Goal: Task Accomplishment & Management: Manage account settings

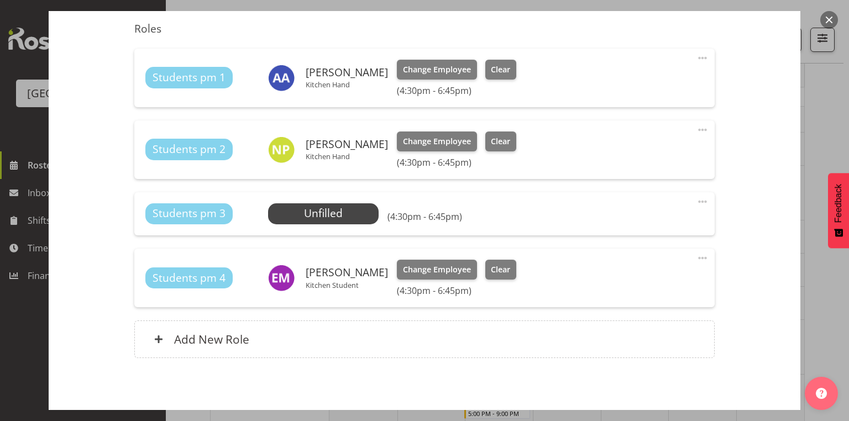
scroll to position [411, 0]
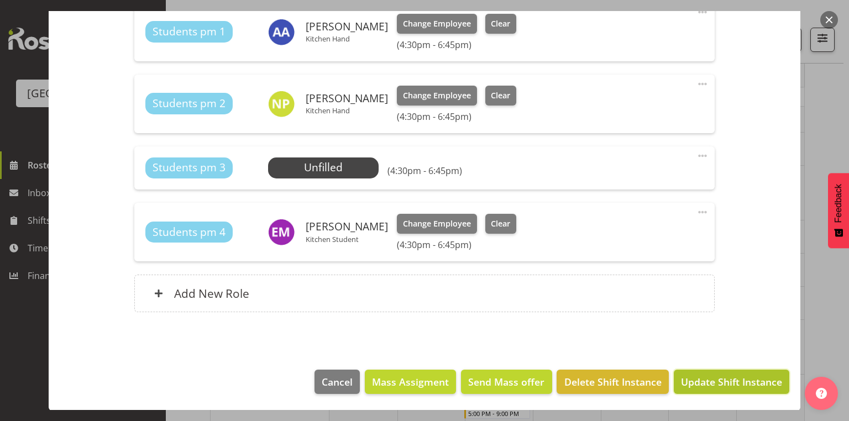
click at [732, 380] on span "Update Shift Instance" at bounding box center [731, 382] width 101 height 14
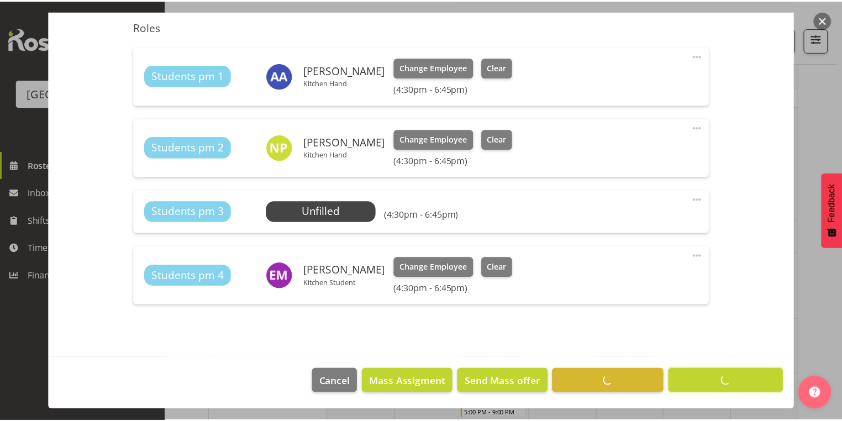
scroll to position [366, 0]
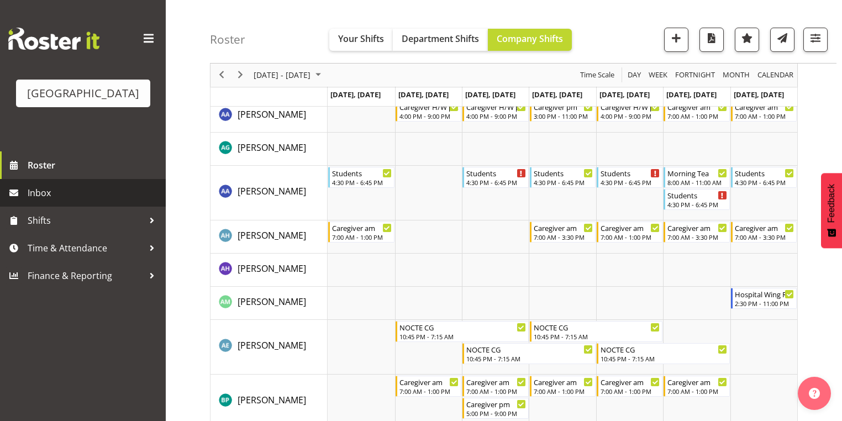
click at [51, 201] on span "Inbox" at bounding box center [94, 193] width 133 height 17
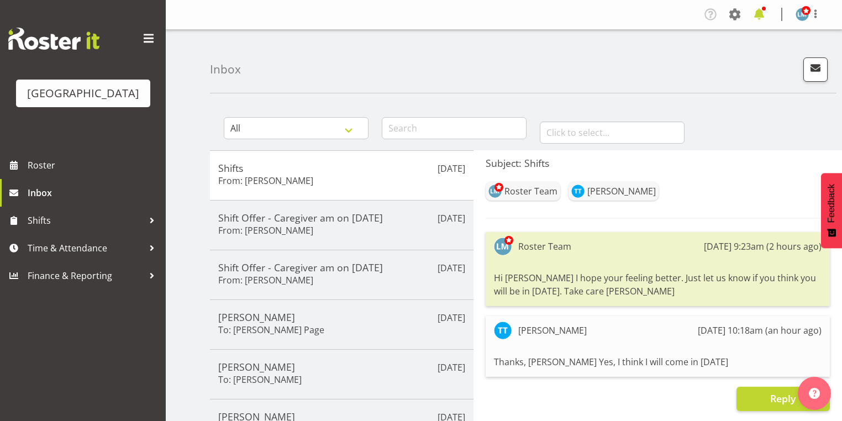
click at [758, 13] on span at bounding box center [759, 15] width 18 height 18
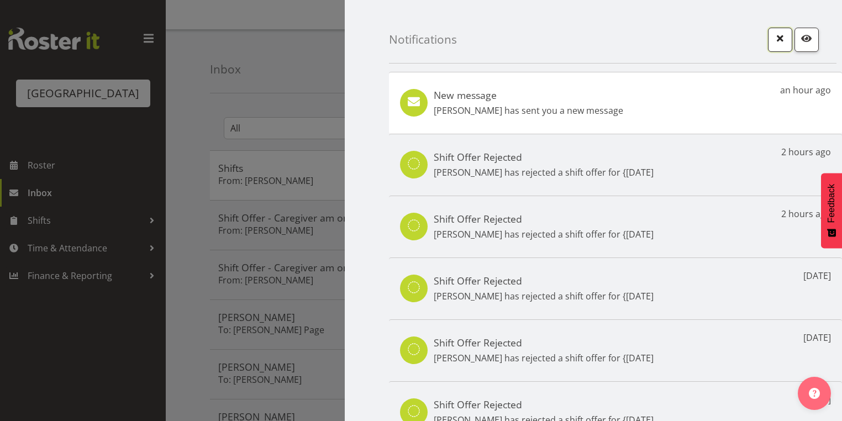
click at [774, 39] on span "button" at bounding box center [780, 38] width 14 height 14
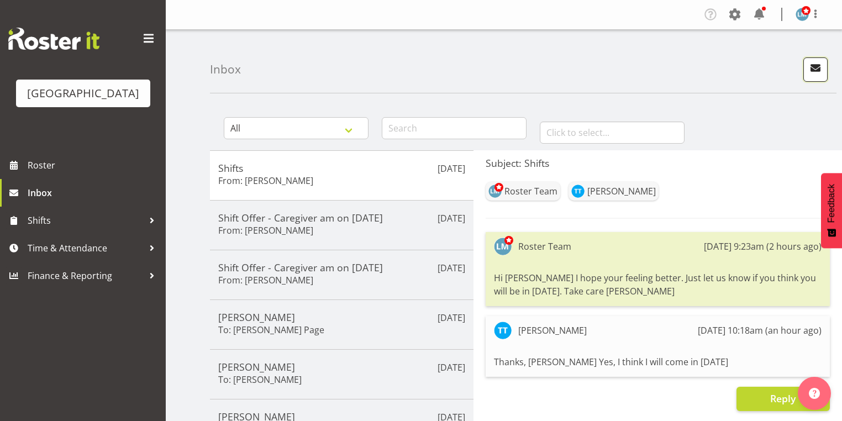
click at [820, 67] on span "button" at bounding box center [815, 68] width 14 height 14
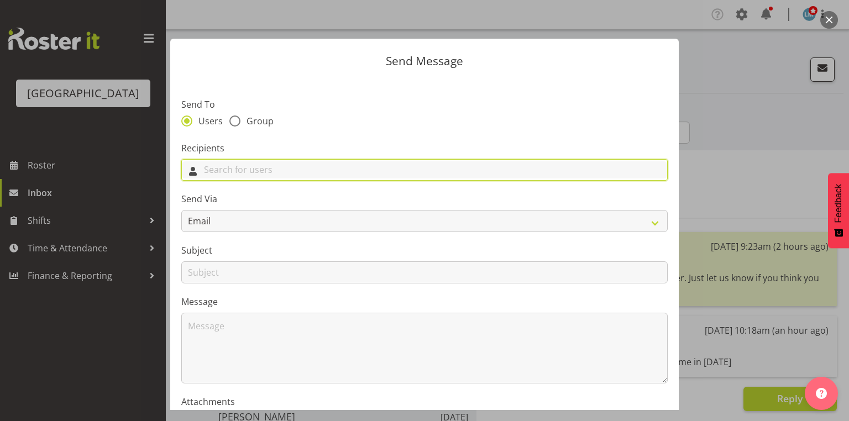
click at [245, 175] on input "text" at bounding box center [424, 169] width 485 height 17
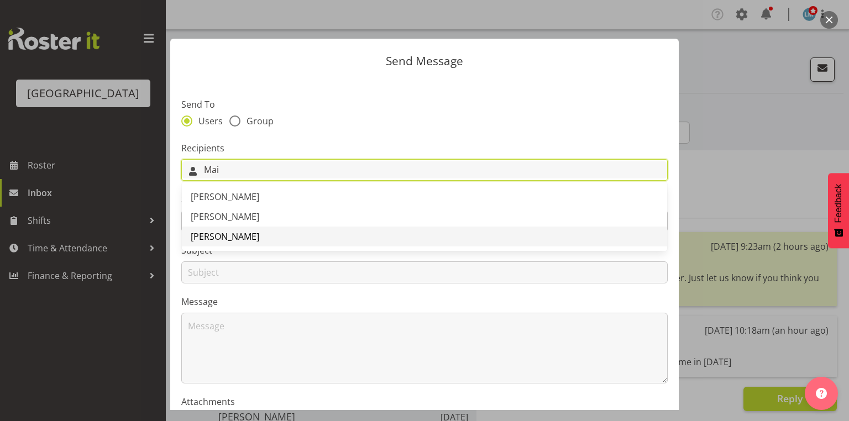
type input "Mai"
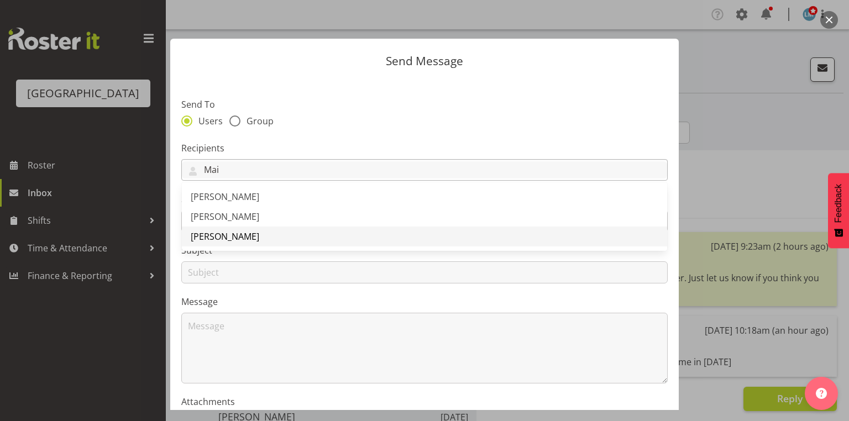
click at [221, 237] on span "Mai Reglos" at bounding box center [225, 236] width 69 height 12
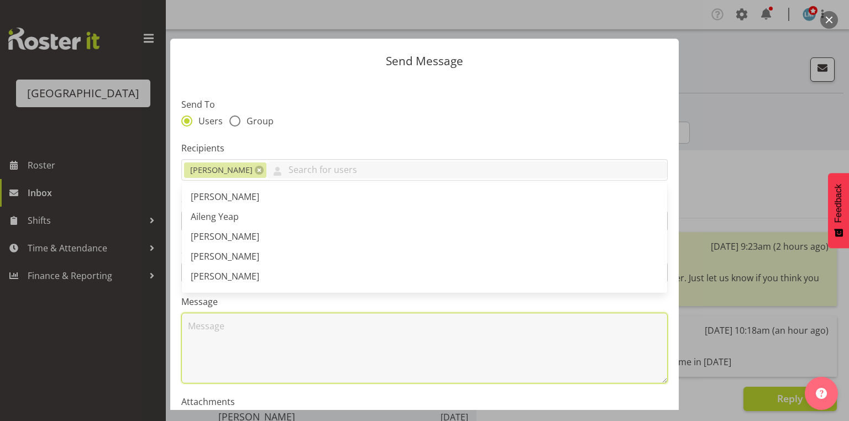
click at [226, 337] on textarea at bounding box center [424, 348] width 486 height 71
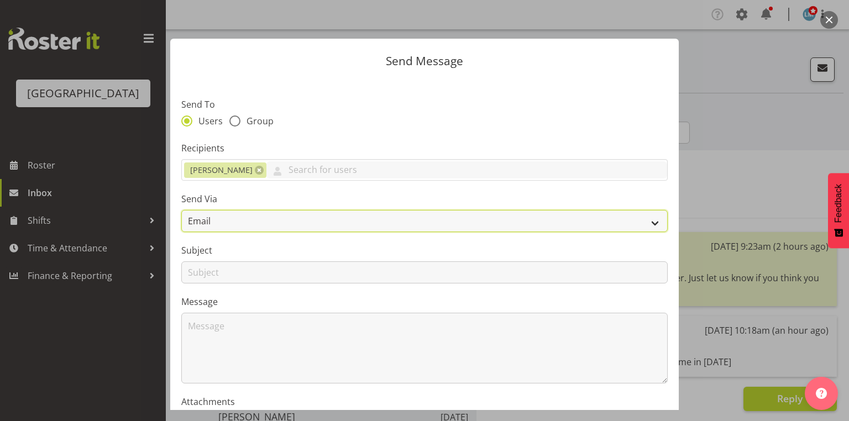
click at [652, 222] on select "Email SMS" at bounding box center [424, 221] width 486 height 22
select select "sms"
click at [181, 210] on select "Email SMS" at bounding box center [424, 221] width 486 height 22
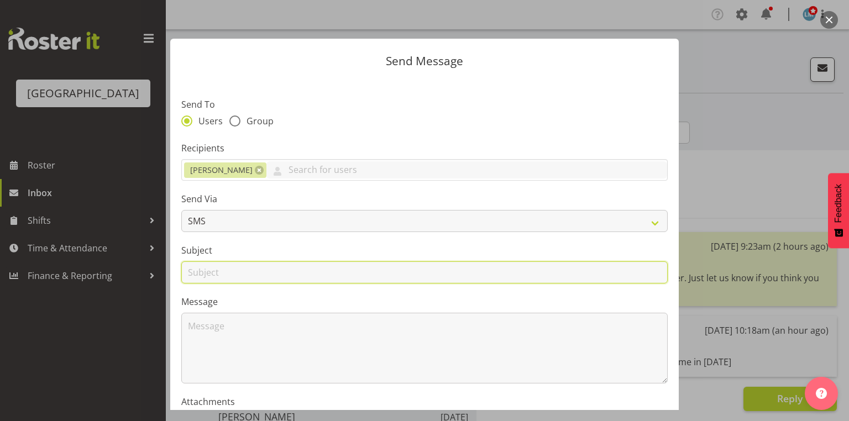
click at [196, 272] on input "text" at bounding box center [424, 272] width 486 height 22
type input "Permanent Shifts"
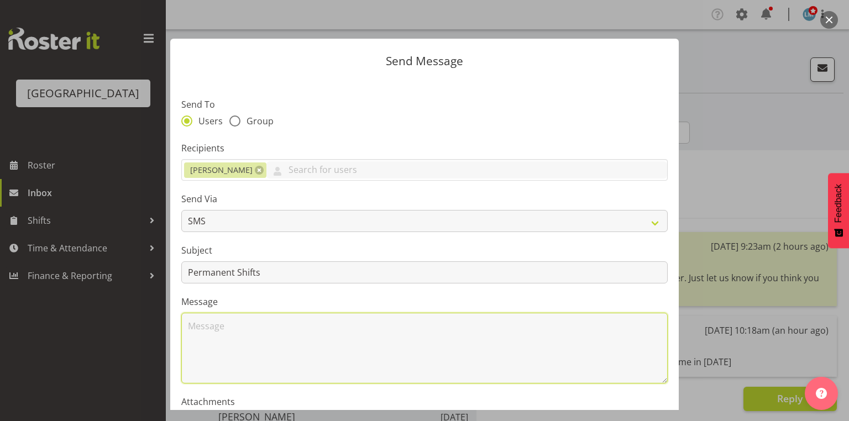
click at [219, 345] on textarea at bounding box center [424, 348] width 486 height 71
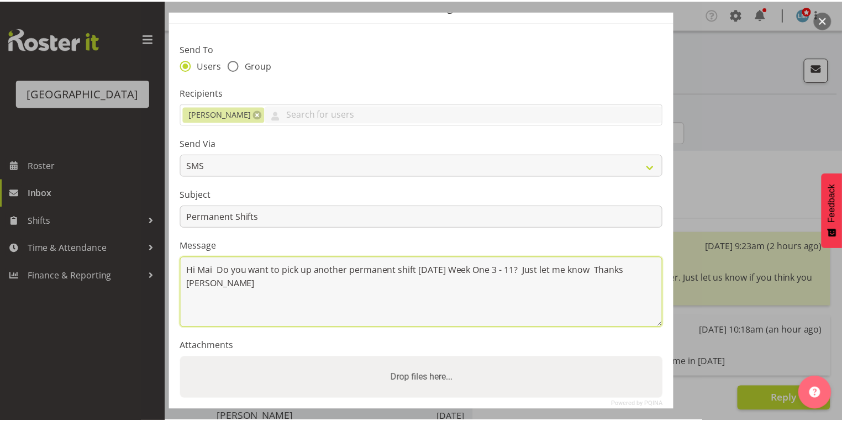
scroll to position [133, 0]
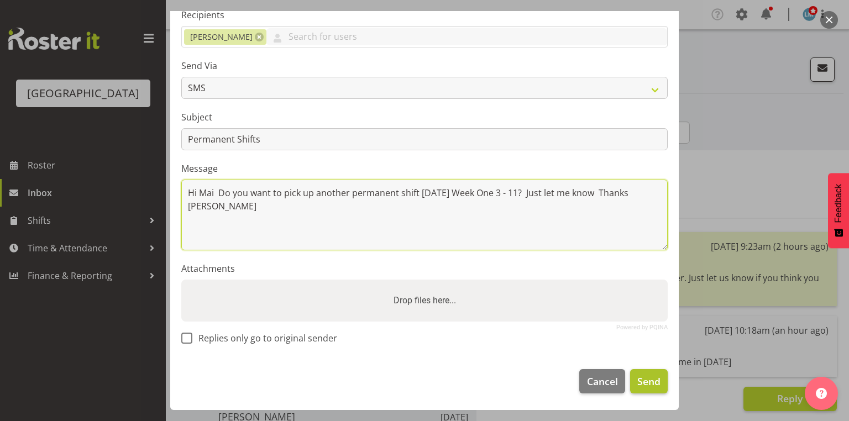
type textarea "Hi Mai Do you want to pick up another permanent shift on Sunday Week One 3 - 11…"
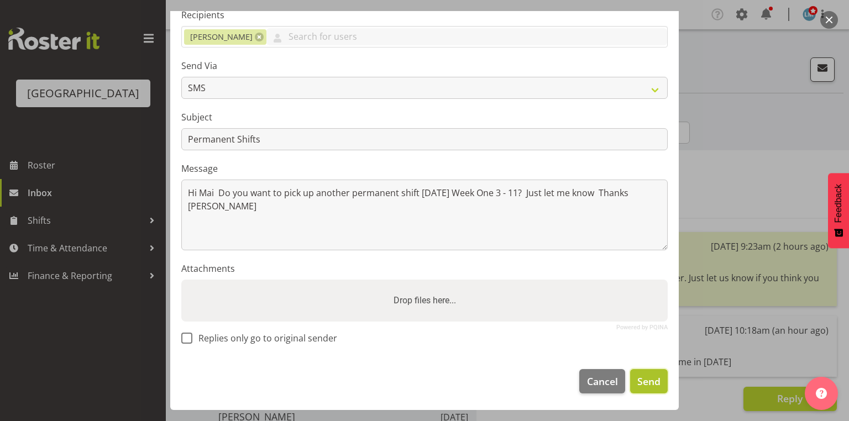
click at [643, 382] on span "Send" at bounding box center [648, 381] width 23 height 14
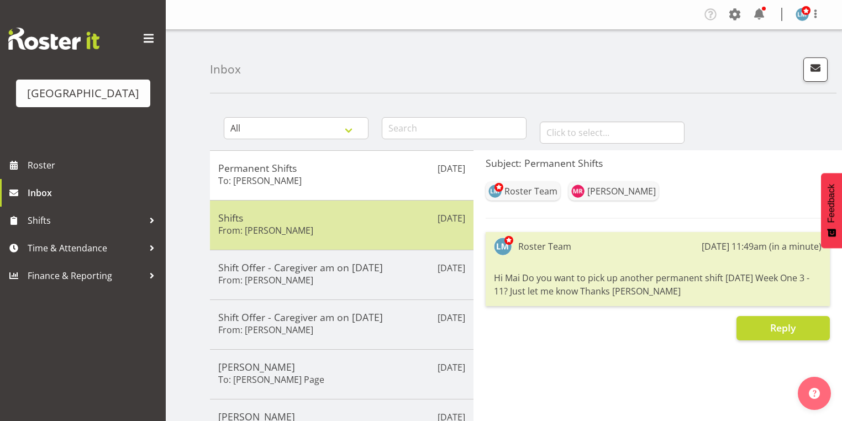
click at [356, 225] on div "Shifts From: Tek Teikake" at bounding box center [341, 225] width 247 height 27
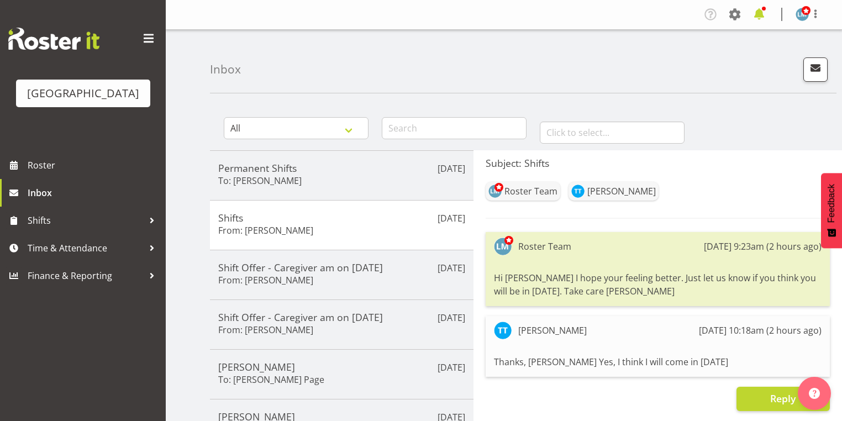
click at [758, 14] on span at bounding box center [759, 15] width 18 height 18
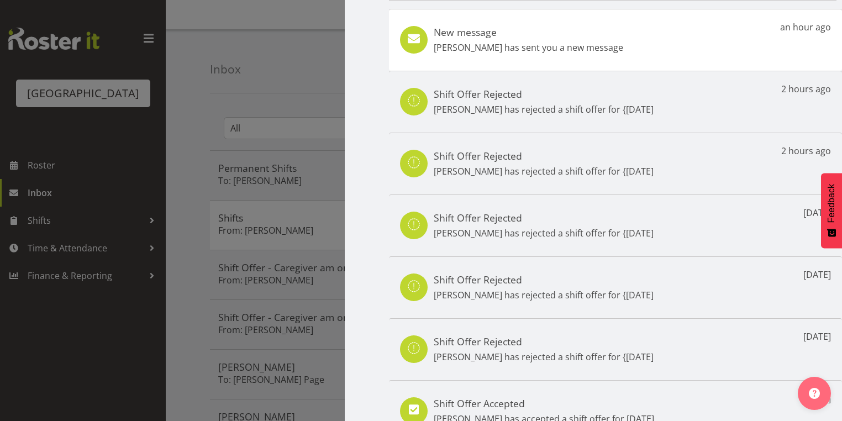
scroll to position [0, 0]
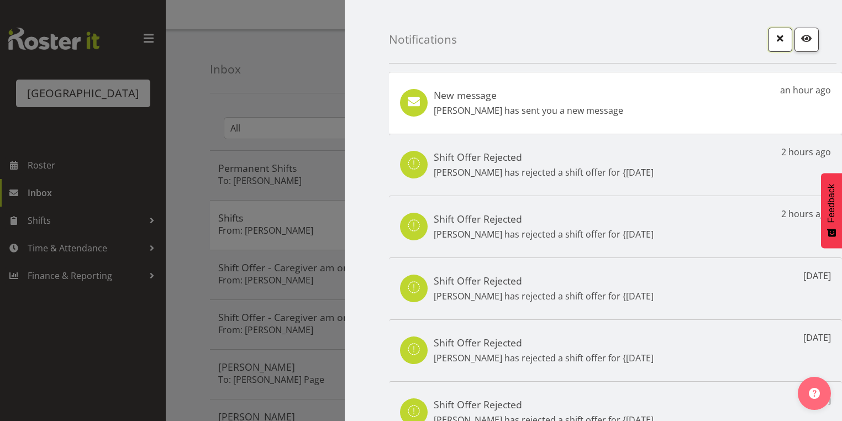
click at [773, 35] on span "button" at bounding box center [780, 38] width 14 height 14
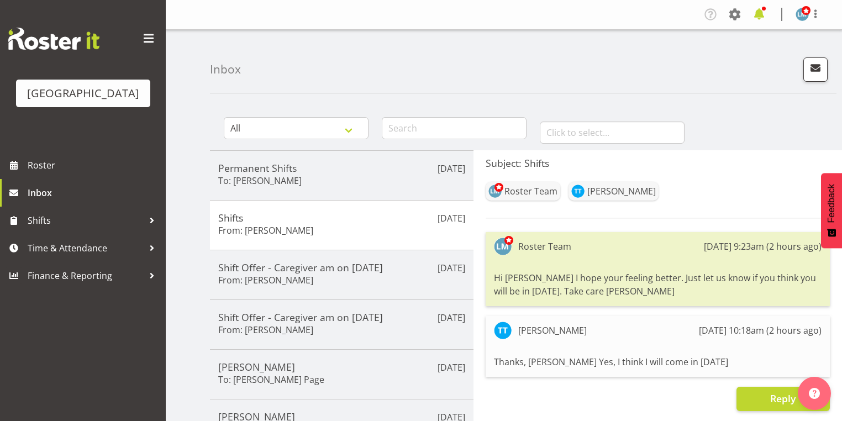
click at [757, 13] on span at bounding box center [759, 15] width 18 height 18
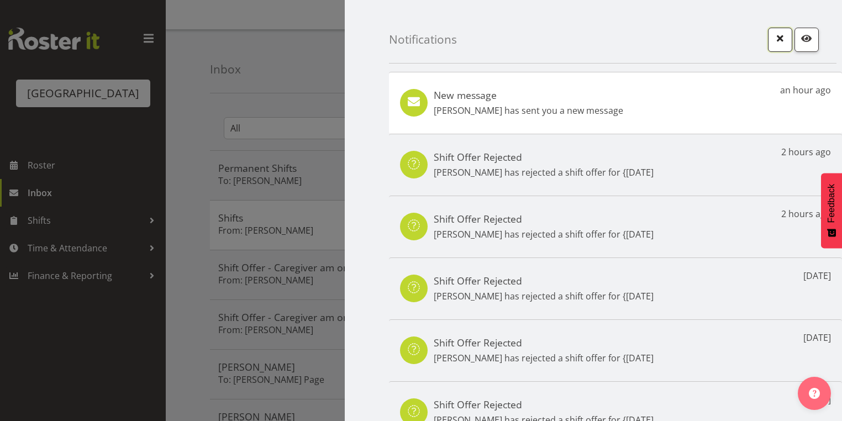
click at [773, 36] on span "button" at bounding box center [780, 38] width 14 height 14
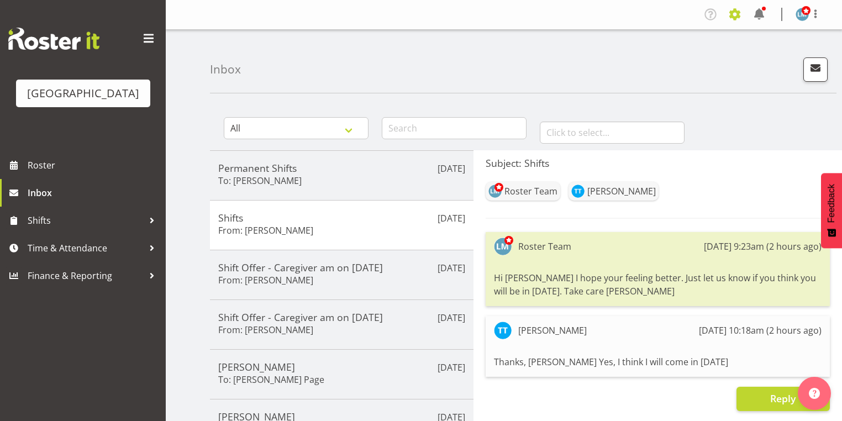
click at [734, 13] on span at bounding box center [735, 15] width 18 height 18
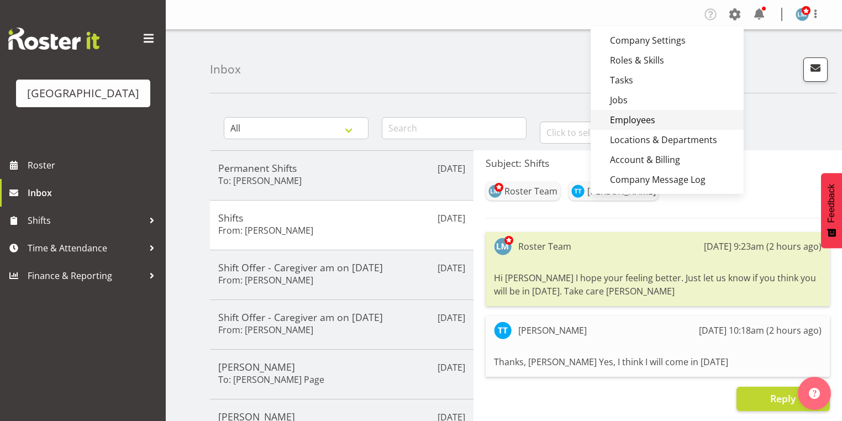
click at [645, 118] on link "Employees" at bounding box center [667, 120] width 153 height 20
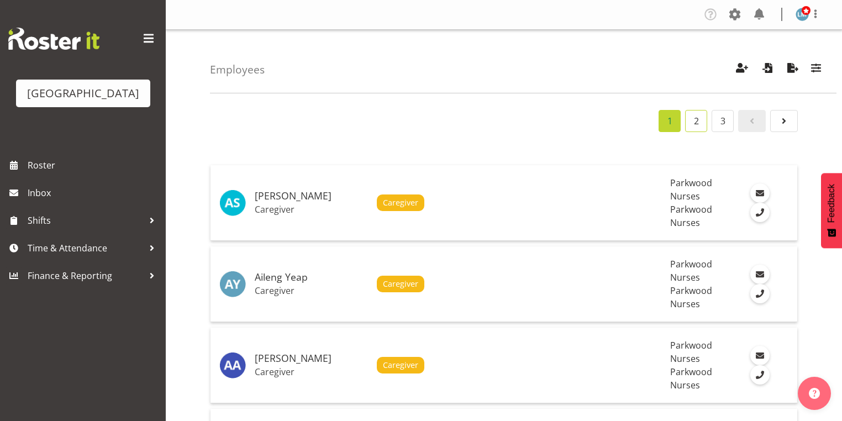
click at [698, 118] on link "2" at bounding box center [696, 121] width 22 height 22
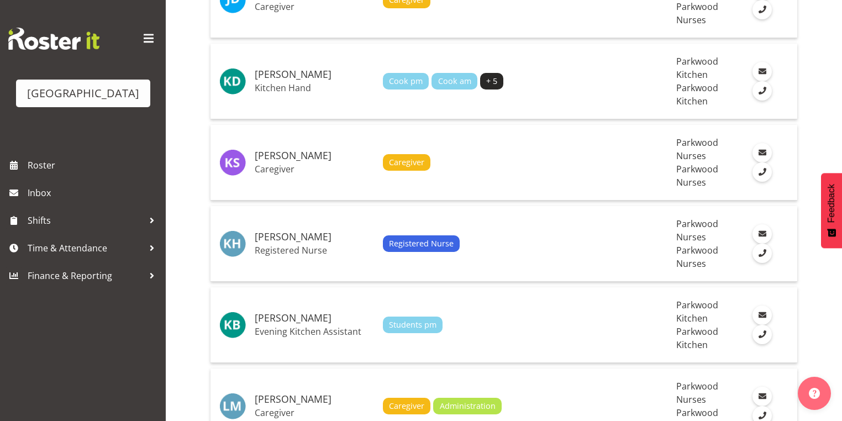
scroll to position [530, 0]
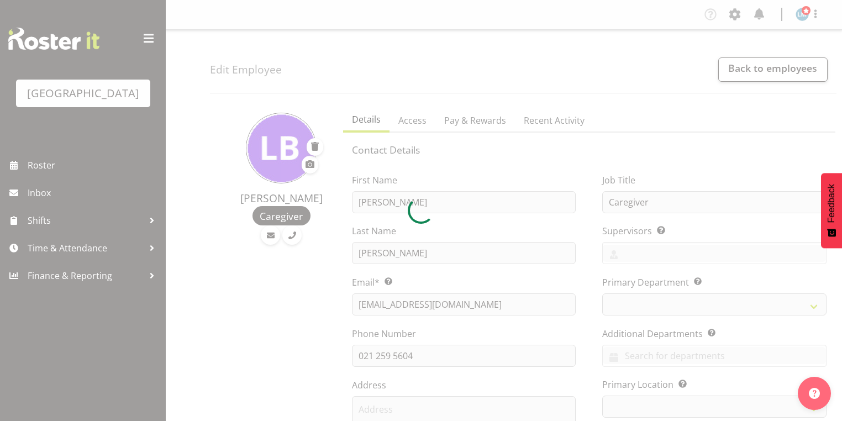
select select "TimelineWeek"
select select
select select "102"
select select "104"
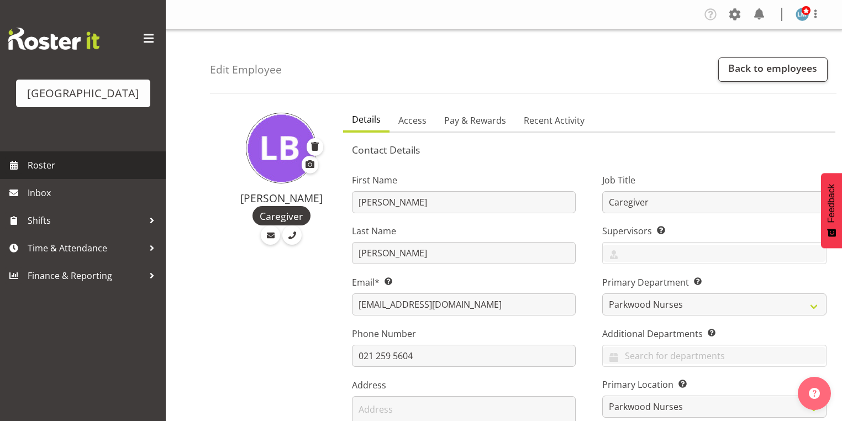
click at [44, 174] on span "Roster" at bounding box center [94, 165] width 133 height 17
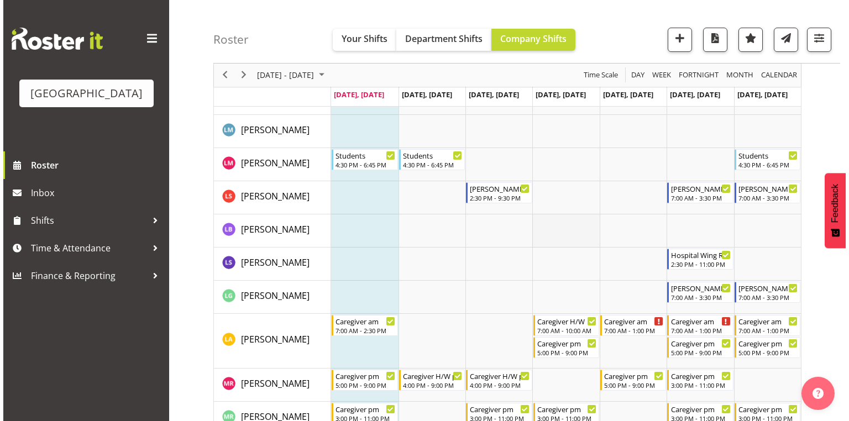
scroll to position [2210, 0]
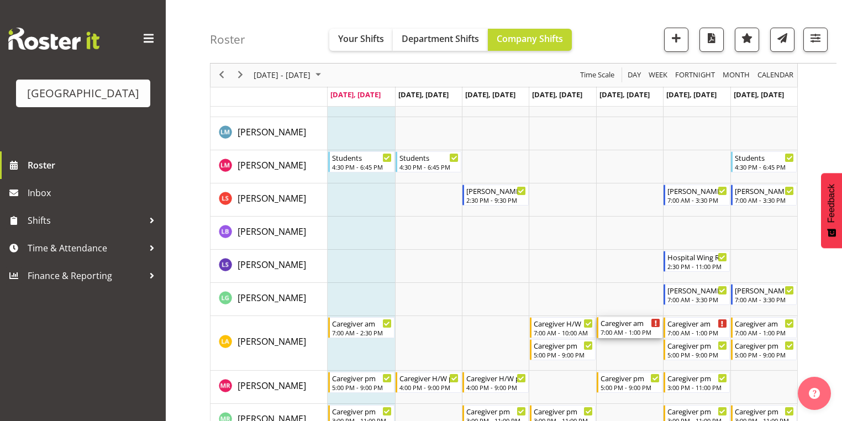
click at [635, 324] on div "Caregiver am" at bounding box center [631, 322] width 60 height 11
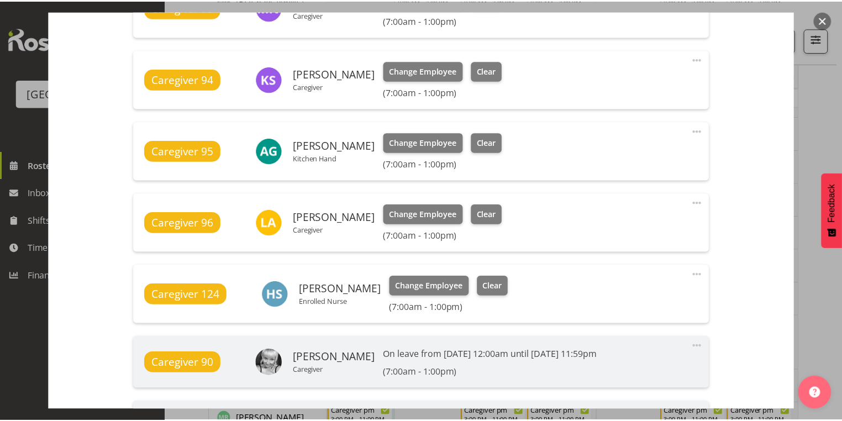
scroll to position [900, 0]
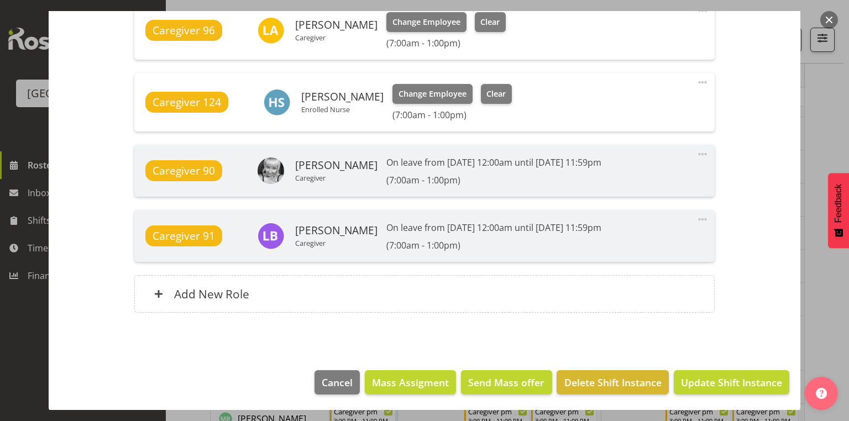
click at [824, 19] on button "button" at bounding box center [829, 20] width 18 height 18
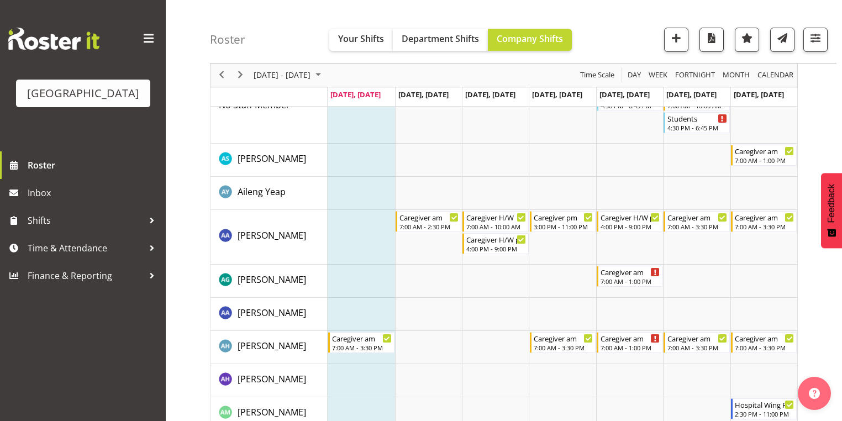
scroll to position [0, 0]
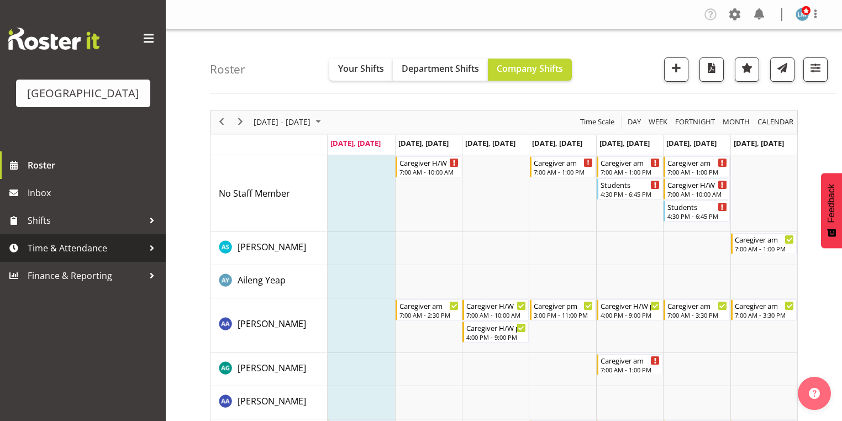
click at [153, 256] on div at bounding box center [152, 248] width 17 height 17
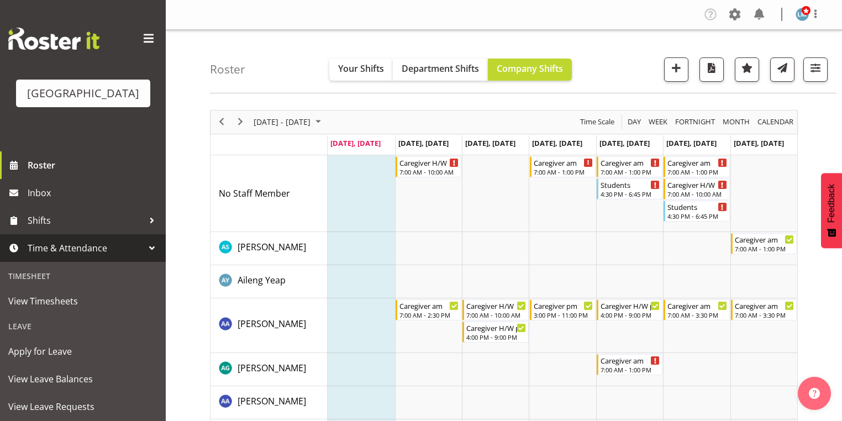
scroll to position [73, 0]
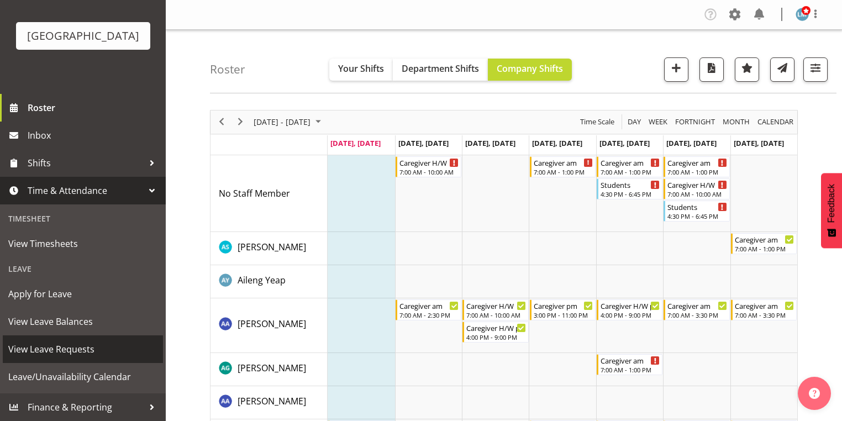
click at [81, 349] on span "View Leave Requests" at bounding box center [82, 349] width 149 height 17
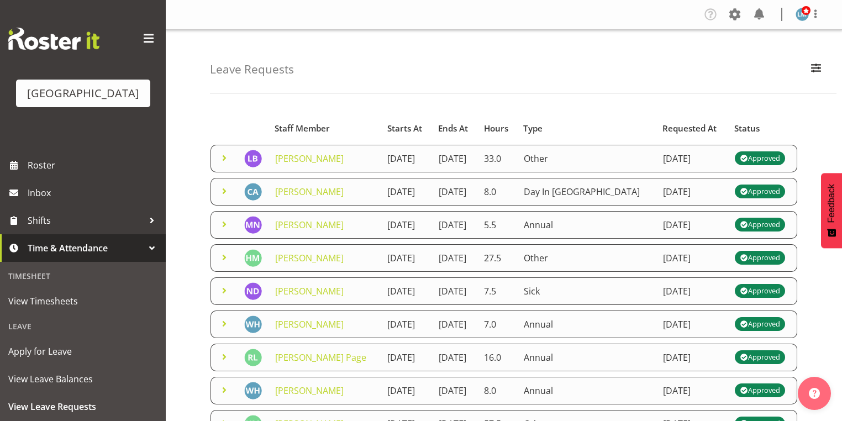
click at [223, 160] on span at bounding box center [224, 157] width 13 height 13
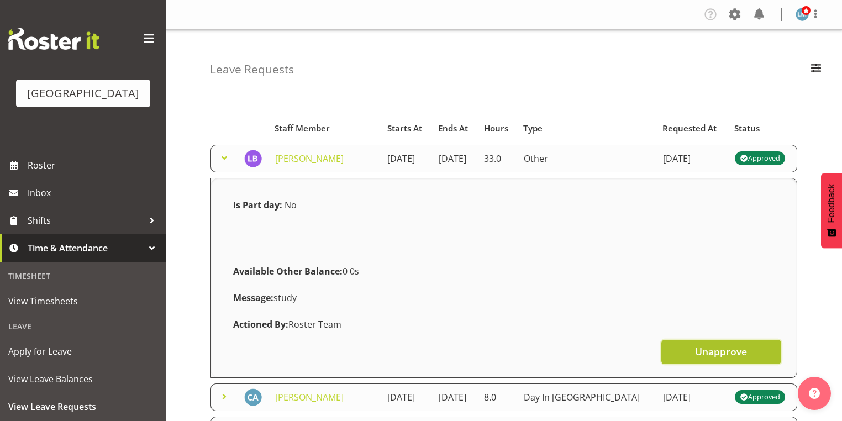
click at [716, 358] on span "Unapprove" at bounding box center [721, 351] width 52 height 14
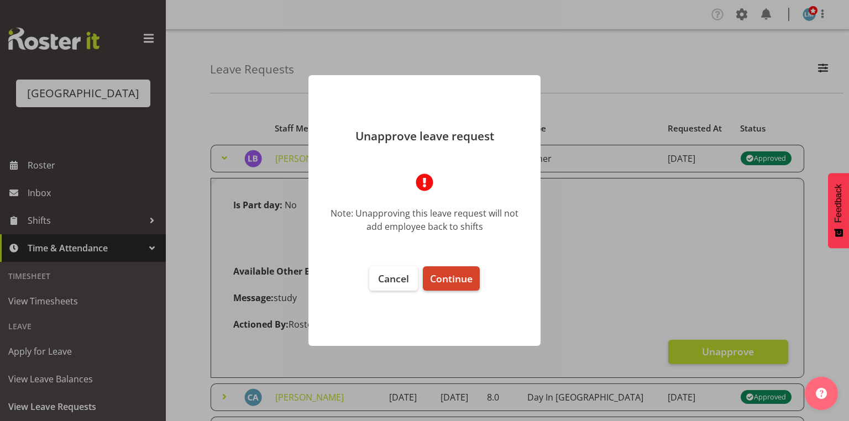
click at [440, 274] on span "Continue" at bounding box center [451, 278] width 43 height 13
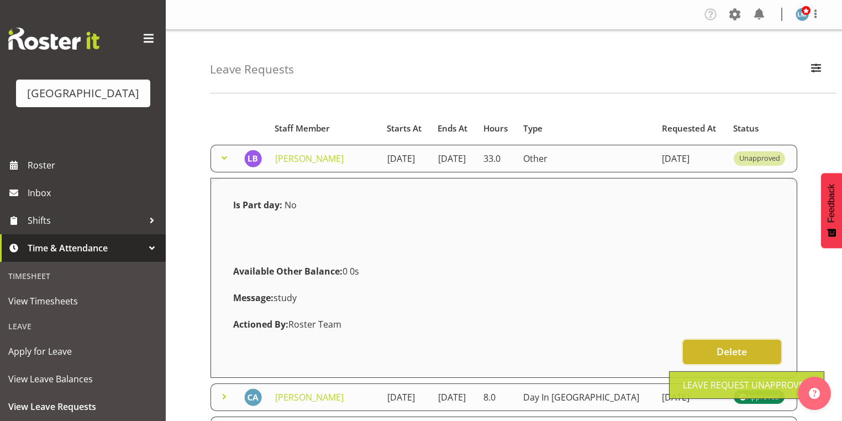
click at [722, 357] on span "Delete" at bounding box center [732, 351] width 30 height 14
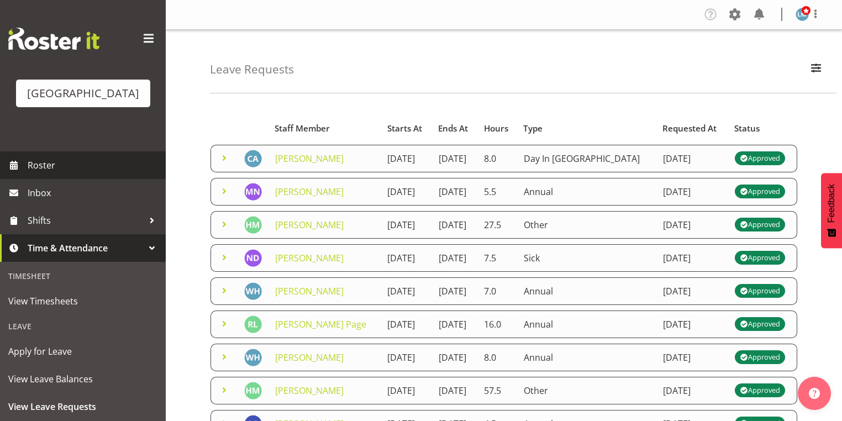
click at [45, 174] on span "Roster" at bounding box center [94, 165] width 133 height 17
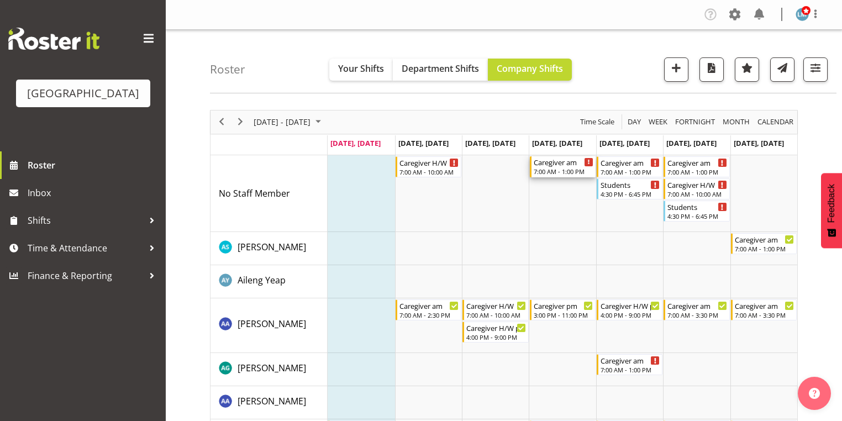
click at [551, 166] on div "Caregiver am" at bounding box center [564, 161] width 60 height 11
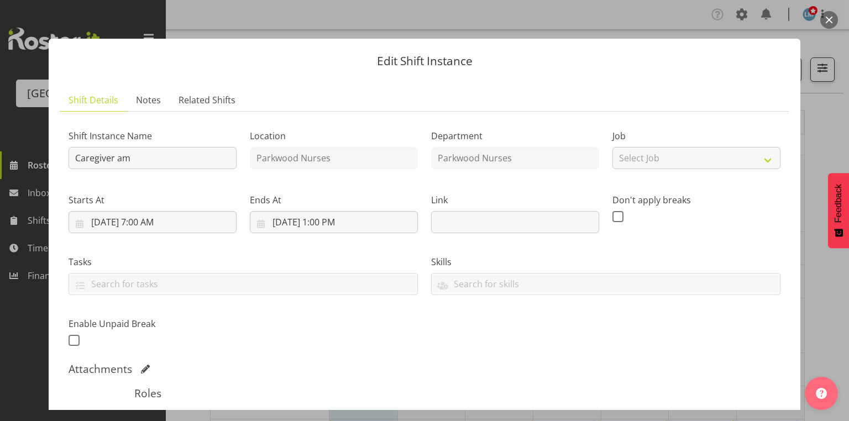
scroll to position [309, 0]
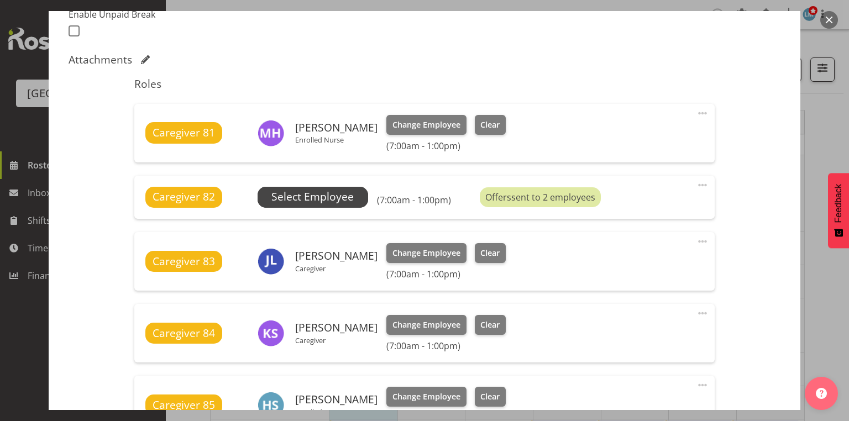
click at [298, 193] on span "Select Employee" at bounding box center [312, 197] width 82 height 16
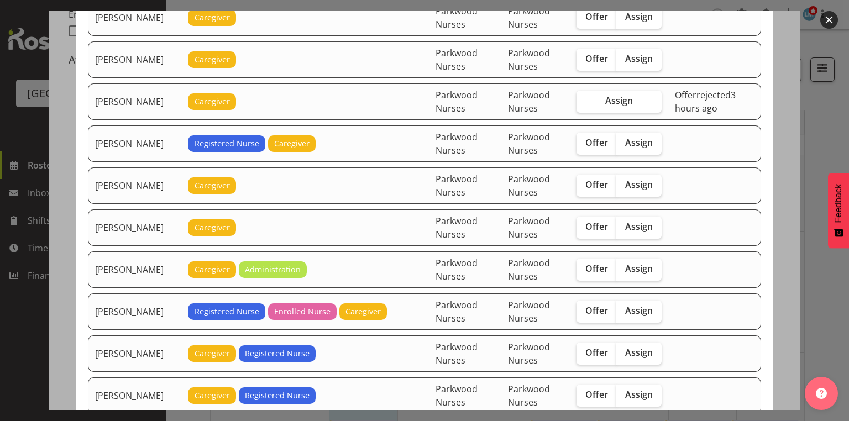
scroll to position [796, 0]
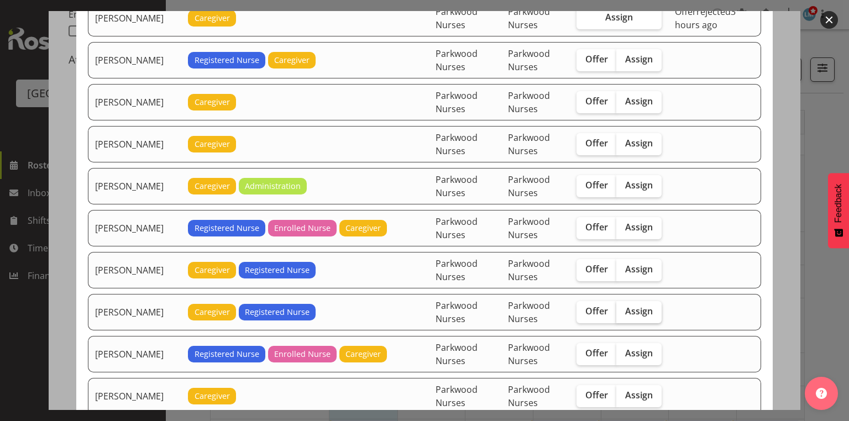
click at [630, 306] on span "Assign" at bounding box center [639, 311] width 28 height 11
click at [623, 308] on input "Assign" at bounding box center [619, 311] width 7 height 7
checkbox input "true"
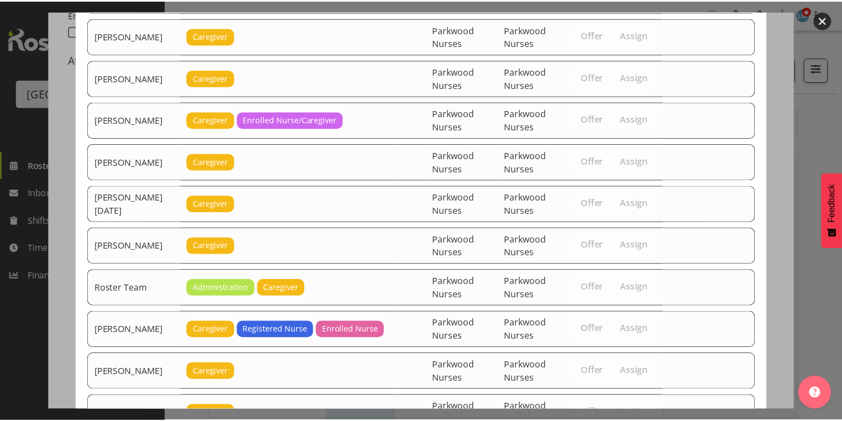
scroll to position [1397, 0]
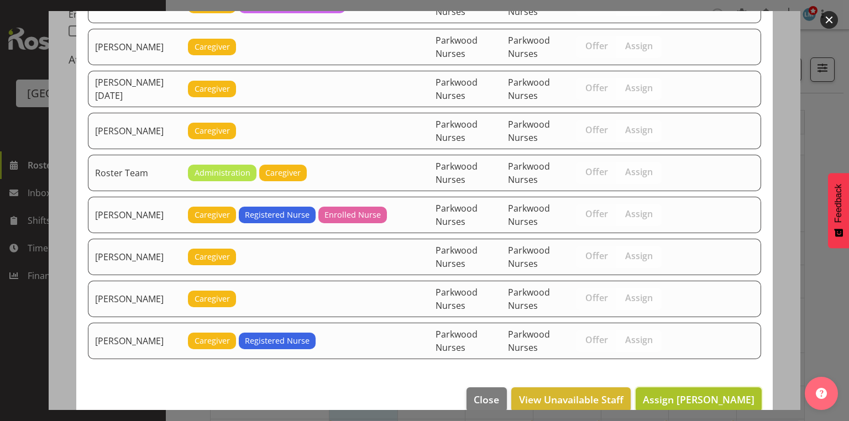
click at [702, 393] on span "Assign Liz Brewer" at bounding box center [699, 399] width 112 height 13
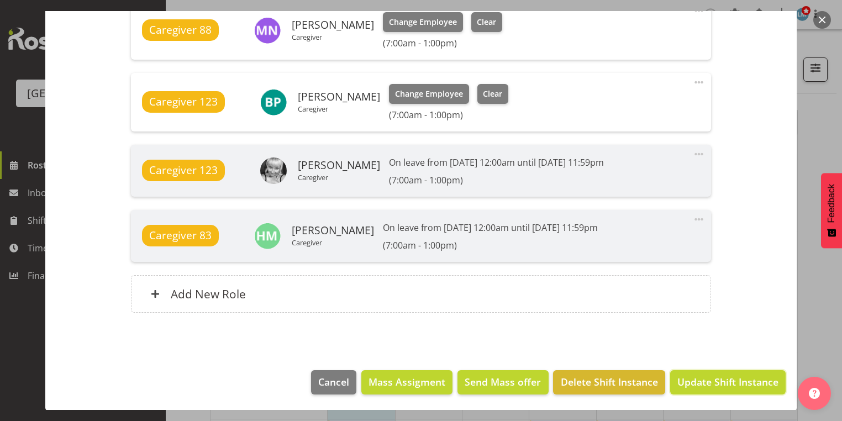
click at [702, 378] on span "Update Shift Instance" at bounding box center [727, 382] width 101 height 14
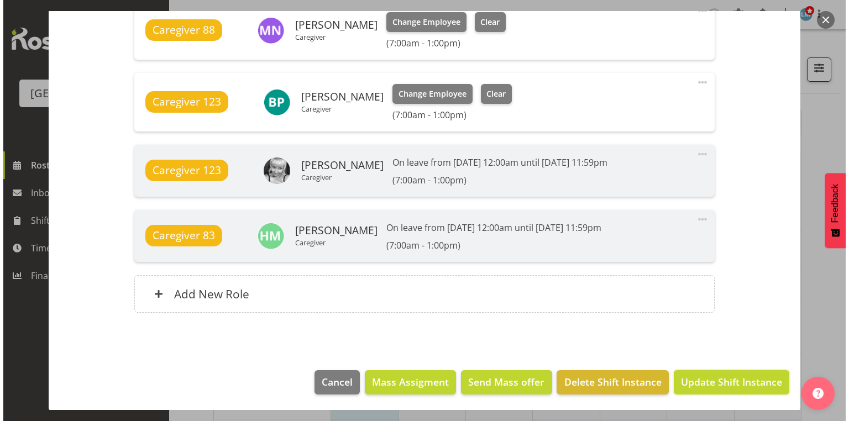
scroll to position [871, 0]
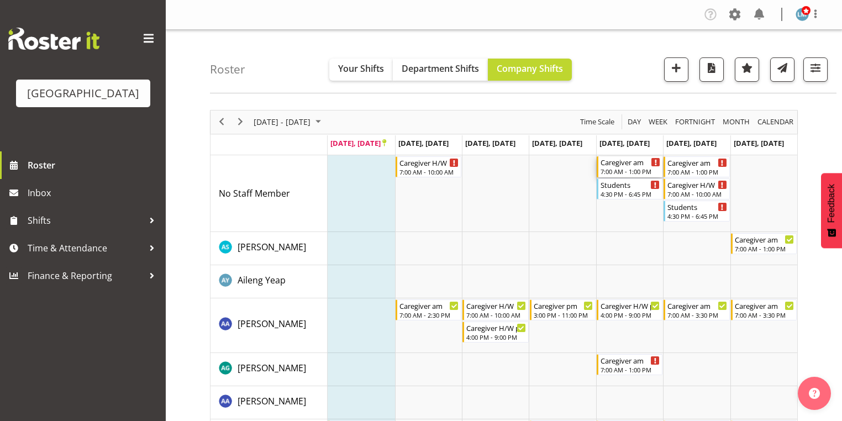
click at [626, 162] on div "Caregiver am" at bounding box center [631, 161] width 60 height 11
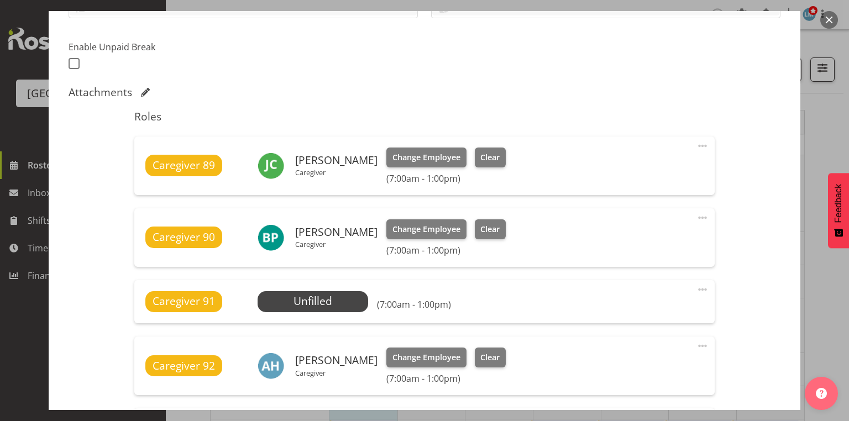
scroll to position [354, 0]
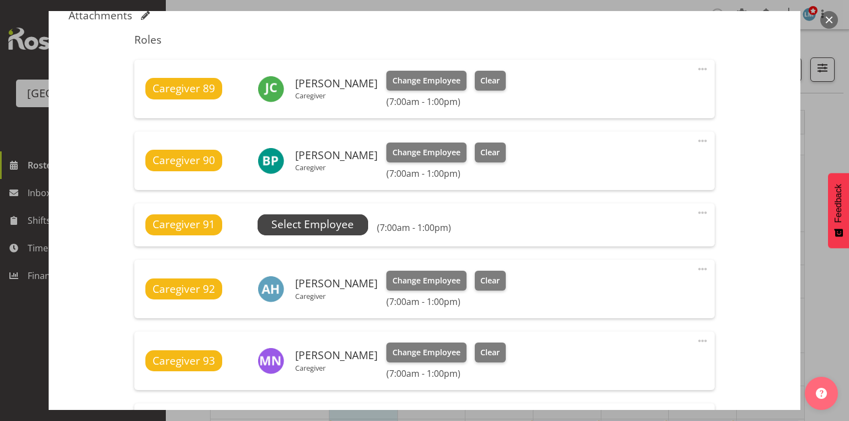
click at [318, 217] on span "Select Employee" at bounding box center [312, 225] width 82 height 16
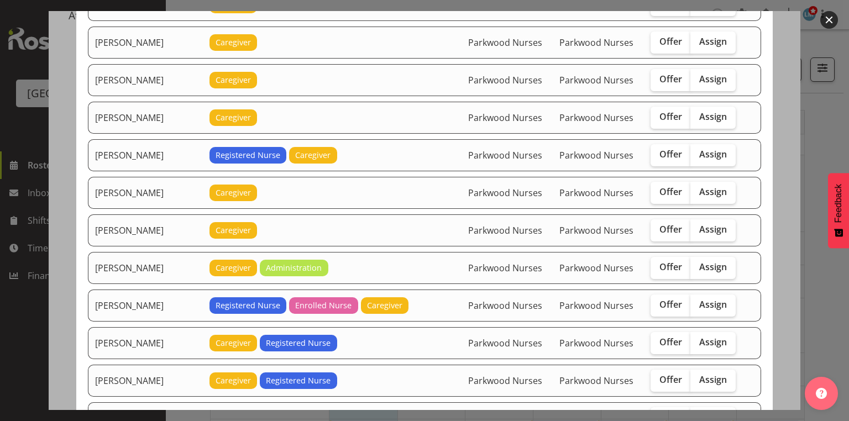
scroll to position [663, 0]
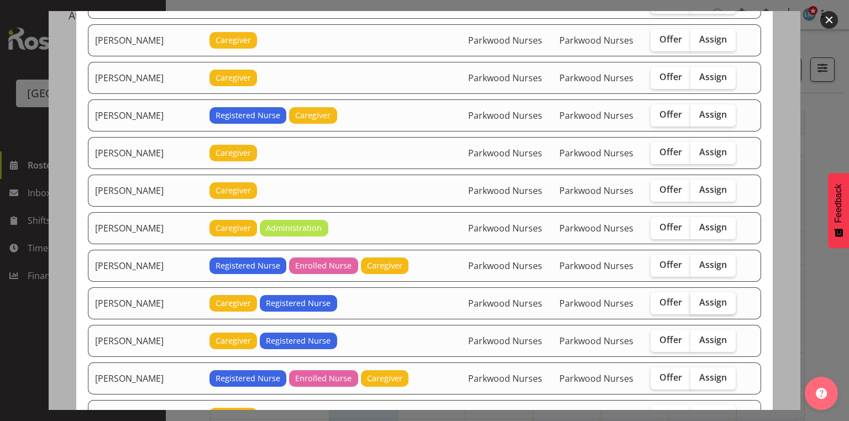
click at [707, 297] on span "Assign" at bounding box center [713, 302] width 28 height 11
click at [697, 299] on input "Assign" at bounding box center [693, 302] width 7 height 7
checkbox input "true"
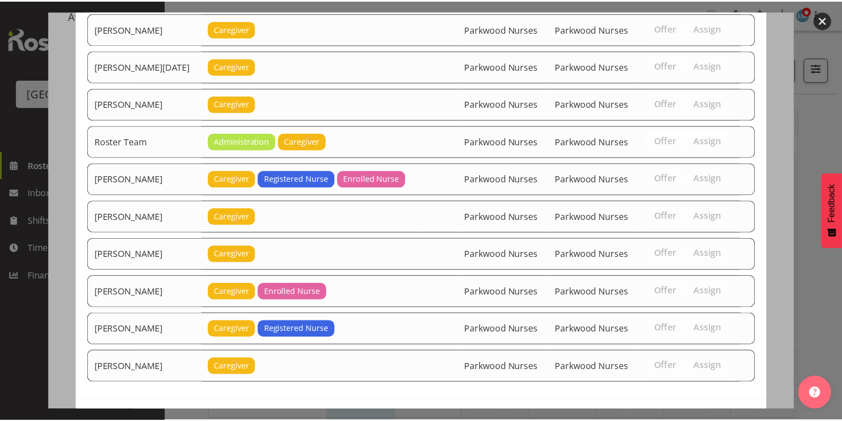
scroll to position [1336, 0]
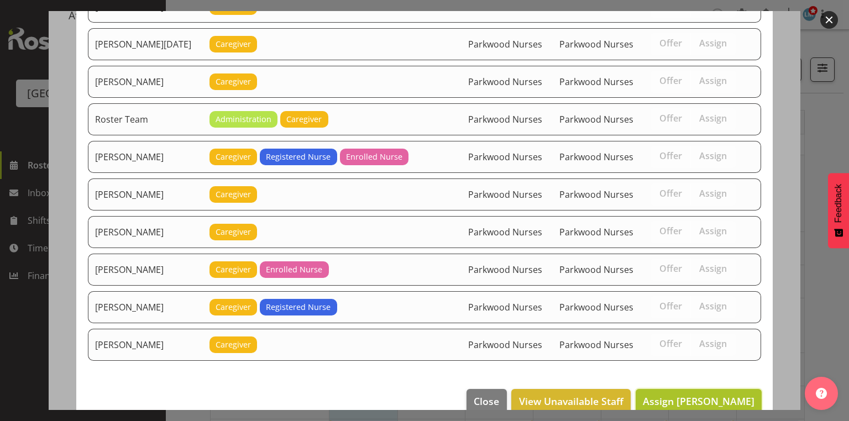
click at [687, 395] on span "Assign Liz Brewer" at bounding box center [699, 401] width 112 height 13
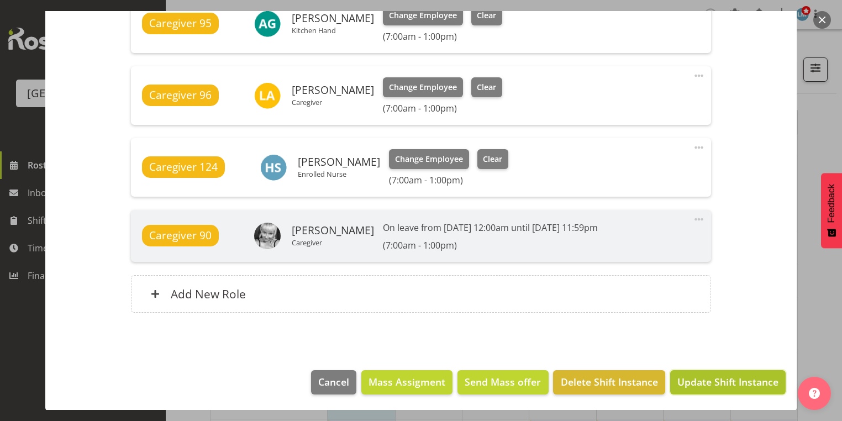
click at [703, 370] on button "Update Shift Instance" at bounding box center [727, 382] width 115 height 24
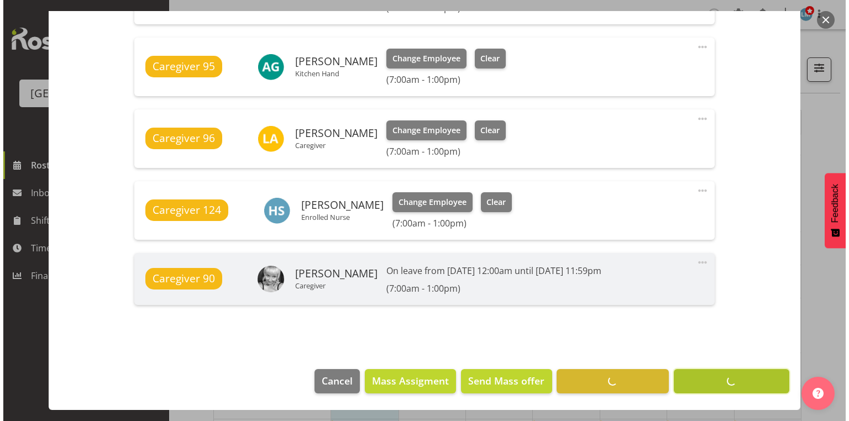
scroll to position [806, 0]
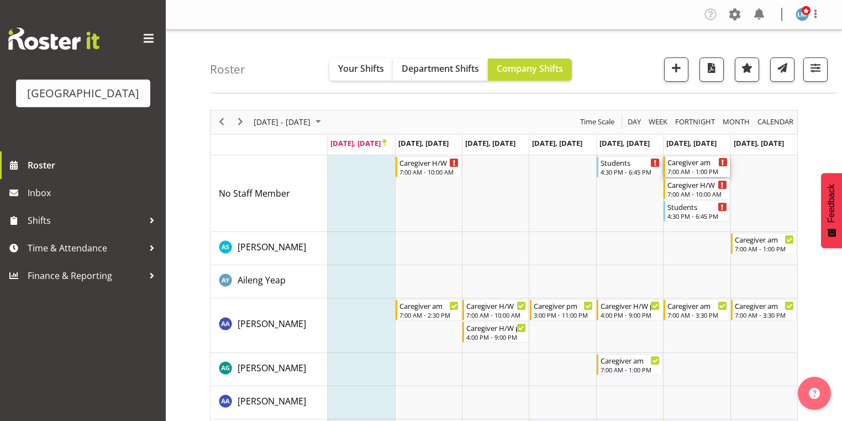
click at [704, 167] on div "Caregiver am 7:00 AM - 1:00 PM" at bounding box center [698, 166] width 60 height 21
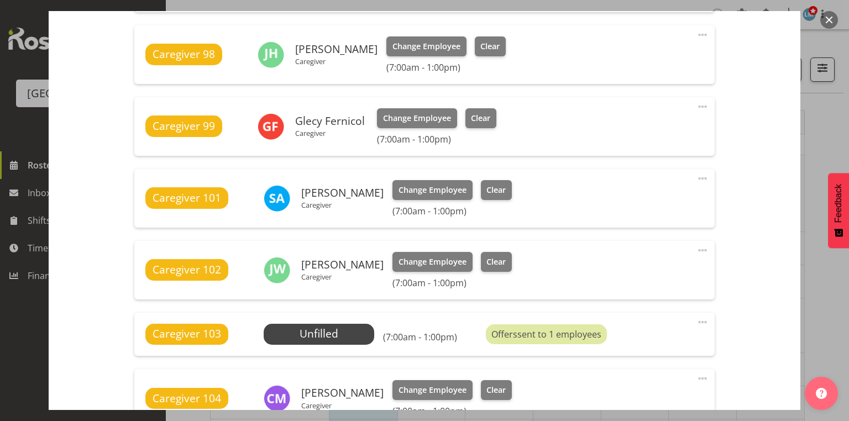
scroll to position [530, 0]
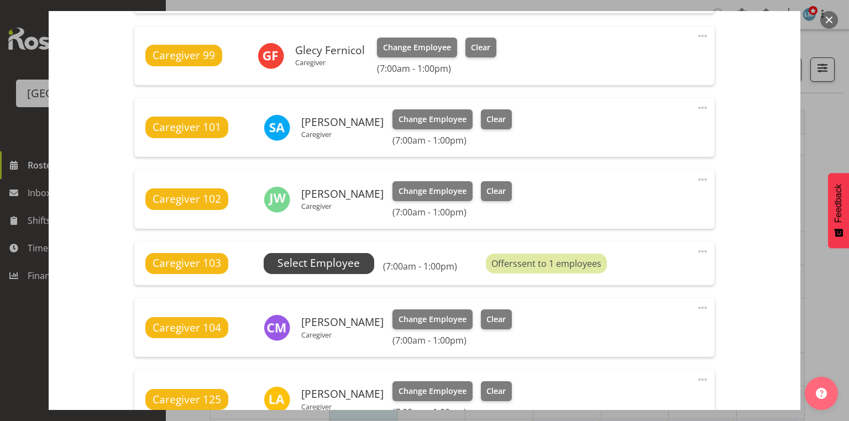
click at [320, 260] on span "Select Employee" at bounding box center [318, 263] width 82 height 16
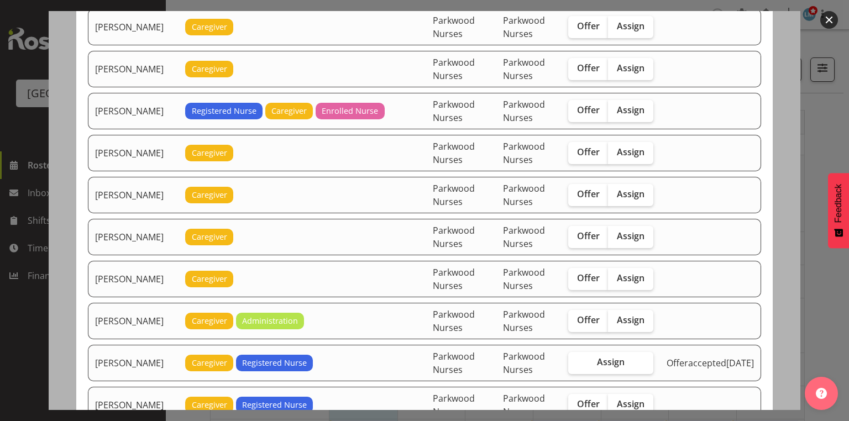
scroll to position [840, 0]
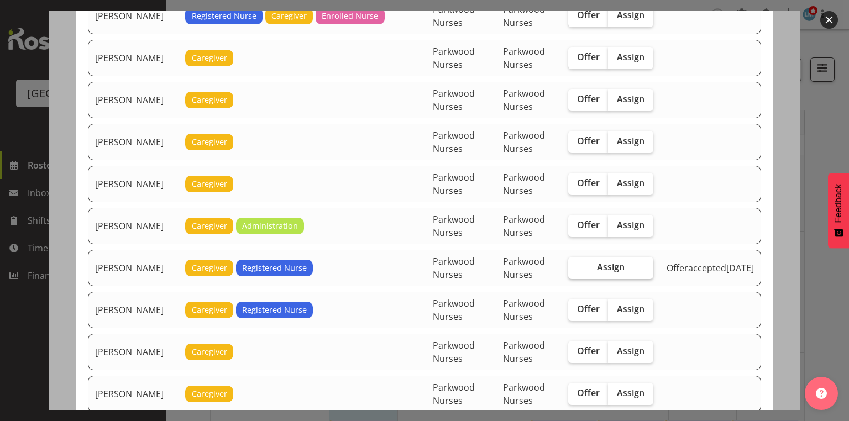
click at [617, 261] on span "Assign" at bounding box center [611, 266] width 28 height 11
click at [575, 264] on input "Assign" at bounding box center [571, 267] width 7 height 7
checkbox input "true"
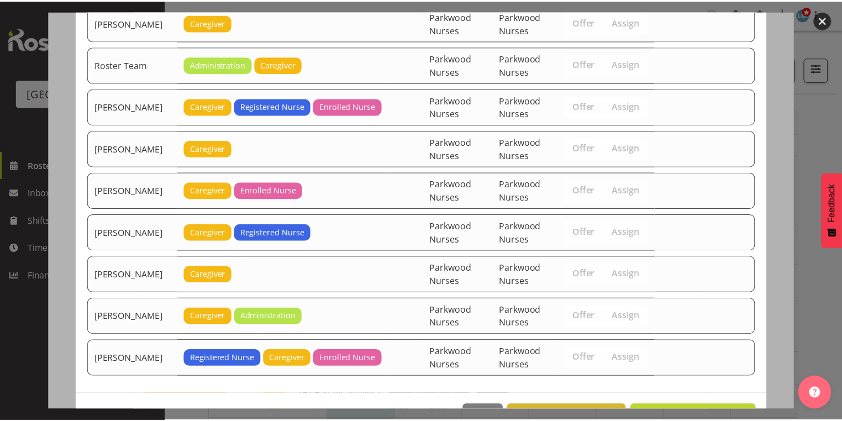
scroll to position [1563, 0]
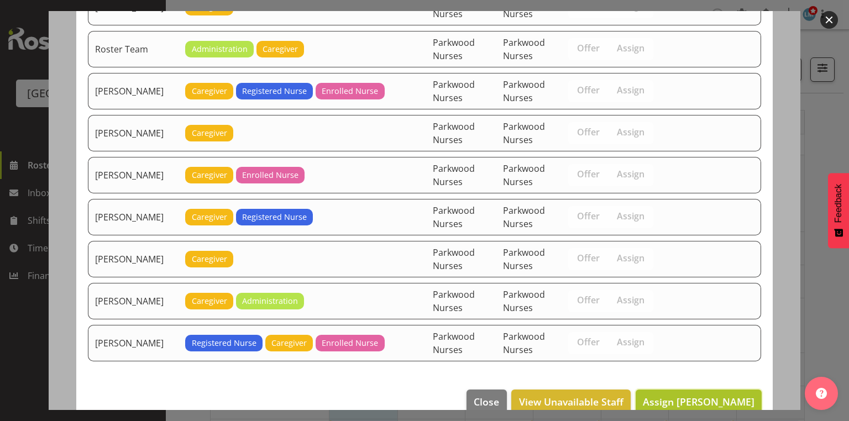
click at [704, 395] on span "Assign Liz Brewer" at bounding box center [699, 401] width 112 height 13
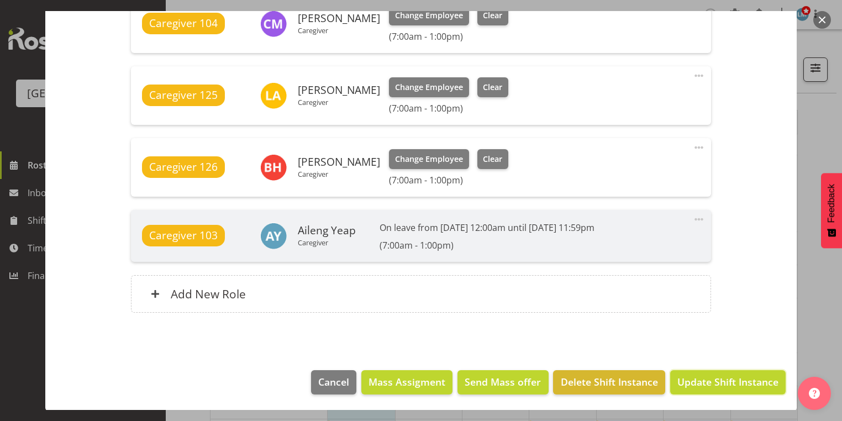
click at [704, 380] on span "Update Shift Instance" at bounding box center [727, 382] width 101 height 14
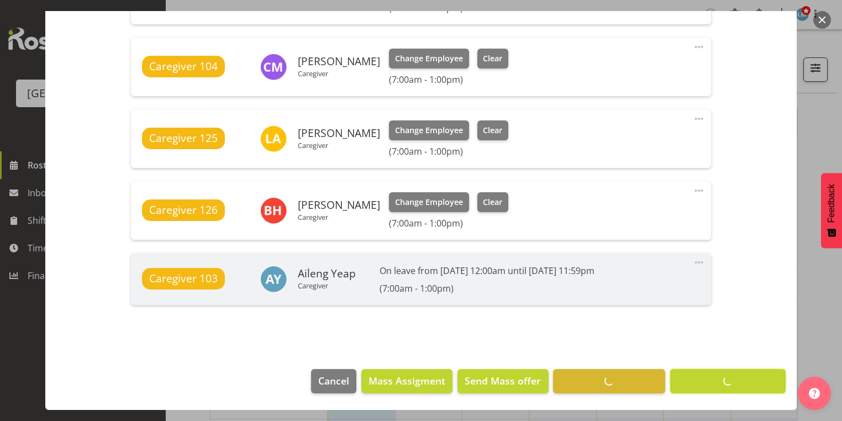
scroll to position [806, 0]
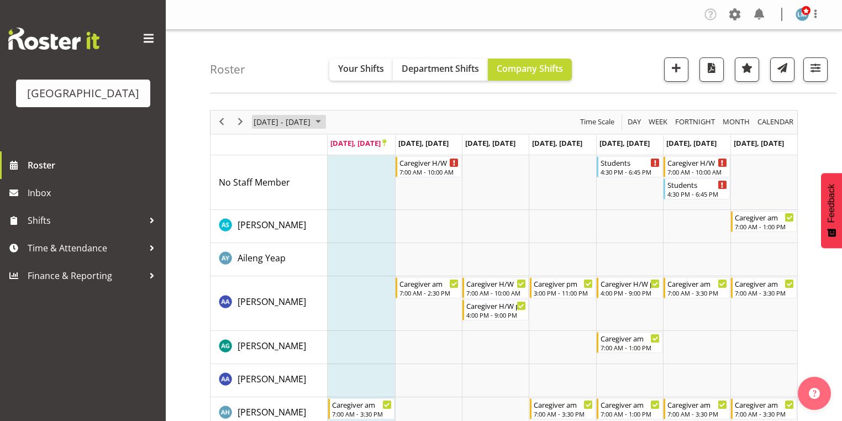
click at [325, 121] on span "September 2025" at bounding box center [318, 122] width 13 height 14
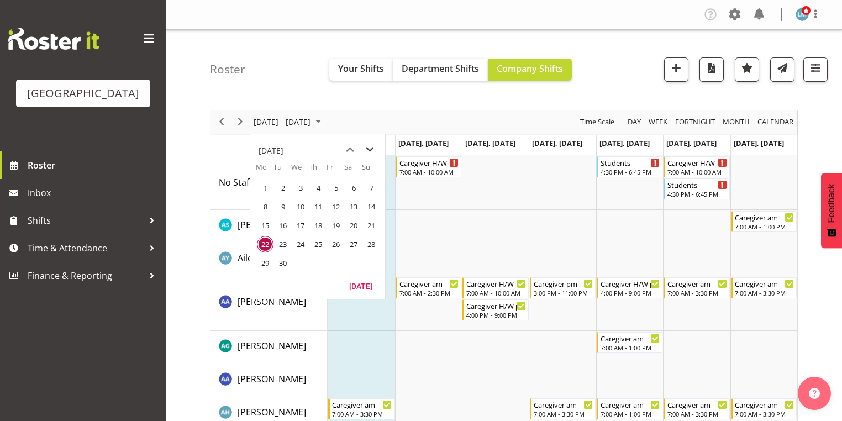
click at [370, 148] on span "next month" at bounding box center [369, 150] width 19 height 20
click at [265, 222] on span "13" at bounding box center [265, 225] width 17 height 17
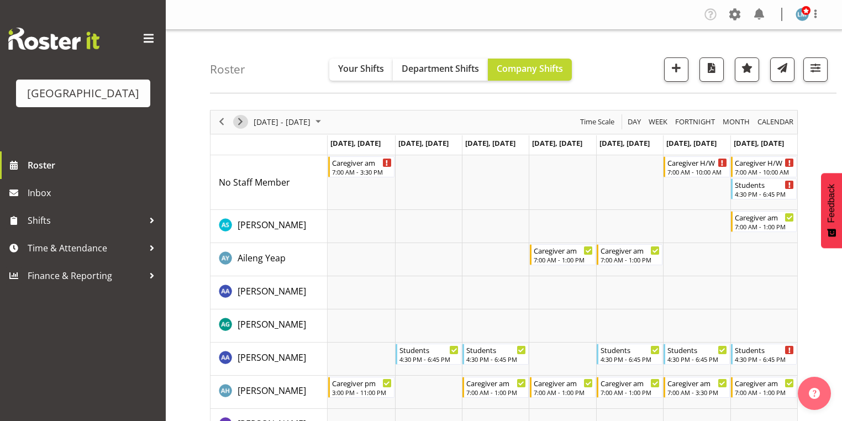
click at [241, 119] on span "Next" at bounding box center [240, 122] width 13 height 14
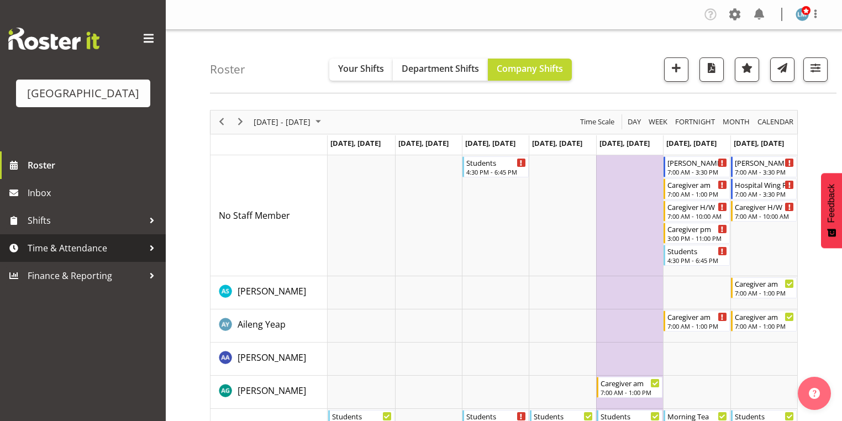
click at [154, 256] on div at bounding box center [152, 248] width 17 height 17
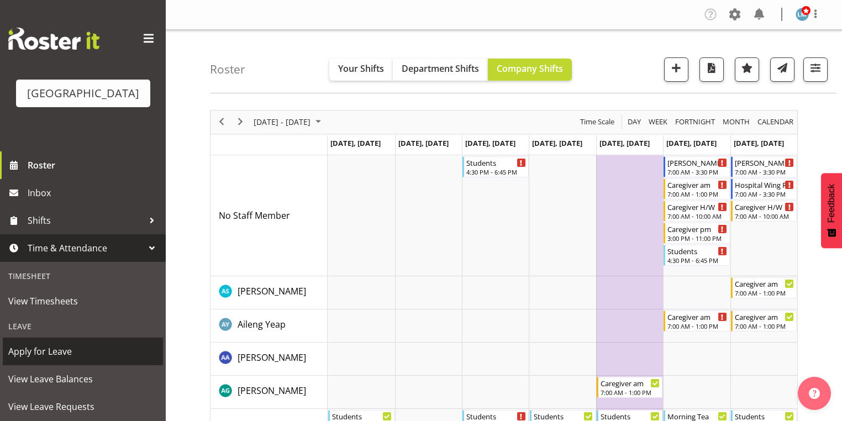
click at [103, 360] on span "Apply for Leave" at bounding box center [82, 351] width 149 height 17
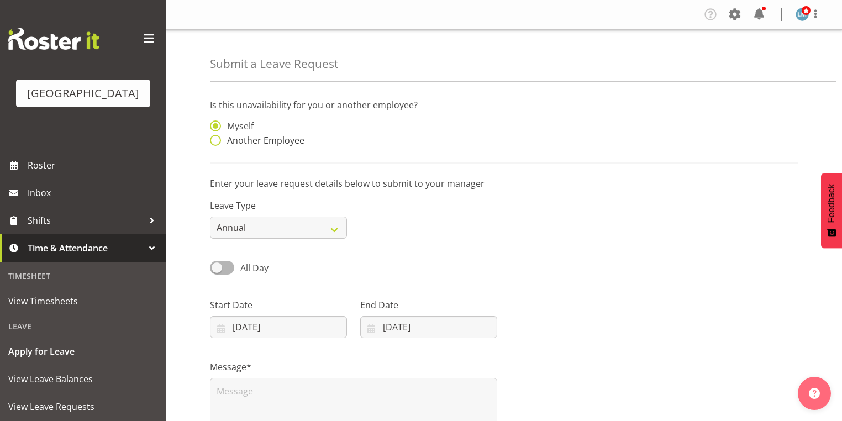
click at [217, 139] on span at bounding box center [215, 140] width 11 height 11
click at [217, 139] on input "Another Employee" at bounding box center [213, 140] width 7 height 7
radio input "true"
click at [371, 136] on input "text" at bounding box center [428, 131] width 137 height 22
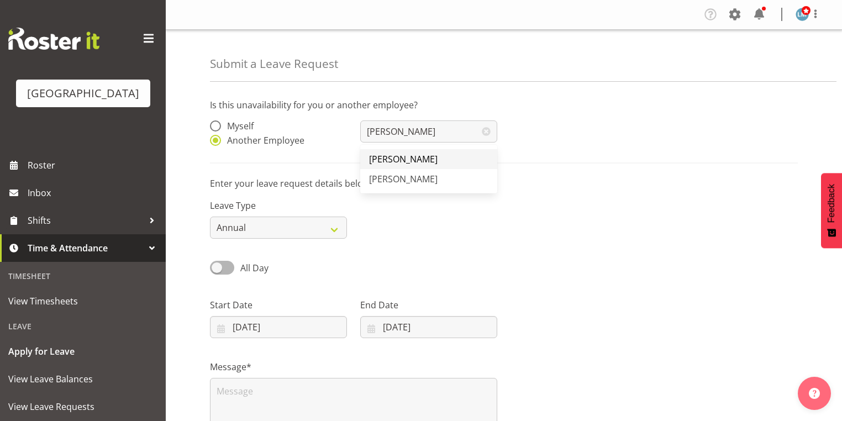
click at [398, 155] on span "[PERSON_NAME]" at bounding box center [403, 159] width 69 height 12
type input "[PERSON_NAME]"
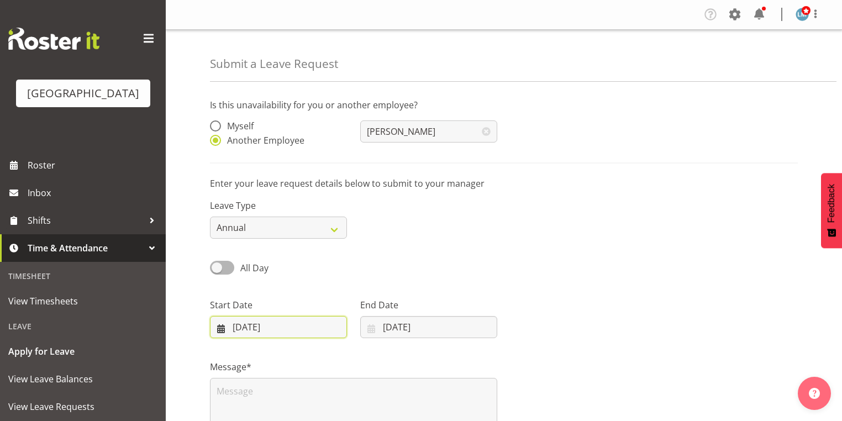
click at [220, 329] on input "[DATE]" at bounding box center [278, 327] width 137 height 22
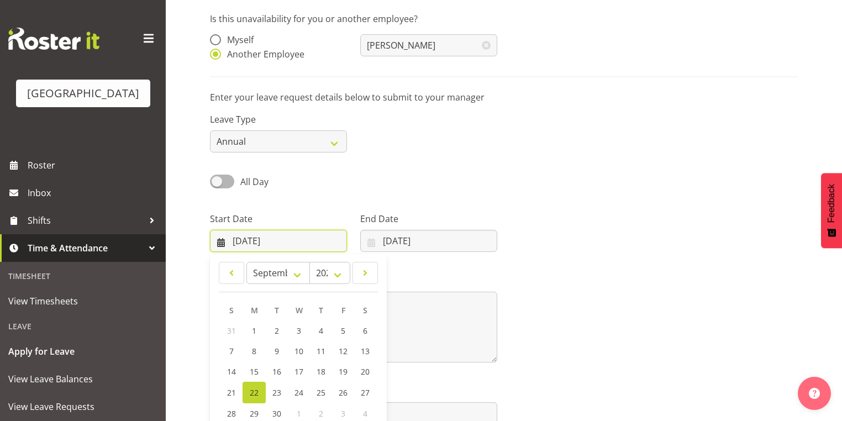
scroll to position [88, 0]
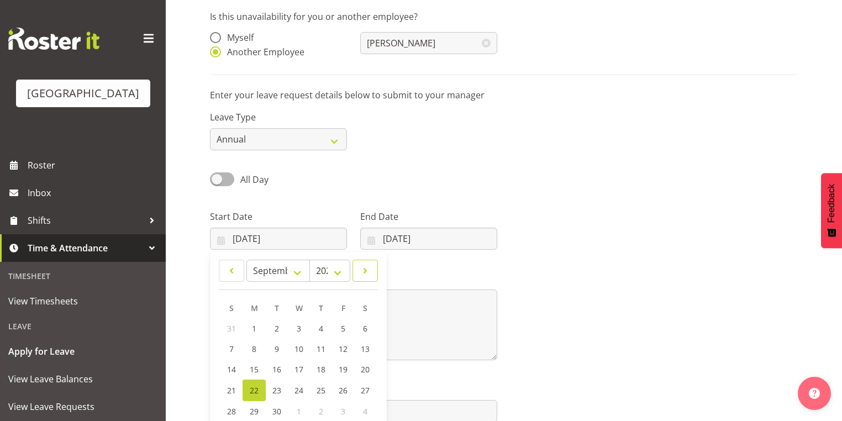
click at [362, 270] on span at bounding box center [365, 270] width 11 height 13
select select "9"
click at [338, 369] on link "17" at bounding box center [343, 369] width 22 height 20
type input "[DATE]"
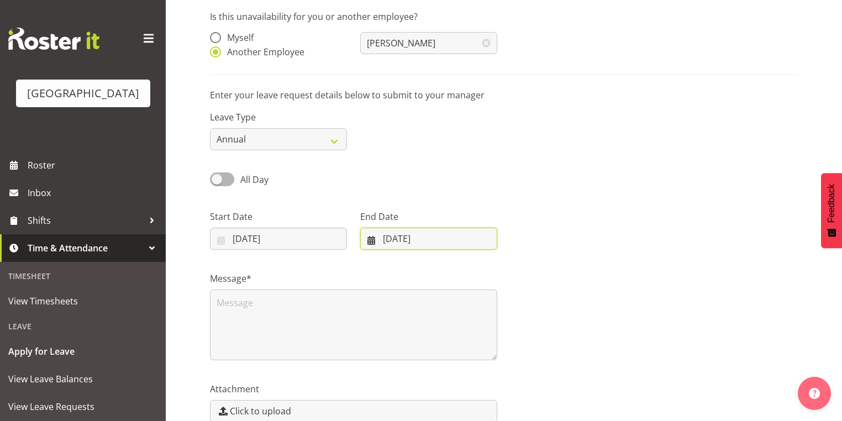
click at [375, 239] on input "[DATE]" at bounding box center [428, 239] width 137 height 22
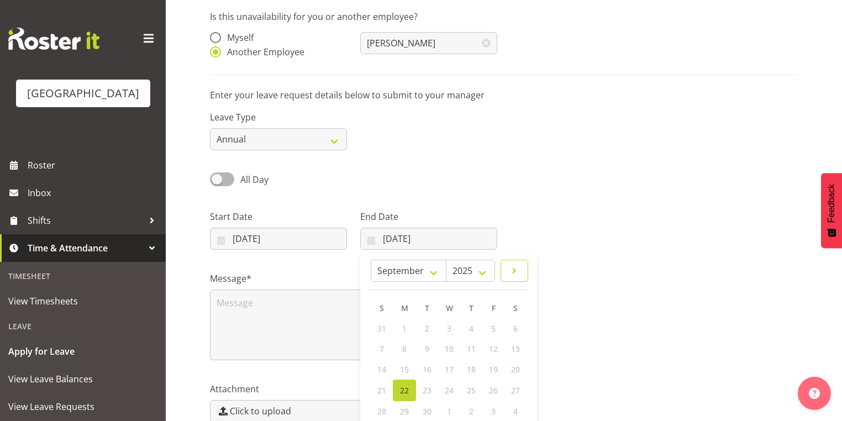
click at [514, 271] on span at bounding box center [514, 270] width 13 height 13
select select "9"
click at [492, 366] on span "17" at bounding box center [492, 369] width 9 height 10
type input "[DATE]"
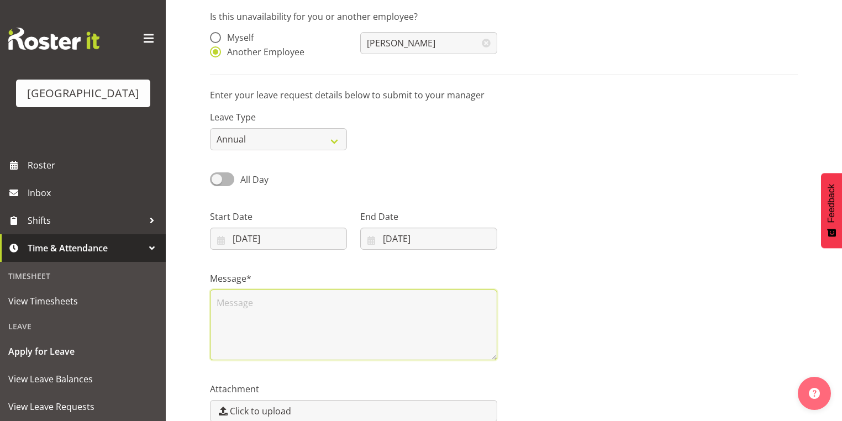
click at [332, 320] on textarea at bounding box center [353, 325] width 287 height 71
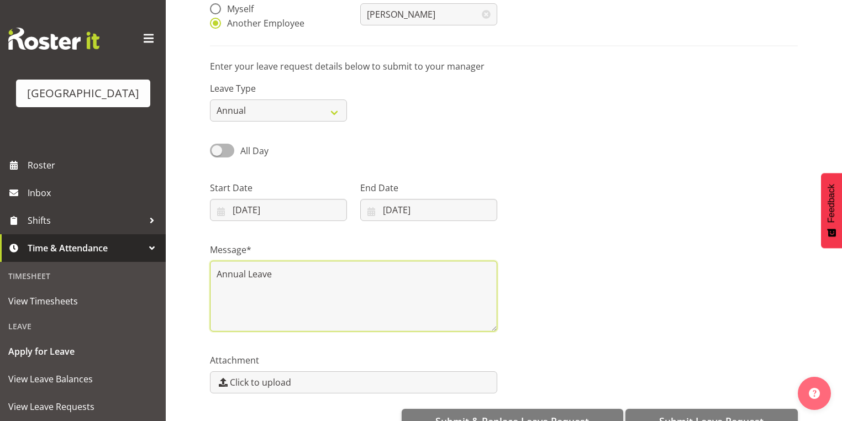
scroll to position [144, 0]
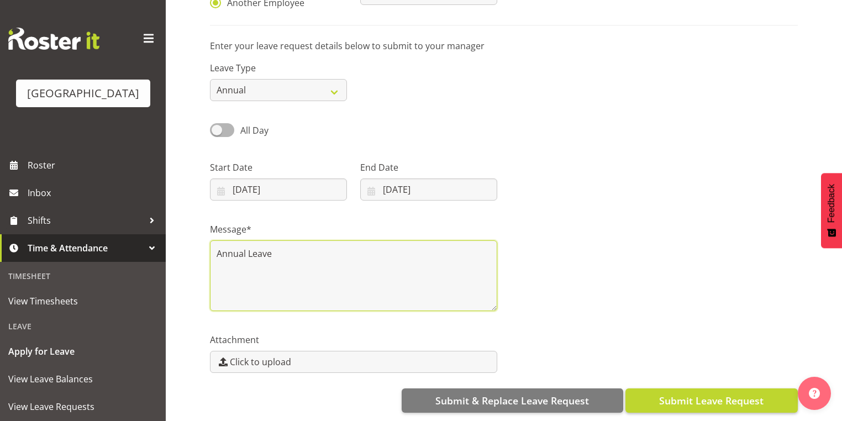
type textarea "Annual Leave"
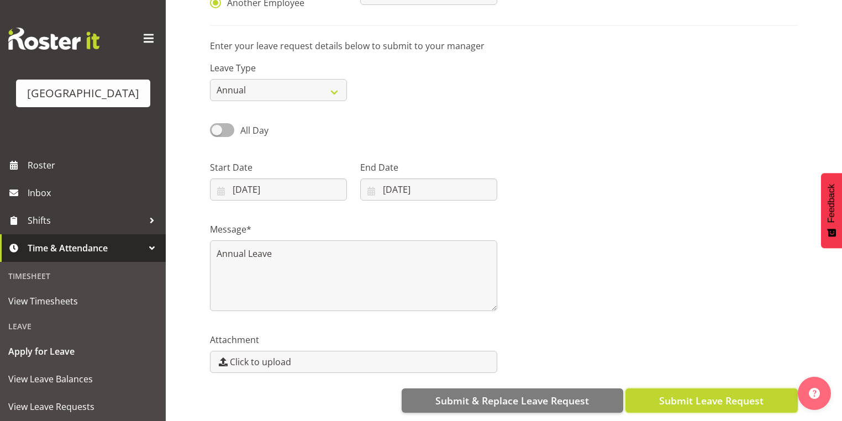
click at [712, 393] on span "Submit Leave Request" at bounding box center [711, 400] width 104 height 14
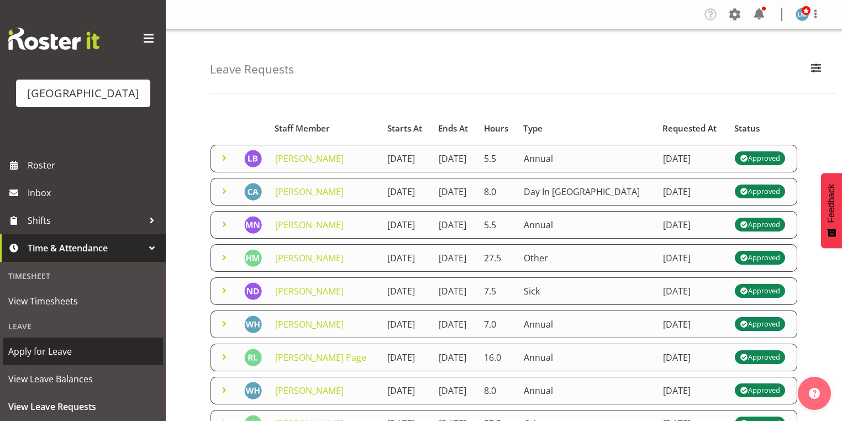
click at [95, 360] on span "Apply for Leave" at bounding box center [82, 351] width 149 height 17
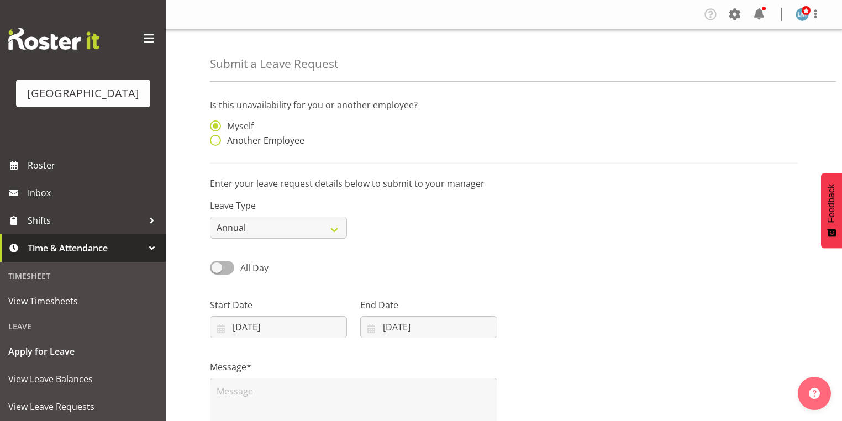
click at [210, 139] on span at bounding box center [215, 140] width 11 height 11
click at [210, 139] on input "Another Employee" at bounding box center [213, 140] width 7 height 7
radio input "true"
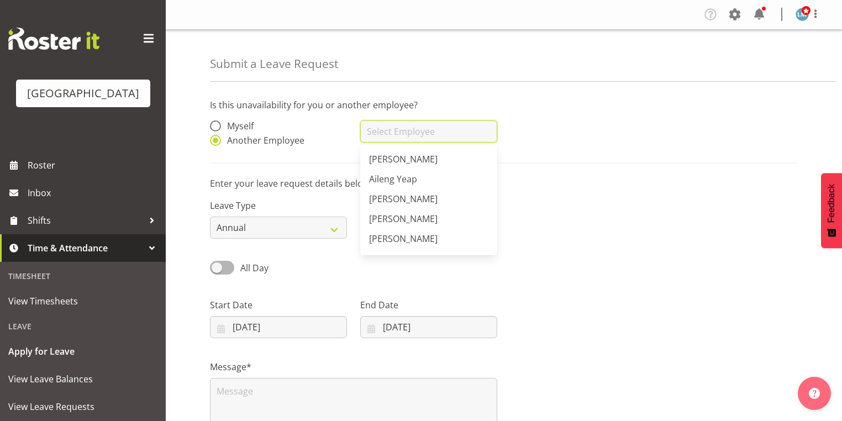
click at [387, 128] on input "text" at bounding box center [428, 131] width 137 height 22
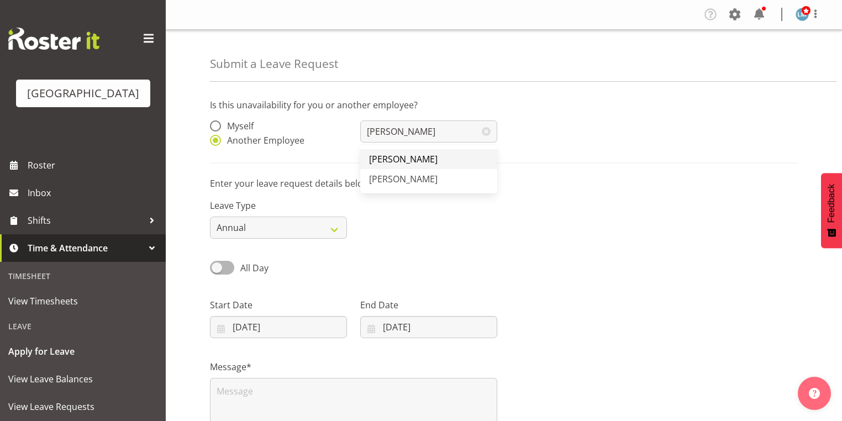
click at [393, 159] on span "[PERSON_NAME]" at bounding box center [403, 159] width 69 height 12
type input "[PERSON_NAME]"
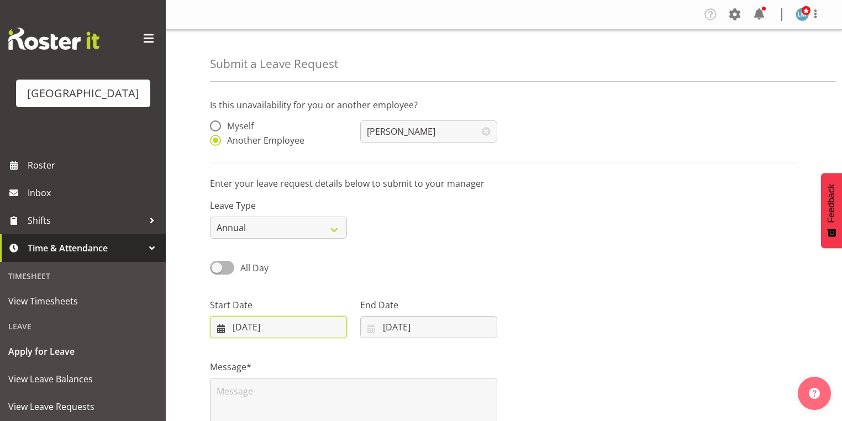
click at [220, 327] on input "[DATE]" at bounding box center [278, 327] width 137 height 22
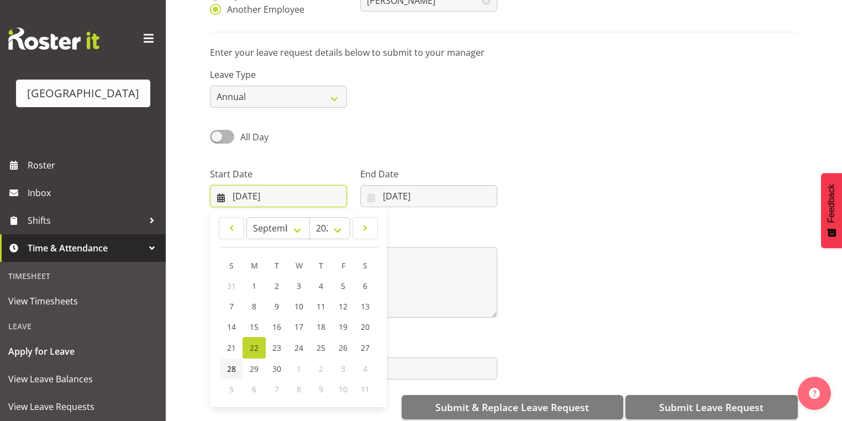
scroll to position [144, 0]
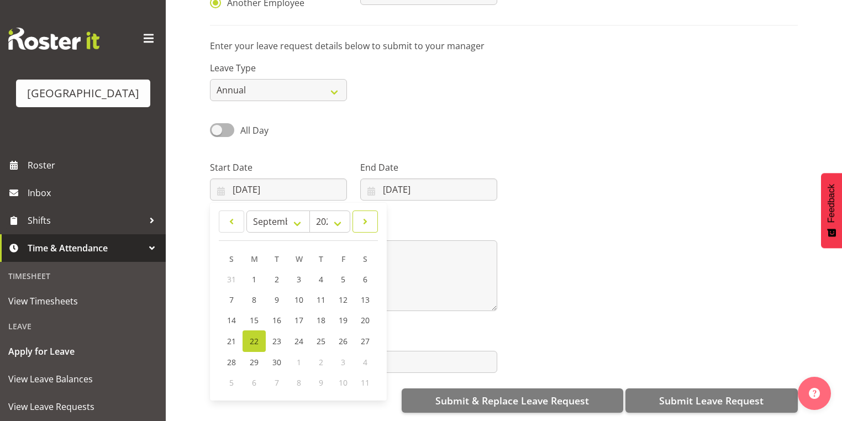
click at [369, 215] on span at bounding box center [365, 221] width 11 height 13
select select "9"
click at [344, 335] on span "24" at bounding box center [342, 340] width 9 height 10
type input "[DATE]"
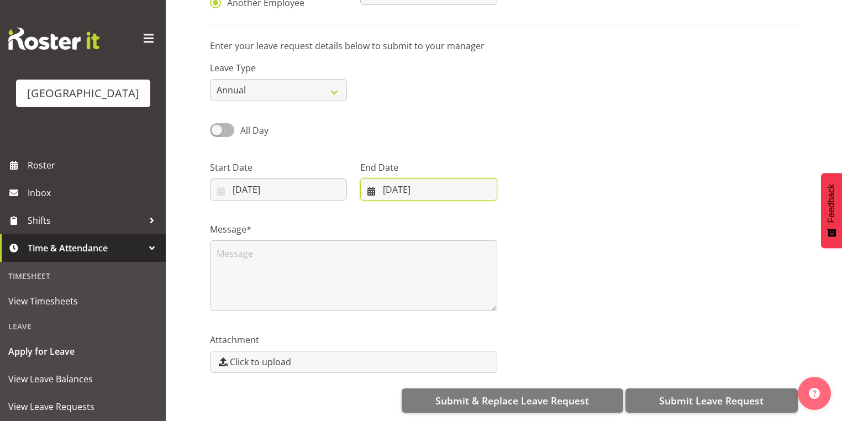
click at [367, 183] on input "[DATE]" at bounding box center [428, 189] width 137 height 22
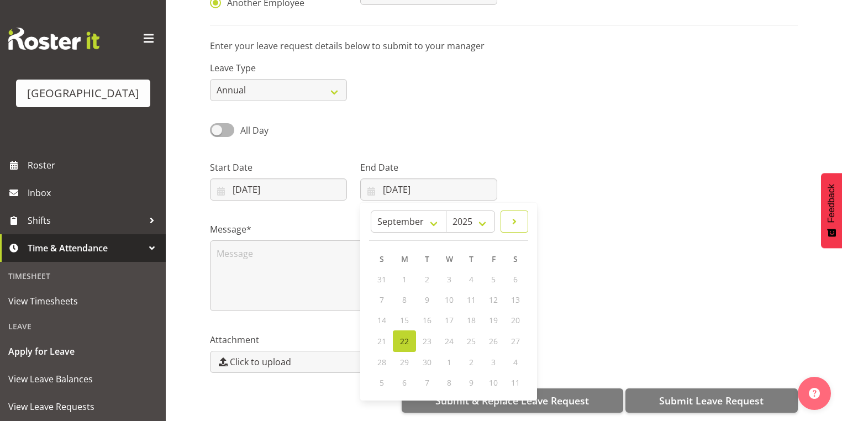
click at [521, 213] on link at bounding box center [515, 222] width 28 height 22
select select "9"
click at [486, 333] on link "24" at bounding box center [493, 340] width 22 height 20
type input "[DATE]"
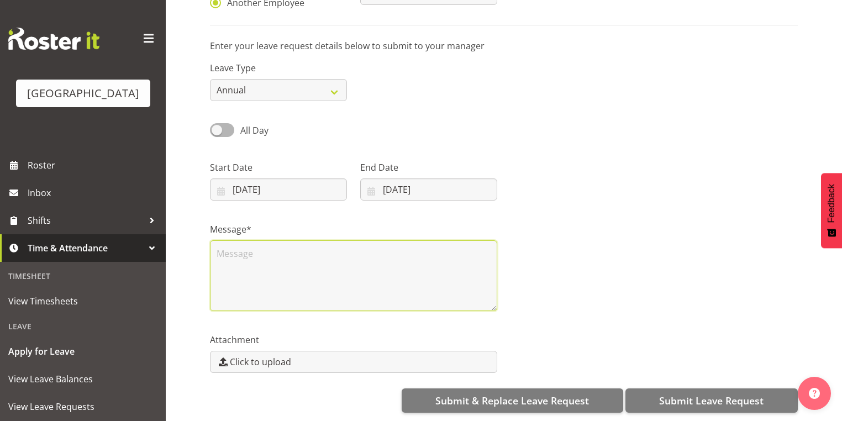
click at [274, 285] on textarea at bounding box center [353, 275] width 287 height 71
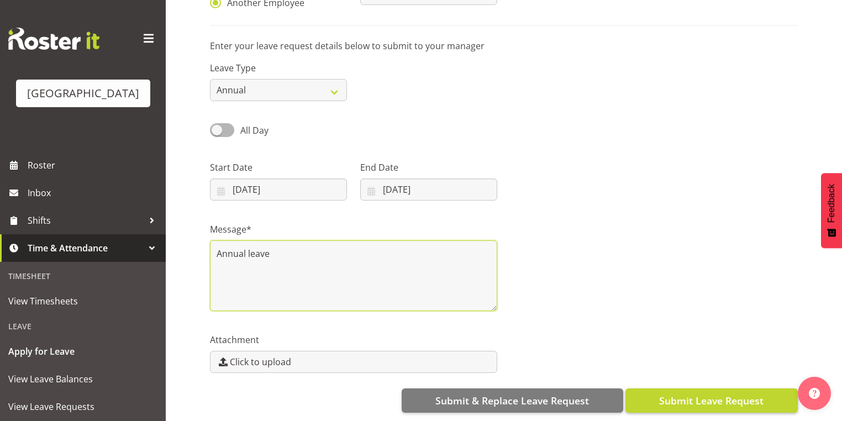
type textarea "Annual leave"
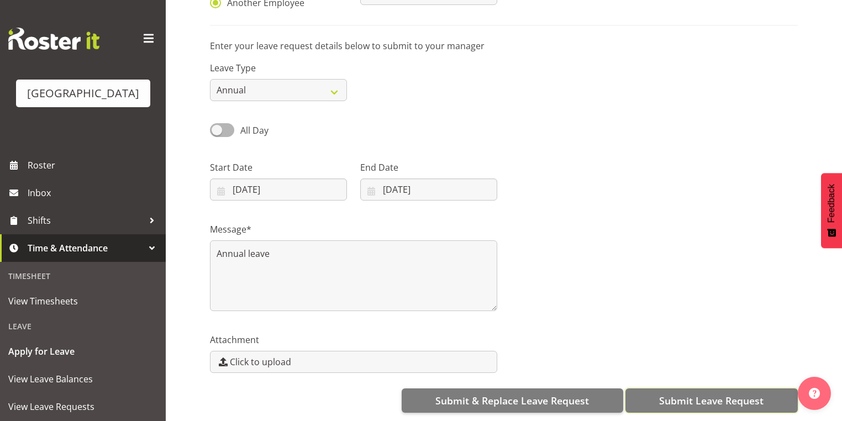
click at [701, 393] on span "Submit Leave Request" at bounding box center [711, 400] width 104 height 14
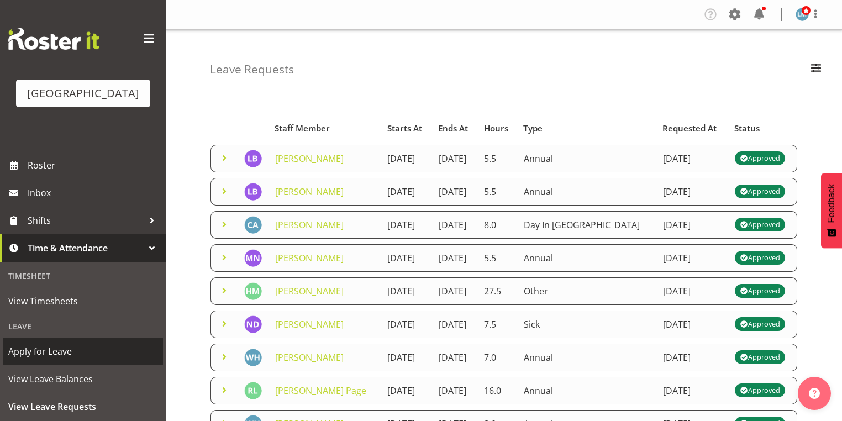
click at [80, 360] on span "Apply for Leave" at bounding box center [82, 351] width 149 height 17
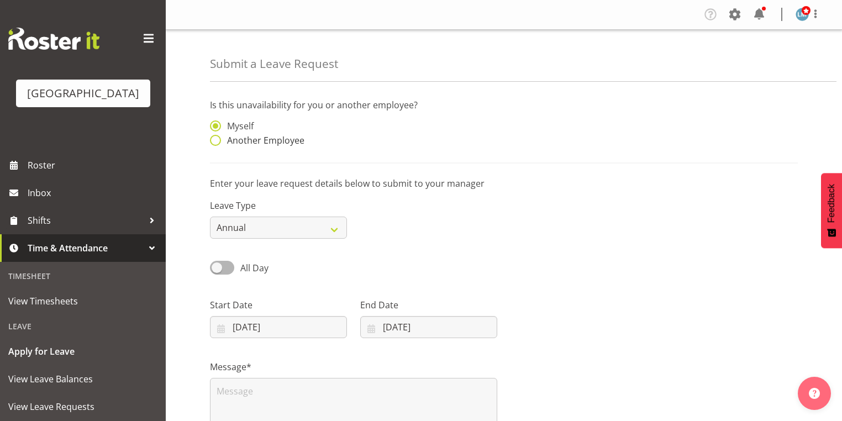
click at [217, 142] on span at bounding box center [215, 140] width 11 height 11
click at [217, 142] on input "Another Employee" at bounding box center [213, 140] width 7 height 7
radio input "true"
click at [438, 132] on input "text" at bounding box center [428, 131] width 137 height 22
click at [400, 157] on span "[PERSON_NAME]" at bounding box center [403, 159] width 69 height 12
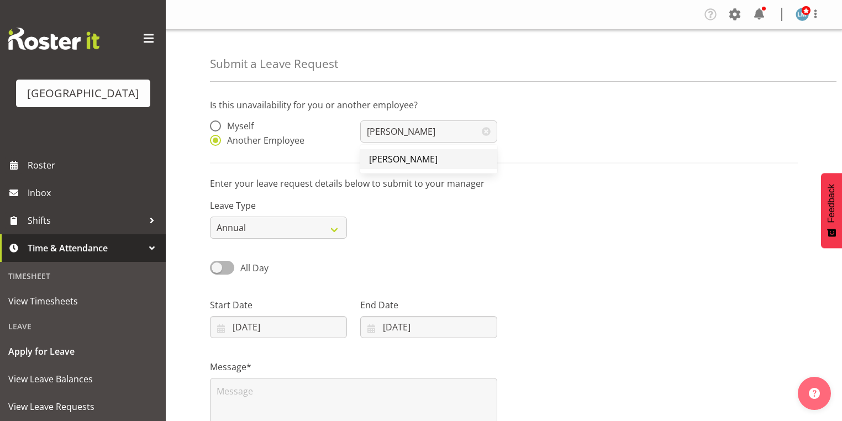
type input "[PERSON_NAME]"
click at [218, 332] on input "[DATE]" at bounding box center [278, 327] width 137 height 22
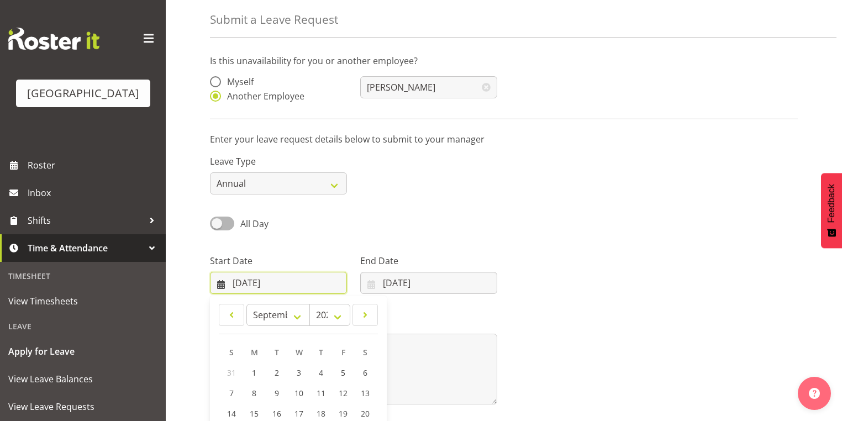
scroll to position [144, 0]
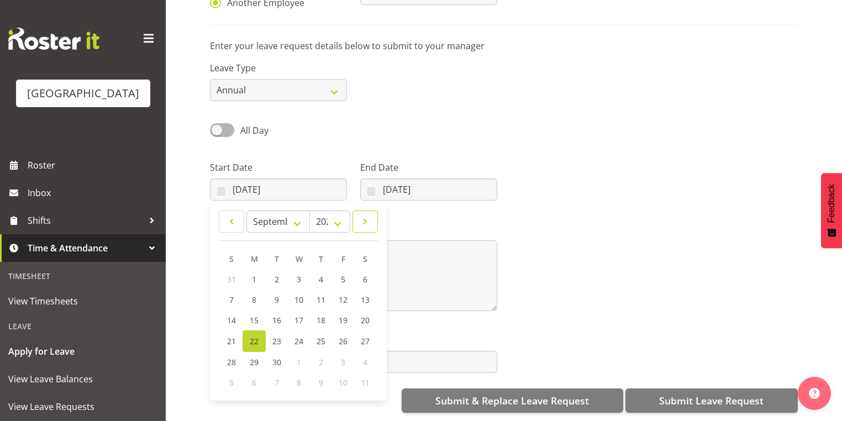
click at [362, 216] on span at bounding box center [365, 221] width 11 height 13
select select "9"
click at [340, 335] on span "24" at bounding box center [342, 340] width 9 height 10
type input "[DATE]"
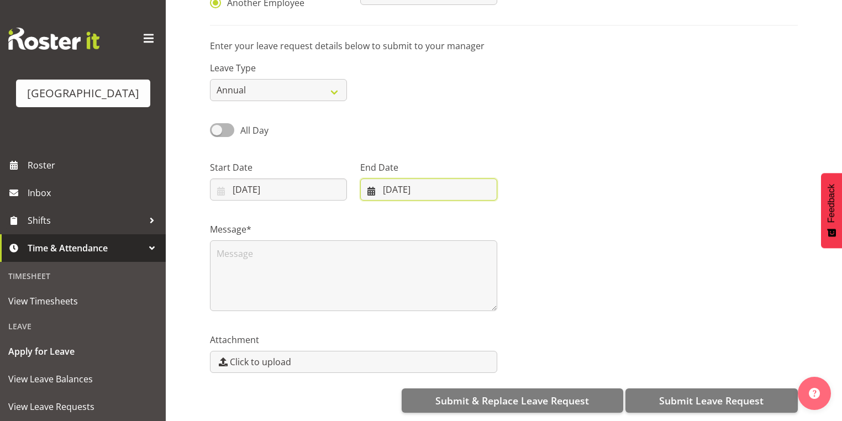
click at [370, 185] on input "[DATE]" at bounding box center [428, 189] width 137 height 22
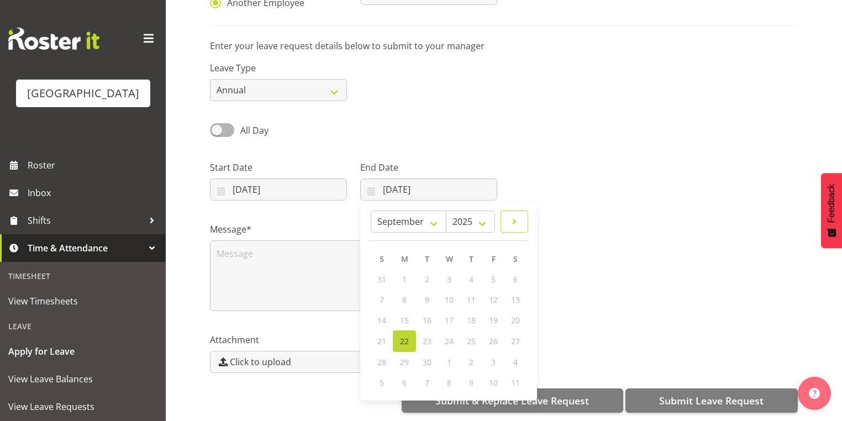
click at [516, 215] on span at bounding box center [514, 221] width 13 height 13
select select "9"
click at [494, 335] on span "24" at bounding box center [492, 340] width 9 height 10
type input "24/10/2025"
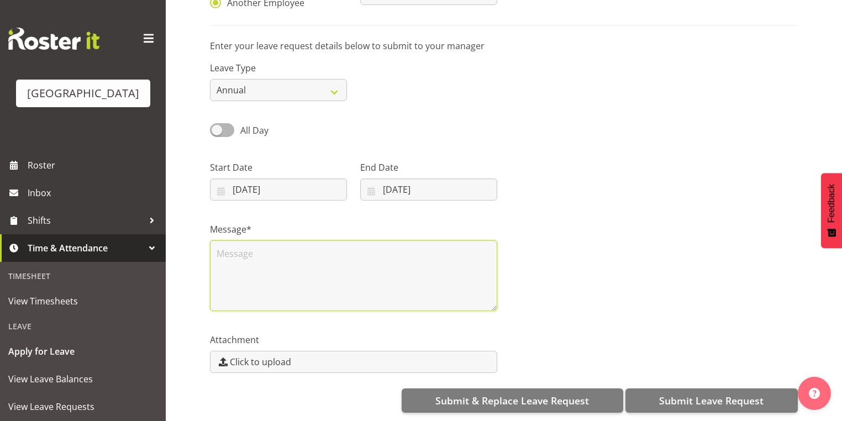
click at [339, 277] on textarea at bounding box center [353, 275] width 287 height 71
type textarea "Annual leave"
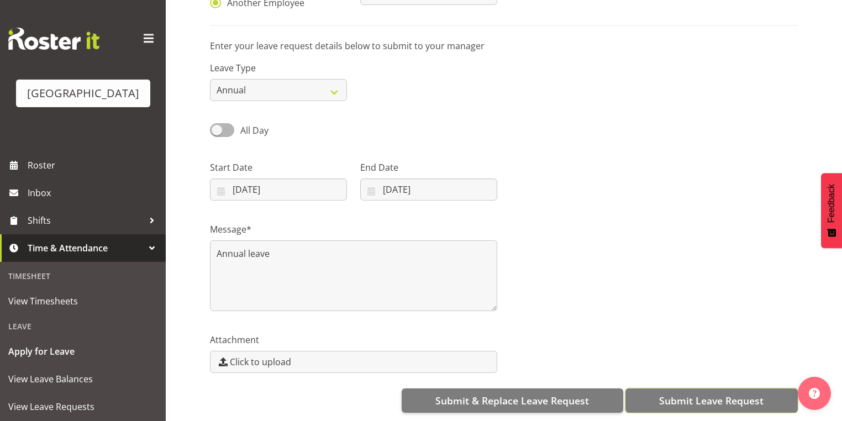
click at [715, 393] on span "Submit Leave Request" at bounding box center [711, 400] width 104 height 14
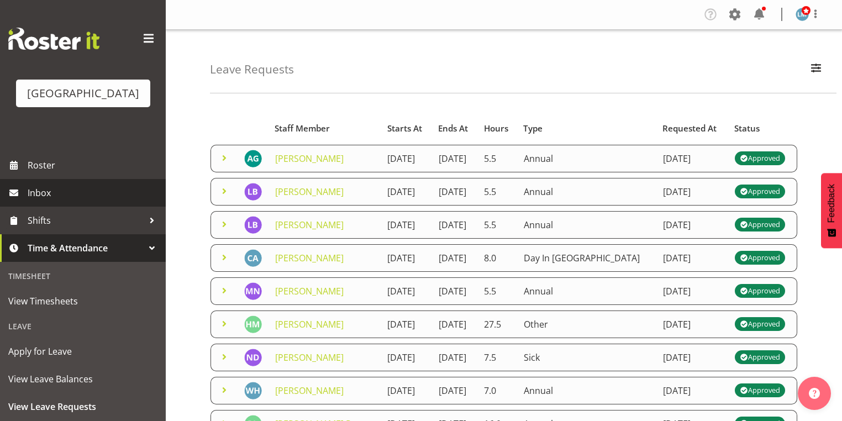
click at [76, 201] on span "Inbox" at bounding box center [94, 193] width 133 height 17
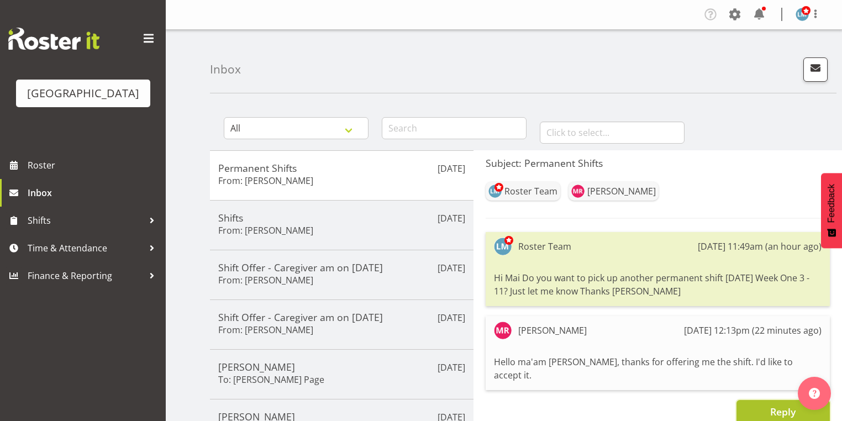
click at [782, 405] on span "Reply" at bounding box center [782, 411] width 25 height 13
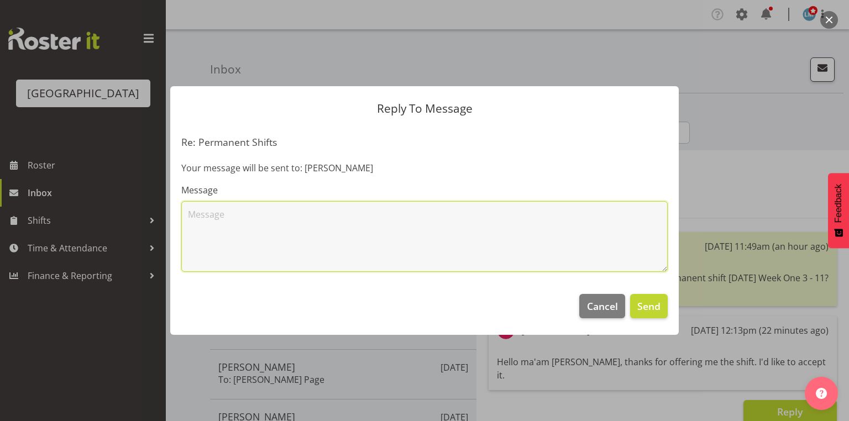
click at [398, 228] on textarea at bounding box center [424, 236] width 486 height 71
type textarea "Perfect thankyou. Will get a letter to you soon. Thanks again! [GEOGRAPHIC_DATA…"
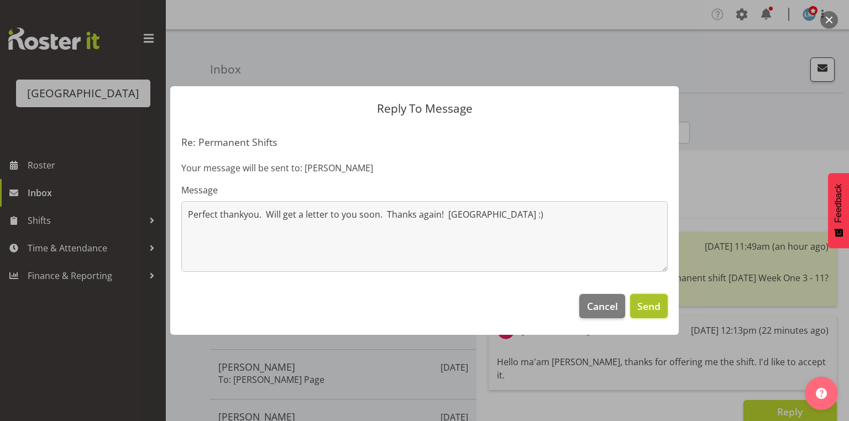
click at [647, 307] on span "Send" at bounding box center [648, 306] width 23 height 14
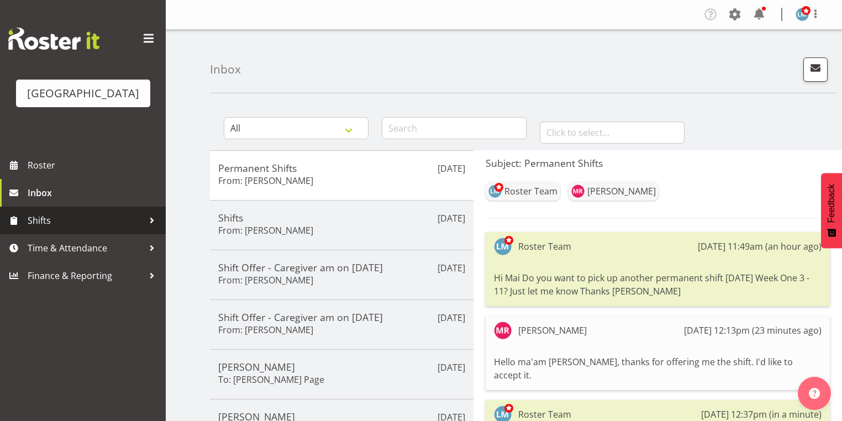
click at [153, 229] on div at bounding box center [152, 220] width 17 height 17
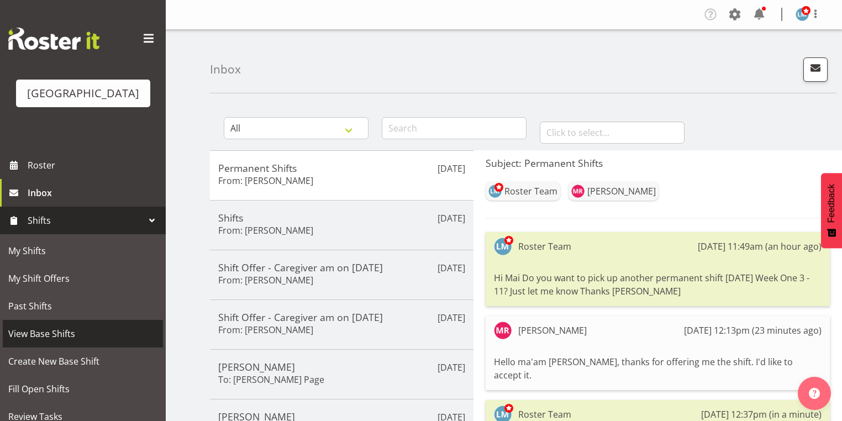
click at [103, 342] on span "View Base Shifts" at bounding box center [82, 333] width 149 height 17
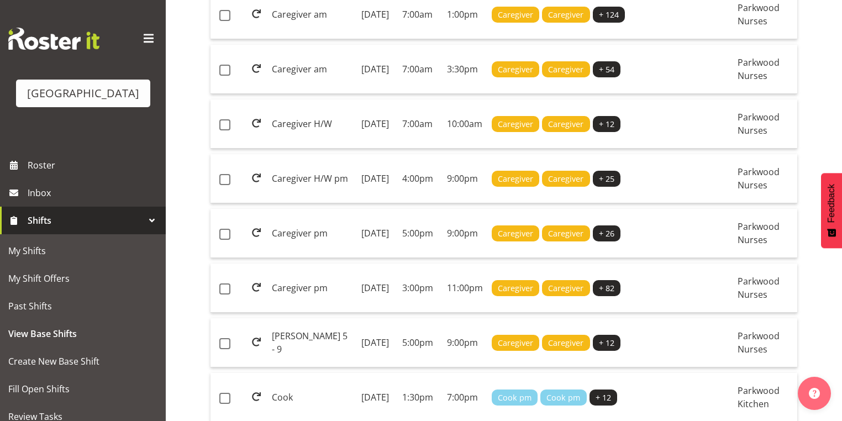
scroll to position [354, 0]
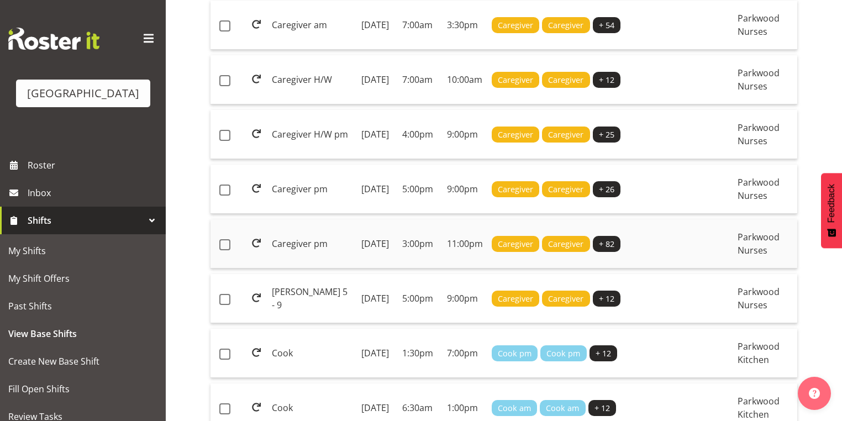
click at [391, 269] on td "[DATE]" at bounding box center [377, 243] width 41 height 49
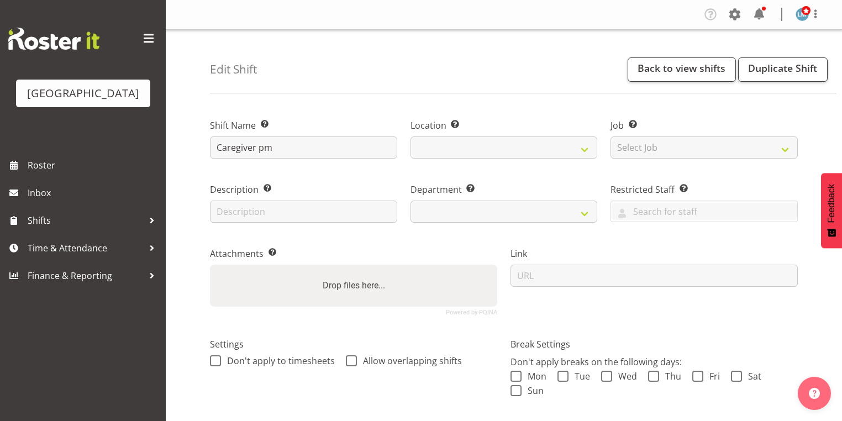
select select
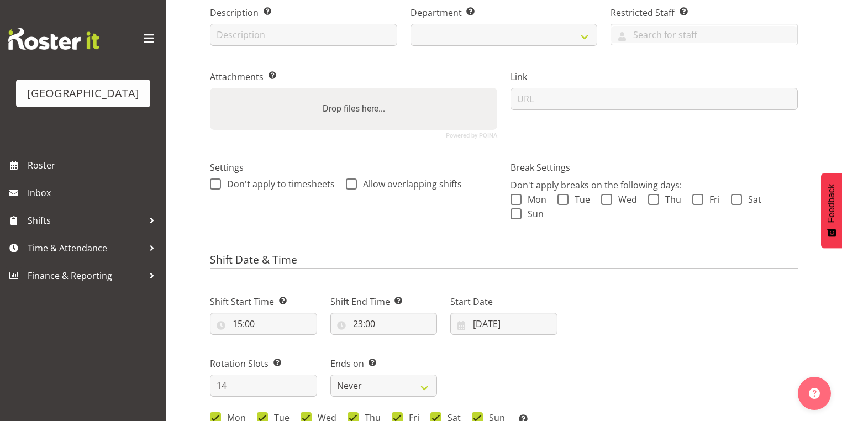
select select
select select "104"
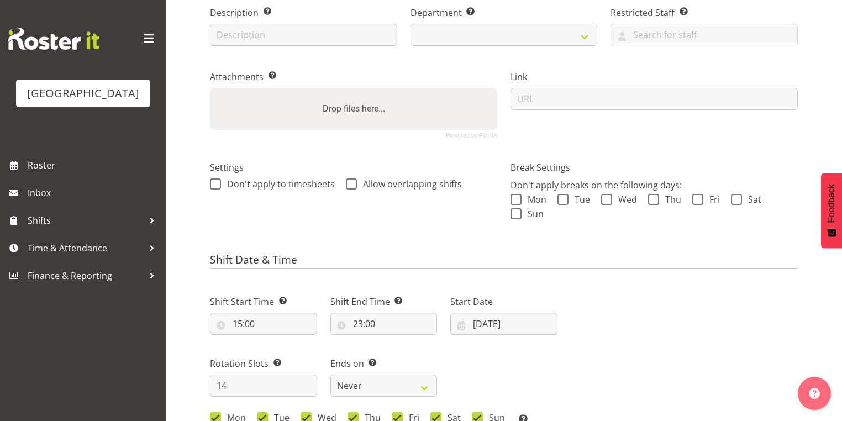
select select "102"
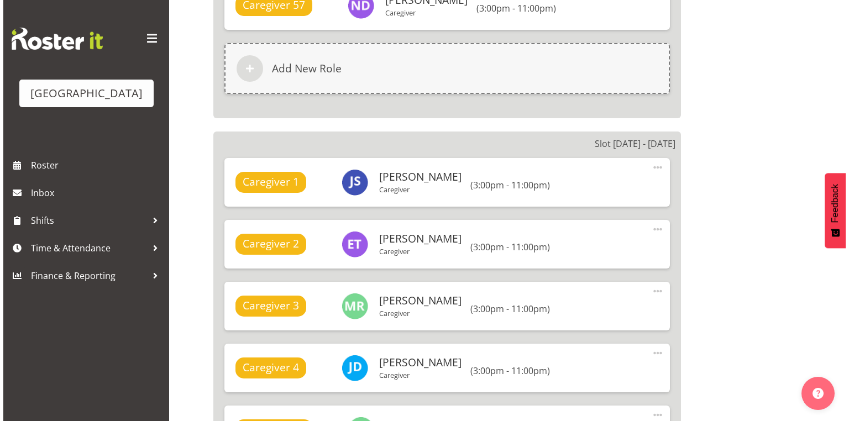
scroll to position [3536, 0]
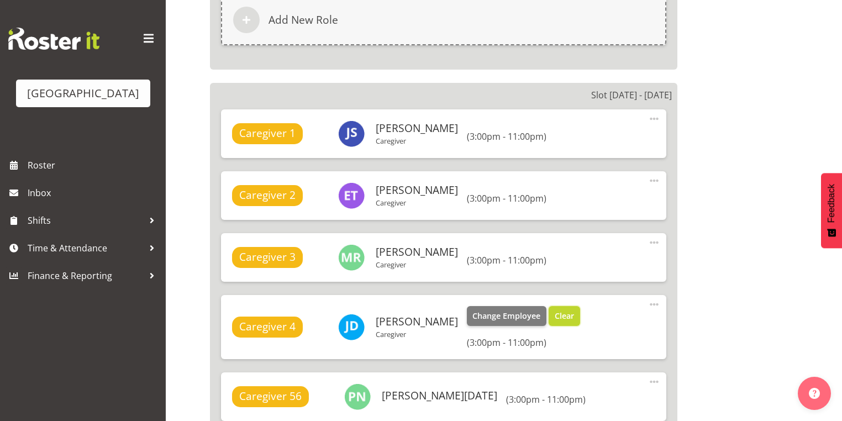
click at [559, 311] on span "Clear" at bounding box center [564, 316] width 19 height 12
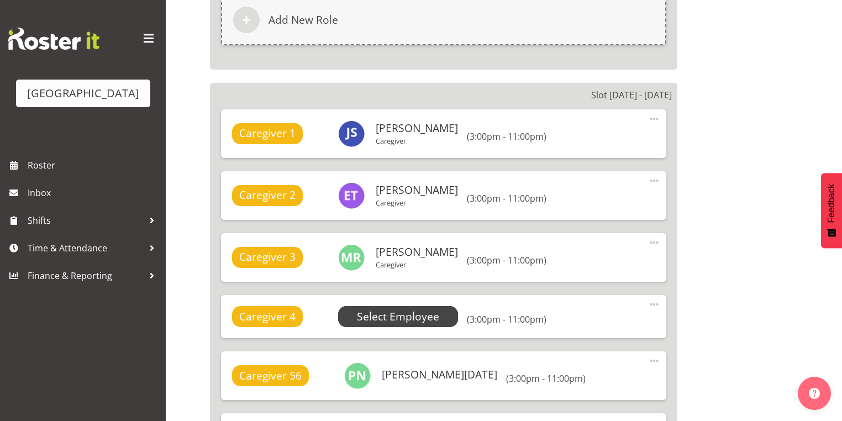
click at [412, 312] on span "Select Employee" at bounding box center [398, 317] width 82 height 16
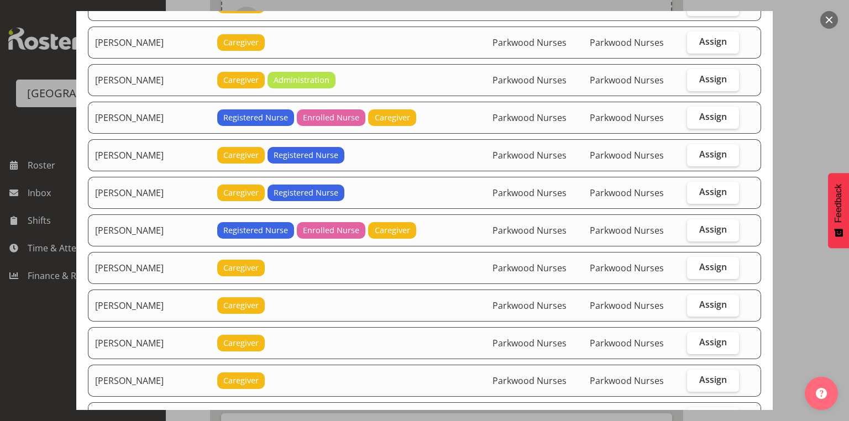
scroll to position [1503, 0]
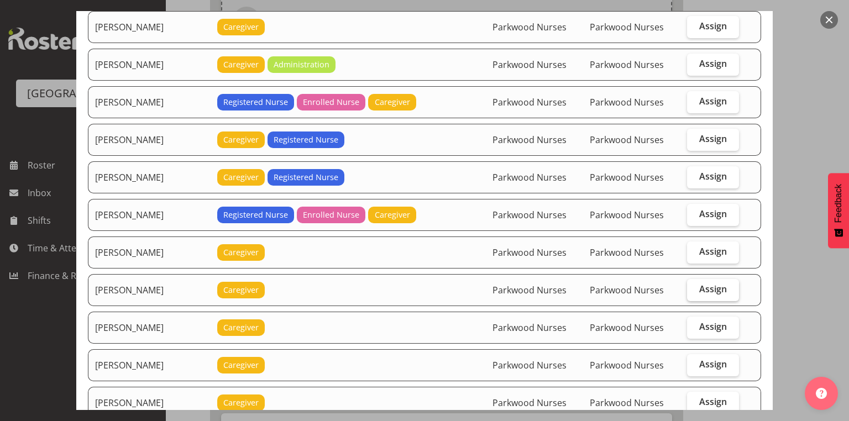
click at [709, 283] on span "Assign" at bounding box center [713, 288] width 28 height 11
click at [694, 286] on input "Assign" at bounding box center [690, 289] width 7 height 7
checkbox input "true"
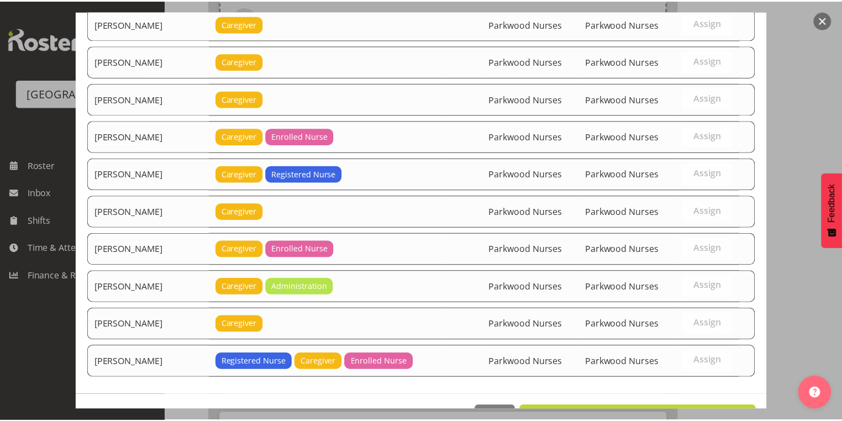
scroll to position [2450, 0]
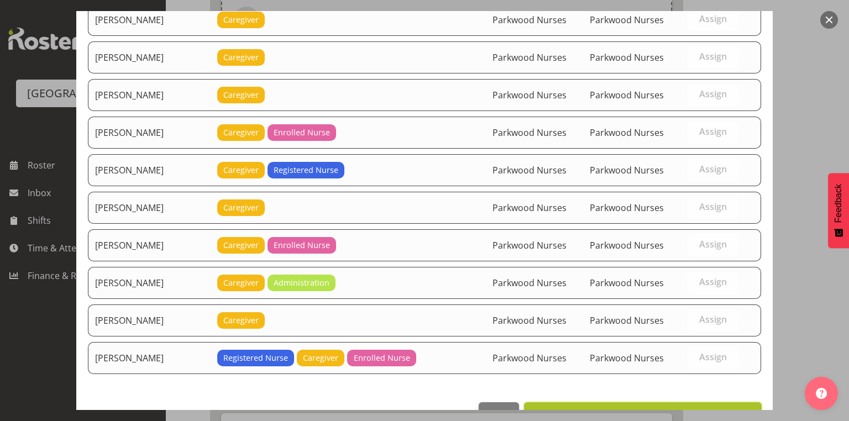
click at [668, 408] on span "Set Mai Reglos as default for this position" at bounding box center [642, 414] width 223 height 13
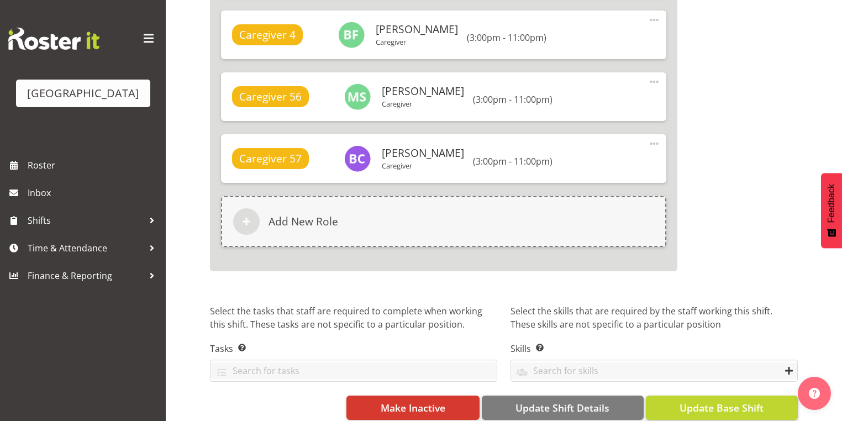
scroll to position [7227, 0]
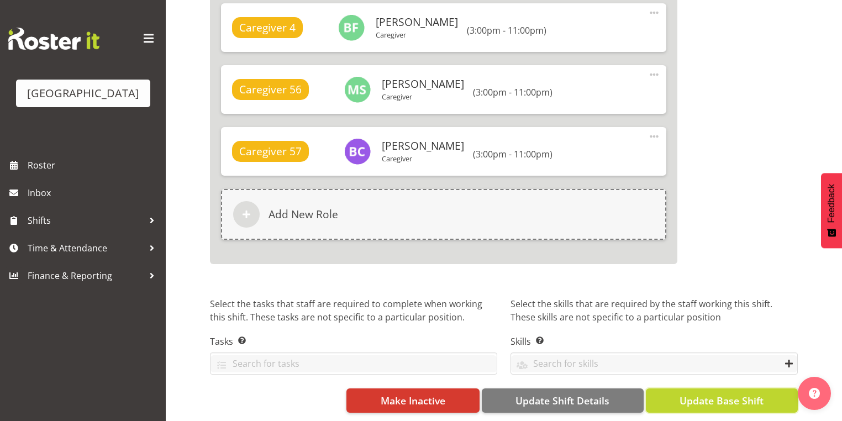
click at [714, 396] on span "Update Base Shift" at bounding box center [722, 400] width 84 height 14
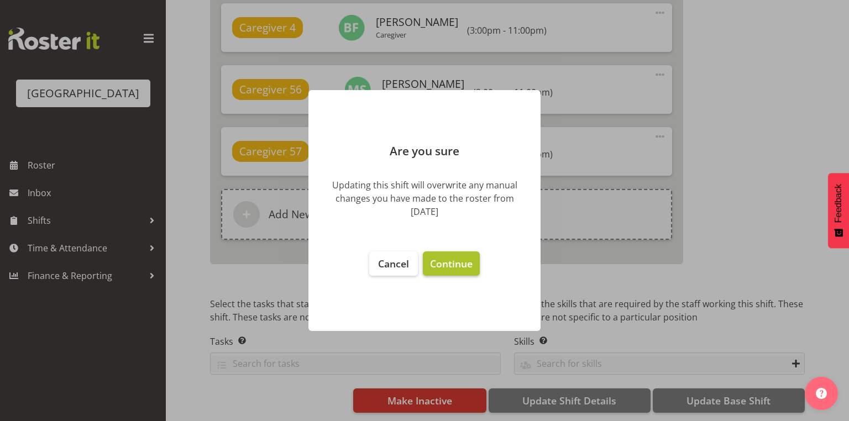
click at [451, 263] on span "Continue" at bounding box center [451, 263] width 43 height 13
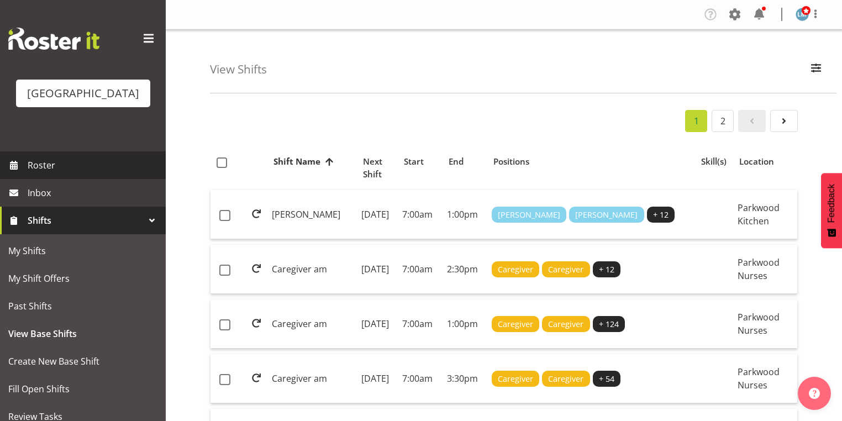
click at [45, 174] on span "Roster" at bounding box center [94, 165] width 133 height 17
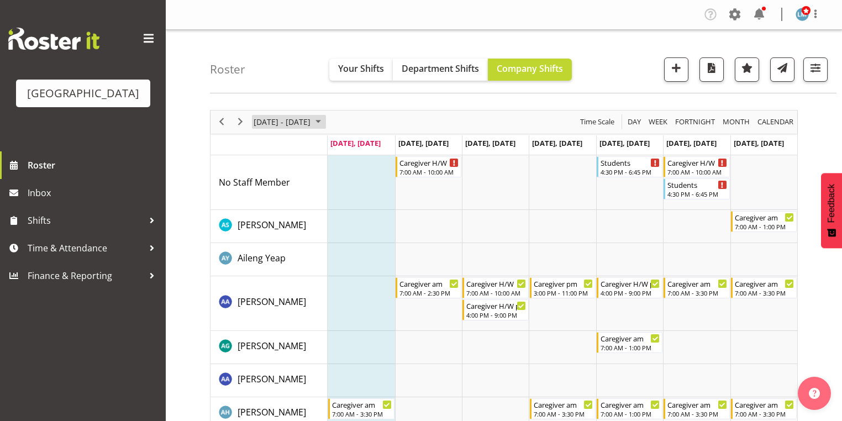
click at [325, 122] on span "September 2025" at bounding box center [318, 122] width 13 height 14
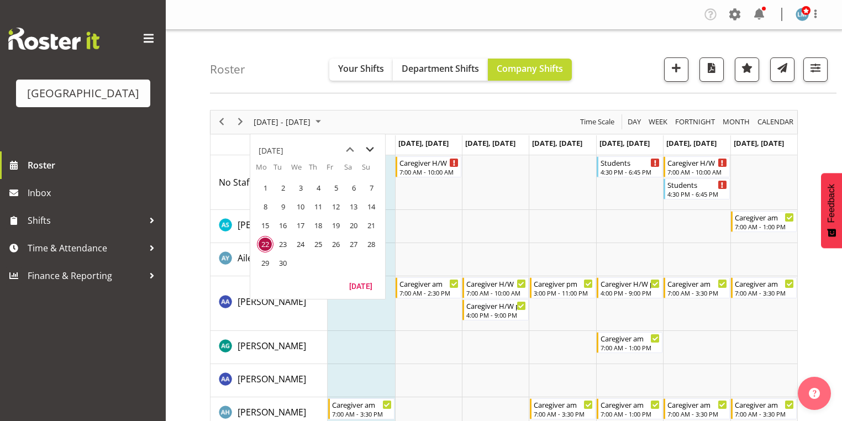
click at [370, 148] on span "next month" at bounding box center [369, 150] width 19 height 20
click at [267, 243] on span "20" at bounding box center [265, 244] width 17 height 17
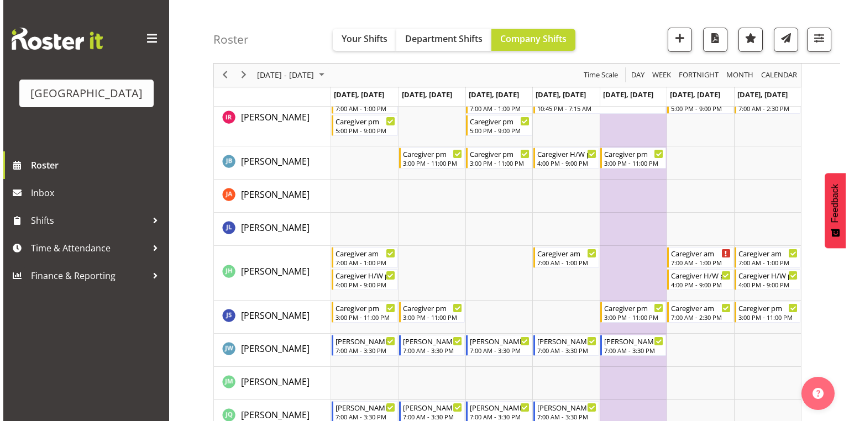
scroll to position [1591, 0]
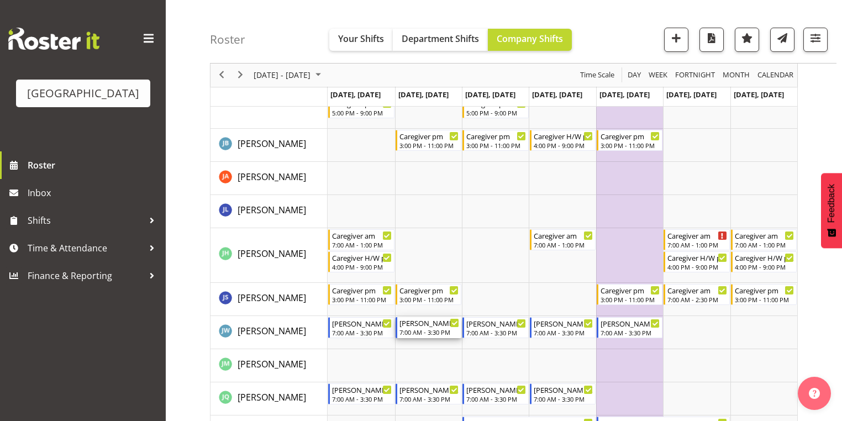
click at [423, 329] on div "7:00 AM - 3:30 PM" at bounding box center [430, 332] width 60 height 9
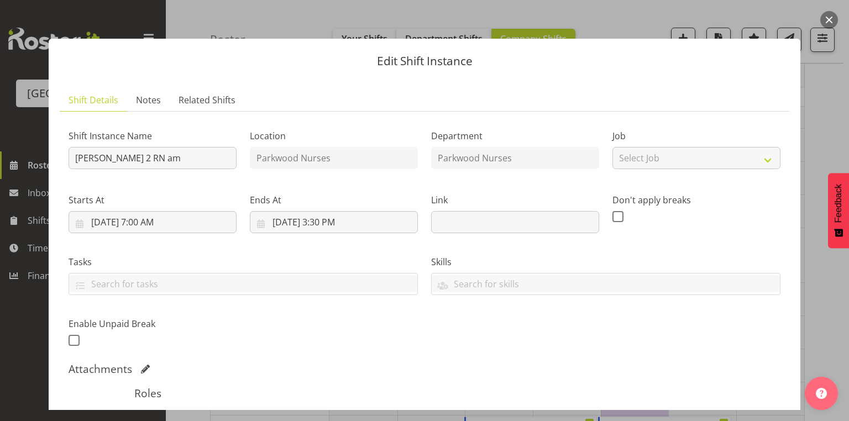
scroll to position [177, 0]
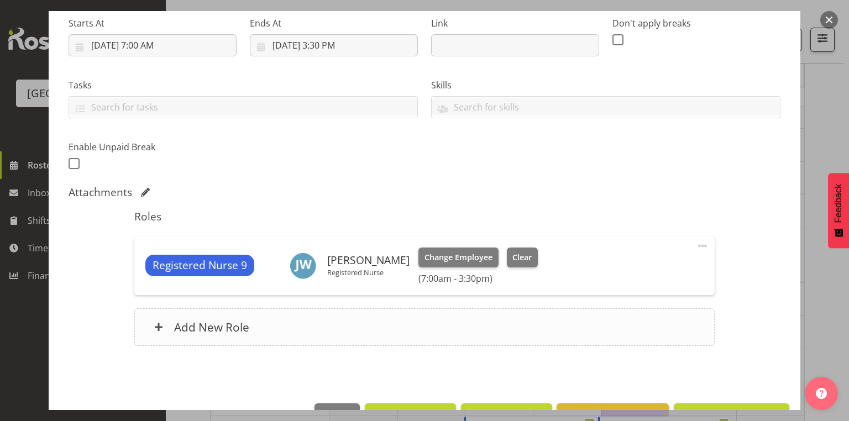
click at [160, 325] on span at bounding box center [158, 327] width 9 height 9
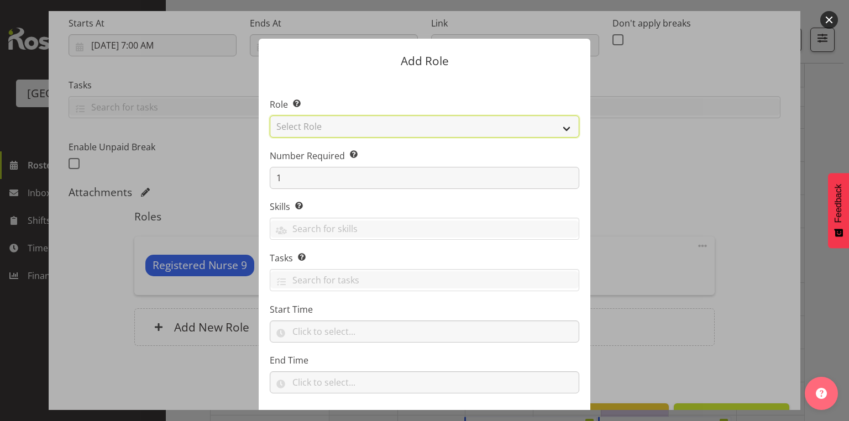
click at [561, 123] on select "Select Role Administration Baker Caregiver Cook am Cook pm Dishwasher Enrolled …" at bounding box center [424, 126] width 309 height 22
select select "160"
click at [270, 115] on select "Select Role Administration Baker Caregiver Cook am Cook pm Dishwasher Enrolled …" at bounding box center [424, 126] width 309 height 22
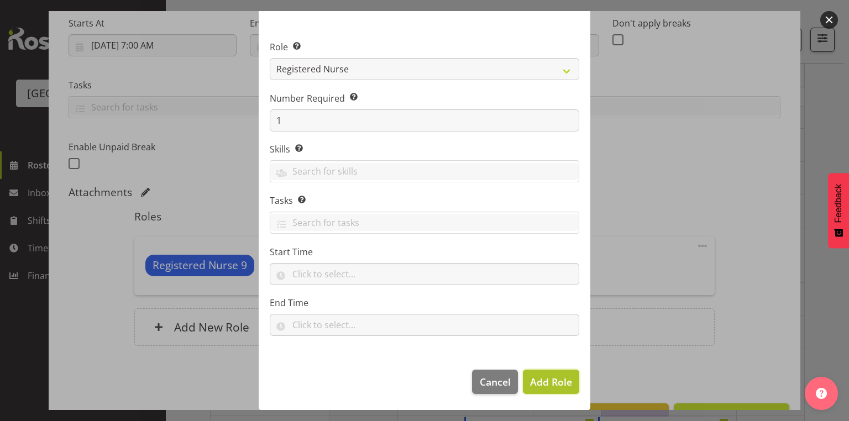
click at [557, 380] on span "Add Role" at bounding box center [551, 381] width 42 height 13
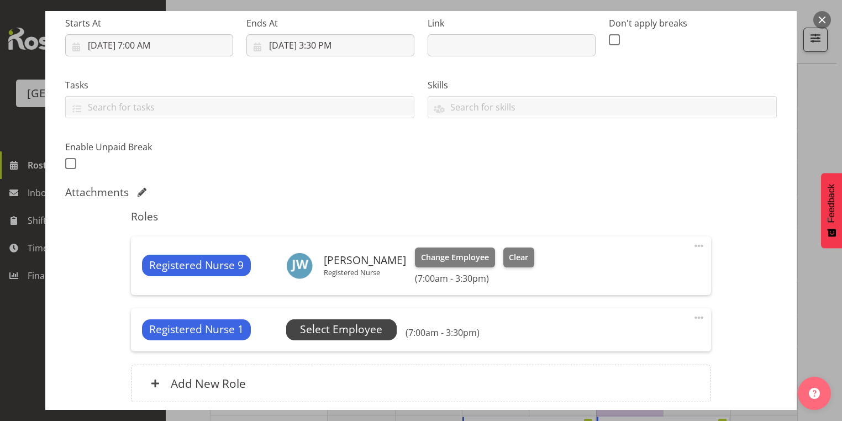
click at [336, 330] on span "Select Employee" at bounding box center [341, 330] width 82 height 16
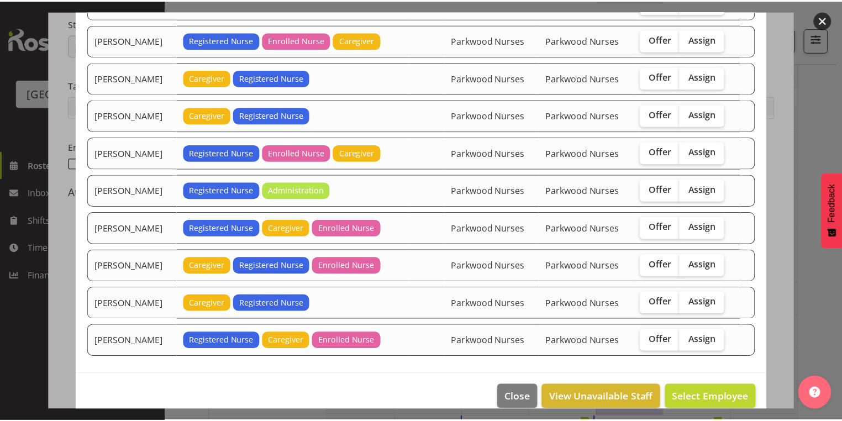
scroll to position [333, 0]
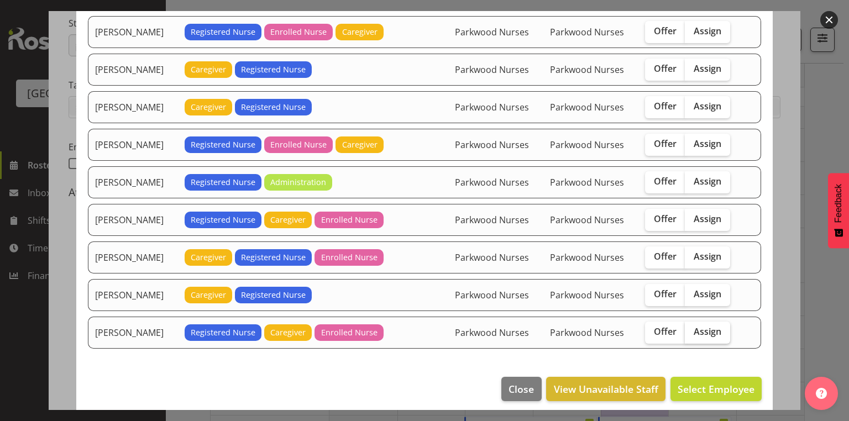
click at [703, 326] on span "Assign" at bounding box center [707, 331] width 28 height 11
click at [692, 328] on input "Assign" at bounding box center [688, 331] width 7 height 7
checkbox input "true"
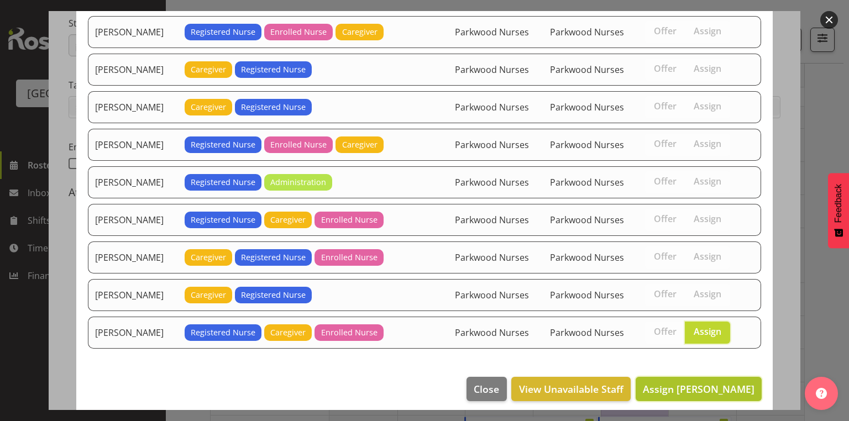
click at [700, 382] on span "Assign Zoe Tatham-Brugh" at bounding box center [699, 388] width 112 height 13
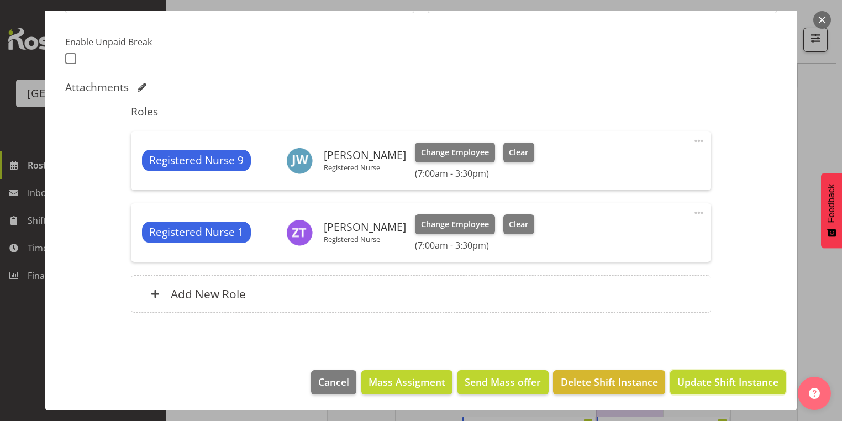
click at [700, 380] on span "Update Shift Instance" at bounding box center [727, 382] width 101 height 14
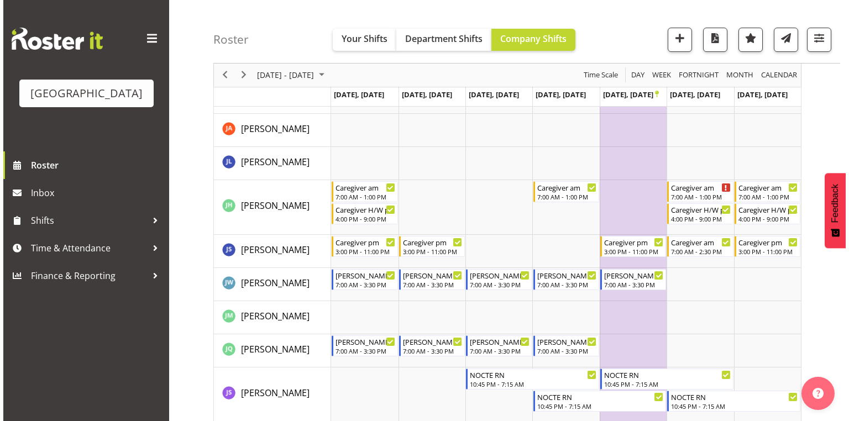
scroll to position [1680, 0]
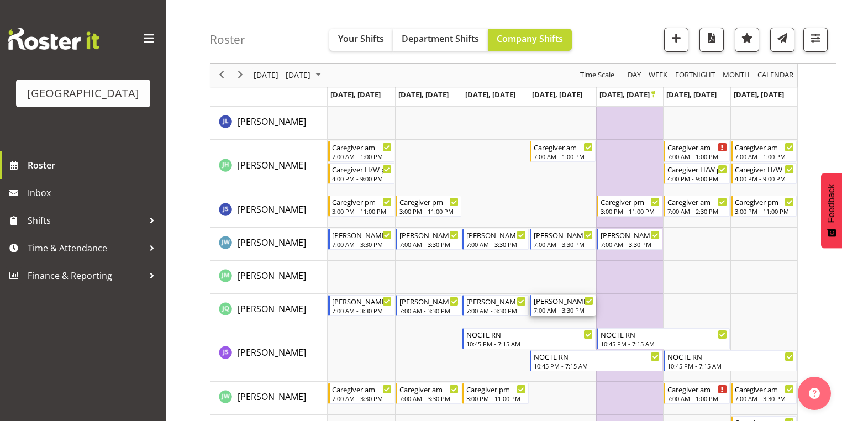
click at [563, 306] on div "Ressie 1 RN am 7:00 AM - 3:30 PM" at bounding box center [564, 305] width 60 height 21
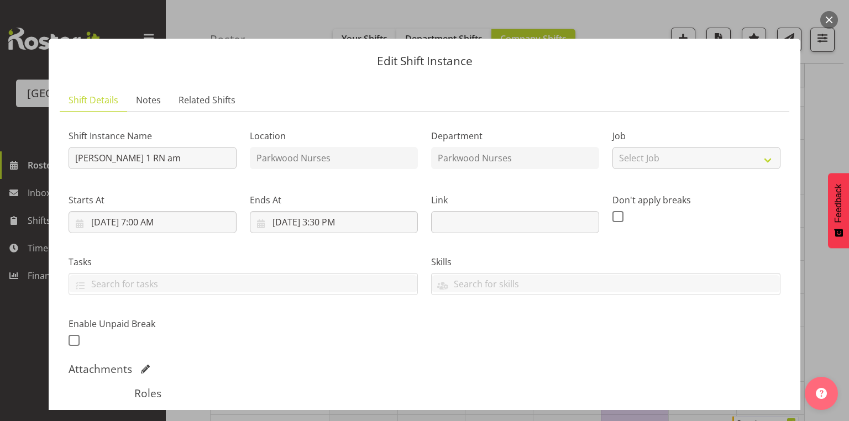
scroll to position [177, 0]
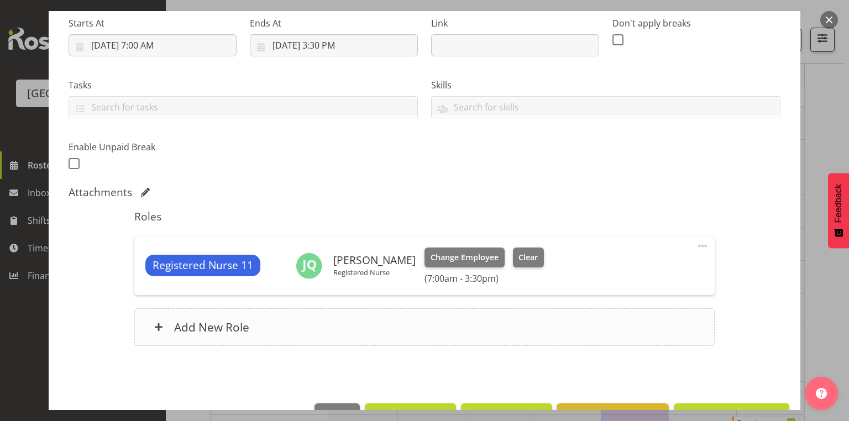
click at [157, 323] on span at bounding box center [158, 327] width 9 height 9
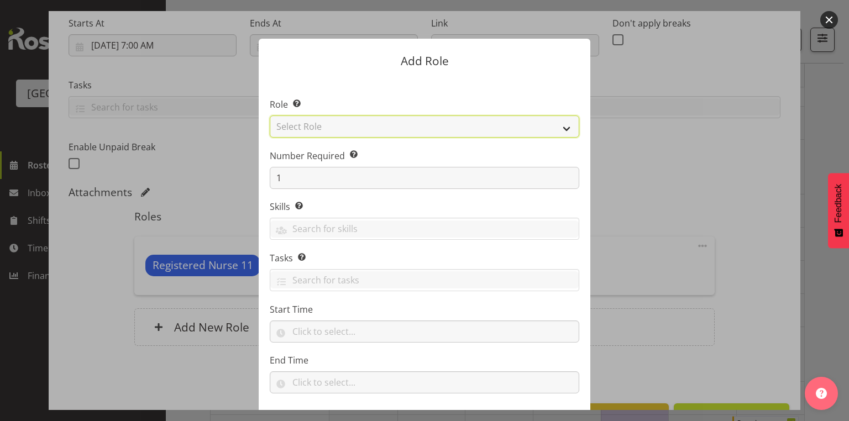
click at [564, 124] on select "Select Role Administration Baker Caregiver Cook am Cook pm Dishwasher Enrolled …" at bounding box center [424, 126] width 309 height 22
select select "160"
click at [270, 115] on select "Select Role Administration Baker Caregiver Cook am Cook pm Dishwasher Enrolled …" at bounding box center [424, 126] width 309 height 22
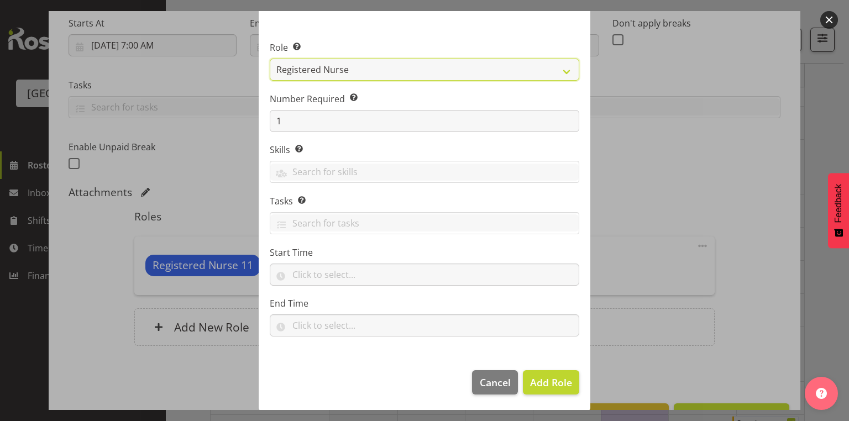
scroll to position [57, 0]
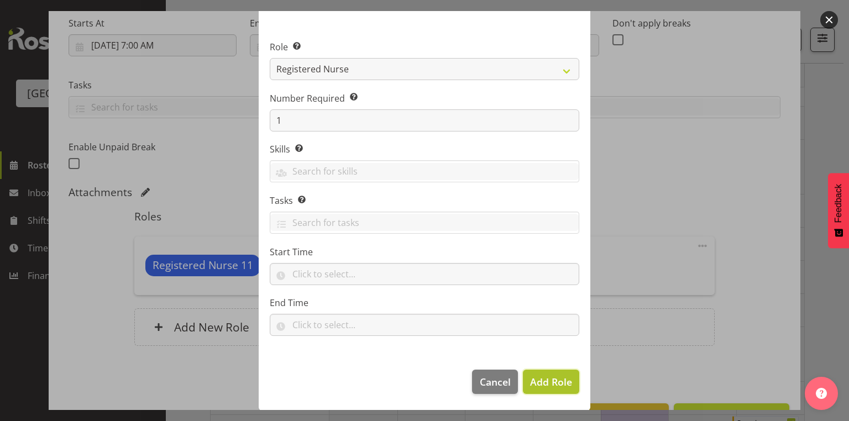
click at [553, 382] on span "Add Role" at bounding box center [551, 381] width 42 height 13
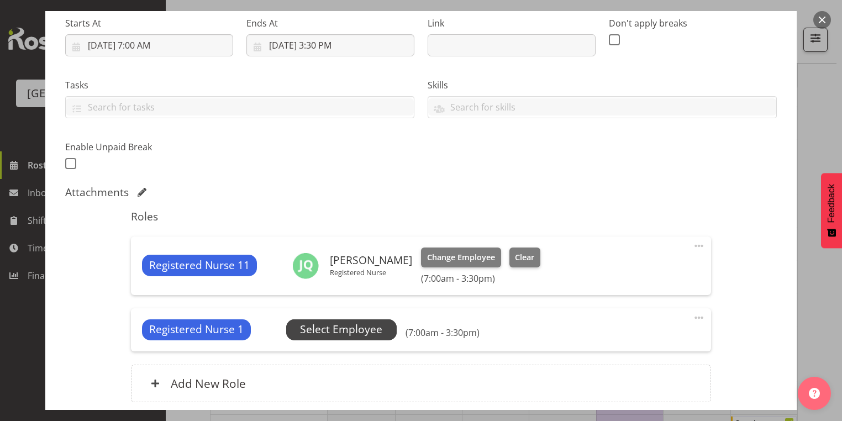
click at [339, 326] on span "Select Employee" at bounding box center [341, 330] width 82 height 16
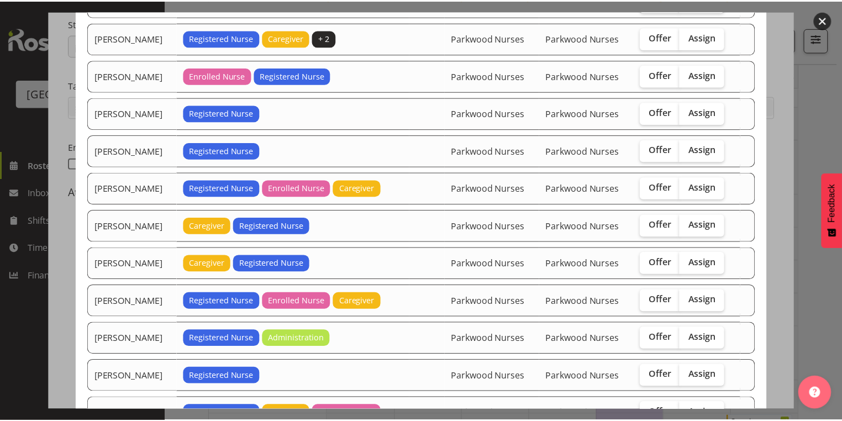
scroll to position [333, 0]
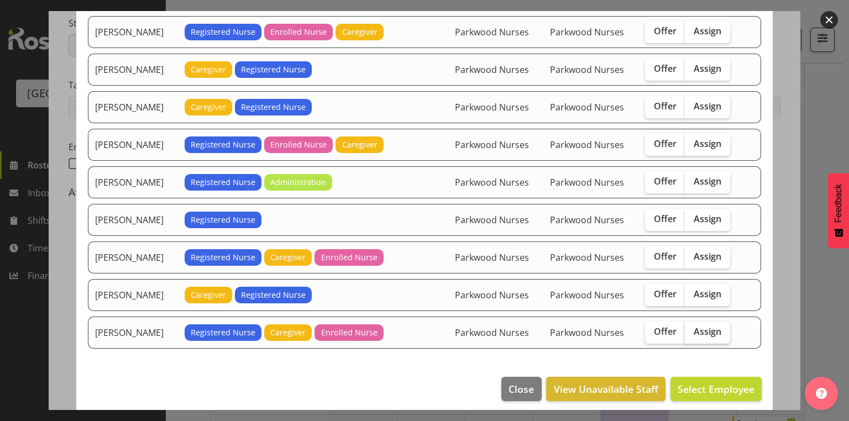
click at [701, 326] on span "Assign" at bounding box center [707, 331] width 28 height 11
click at [692, 328] on input "Assign" at bounding box center [688, 331] width 7 height 7
checkbox input "true"
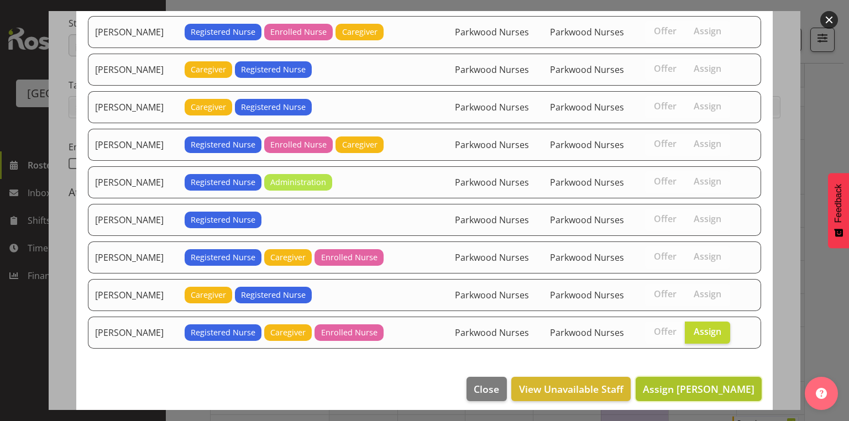
click at [692, 382] on span "Assign Zoe Tatham-Brugh" at bounding box center [699, 388] width 112 height 13
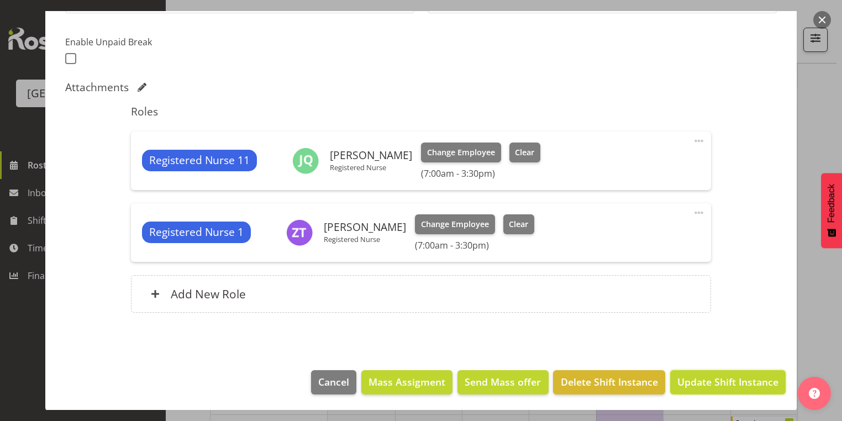
click at [692, 379] on span "Update Shift Instance" at bounding box center [727, 382] width 101 height 14
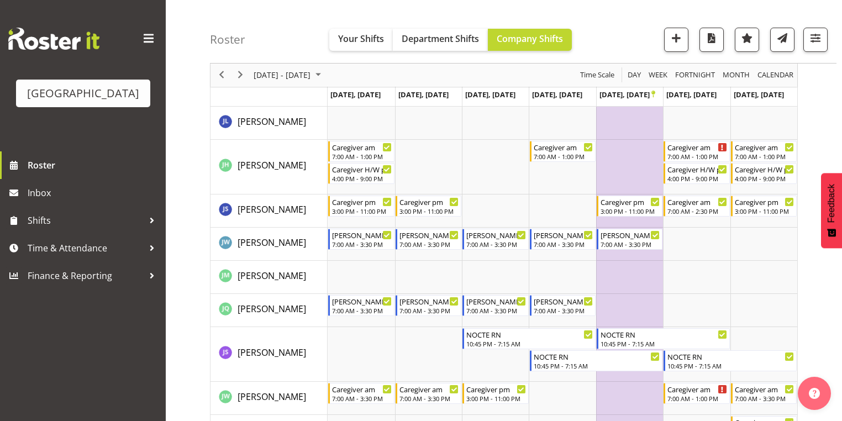
scroll to position [1940, 0]
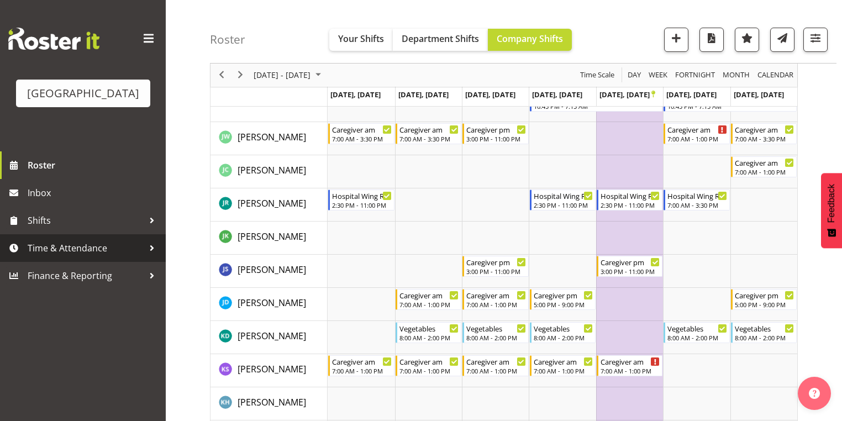
click at [150, 256] on div at bounding box center [152, 248] width 17 height 17
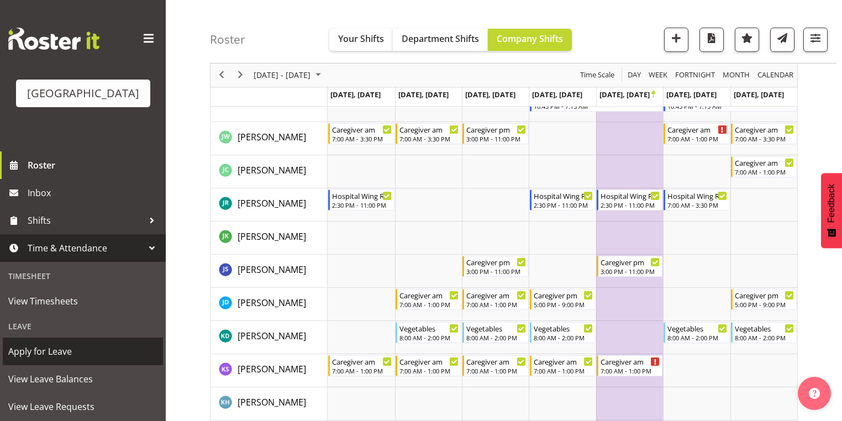
click at [82, 360] on span "Apply for Leave" at bounding box center [82, 351] width 149 height 17
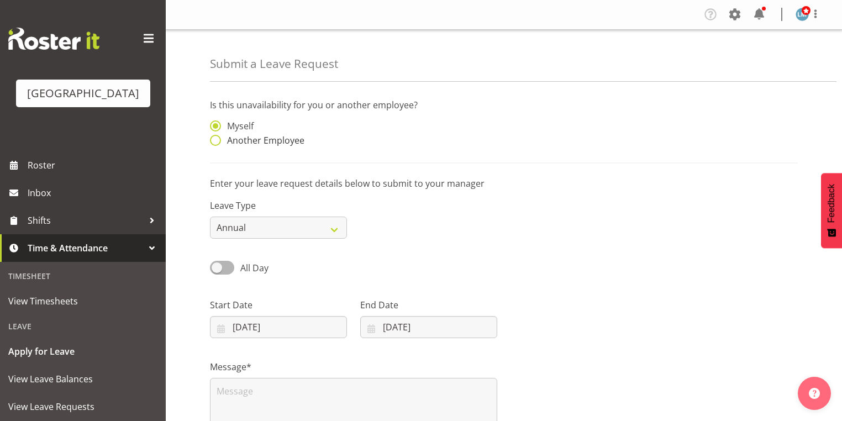
click at [213, 138] on span at bounding box center [215, 140] width 11 height 11
click at [213, 138] on input "Another Employee" at bounding box center [213, 140] width 7 height 7
radio input "true"
click at [380, 130] on input "text" at bounding box center [428, 131] width 137 height 22
click at [402, 155] on span "[PERSON_NAME]" at bounding box center [403, 159] width 69 height 12
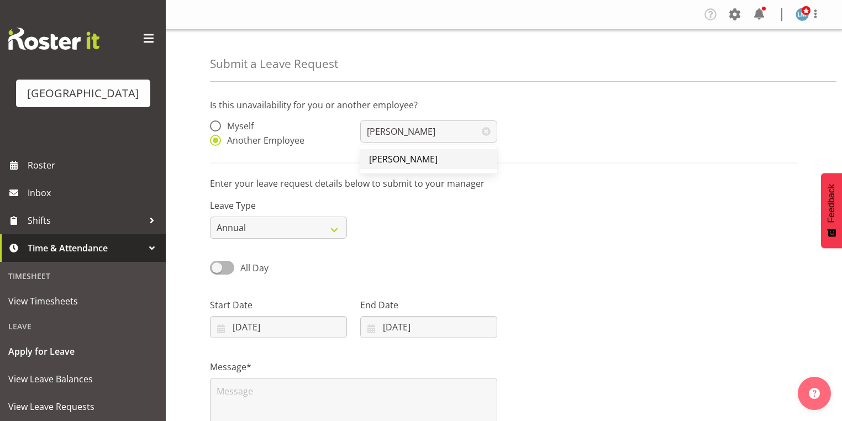
type input "[PERSON_NAME]"
click at [338, 228] on select "Annual Sick Leave Without Pay Bereavement Domestic Violence Parental Jury Servi…" at bounding box center [278, 228] width 137 height 22
select select "Other"
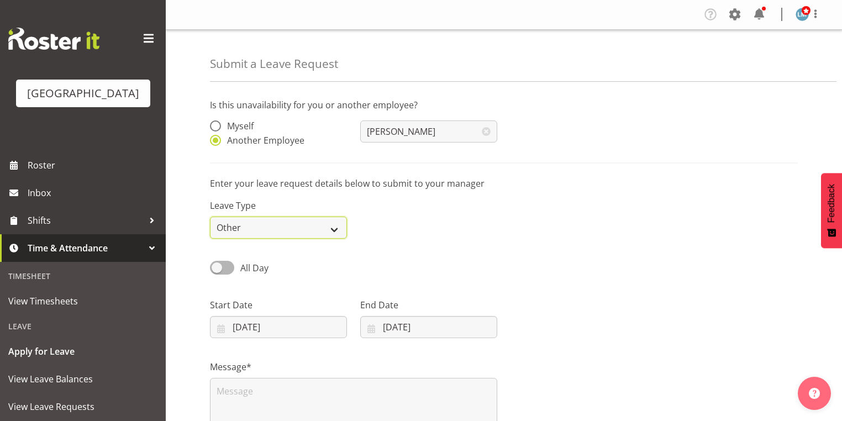
click at [210, 217] on select "Annual Sick Leave Without Pay Bereavement Domestic Violence Parental Jury Servi…" at bounding box center [278, 228] width 137 height 22
click at [220, 329] on input "[DATE]" at bounding box center [278, 327] width 137 height 22
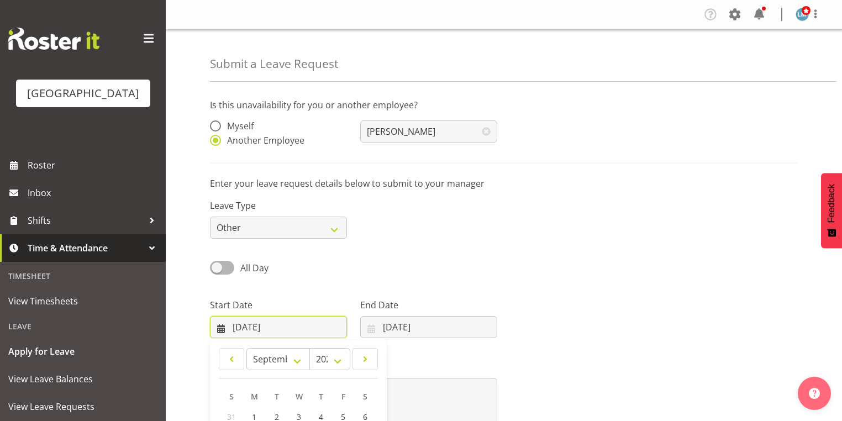
scroll to position [144, 0]
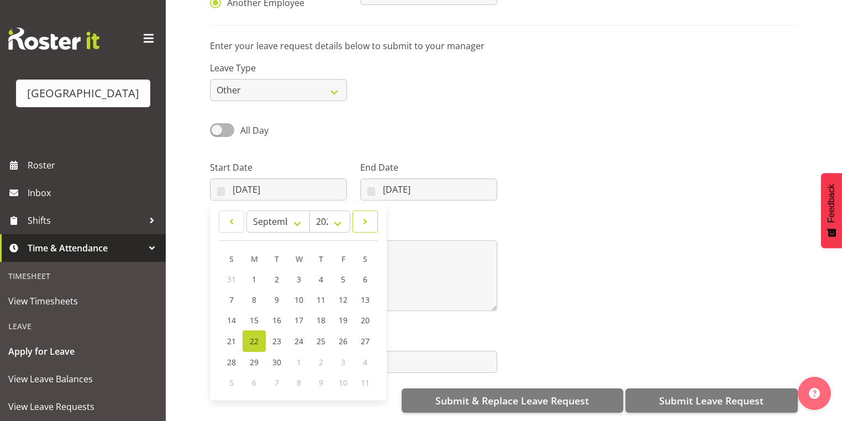
click at [368, 215] on span at bounding box center [365, 221] width 11 height 13
select select "9"
click at [254, 315] on span "13" at bounding box center [254, 320] width 9 height 10
type input "[DATE]"
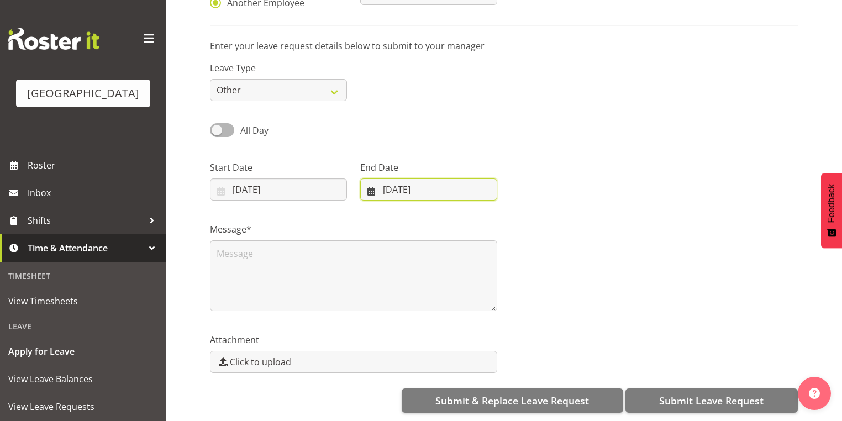
click at [369, 182] on input "[DATE]" at bounding box center [428, 189] width 137 height 22
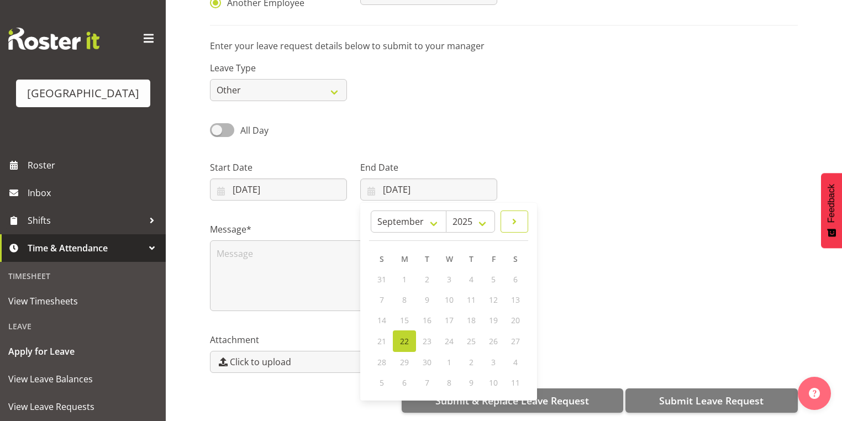
click at [519, 215] on span at bounding box center [514, 221] width 13 height 13
select select "9"
click at [402, 315] on span "13" at bounding box center [404, 320] width 9 height 10
type input "[DATE]"
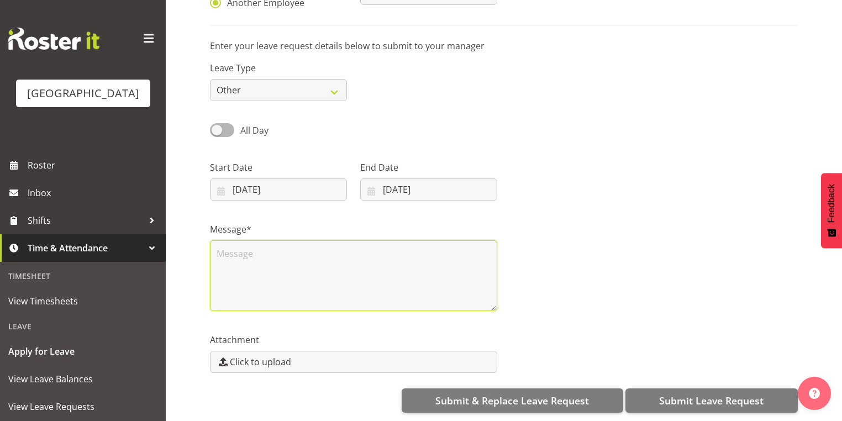
click at [283, 277] on textarea at bounding box center [353, 275] width 287 height 71
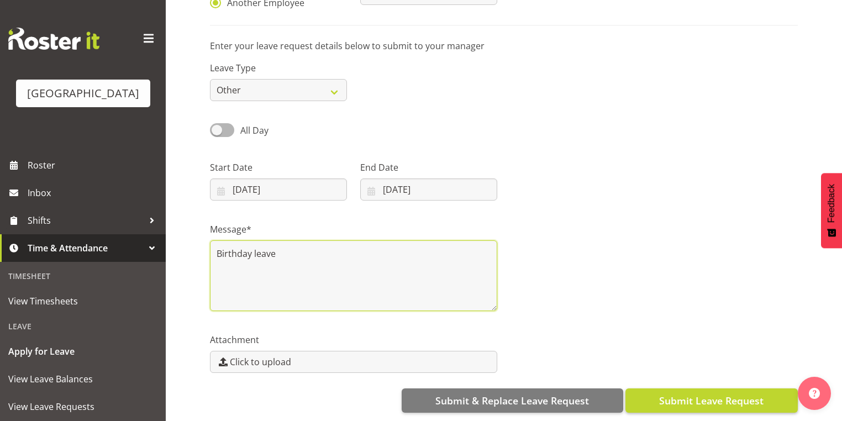
type textarea "Birthday leave"
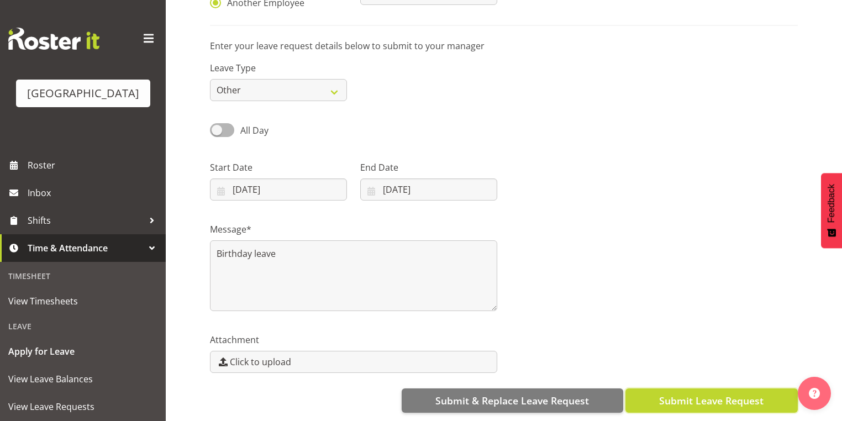
click at [713, 396] on span "Submit Leave Request" at bounding box center [711, 400] width 104 height 14
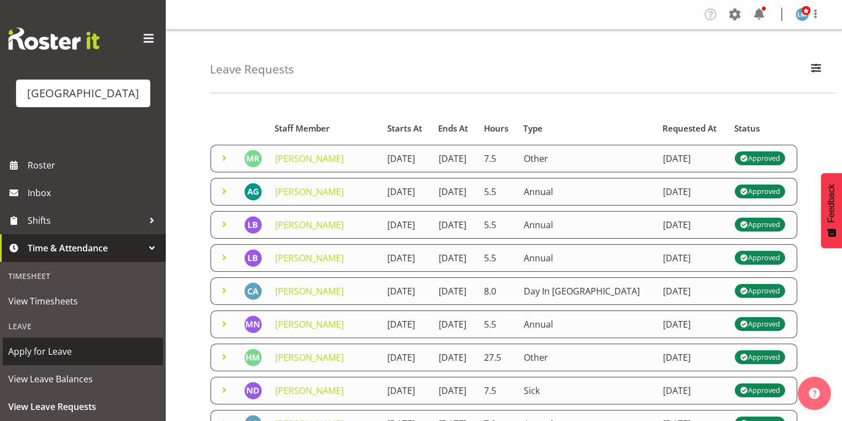
click at [107, 360] on span "Apply for Leave" at bounding box center [82, 351] width 149 height 17
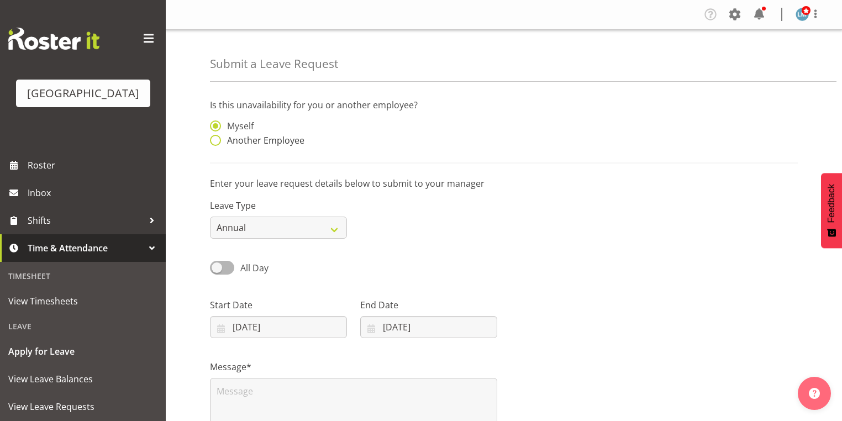
click at [211, 140] on span at bounding box center [215, 140] width 11 height 11
click at [211, 140] on input "Another Employee" at bounding box center [213, 140] width 7 height 7
radio input "true"
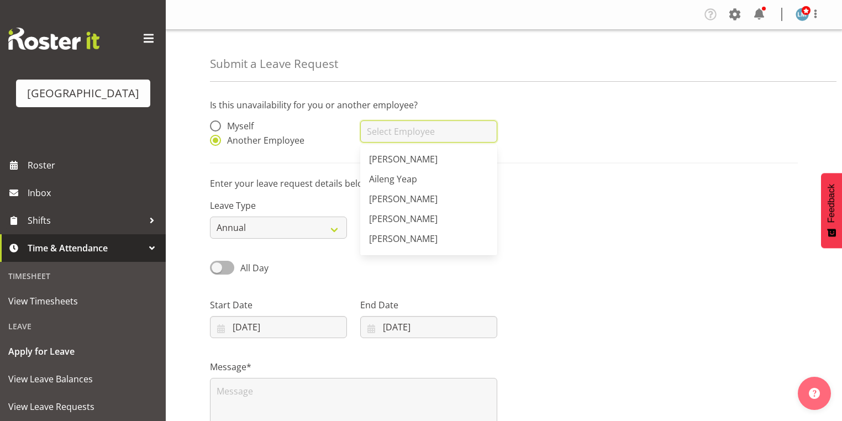
click at [413, 127] on input "text" at bounding box center [428, 131] width 137 height 22
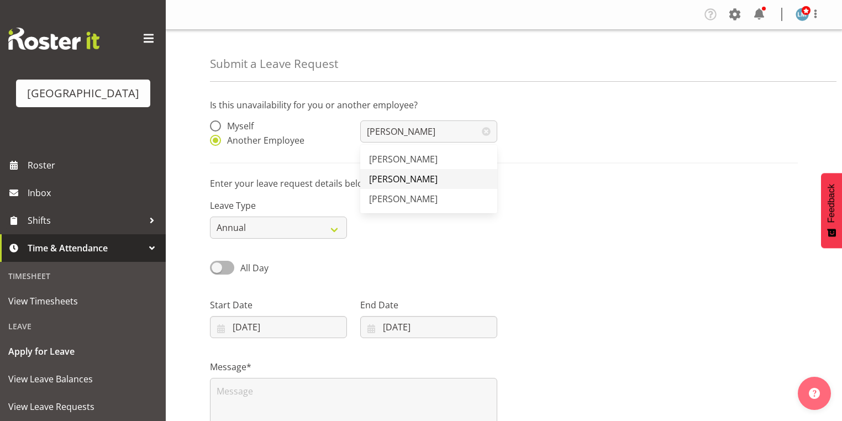
click at [422, 175] on span "[PERSON_NAME]" at bounding box center [403, 179] width 69 height 12
type input "[PERSON_NAME]"
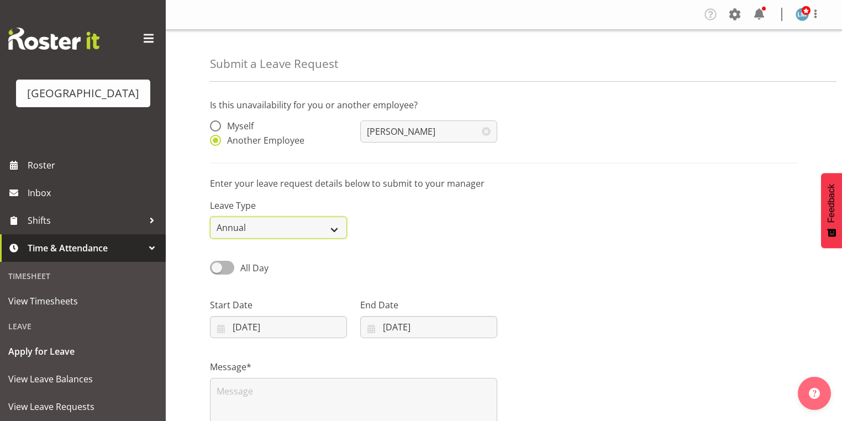
click at [334, 227] on select "Annual Sick Leave Without Pay Bereavement Domestic Violence Parental Jury Servi…" at bounding box center [278, 228] width 137 height 22
select select "Other"
click at [210, 217] on select "Annual Sick Leave Without Pay Bereavement Domestic Violence Parental Jury Servi…" at bounding box center [278, 228] width 137 height 22
click at [223, 329] on input "22/09/2025" at bounding box center [278, 327] width 137 height 22
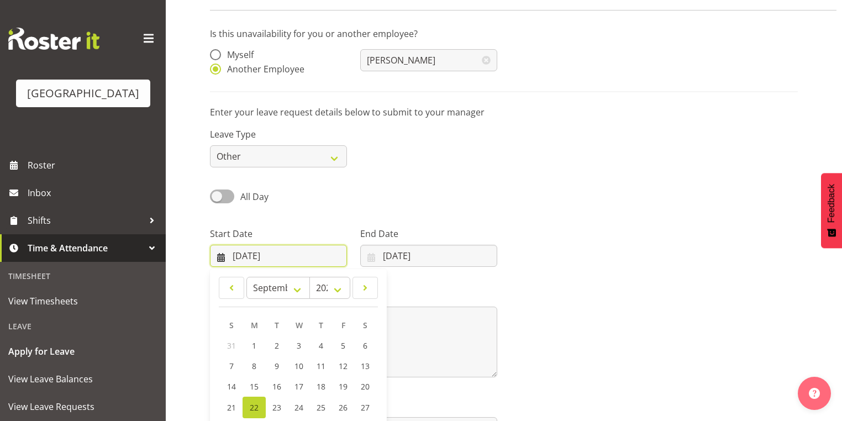
scroll to position [144, 0]
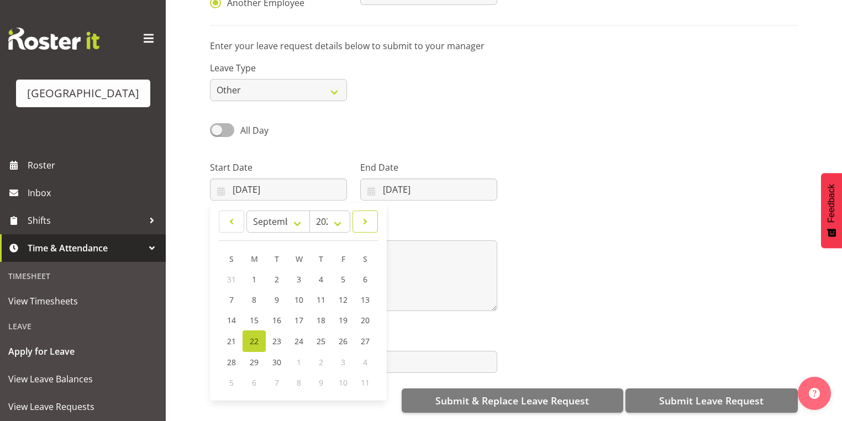
click at [365, 217] on span at bounding box center [365, 221] width 11 height 13
select select "9"
click at [343, 315] on span "17" at bounding box center [342, 320] width 9 height 10
type input "17/10/2025"
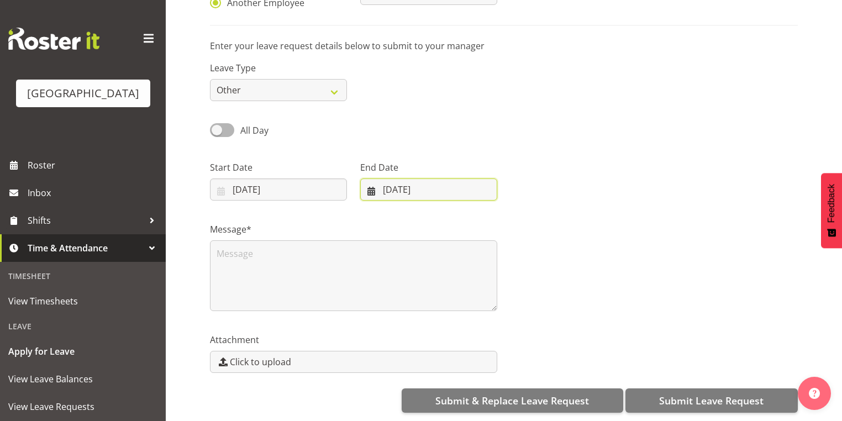
click at [374, 180] on input "22/09/2025" at bounding box center [428, 189] width 137 height 22
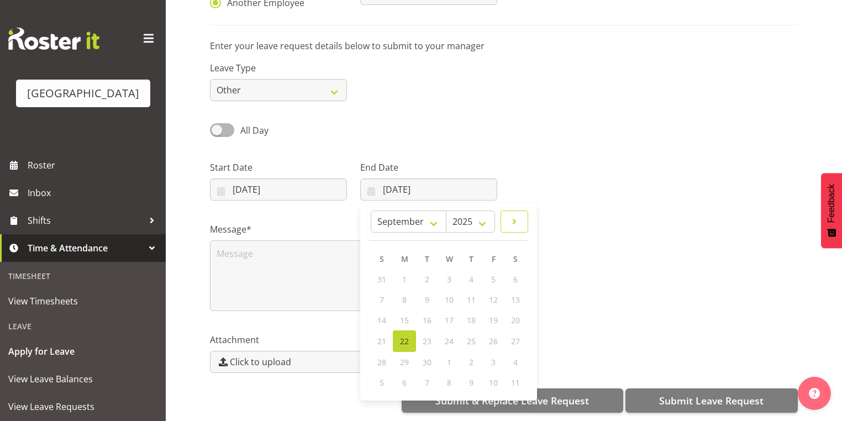
click at [516, 215] on span at bounding box center [514, 221] width 13 height 13
select select "9"
click at [495, 315] on span "17" at bounding box center [492, 320] width 9 height 10
type input "17/10/2025"
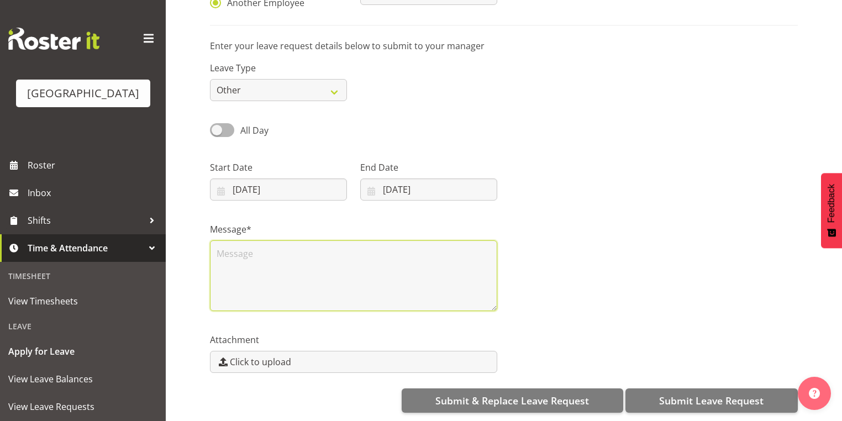
click at [305, 250] on textarea at bounding box center [353, 275] width 287 height 71
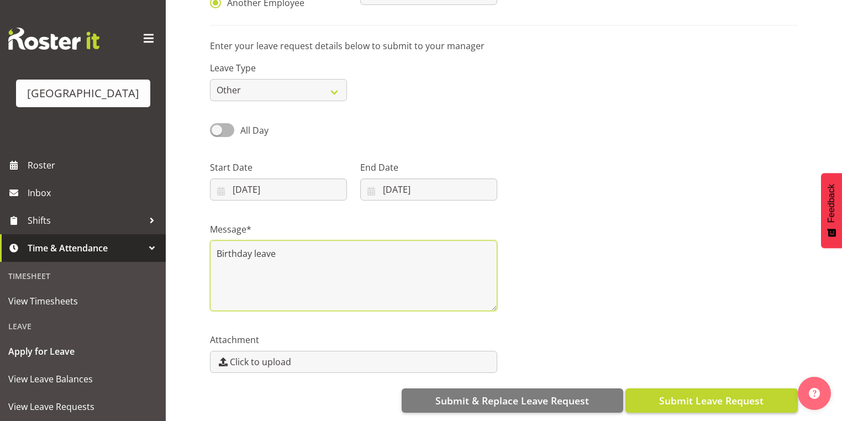
type textarea "Birthday leave"
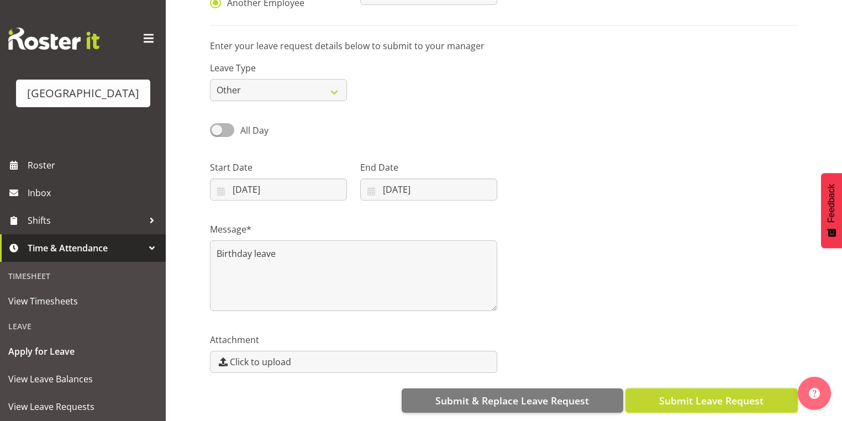
click at [696, 393] on span "Submit Leave Request" at bounding box center [711, 400] width 104 height 14
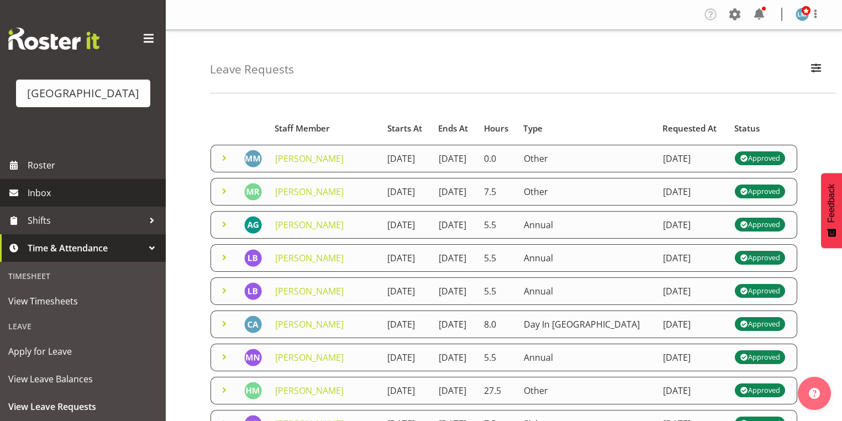
click at [44, 201] on span "Inbox" at bounding box center [94, 193] width 133 height 17
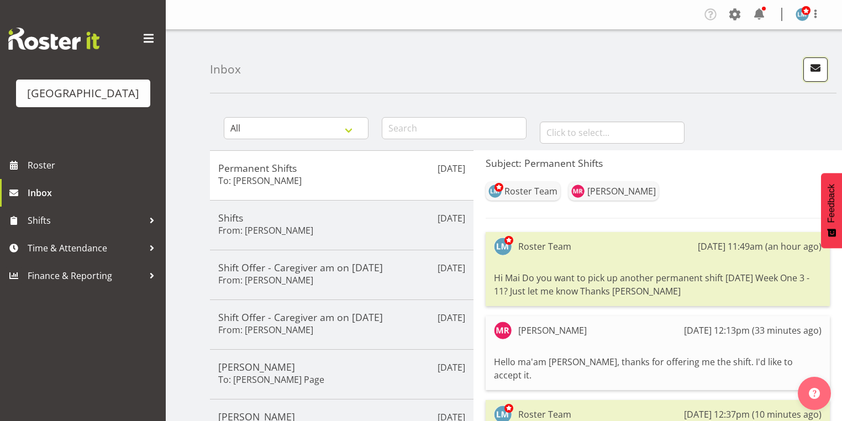
click at [812, 73] on span "button" at bounding box center [815, 68] width 14 height 14
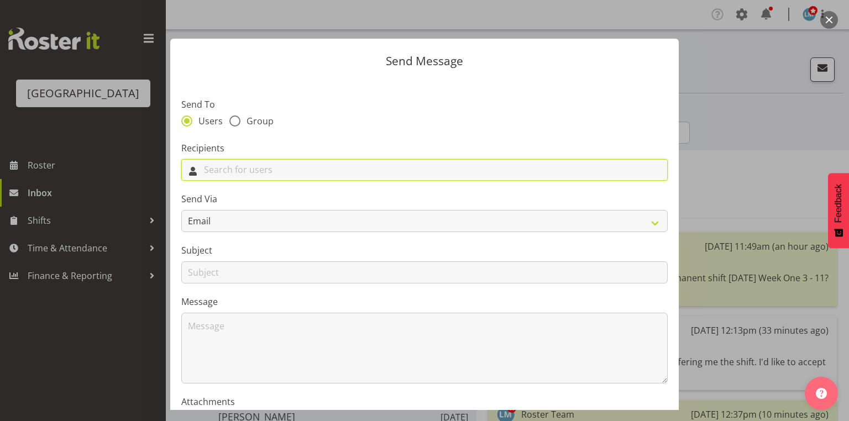
click at [317, 169] on input "text" at bounding box center [424, 169] width 485 height 17
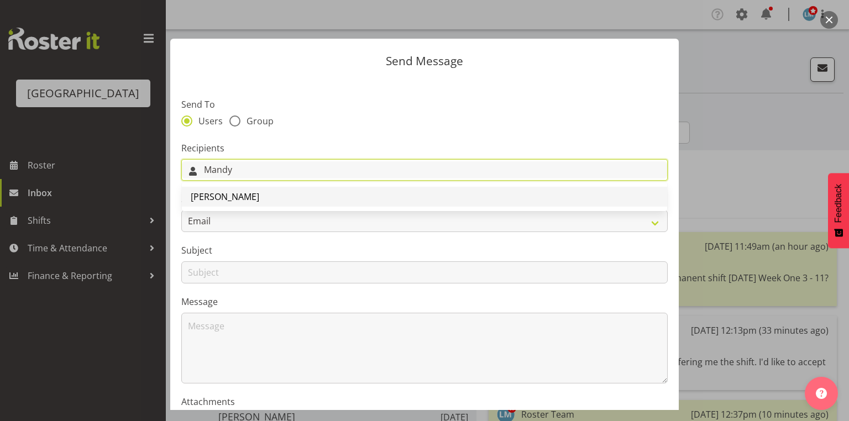
type input "Mandy"
click at [256, 202] on span "[PERSON_NAME]" at bounding box center [225, 197] width 69 height 12
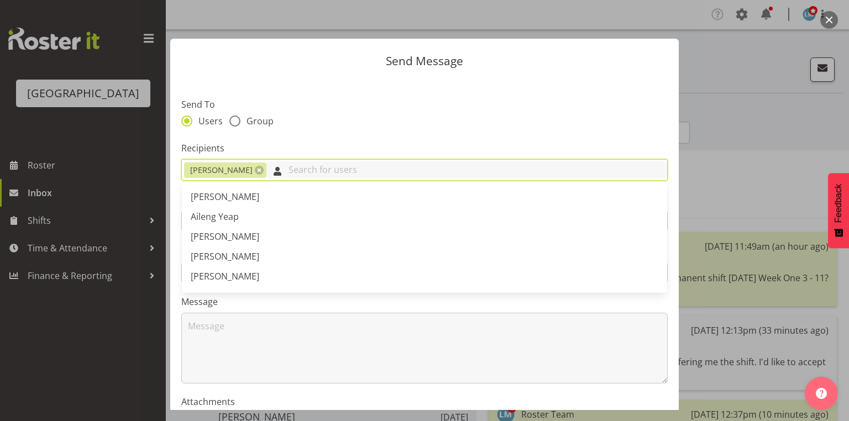
click at [288, 174] on input "text" at bounding box center [466, 169] width 401 height 17
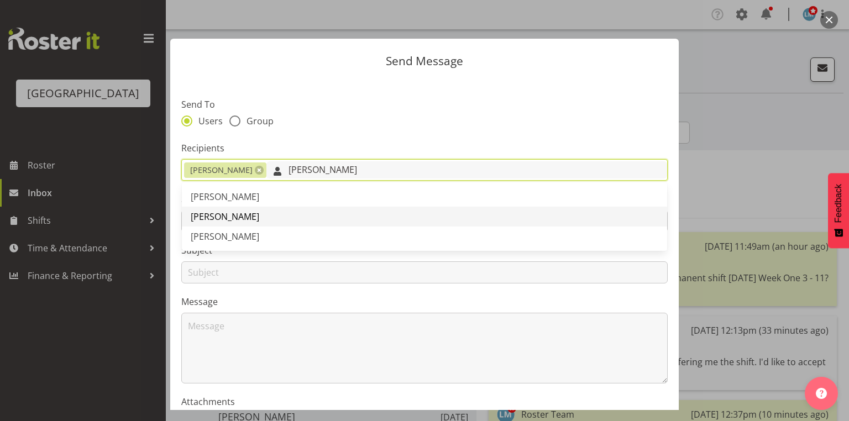
type input "[PERSON_NAME]"
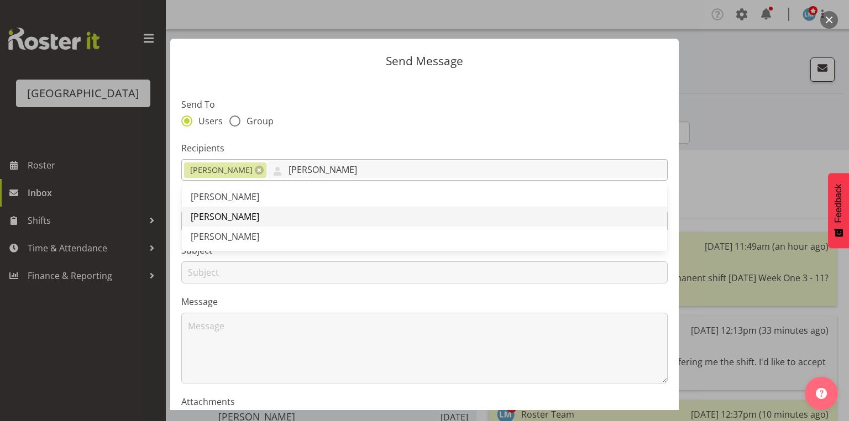
click at [243, 217] on span "[PERSON_NAME]" at bounding box center [225, 217] width 69 height 12
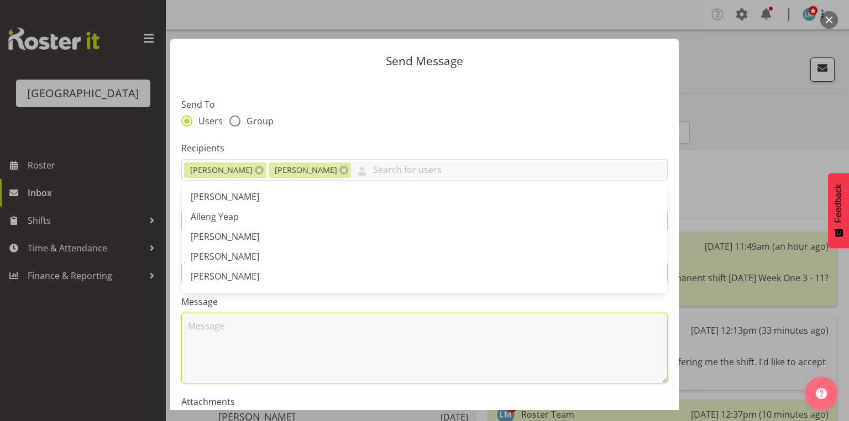
click at [281, 341] on textarea at bounding box center [424, 348] width 486 height 71
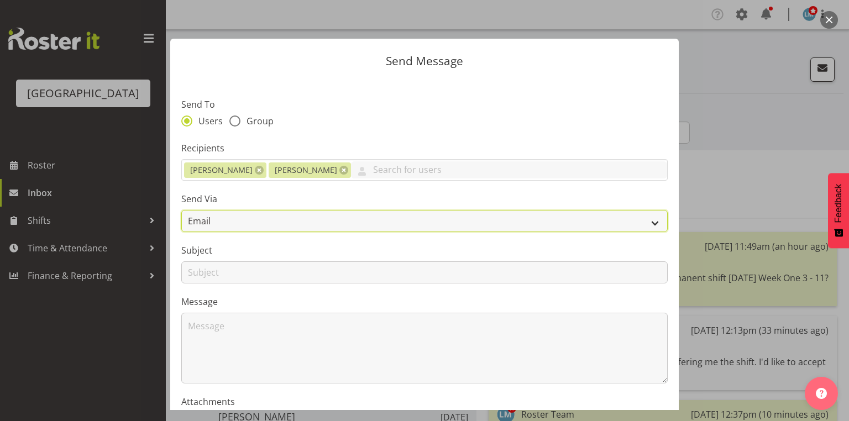
click at [648, 224] on select "Email SMS" at bounding box center [424, 221] width 486 height 22
select select "sms"
click at [181, 210] on select "Email SMS" at bounding box center [424, 221] width 486 height 22
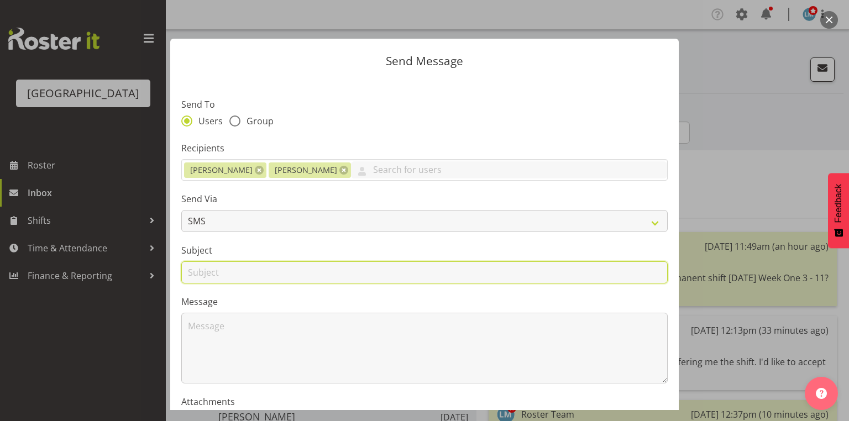
click at [197, 272] on input "text" at bounding box center [424, 272] width 486 height 22
type input "Birthday Leave"
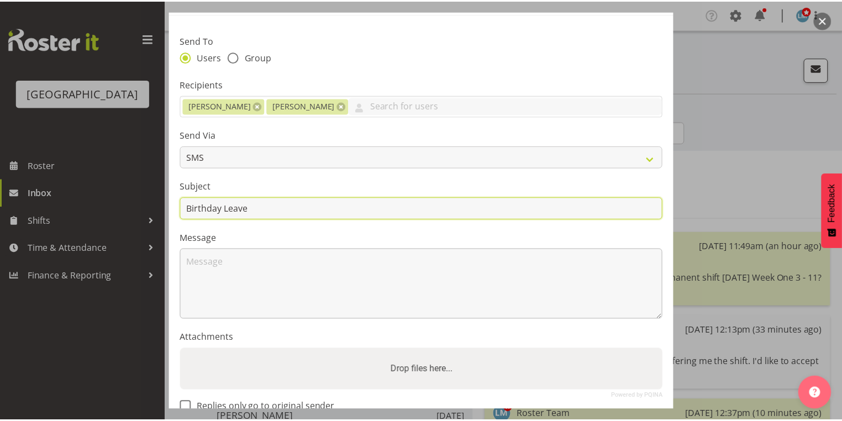
scroll to position [133, 0]
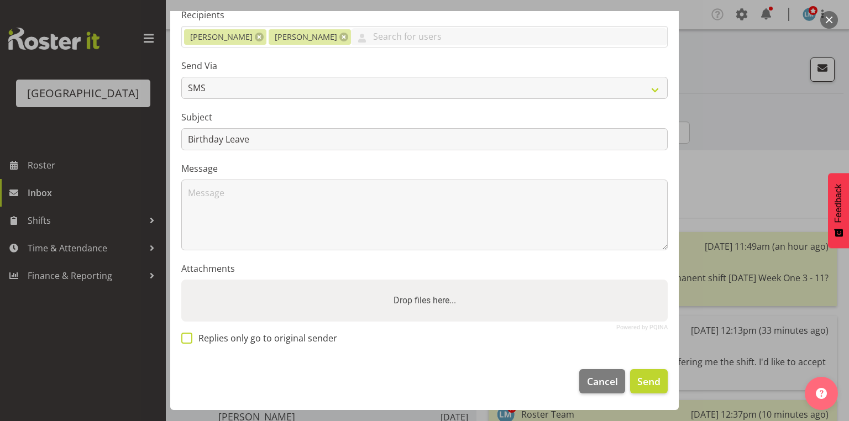
click at [187, 338] on span at bounding box center [186, 338] width 11 height 11
click at [187, 338] on input "Replies only go to original sender" at bounding box center [184, 338] width 7 height 7
checkbox input "true"
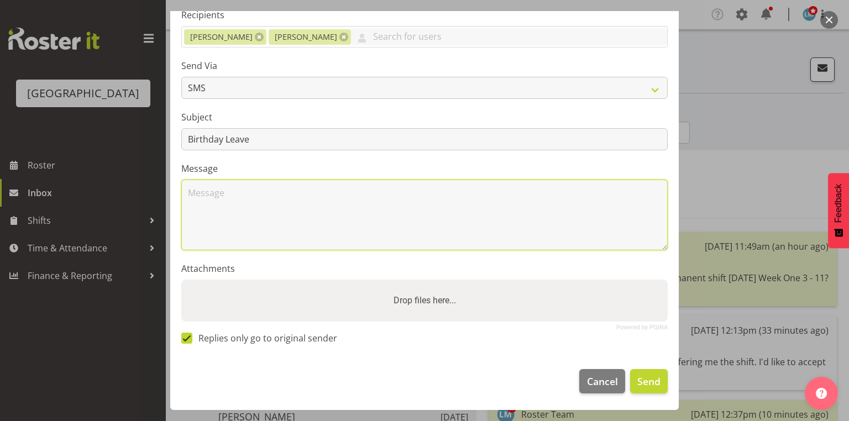
click at [232, 207] on textarea at bounding box center [424, 215] width 486 height 71
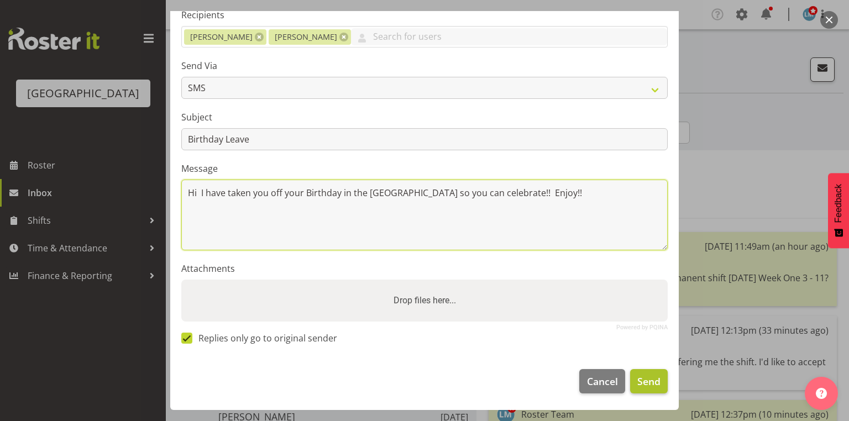
type textarea "Hi I have taken you off your Birthday in the [GEOGRAPHIC_DATA] so you can celeb…"
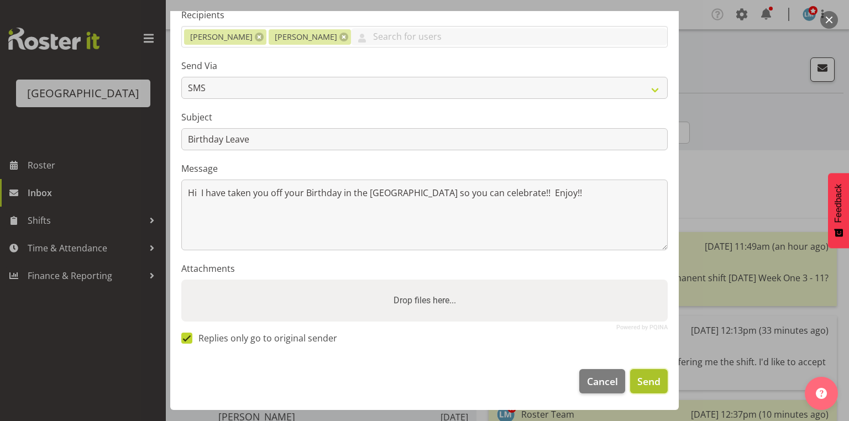
click at [642, 379] on span "Send" at bounding box center [648, 381] width 23 height 14
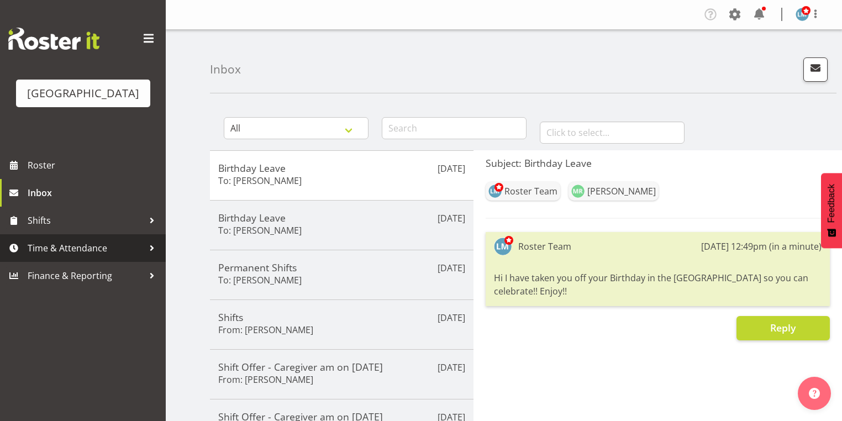
click at [151, 256] on div at bounding box center [152, 248] width 17 height 17
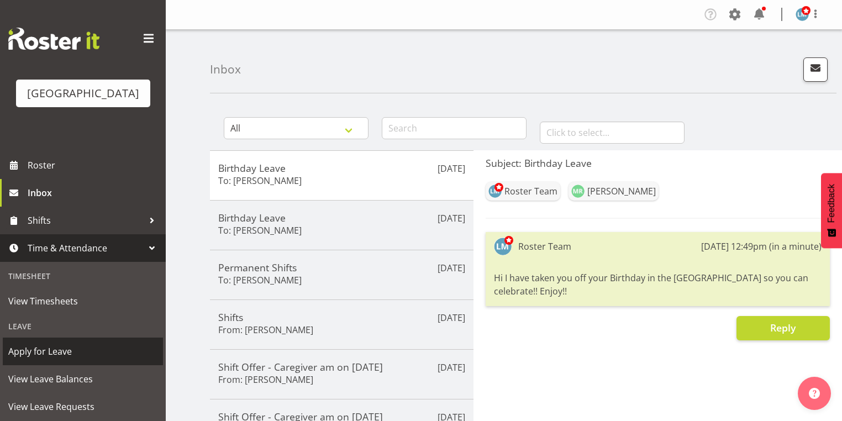
click at [91, 360] on span "Apply for Leave" at bounding box center [82, 351] width 149 height 17
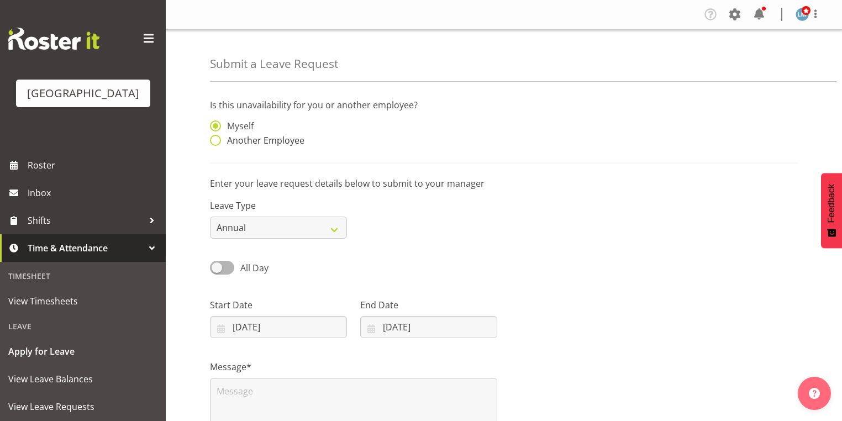
click at [214, 140] on span at bounding box center [215, 140] width 11 height 11
click at [214, 140] on input "Another Employee" at bounding box center [213, 140] width 7 height 7
radio input "true"
click at [381, 134] on input "text" at bounding box center [428, 131] width 137 height 22
click at [400, 156] on span "[PERSON_NAME]" at bounding box center [403, 159] width 69 height 12
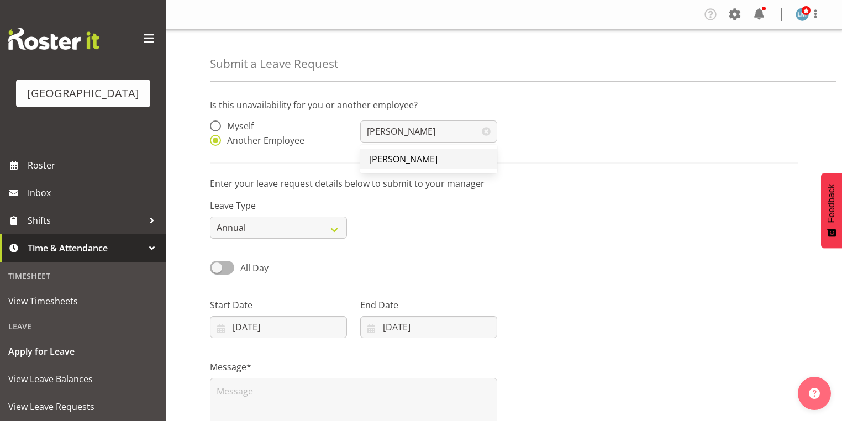
type input "[PERSON_NAME]"
click at [219, 328] on input "22/09/2025" at bounding box center [278, 327] width 137 height 22
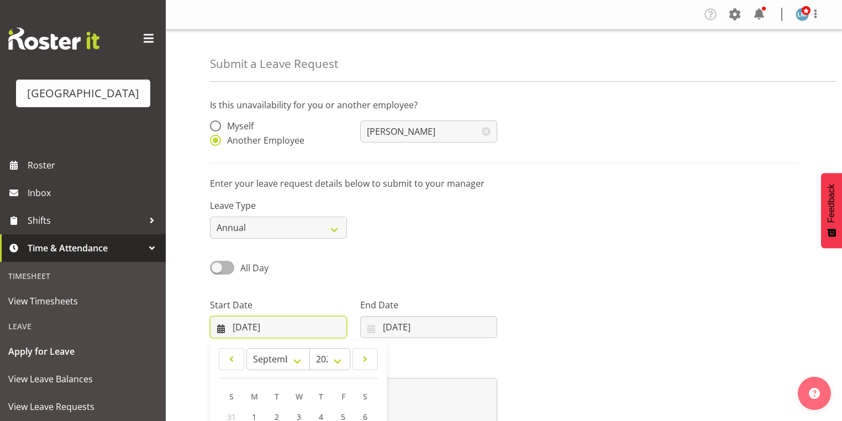
scroll to position [144, 0]
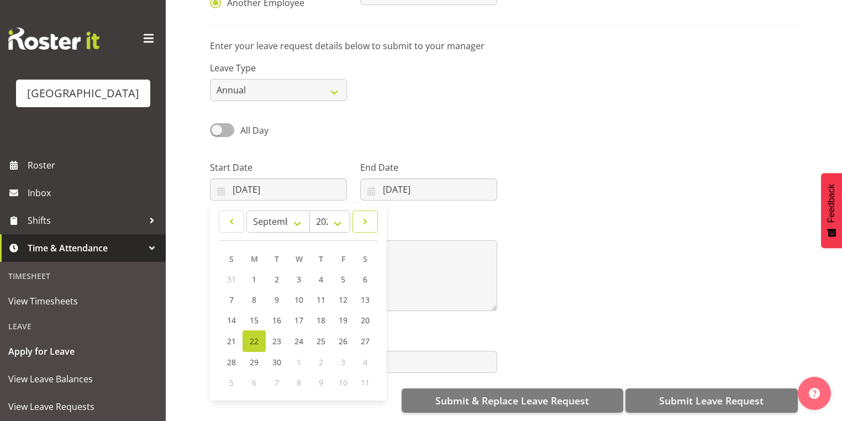
click at [367, 217] on span at bounding box center [365, 221] width 11 height 13
select select "9"
click at [320, 295] on span "9" at bounding box center [320, 300] width 4 height 10
type input "09/10/2025"
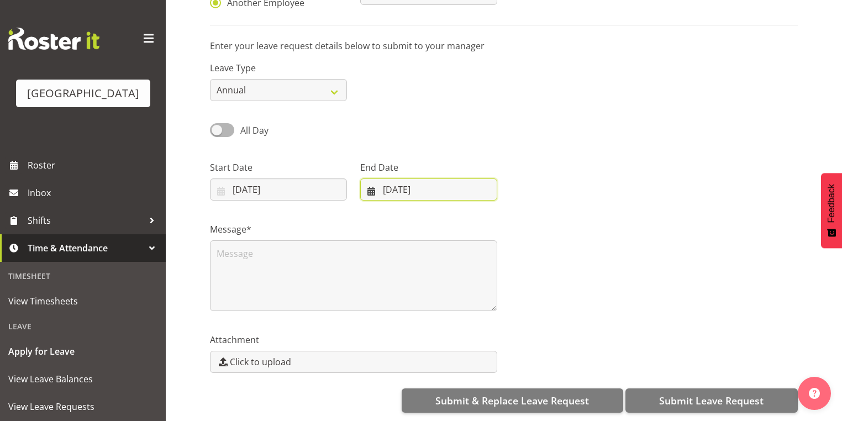
click at [368, 181] on input "[DATE]" at bounding box center [428, 189] width 137 height 22
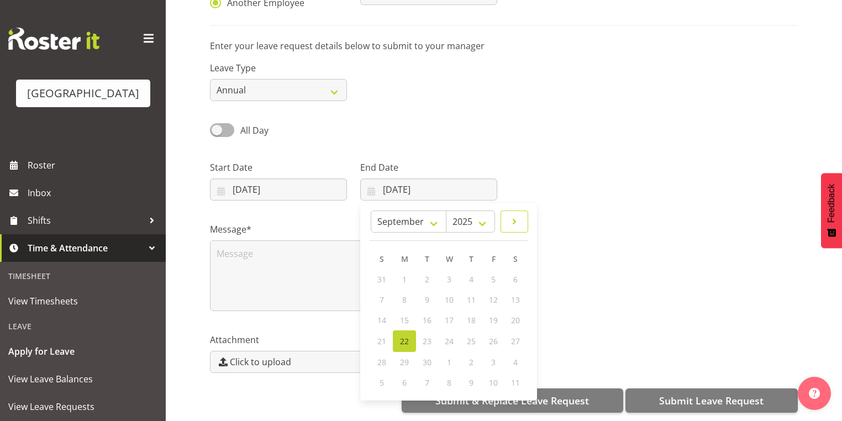
click at [511, 215] on span at bounding box center [514, 221] width 13 height 13
select select "9"
click at [382, 315] on span "12" at bounding box center [382, 320] width 9 height 10
type input "12/10/2025"
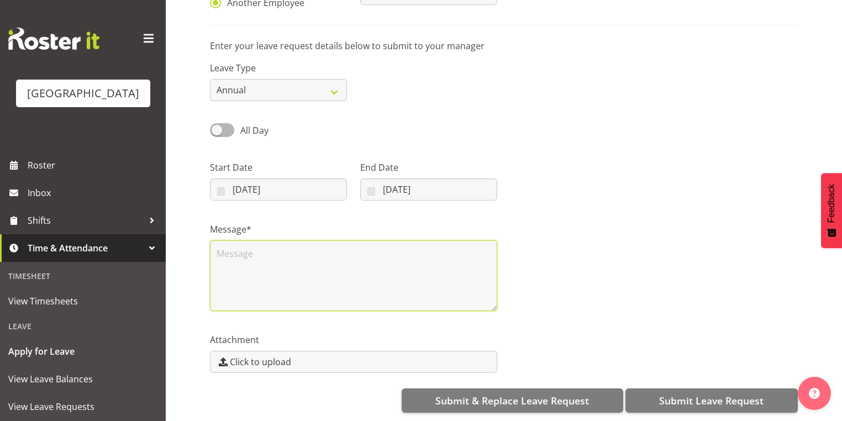
click at [250, 250] on textarea at bounding box center [353, 275] width 287 height 71
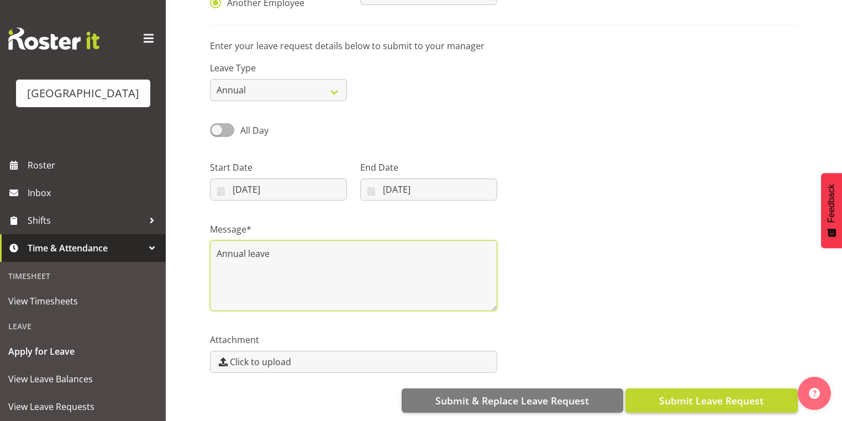
type textarea "Annual leave"
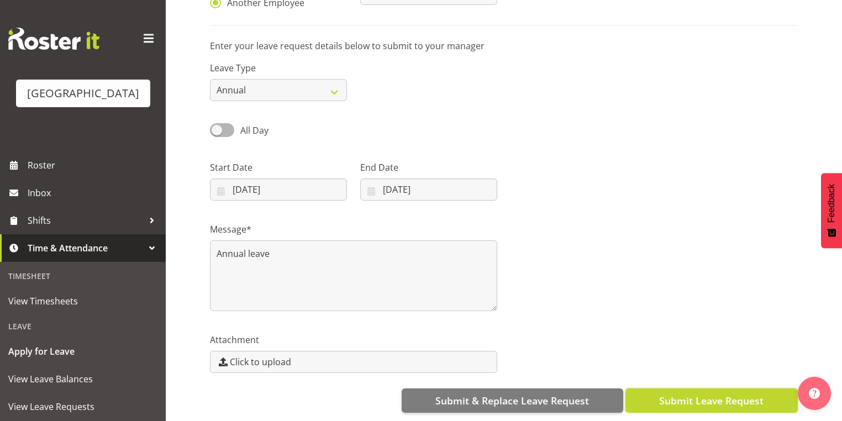
click at [701, 393] on span "Submit Leave Request" at bounding box center [711, 400] width 104 height 14
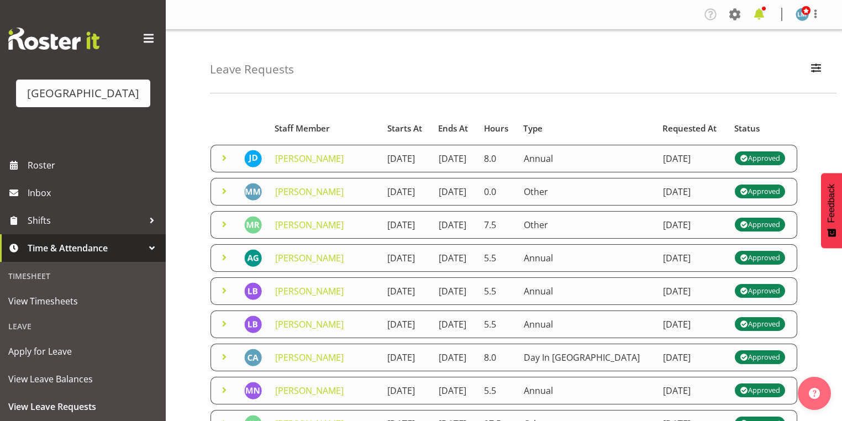
click at [760, 13] on span at bounding box center [759, 15] width 18 height 18
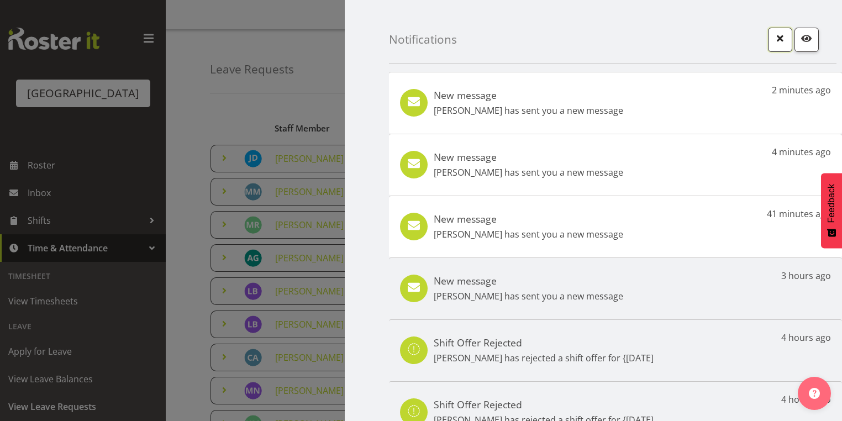
click at [773, 40] on span "button" at bounding box center [780, 38] width 14 height 14
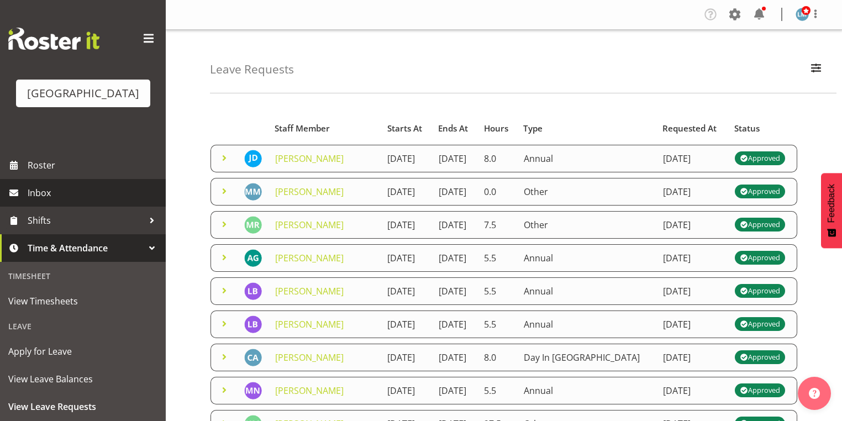
click at [41, 201] on span "Inbox" at bounding box center [94, 193] width 133 height 17
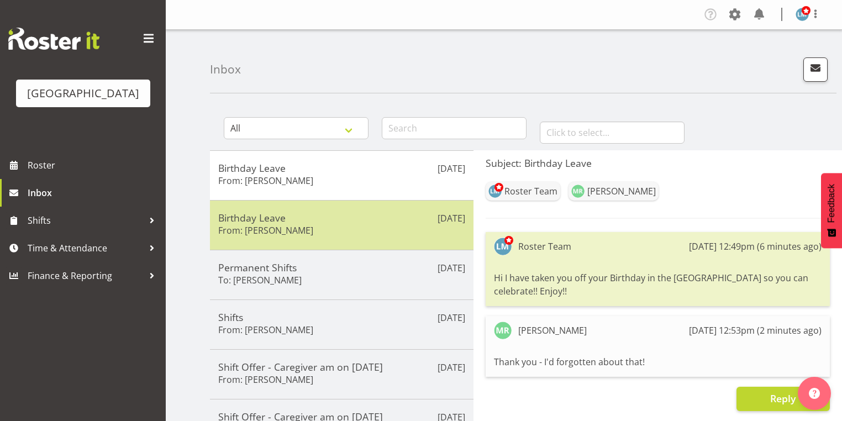
click at [319, 236] on div "Birthday Leave From: Maria Morgan" at bounding box center [341, 225] width 247 height 27
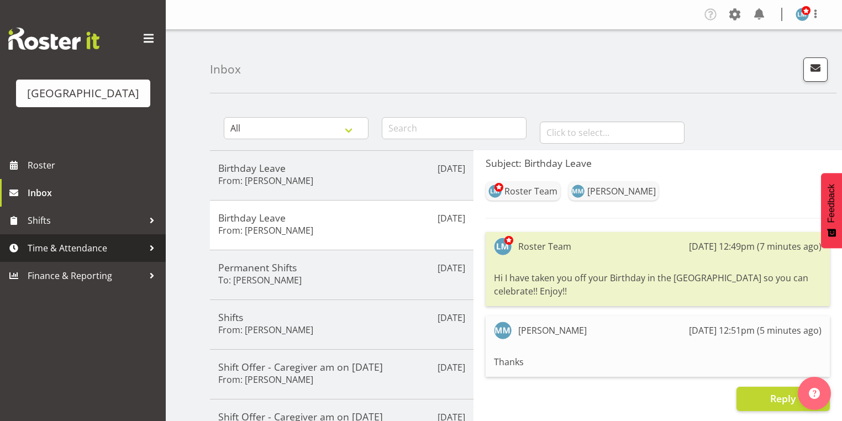
click at [152, 256] on div at bounding box center [152, 248] width 17 height 17
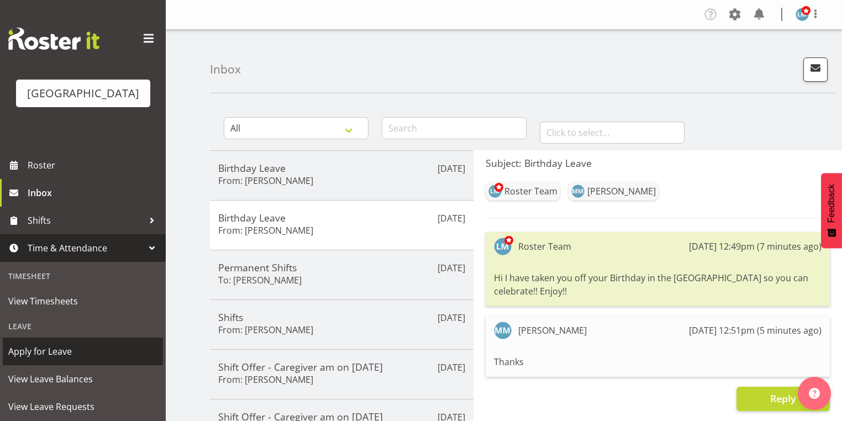
click at [73, 360] on span "Apply for Leave" at bounding box center [82, 351] width 149 height 17
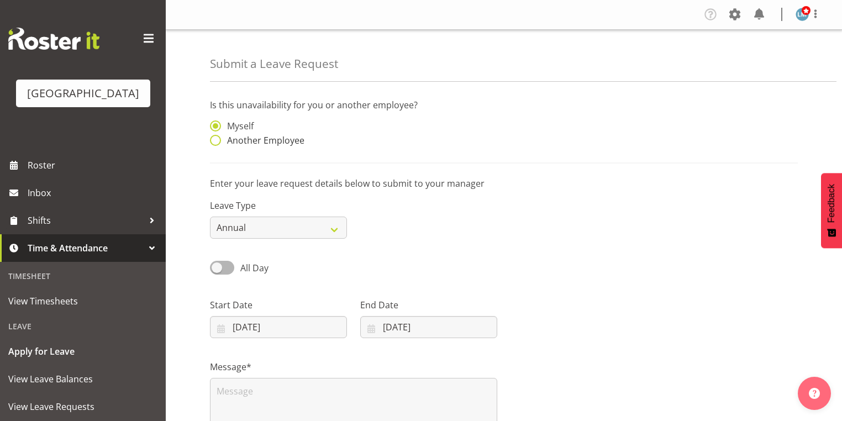
click at [214, 141] on span at bounding box center [215, 140] width 11 height 11
click at [214, 141] on input "Another Employee" at bounding box center [213, 140] width 7 height 7
radio input "true"
click at [439, 132] on input "text" at bounding box center [428, 131] width 137 height 22
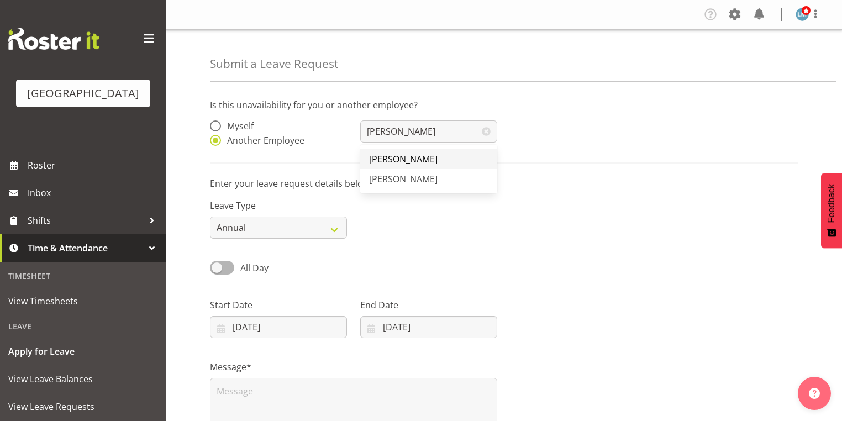
click at [411, 159] on span "[PERSON_NAME]" at bounding box center [403, 159] width 69 height 12
type input "[PERSON_NAME]"
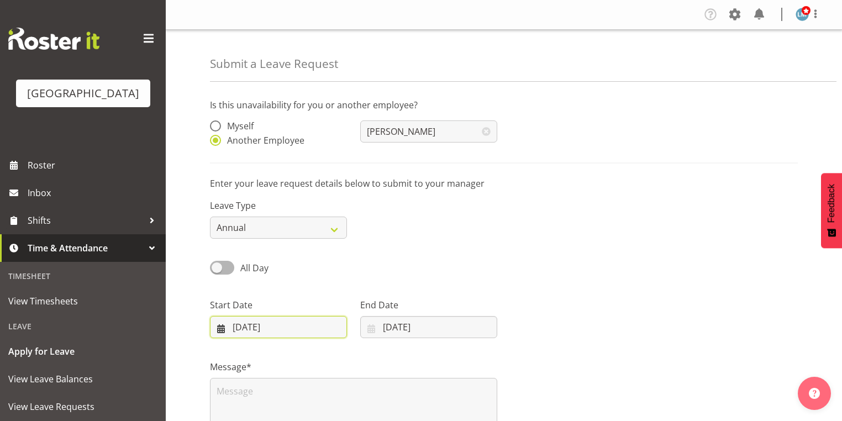
click at [219, 334] on input "[DATE]" at bounding box center [278, 327] width 137 height 22
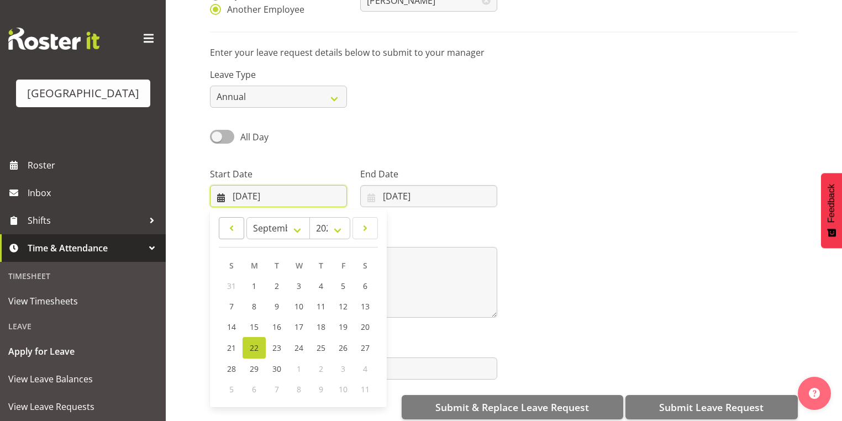
scroll to position [144, 0]
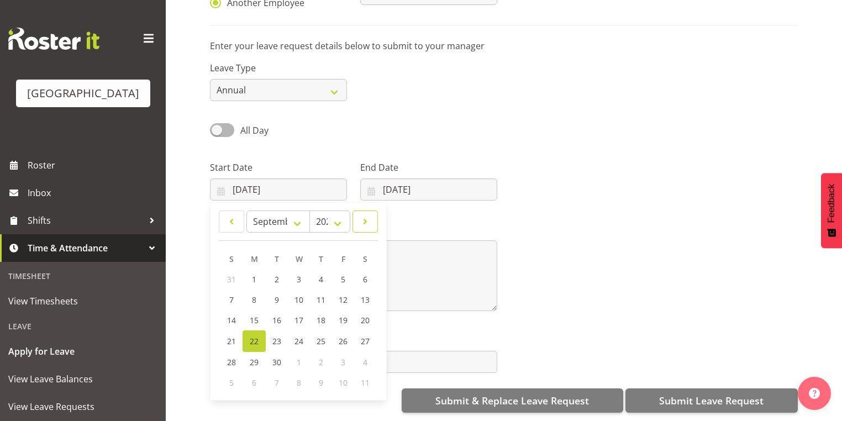
click at [369, 215] on span at bounding box center [365, 221] width 11 height 13
select select "9"
click at [256, 315] on span "13" at bounding box center [254, 320] width 9 height 10
type input "[DATE]"
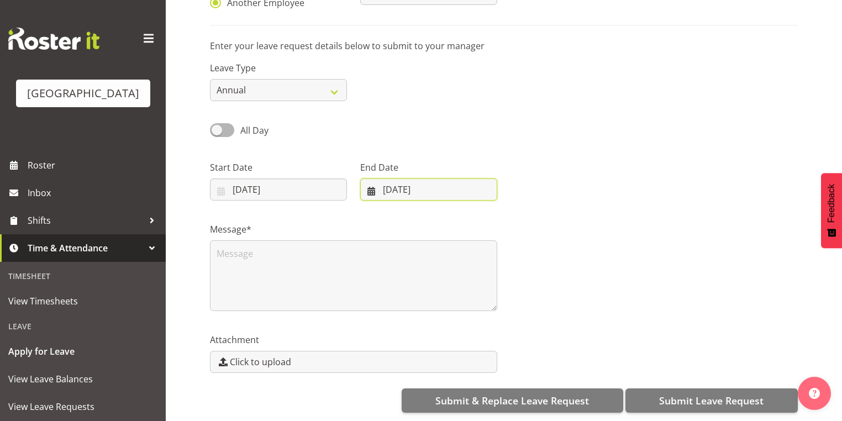
click at [369, 183] on input "[DATE]" at bounding box center [428, 189] width 137 height 22
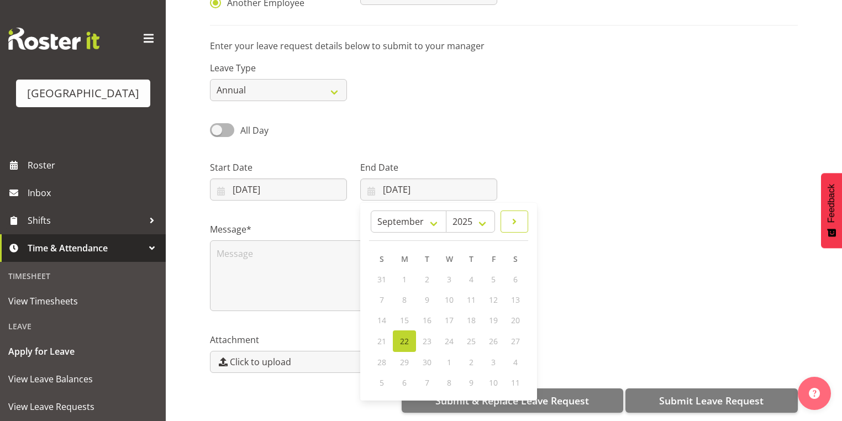
click at [521, 216] on span at bounding box center [514, 221] width 13 height 13
select select "9"
click at [383, 356] on span "26" at bounding box center [382, 361] width 9 height 10
type input "[DATE]"
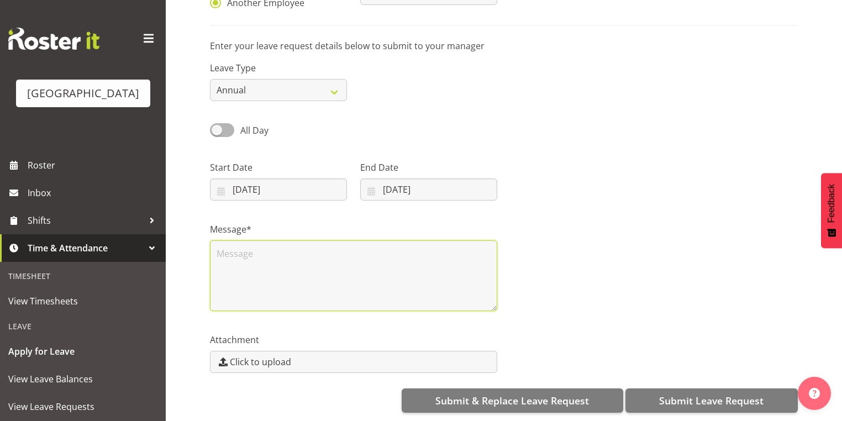
click at [320, 291] on textarea at bounding box center [353, 275] width 287 height 71
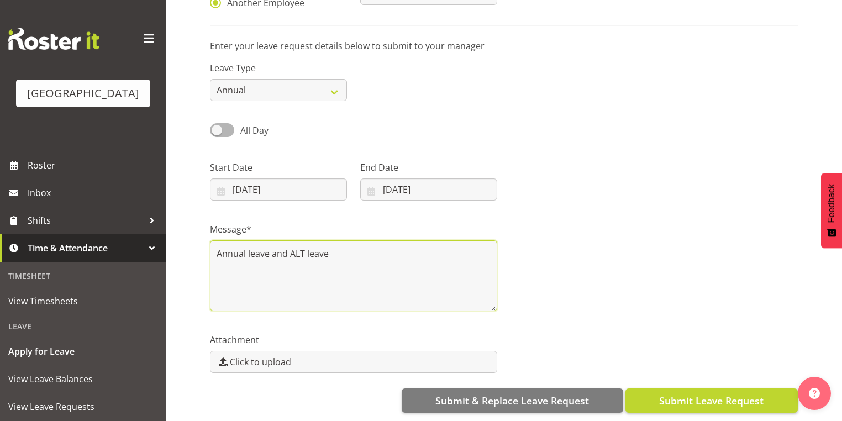
type textarea "Annual leave and ALT leave"
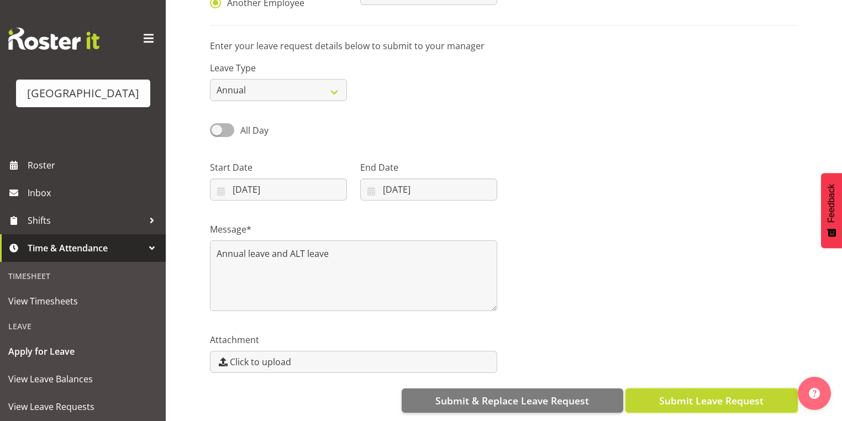
click at [723, 393] on span "Submit Leave Request" at bounding box center [711, 400] width 104 height 14
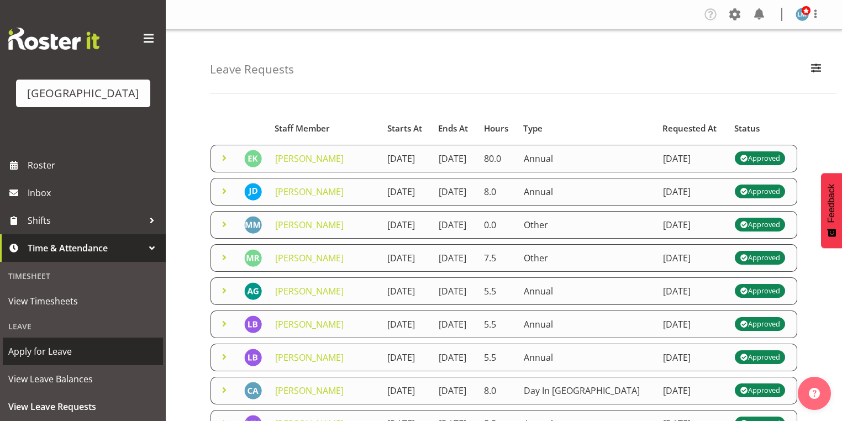
click at [95, 360] on span "Apply for Leave" at bounding box center [82, 351] width 149 height 17
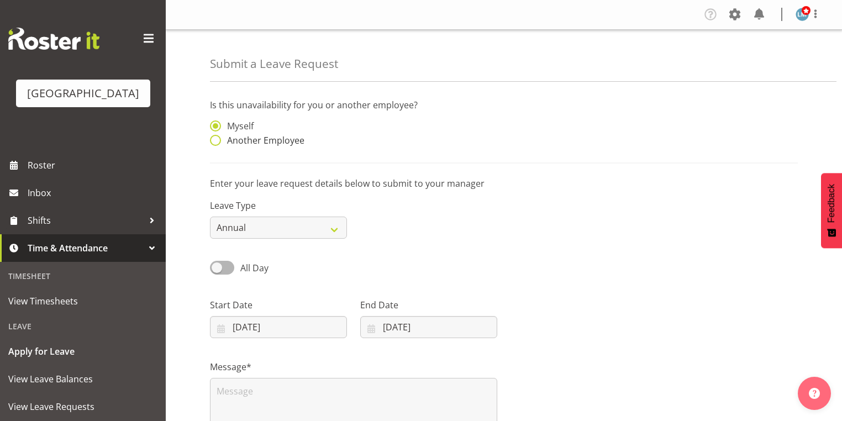
click at [218, 137] on span at bounding box center [215, 140] width 11 height 11
click at [217, 137] on input "Another Employee" at bounding box center [213, 140] width 7 height 7
radio input "true"
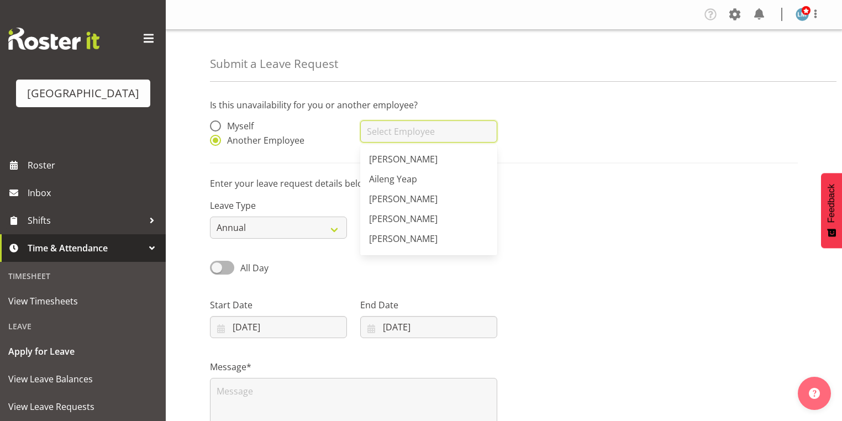
drag, startPoint x: 418, startPoint y: 130, endPoint x: 464, endPoint y: 159, distance: 53.8
click at [419, 130] on input "text" at bounding box center [428, 131] width 137 height 22
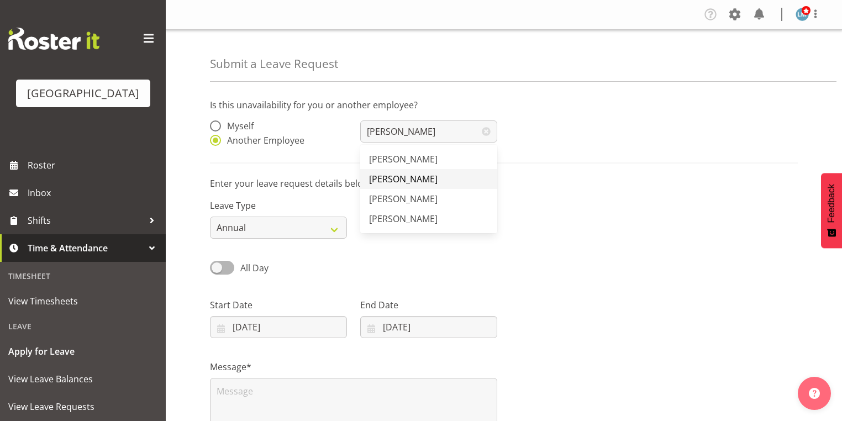
click at [408, 176] on span "[PERSON_NAME]" at bounding box center [403, 179] width 69 height 12
type input "[PERSON_NAME]"
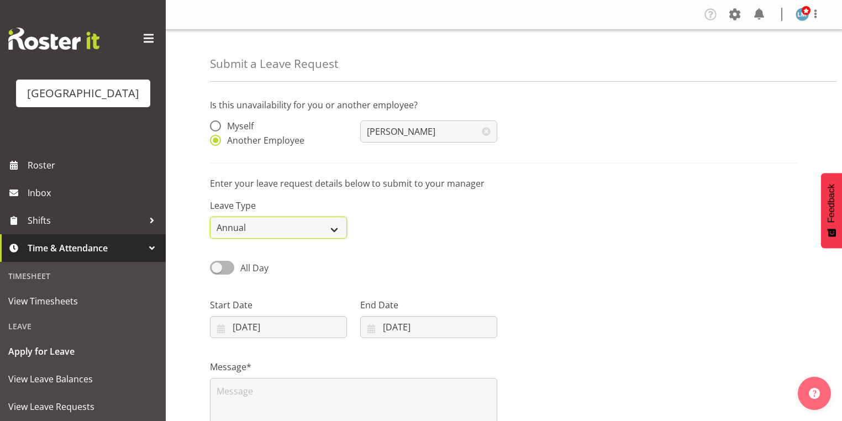
click at [335, 229] on select "Annual Sick Leave Without Pay Bereavement Domestic Violence Parental Jury Servi…" at bounding box center [278, 228] width 137 height 22
select select "Other"
click at [210, 217] on select "Annual Sick Leave Without Pay Bereavement Domestic Violence Parental Jury Servi…" at bounding box center [278, 228] width 137 height 22
click at [217, 326] on input "22/09/2025" at bounding box center [278, 327] width 137 height 22
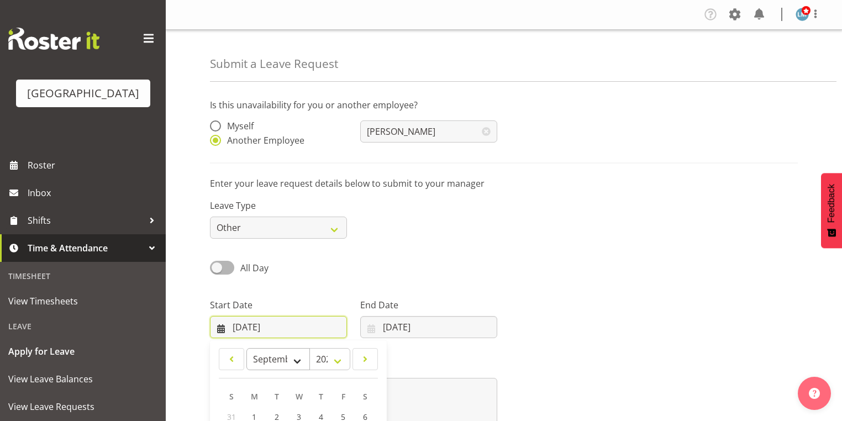
scroll to position [144, 0]
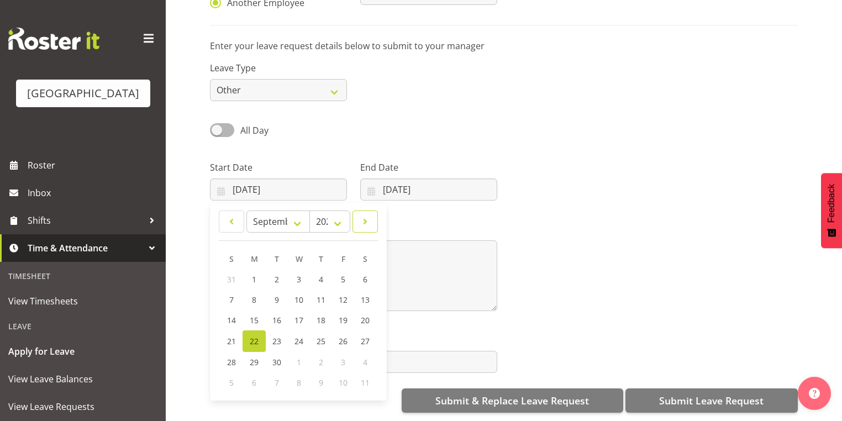
click at [369, 215] on span at bounding box center [365, 221] width 11 height 13
select select "9"
click at [255, 315] on span "13" at bounding box center [254, 320] width 9 height 10
type input "13/10/2025"
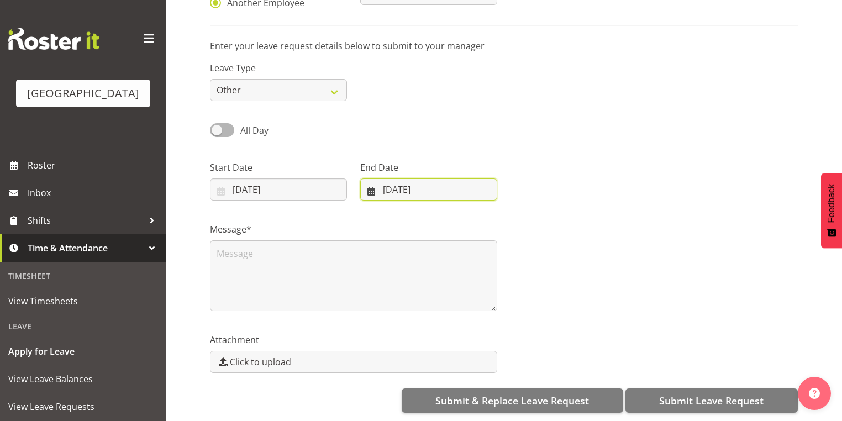
click at [372, 185] on input "22/09/2025" at bounding box center [428, 189] width 137 height 22
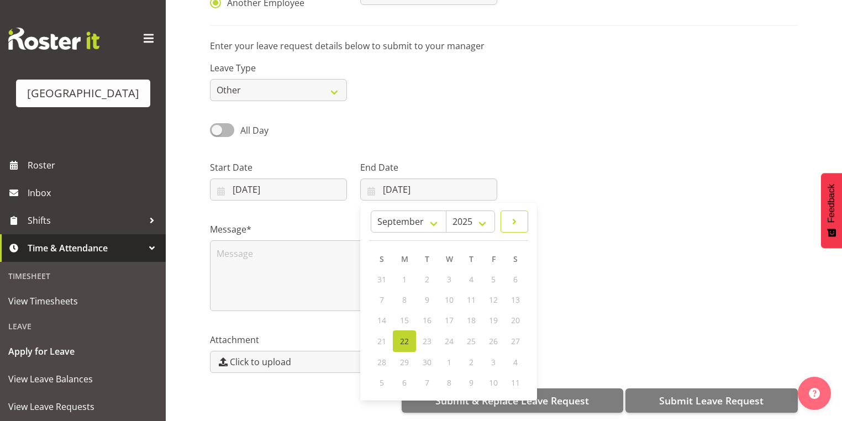
click at [518, 215] on span at bounding box center [514, 221] width 13 height 13
select select "9"
click at [381, 356] on span "26" at bounding box center [382, 361] width 9 height 10
type input "26/10/2025"
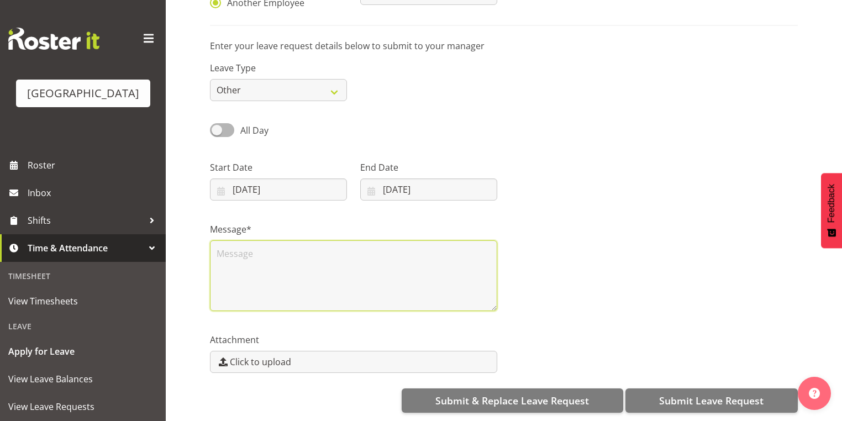
click at [341, 266] on textarea at bounding box center [353, 275] width 287 height 71
type textarea "A"
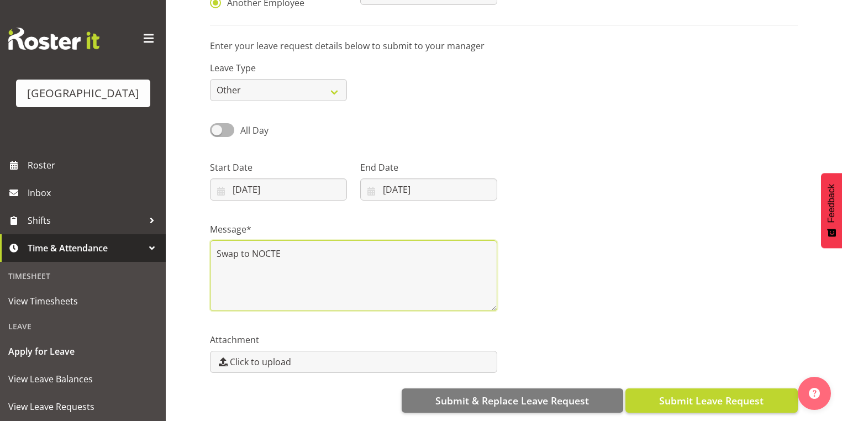
type textarea "Swap to NOCTE"
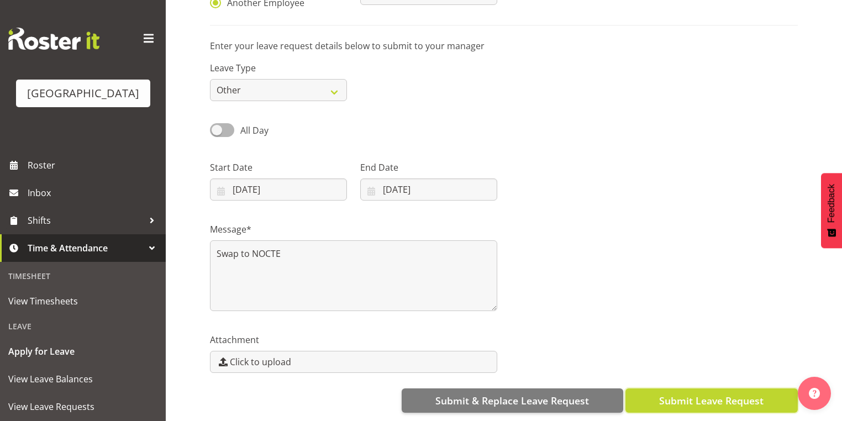
click at [698, 393] on span "Submit Leave Request" at bounding box center [711, 400] width 104 height 14
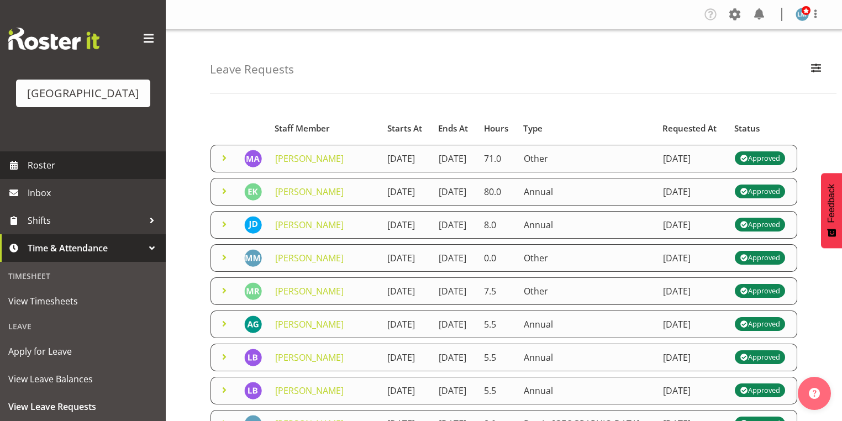
click at [55, 174] on span "Roster" at bounding box center [94, 165] width 133 height 17
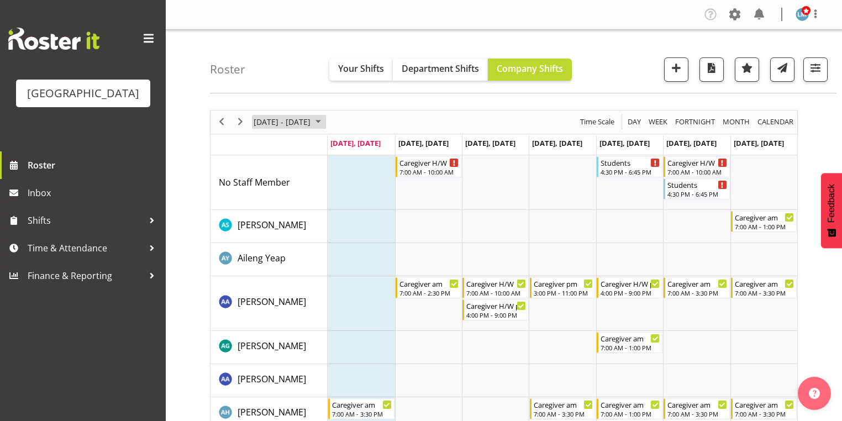
click at [325, 120] on span "September 2025" at bounding box center [318, 122] width 13 height 14
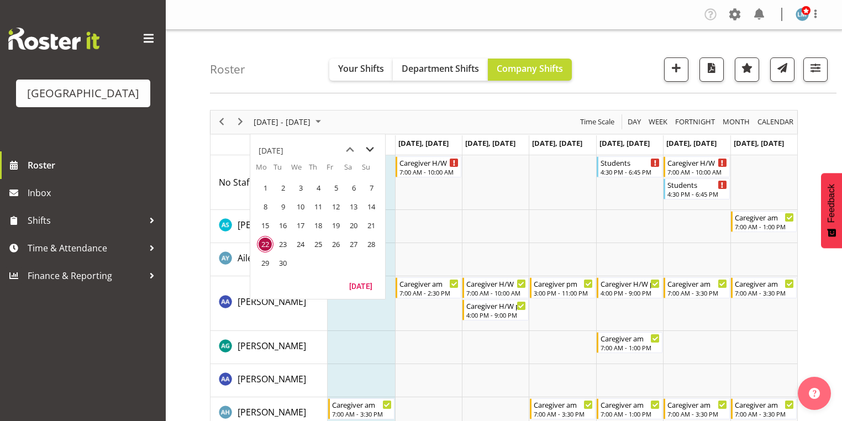
click at [369, 149] on span "next month" at bounding box center [369, 150] width 19 height 20
click at [267, 222] on span "13" at bounding box center [265, 225] width 17 height 17
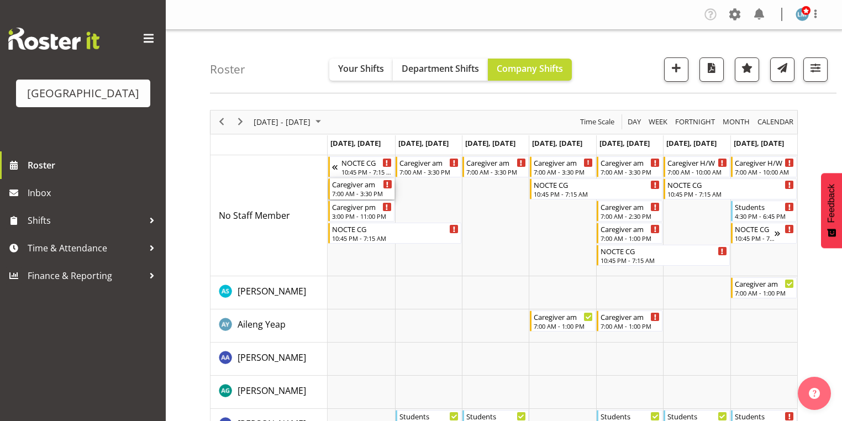
click at [346, 187] on div "Caregiver am" at bounding box center [362, 183] width 60 height 11
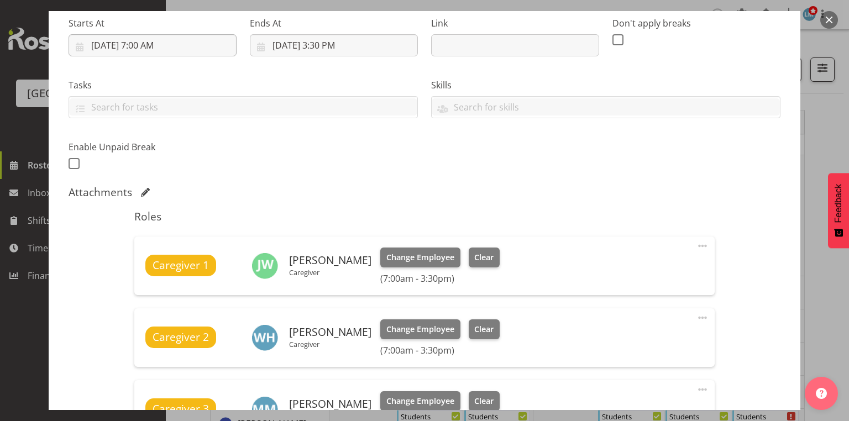
scroll to position [354, 0]
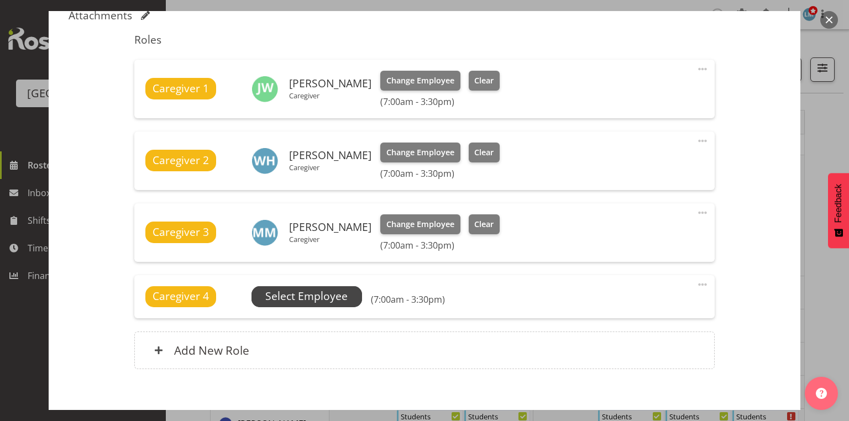
click at [308, 295] on span "Select Employee" at bounding box center [306, 296] width 82 height 16
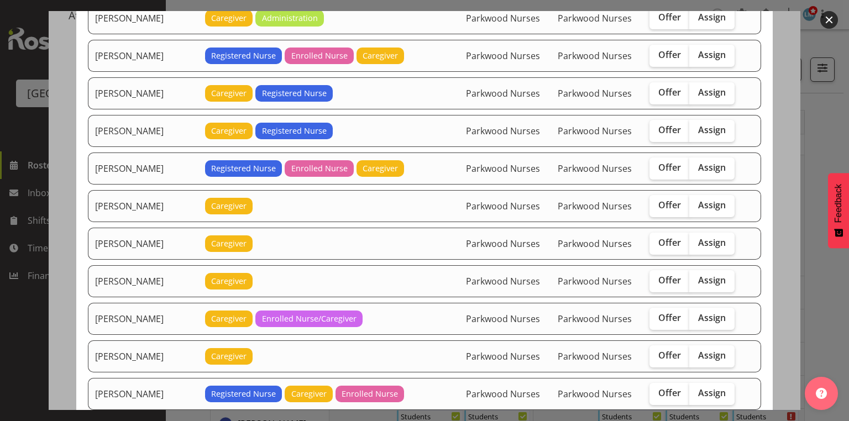
scroll to position [1282, 0]
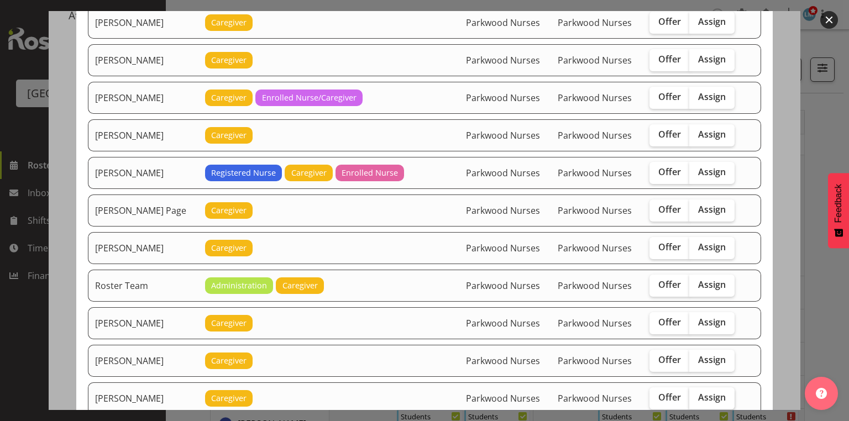
click at [705, 392] on span "Assign" at bounding box center [712, 397] width 28 height 11
click at [696, 394] on input "Assign" at bounding box center [692, 397] width 7 height 7
checkbox input "true"
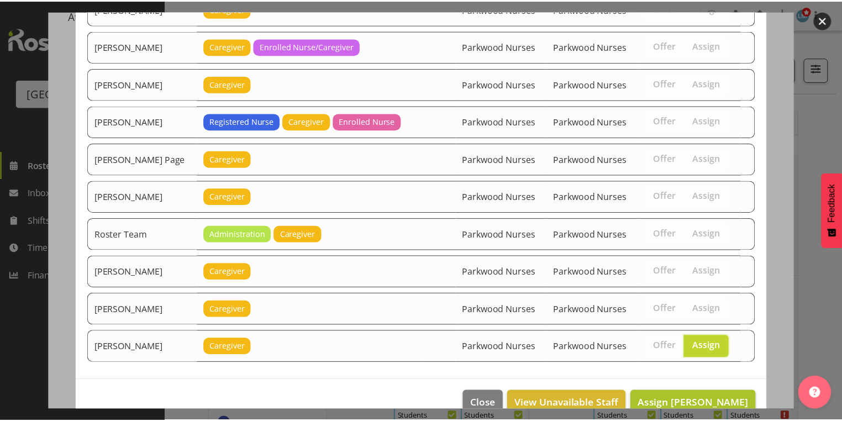
scroll to position [1336, 0]
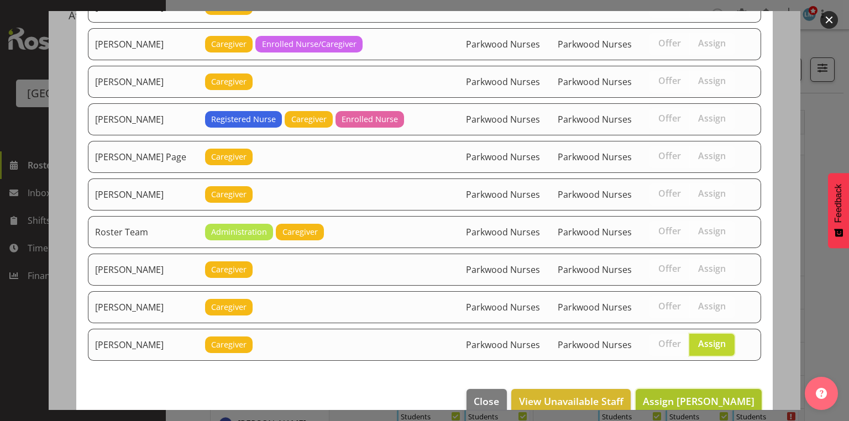
click at [706, 395] on span "Assign Tek Teikake" at bounding box center [699, 401] width 112 height 13
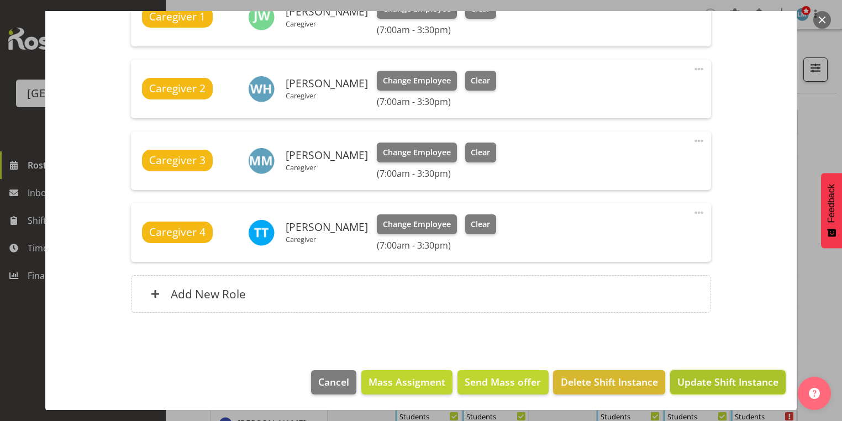
click at [707, 382] on span "Update Shift Instance" at bounding box center [727, 382] width 101 height 14
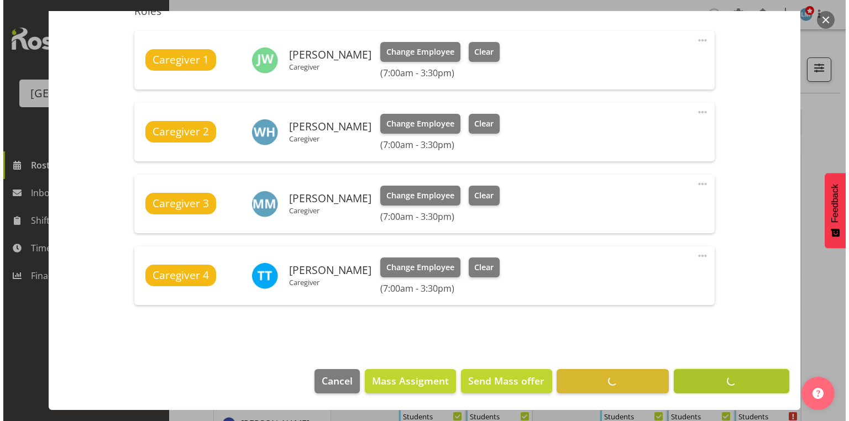
scroll to position [382, 0]
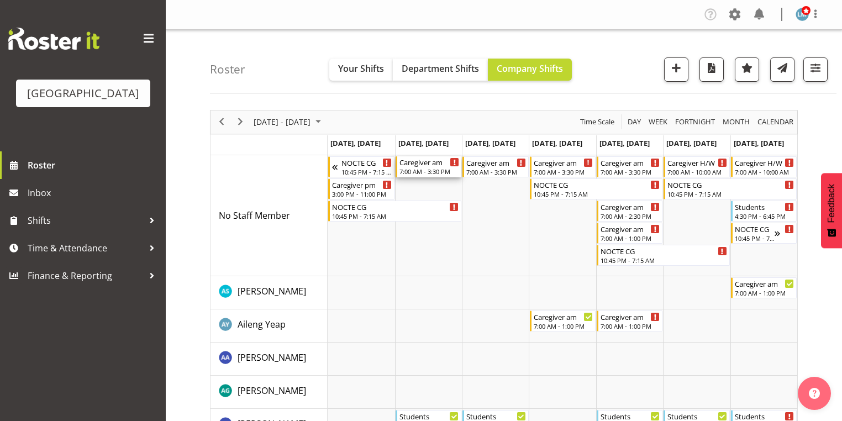
click at [417, 161] on div "Caregiver am" at bounding box center [430, 161] width 60 height 11
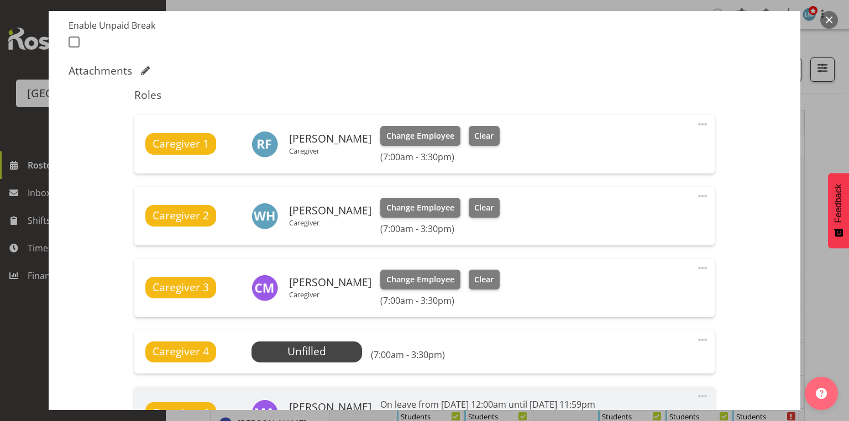
scroll to position [354, 0]
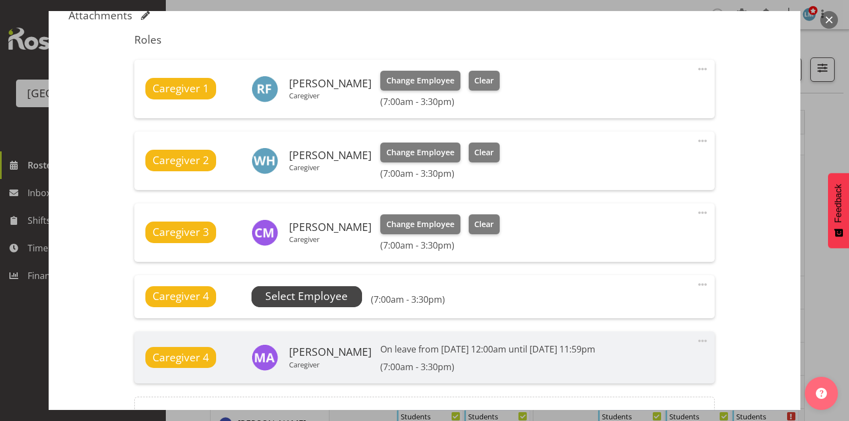
click at [327, 297] on span "Select Employee" at bounding box center [306, 296] width 82 height 16
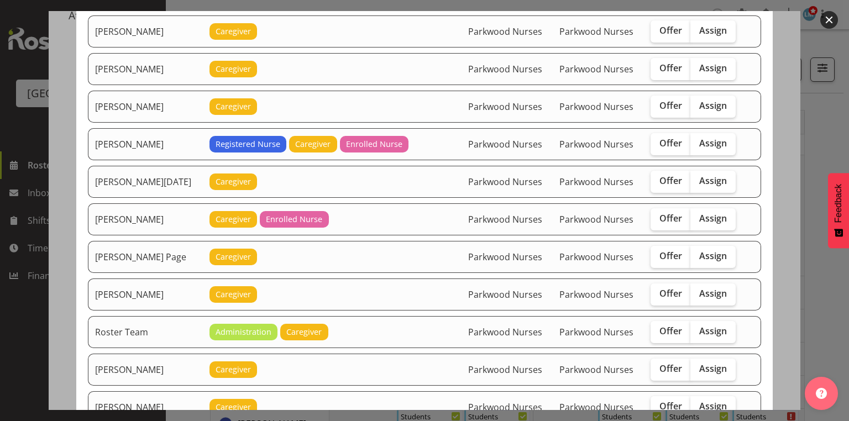
scroll to position [1282, 0]
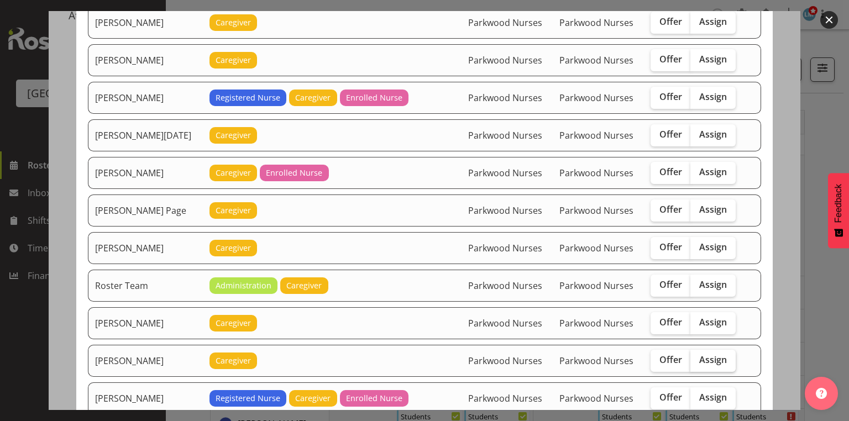
click at [719, 354] on span "Assign" at bounding box center [713, 359] width 28 height 11
click at [697, 356] on input "Assign" at bounding box center [693, 359] width 7 height 7
checkbox input "true"
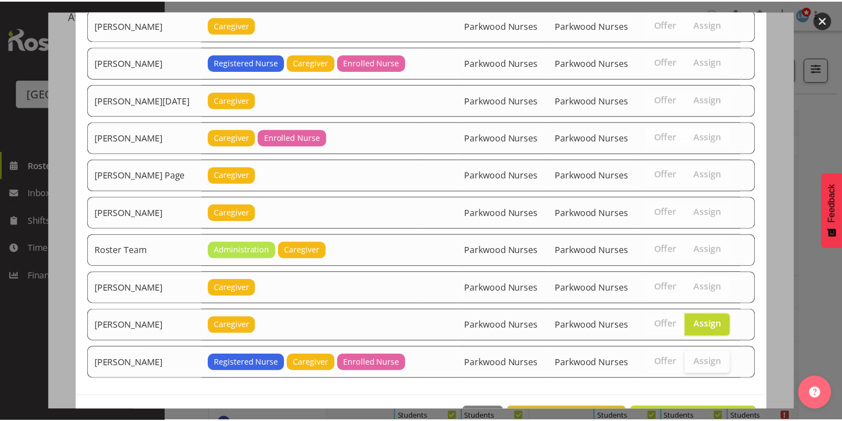
scroll to position [1336, 0]
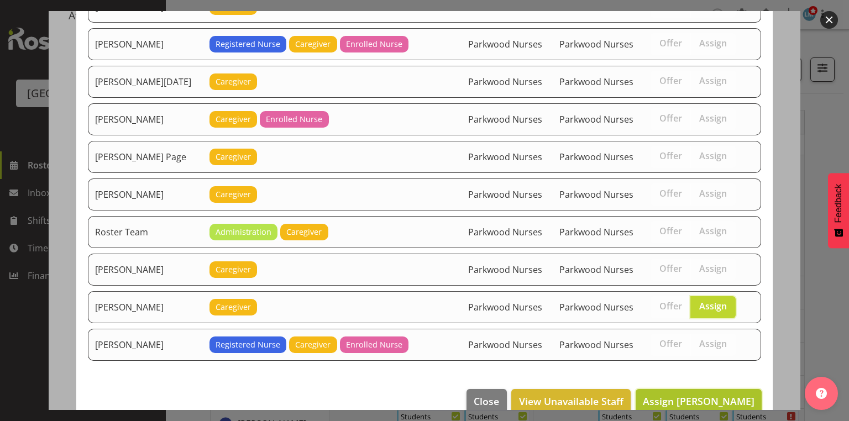
click at [699, 395] on span "Assign Tek Teikake" at bounding box center [699, 401] width 112 height 13
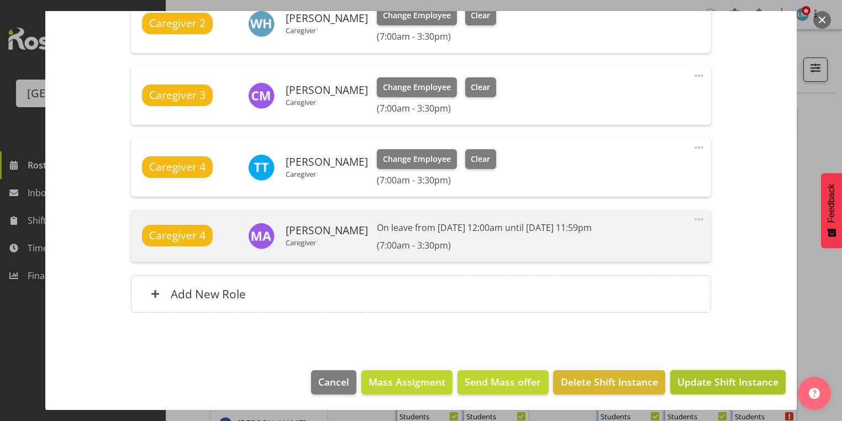
click at [698, 380] on span "Update Shift Instance" at bounding box center [727, 382] width 101 height 14
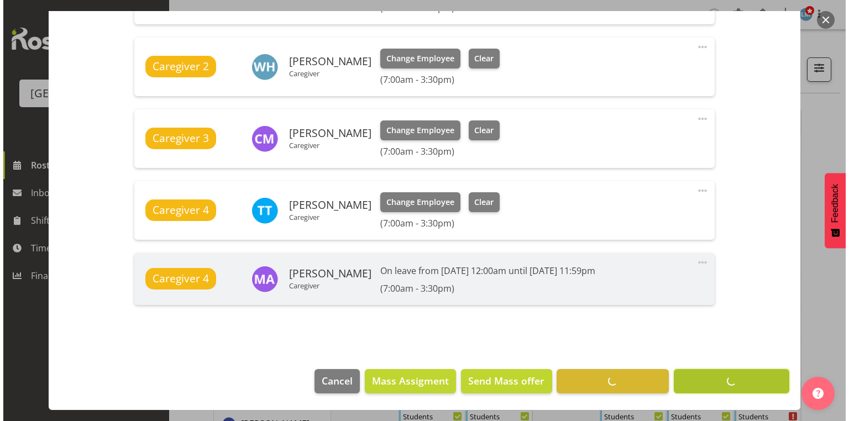
scroll to position [446, 0]
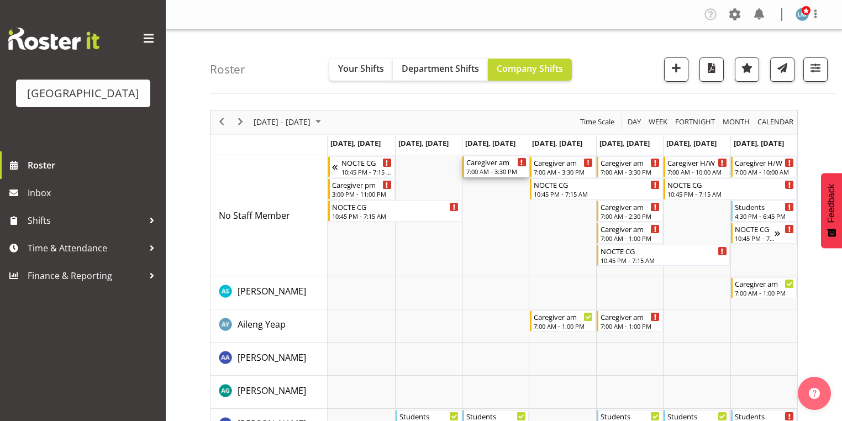
click at [496, 166] on div "Caregiver am" at bounding box center [496, 161] width 60 height 11
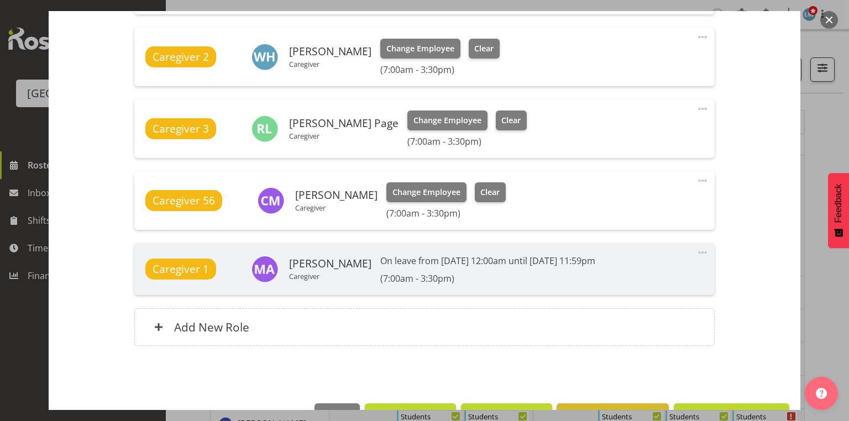
scroll to position [265, 0]
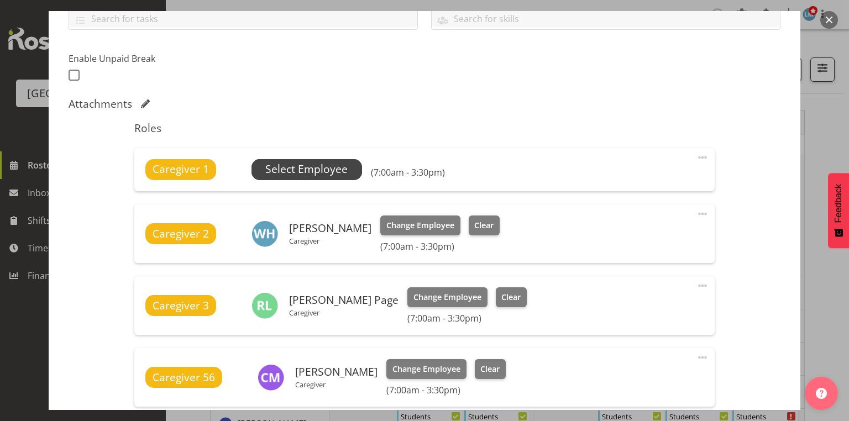
click at [301, 161] on span "Select Employee" at bounding box center [306, 169] width 82 height 16
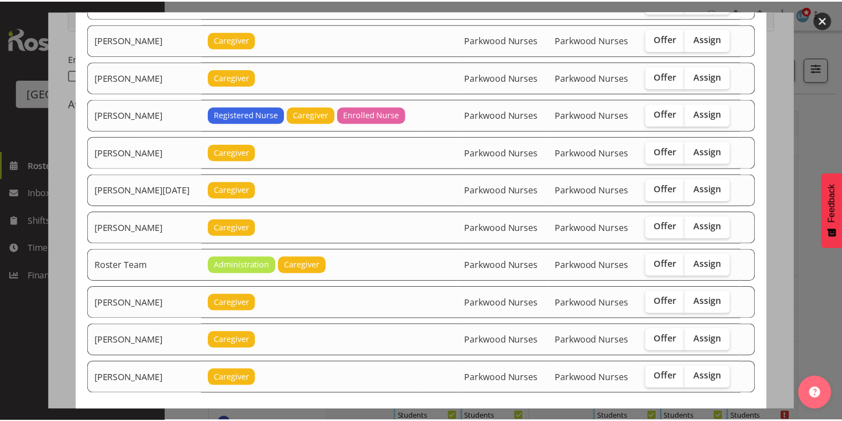
scroll to position [1336, 0]
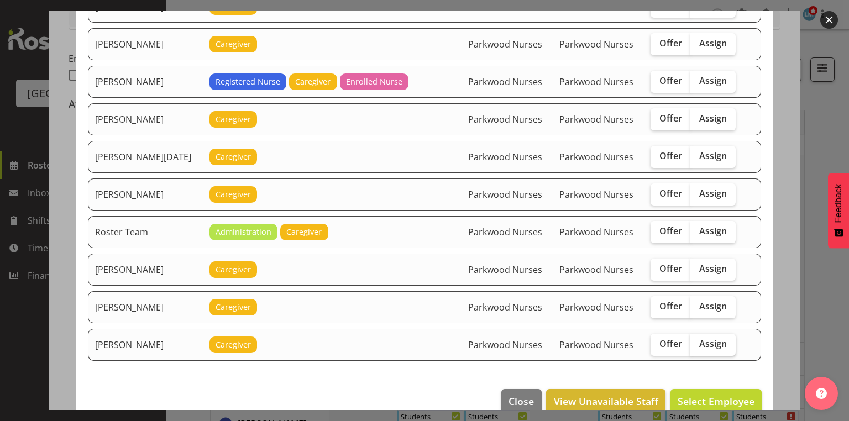
click at [714, 338] on span "Assign" at bounding box center [713, 343] width 28 height 11
click at [697, 340] on input "Assign" at bounding box center [693, 343] width 7 height 7
checkbox input "true"
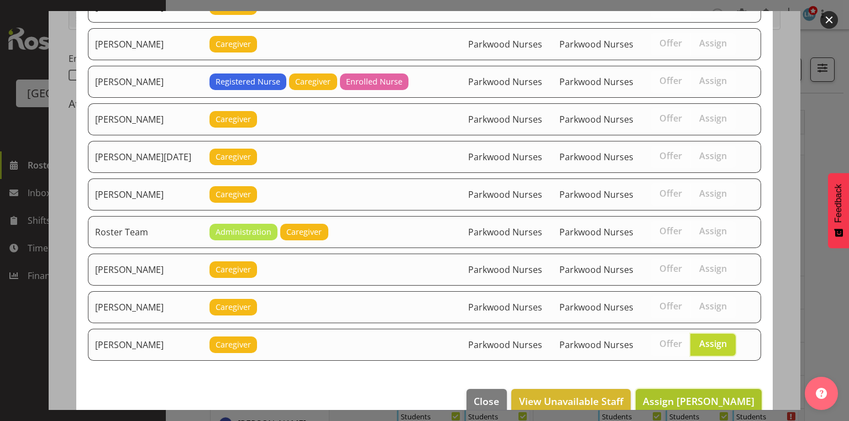
click at [706, 395] on span "Assign Tek Teikake" at bounding box center [699, 401] width 112 height 13
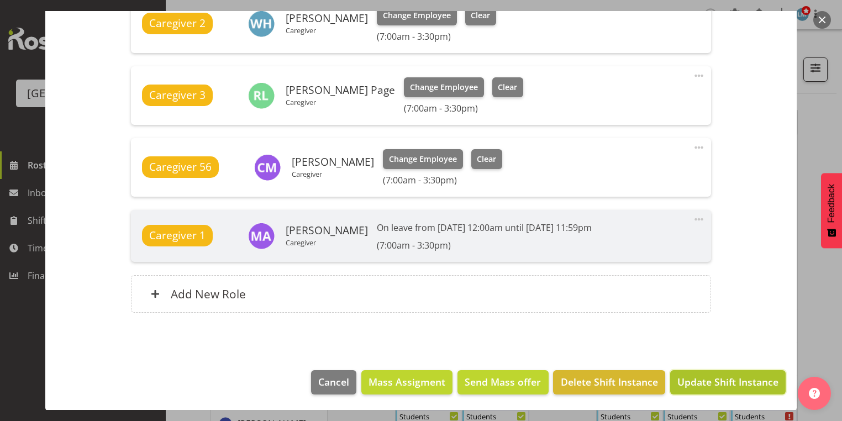
click at [712, 377] on span "Update Shift Instance" at bounding box center [727, 382] width 101 height 14
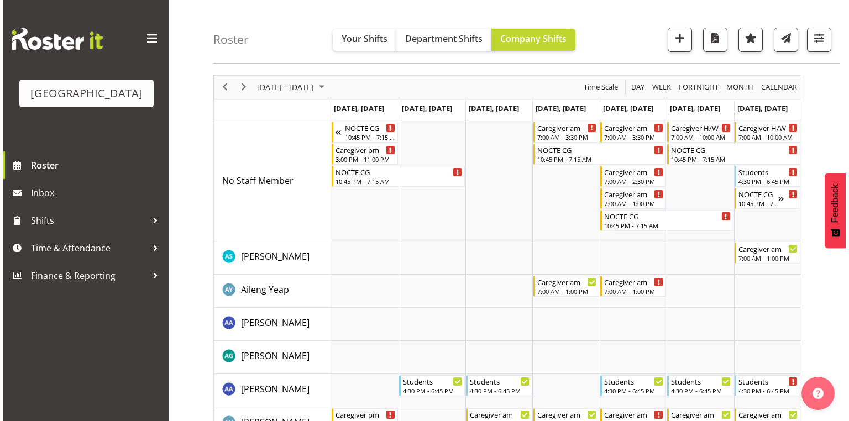
scroll to position [0, 0]
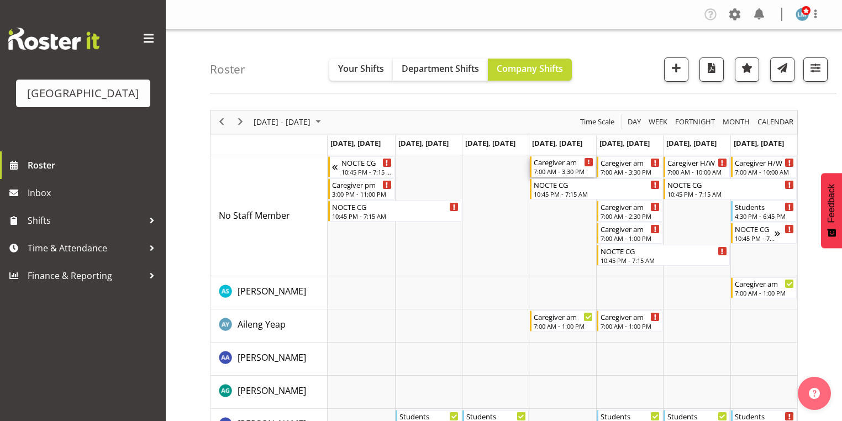
click at [561, 166] on div "Caregiver am" at bounding box center [564, 161] width 60 height 11
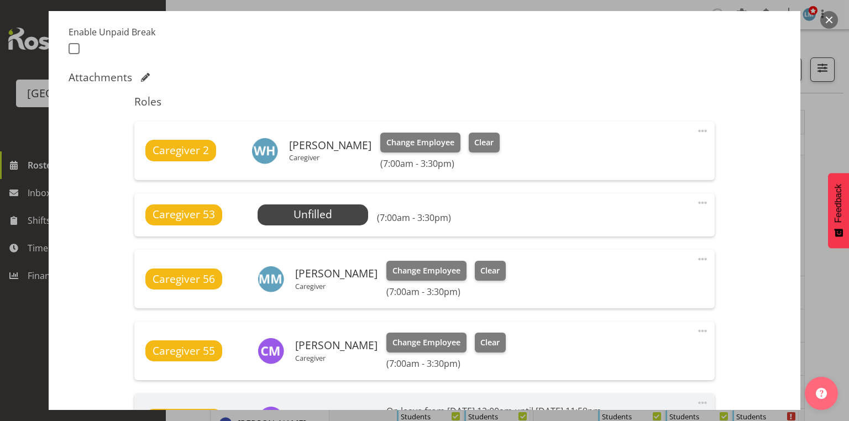
scroll to position [398, 0]
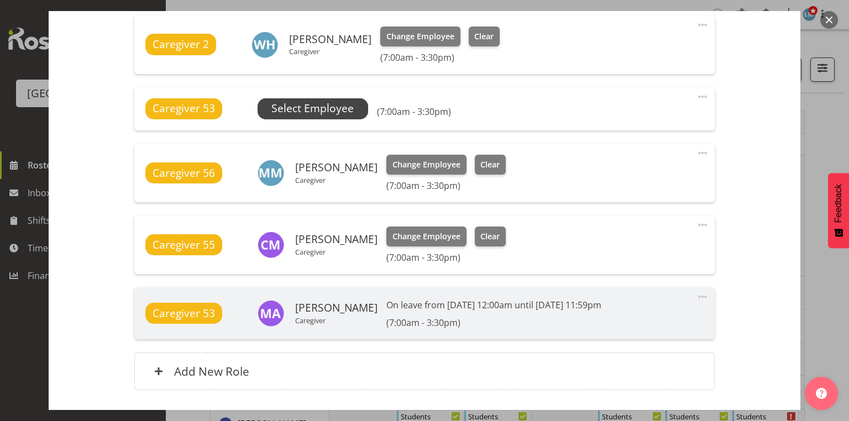
click at [319, 102] on span "Select Employee" at bounding box center [312, 109] width 82 height 16
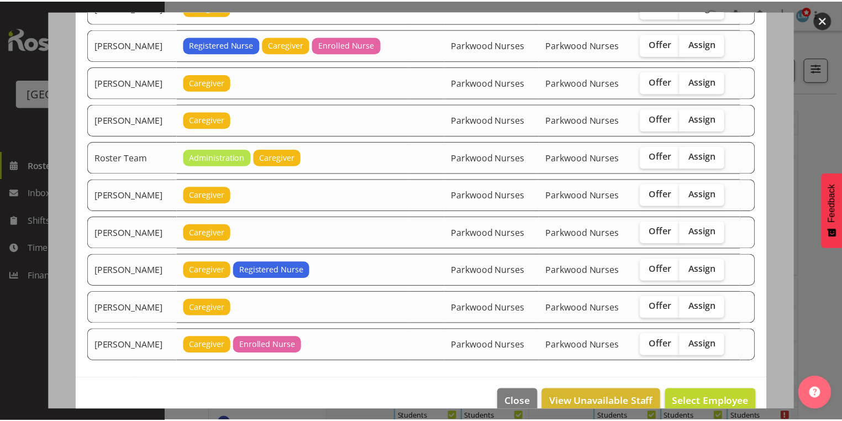
scroll to position [1373, 0]
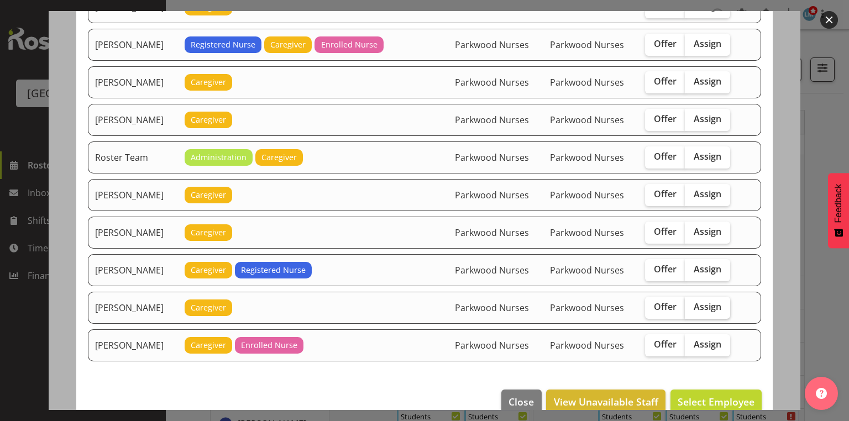
click at [708, 301] on span "Assign" at bounding box center [707, 306] width 28 height 11
click at [692, 303] on input "Assign" at bounding box center [688, 306] width 7 height 7
checkbox input "true"
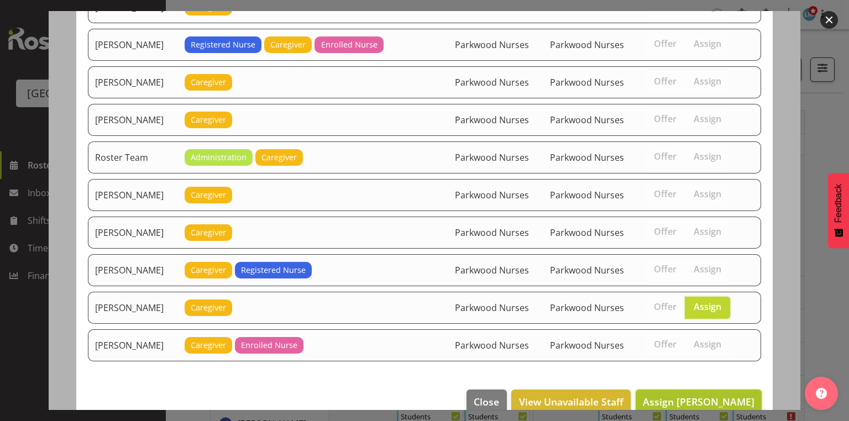
click at [697, 395] on span "Assign Tek Teikake" at bounding box center [699, 401] width 112 height 13
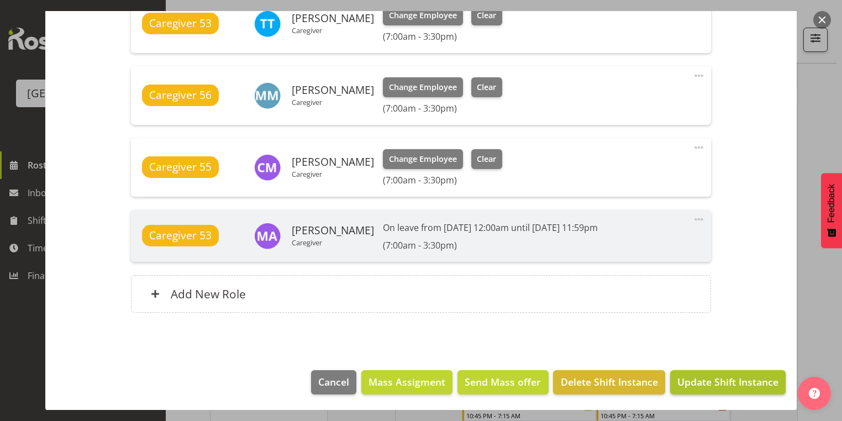
scroll to position [177, 0]
click at [728, 375] on span "Update Shift Instance" at bounding box center [727, 382] width 101 height 14
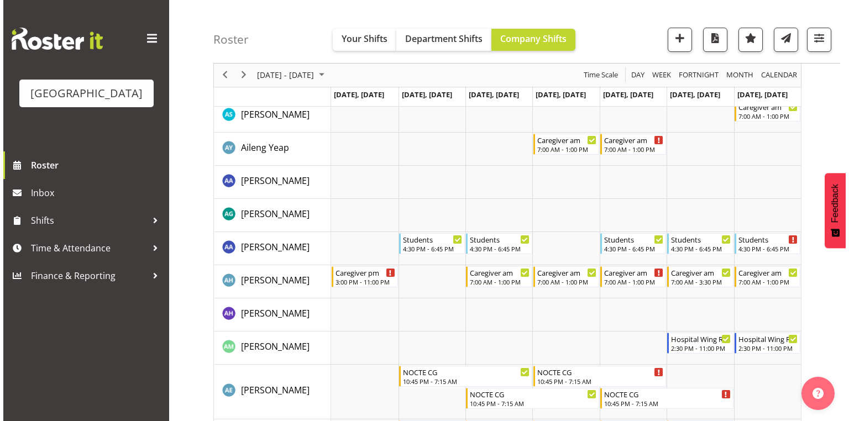
scroll to position [0, 0]
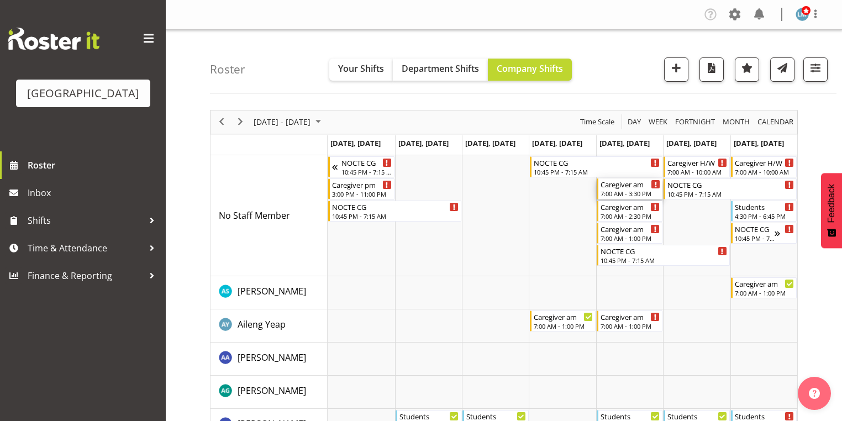
click at [621, 184] on div "Caregiver am" at bounding box center [631, 183] width 60 height 11
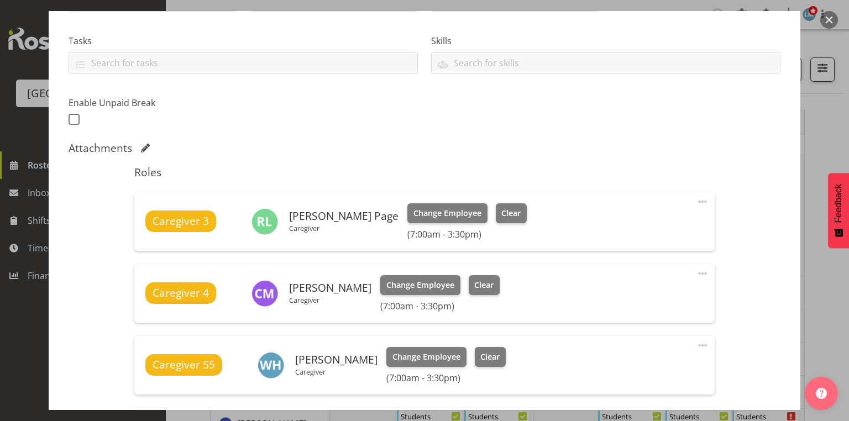
scroll to position [475, 0]
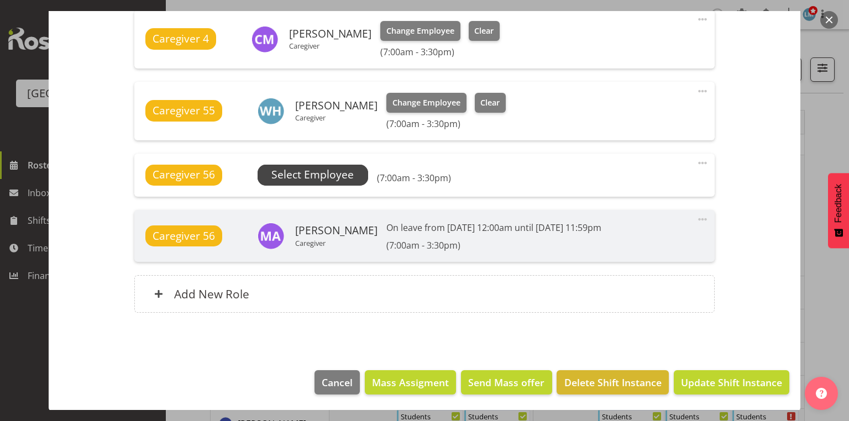
click at [305, 181] on span "Select Employee" at bounding box center [312, 175] width 82 height 16
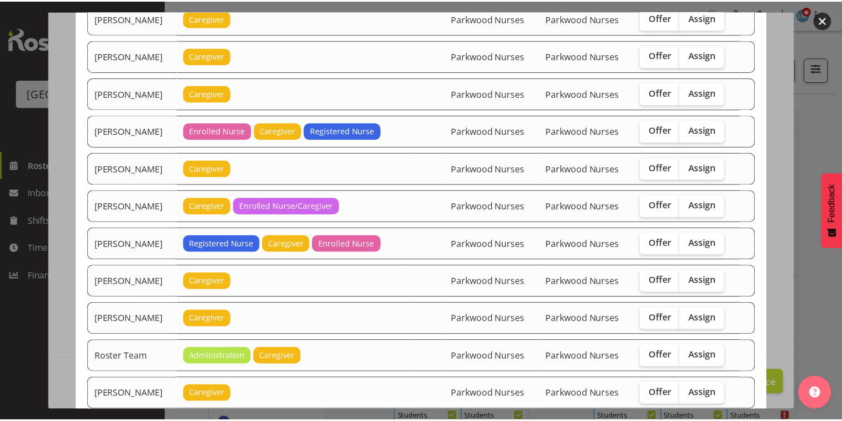
scroll to position [1262, 0]
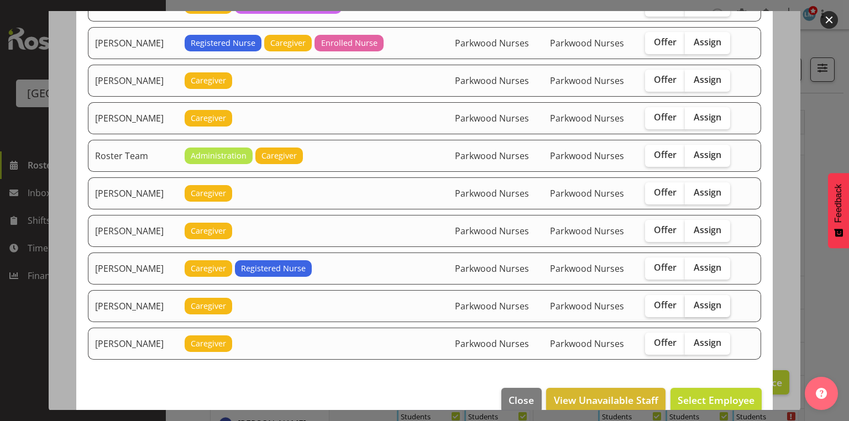
click at [700, 299] on span "Assign" at bounding box center [707, 304] width 28 height 11
click at [692, 302] on input "Assign" at bounding box center [688, 305] width 7 height 7
checkbox input "true"
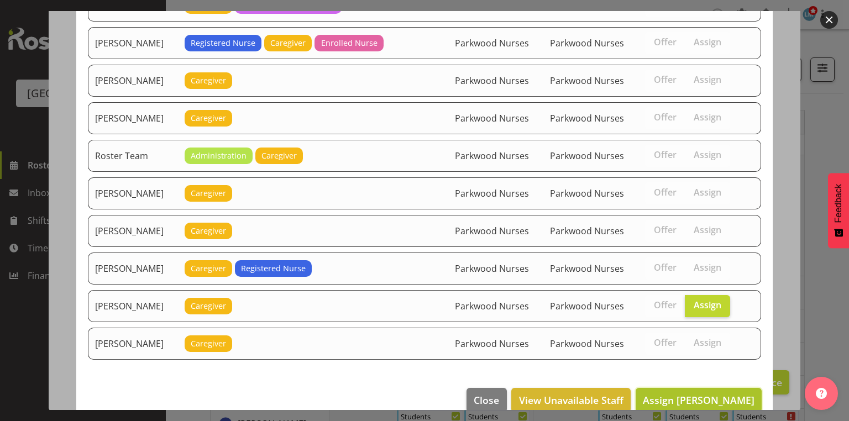
click at [719, 393] on span "Assign Tek Teikake" at bounding box center [699, 399] width 112 height 13
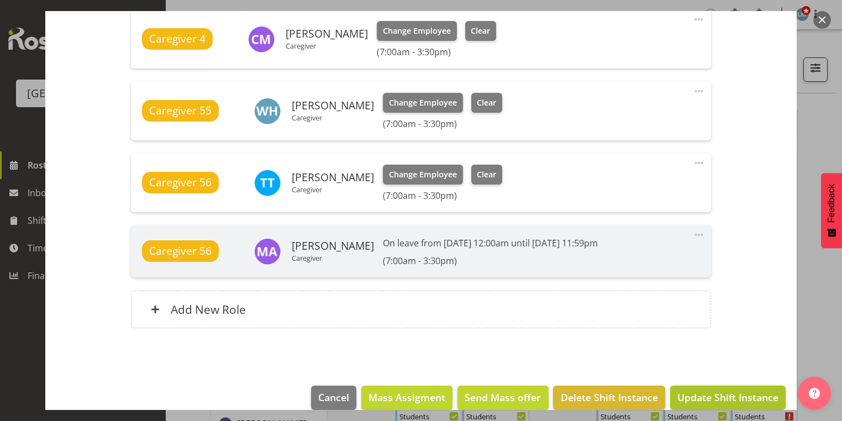
click at [724, 392] on span "Update Shift Instance" at bounding box center [727, 397] width 101 height 14
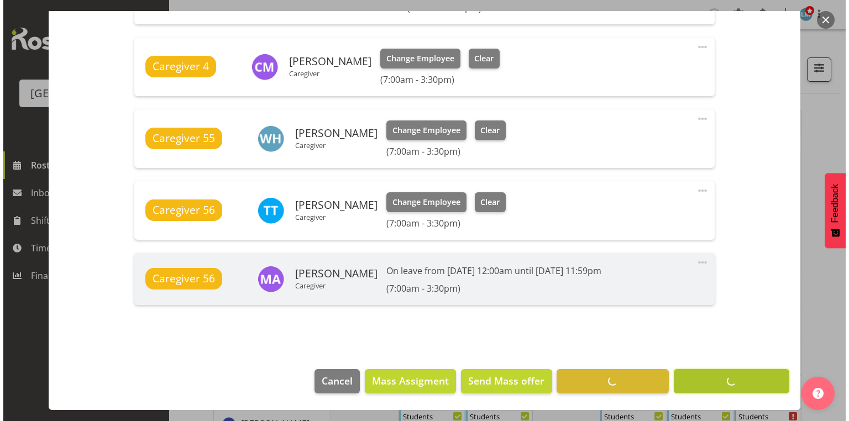
scroll to position [446, 0]
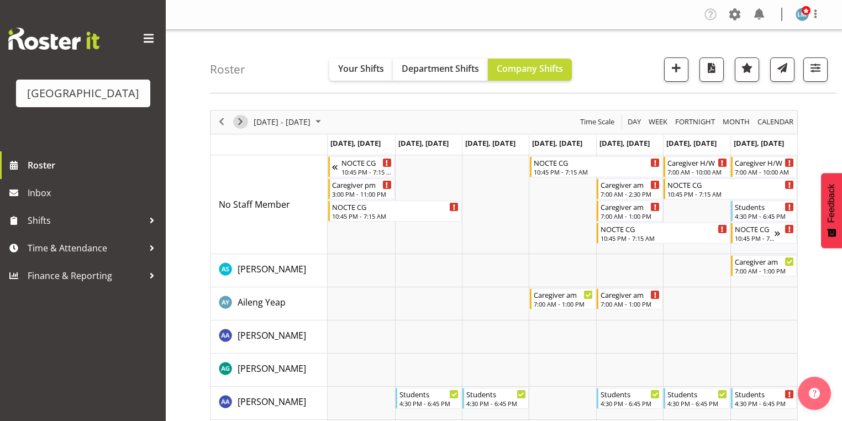
click at [242, 118] on span "Next" at bounding box center [240, 122] width 13 height 14
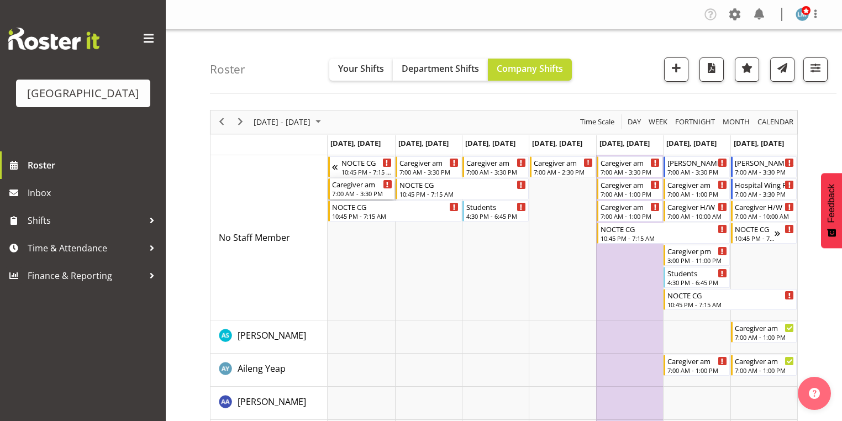
click at [360, 191] on div "7:00 AM - 3:30 PM" at bounding box center [362, 193] width 60 height 9
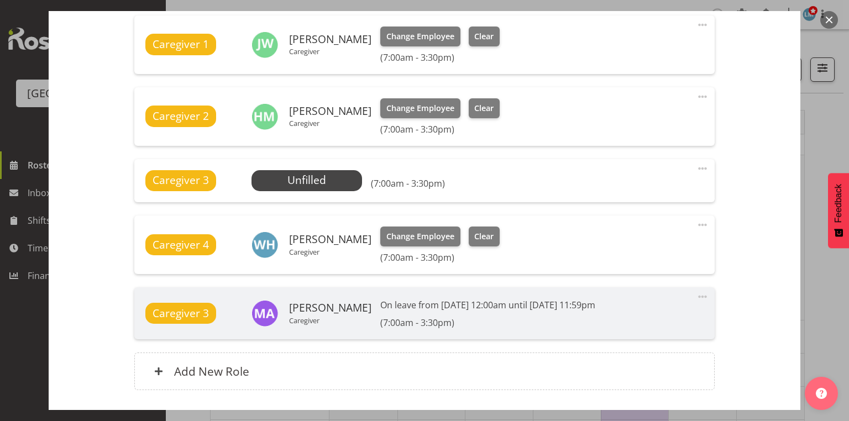
scroll to position [475, 0]
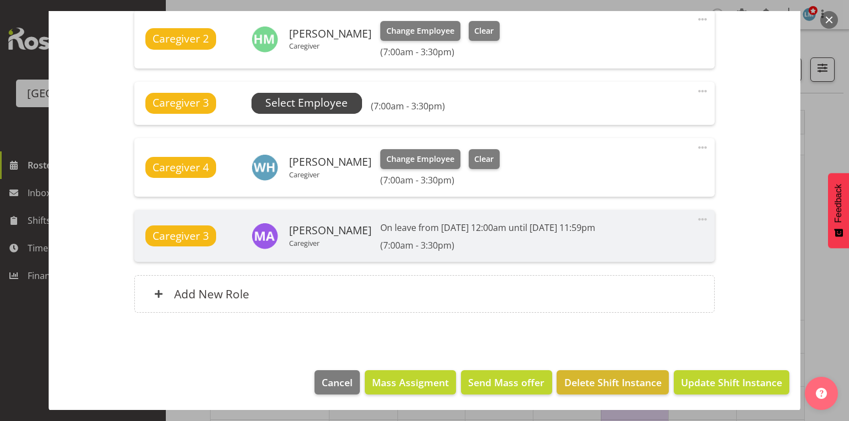
click at [312, 99] on span "Select Employee" at bounding box center [306, 103] width 82 height 16
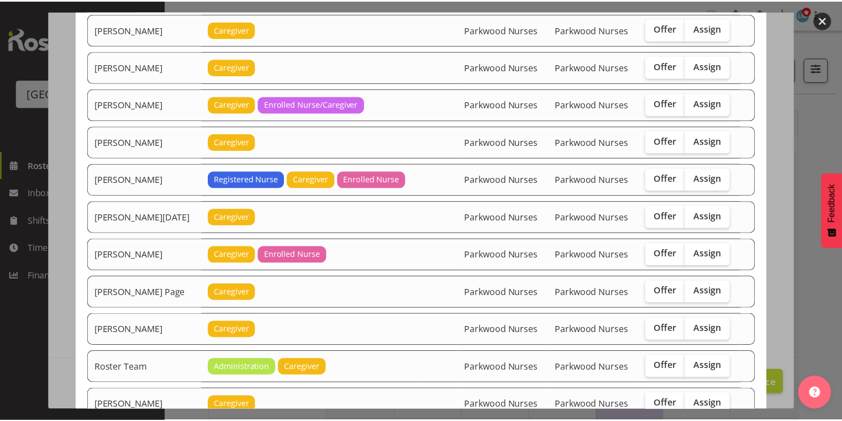
scroll to position [1410, 0]
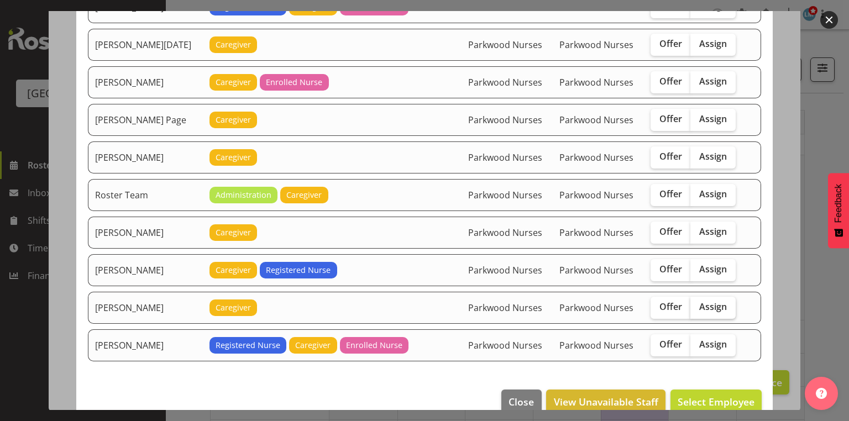
click at [711, 301] on span "Assign" at bounding box center [713, 306] width 28 height 11
click at [697, 303] on input "Assign" at bounding box center [693, 306] width 7 height 7
checkbox input "true"
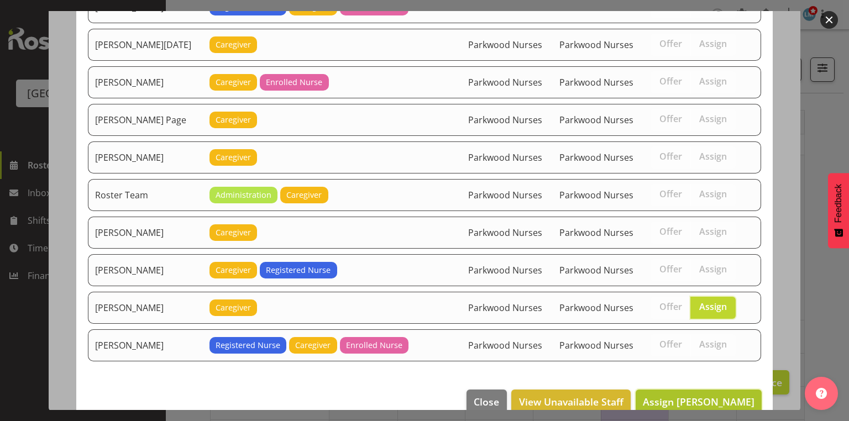
click at [712, 395] on span "Assign Tek Teikake" at bounding box center [699, 401] width 112 height 13
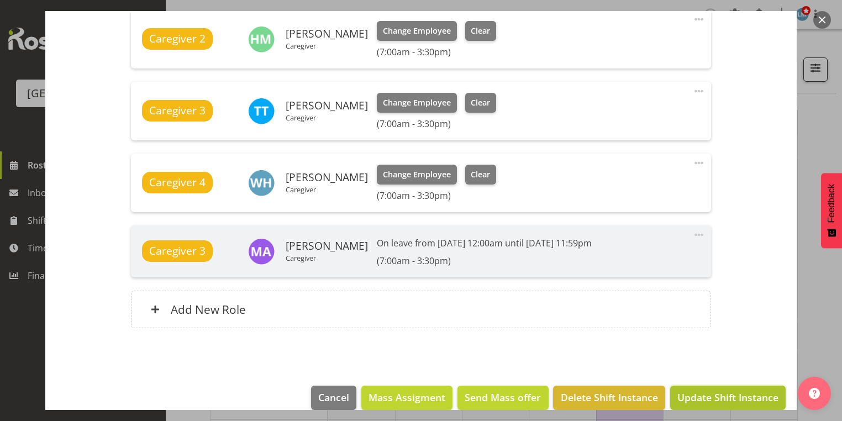
click at [728, 390] on span "Update Shift Instance" at bounding box center [727, 397] width 101 height 14
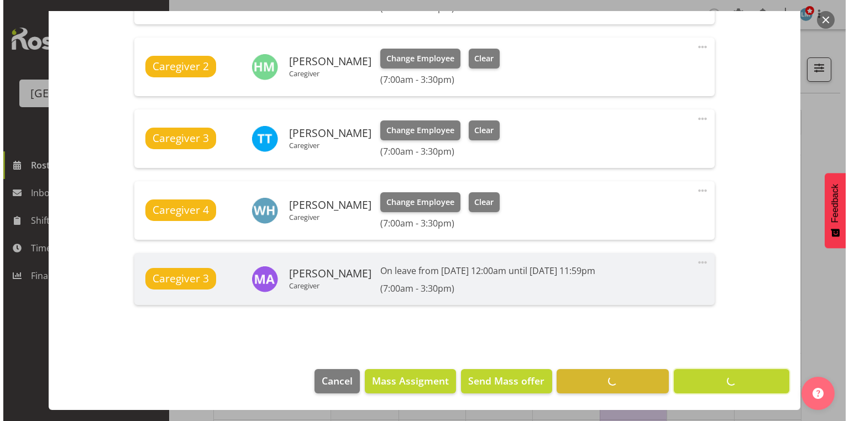
scroll to position [446, 0]
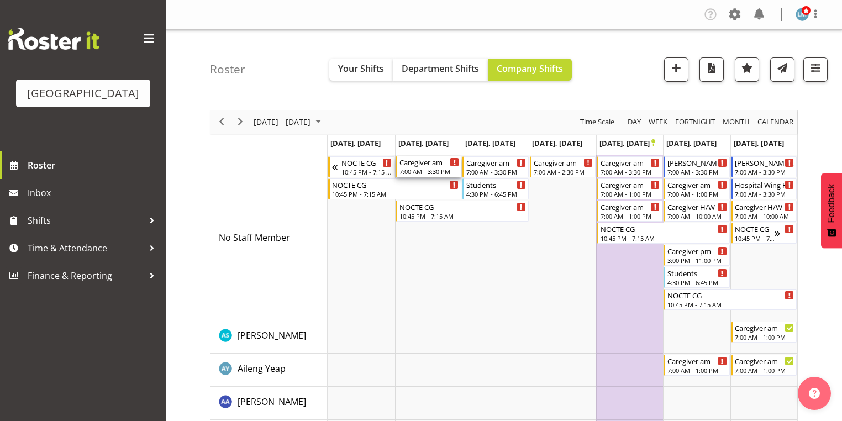
click at [424, 166] on div "Caregiver am" at bounding box center [430, 161] width 60 height 11
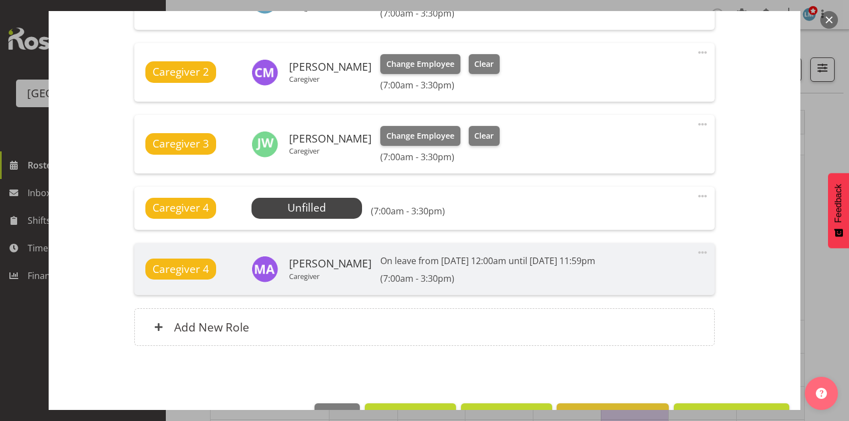
scroll to position [475, 0]
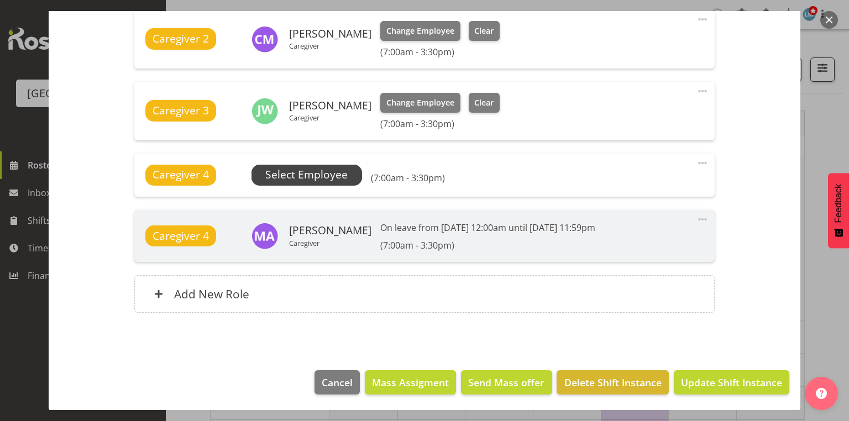
click at [316, 168] on span "Select Employee" at bounding box center [306, 175] width 82 height 16
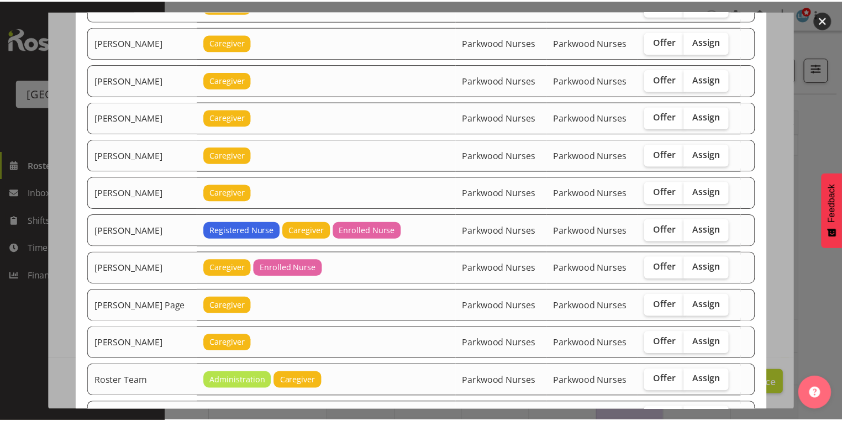
scroll to position [1370, 0]
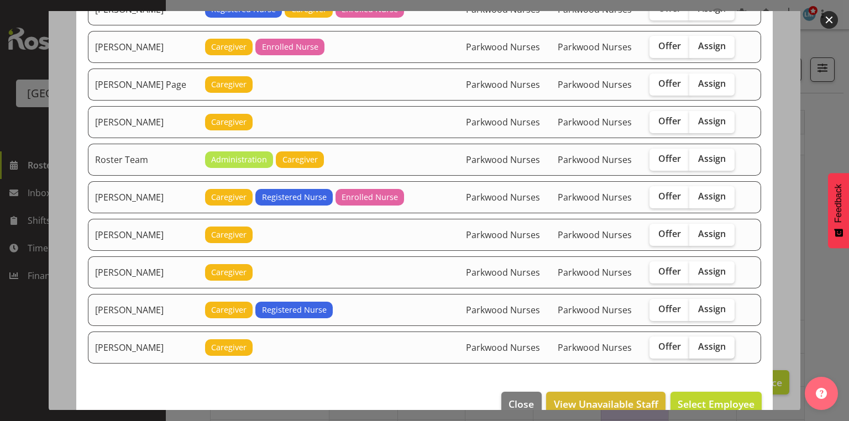
click at [712, 341] on span "Assign" at bounding box center [712, 346] width 28 height 11
click at [696, 343] on input "Assign" at bounding box center [692, 346] width 7 height 7
checkbox input "true"
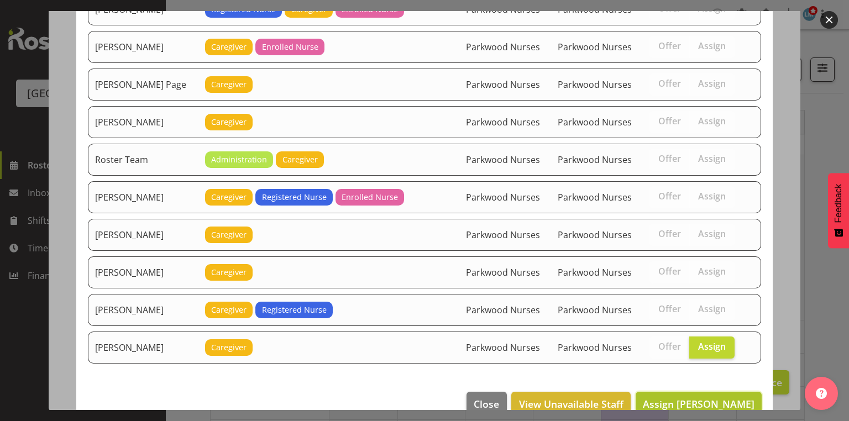
click at [702, 397] on span "Assign Tek Teikake" at bounding box center [699, 403] width 112 height 13
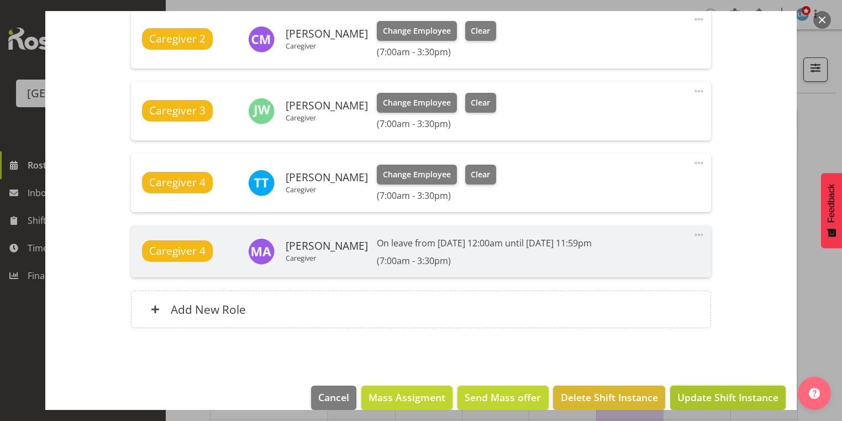
click at [734, 396] on span "Update Shift Instance" at bounding box center [727, 397] width 101 height 14
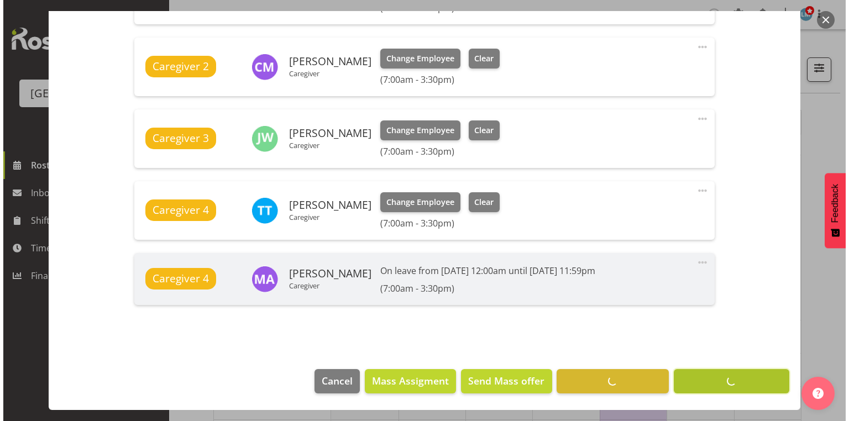
scroll to position [446, 0]
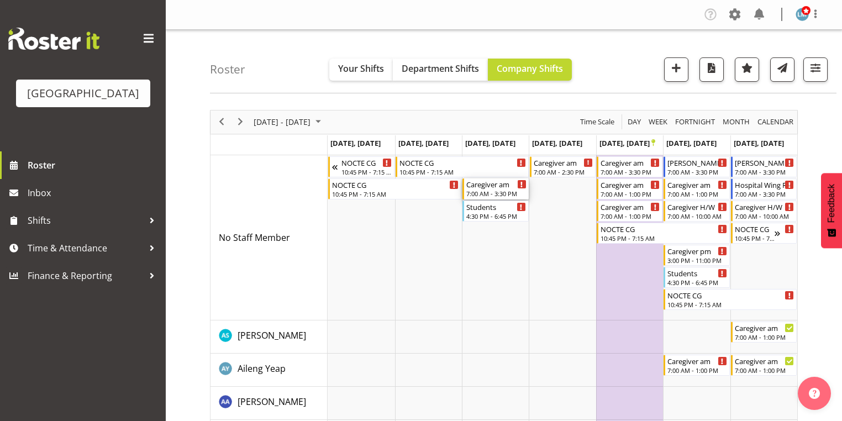
click at [488, 188] on div "Caregiver am" at bounding box center [496, 183] width 60 height 11
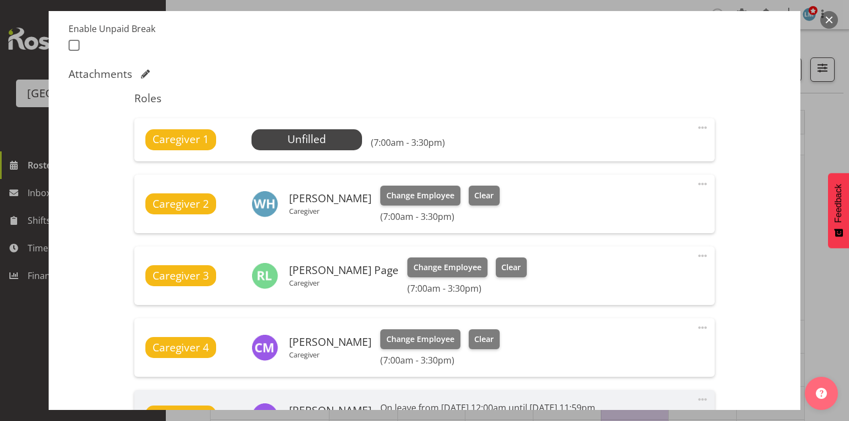
scroll to position [354, 0]
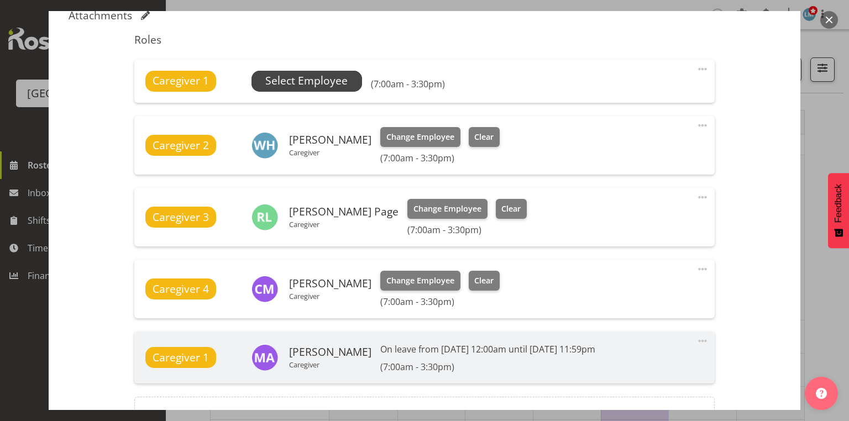
click at [310, 80] on span "Select Employee" at bounding box center [306, 81] width 82 height 16
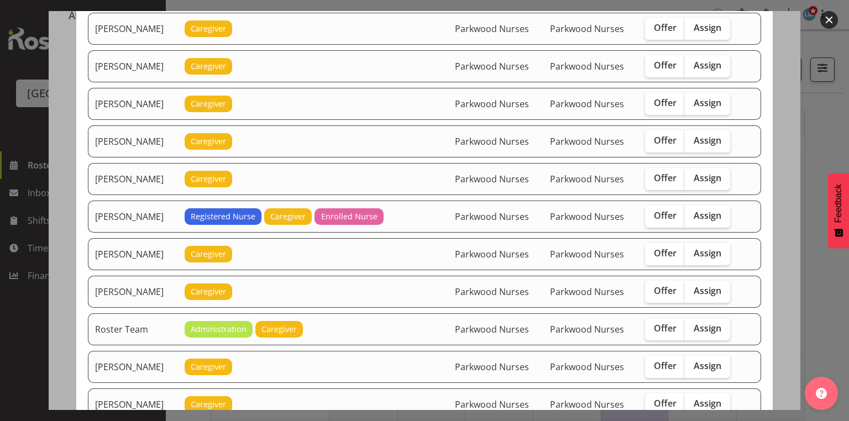
scroll to position [1282, 0]
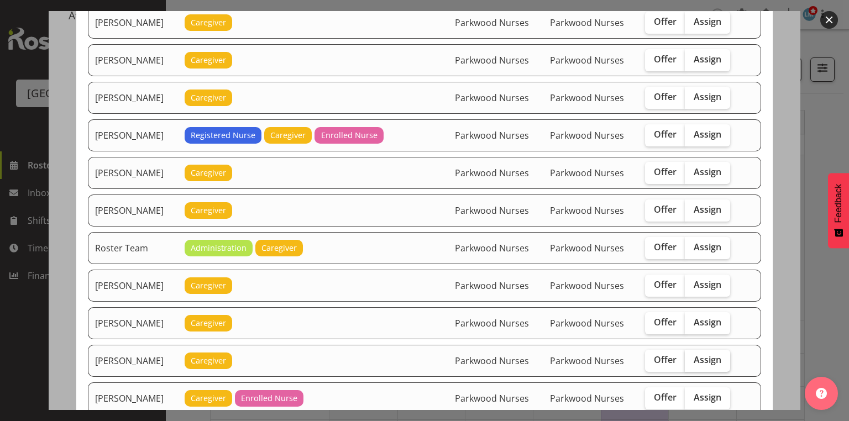
click at [709, 354] on span "Assign" at bounding box center [707, 359] width 28 height 11
click at [692, 356] on input "Assign" at bounding box center [688, 359] width 7 height 7
checkbox input "true"
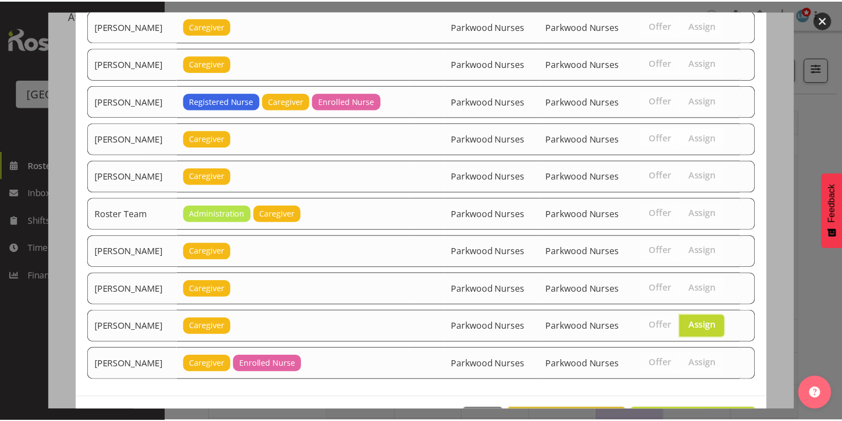
scroll to position [1336, 0]
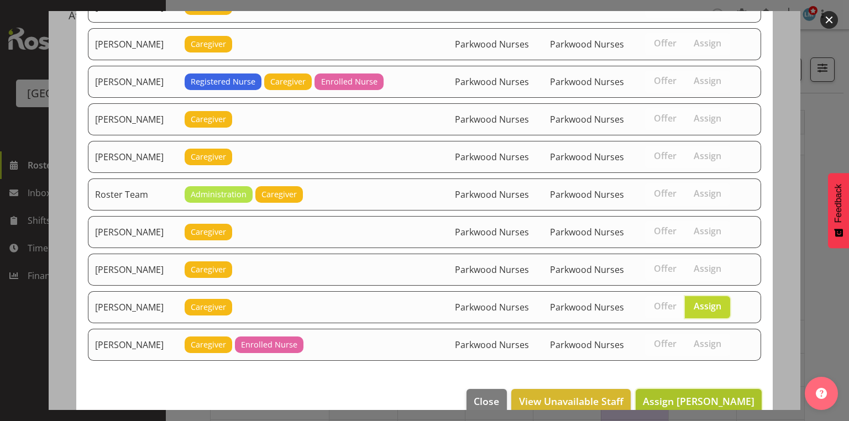
click at [714, 395] on span "Assign Tek Teikake" at bounding box center [699, 401] width 112 height 13
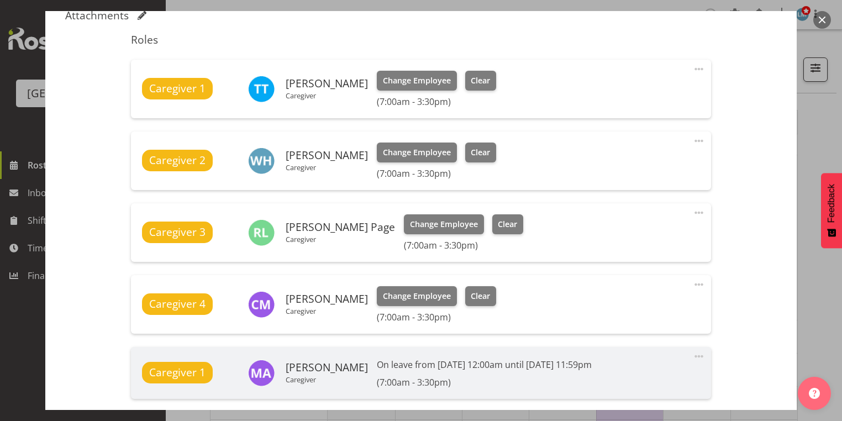
scroll to position [491, 0]
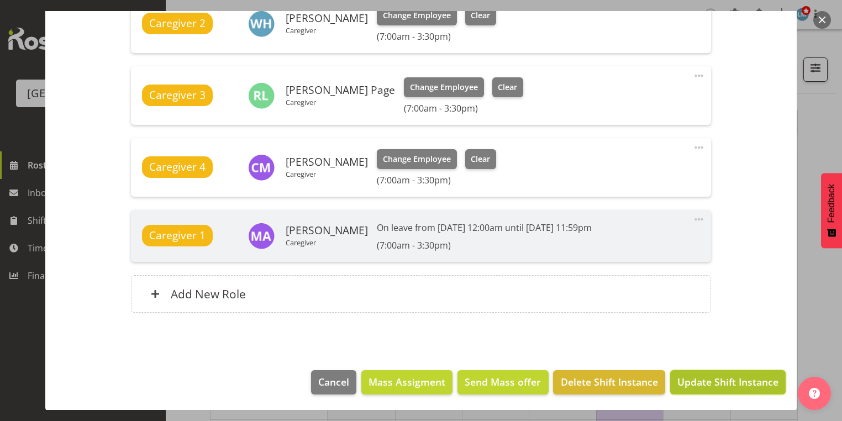
click at [714, 383] on span "Update Shift Instance" at bounding box center [727, 382] width 101 height 14
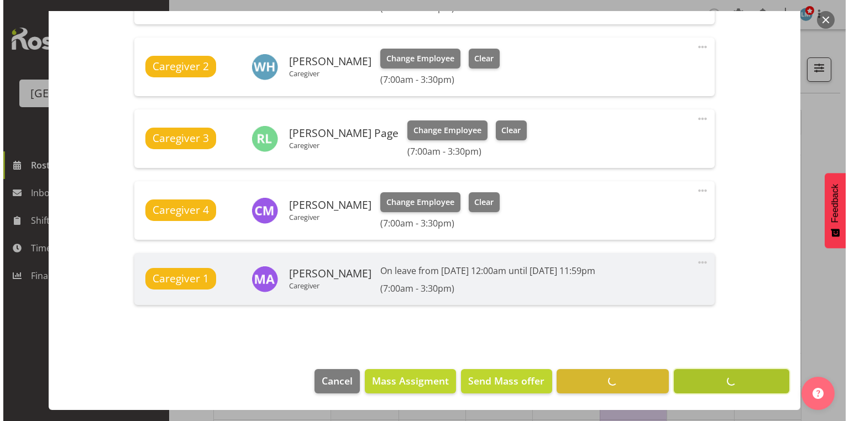
scroll to position [446, 0]
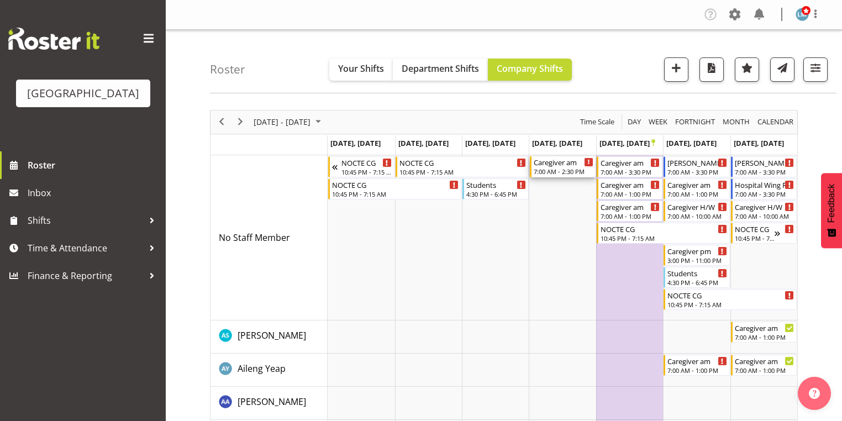
click at [573, 165] on div "Caregiver am" at bounding box center [564, 161] width 60 height 11
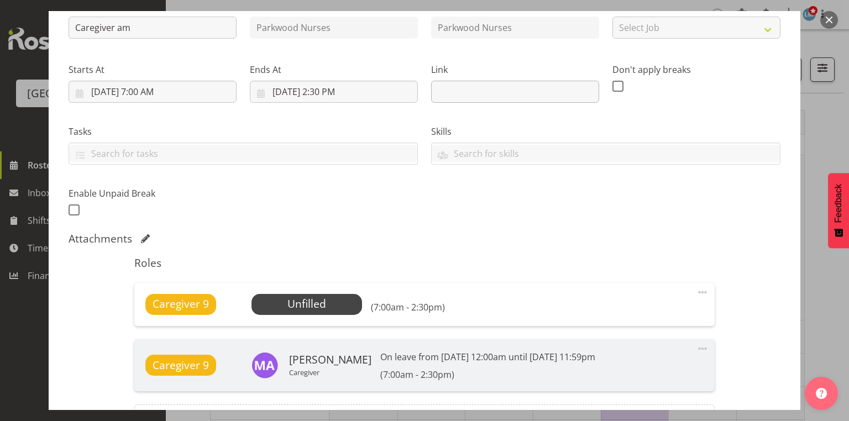
scroll to position [177, 0]
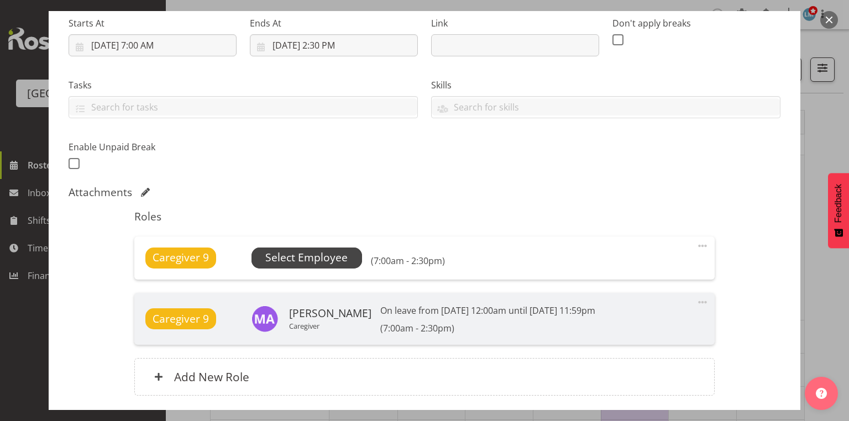
click at [306, 256] on span "Select Employee" at bounding box center [306, 258] width 82 height 16
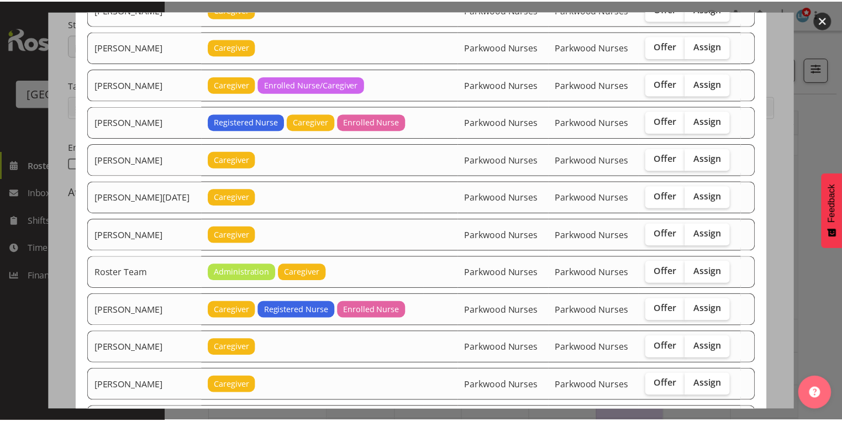
scroll to position [1484, 0]
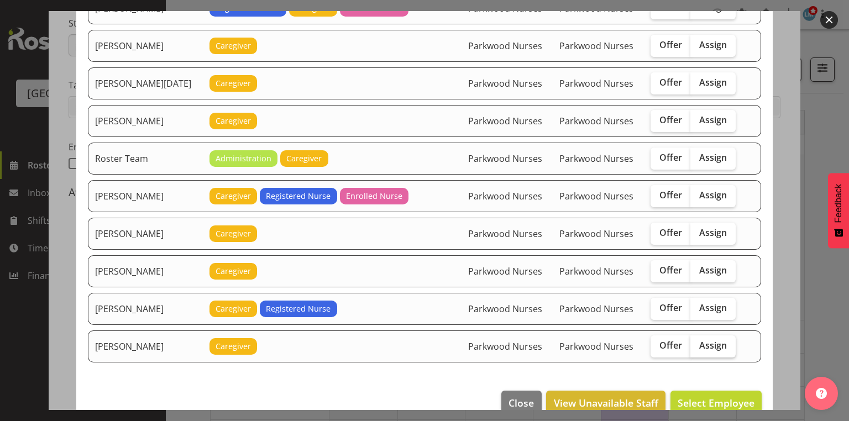
click at [700, 340] on span "Assign" at bounding box center [713, 345] width 28 height 11
click at [697, 342] on input "Assign" at bounding box center [693, 345] width 7 height 7
checkbox input "true"
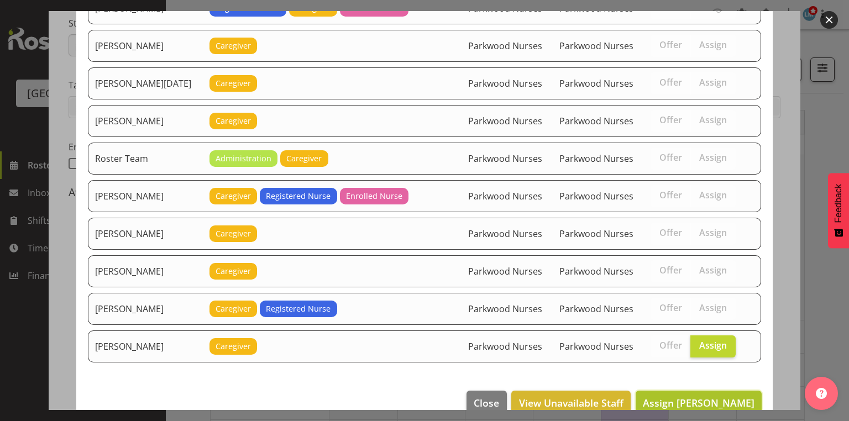
click at [707, 396] on span "Assign Tek Teikake" at bounding box center [699, 402] width 112 height 13
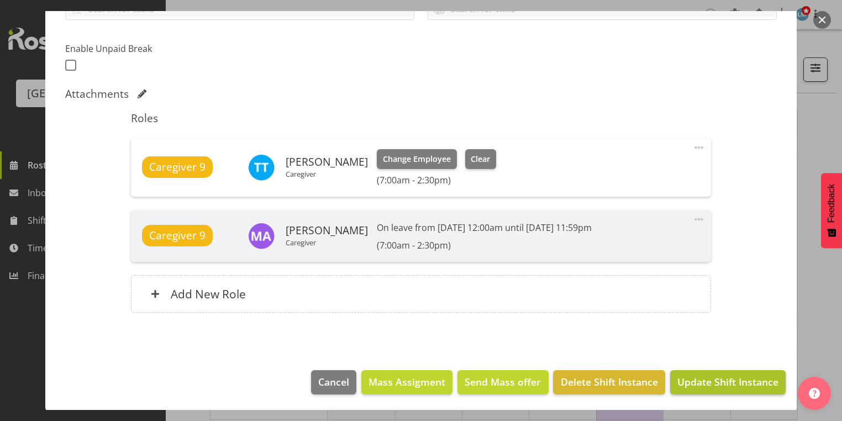
scroll to position [221, 0]
click at [716, 381] on span "Update Shift Instance" at bounding box center [727, 382] width 101 height 14
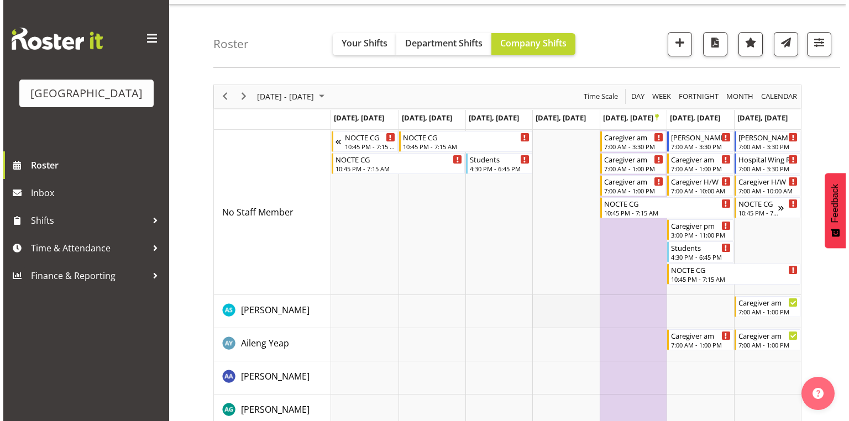
scroll to position [0, 0]
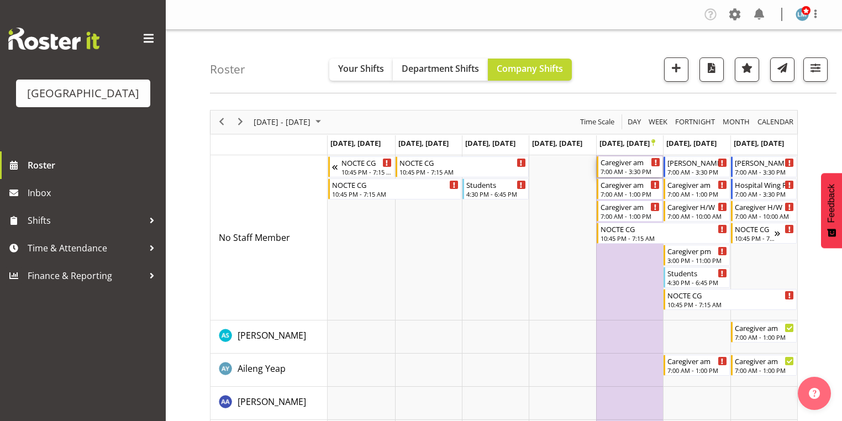
click at [628, 166] on div "Caregiver am" at bounding box center [631, 161] width 60 height 11
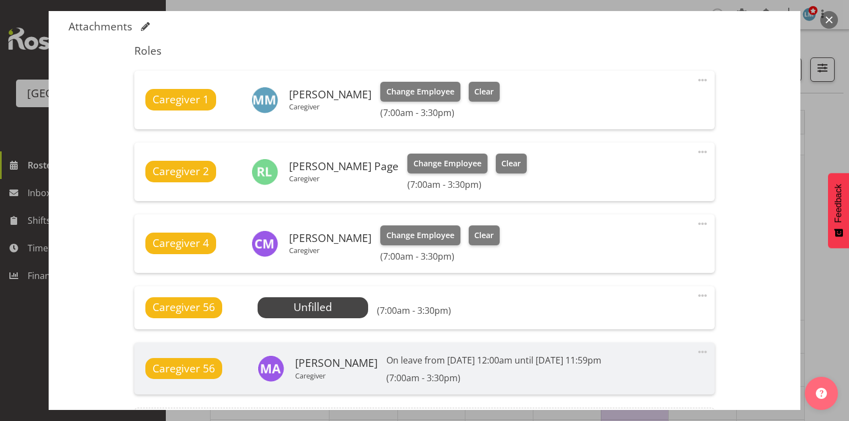
scroll to position [398, 0]
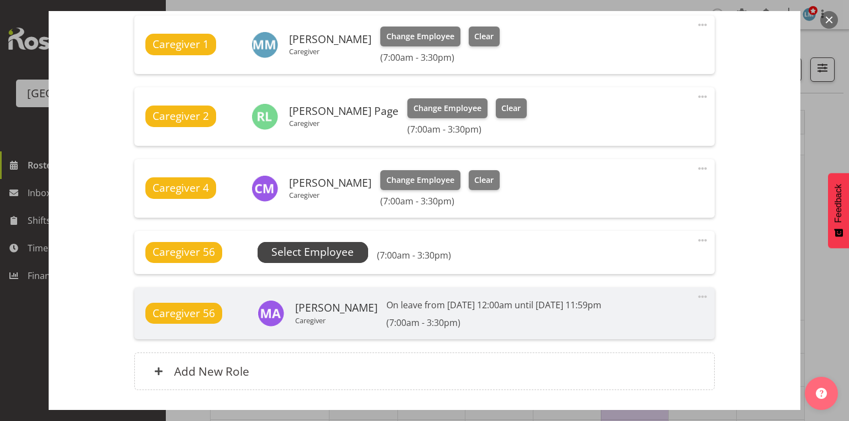
click at [316, 250] on span "Select Employee" at bounding box center [312, 252] width 82 height 16
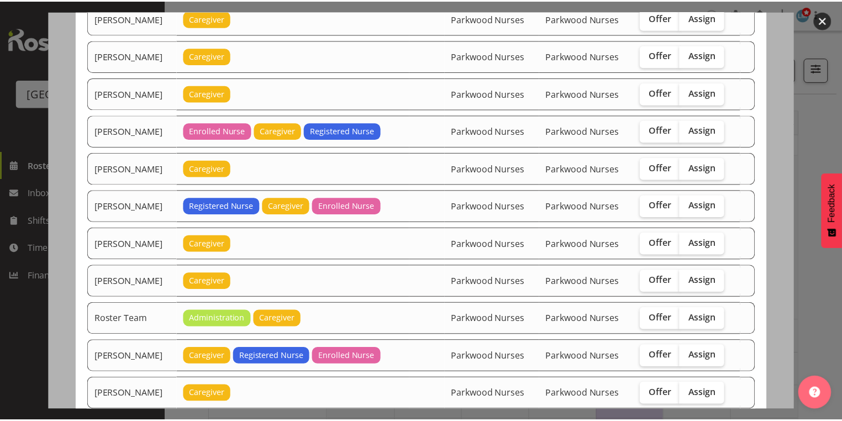
scroll to position [1282, 0]
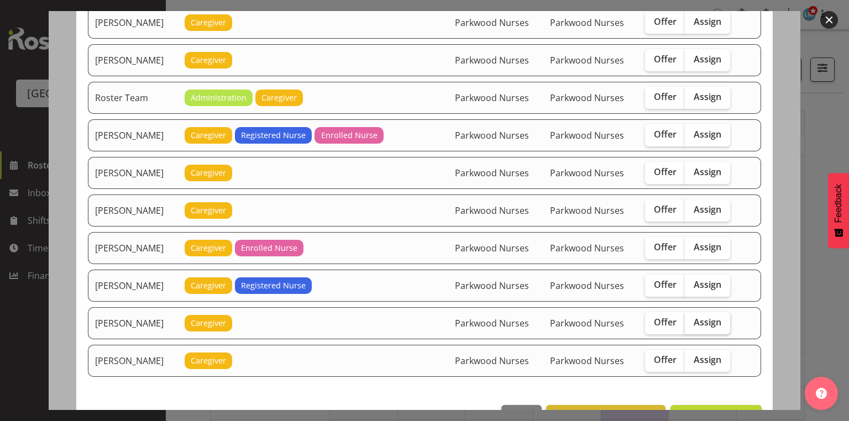
click at [710, 317] on span "Assign" at bounding box center [707, 322] width 28 height 11
click at [692, 319] on input "Assign" at bounding box center [688, 322] width 7 height 7
checkbox input "true"
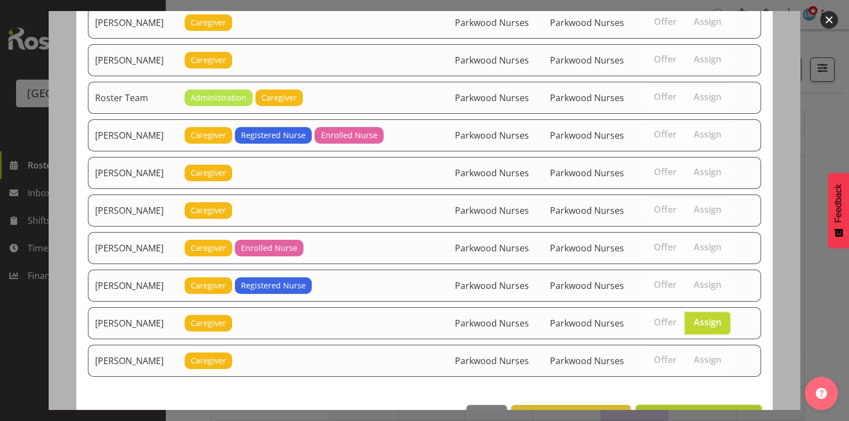
click at [708, 411] on span "Assign Tek Teikake" at bounding box center [699, 417] width 112 height 13
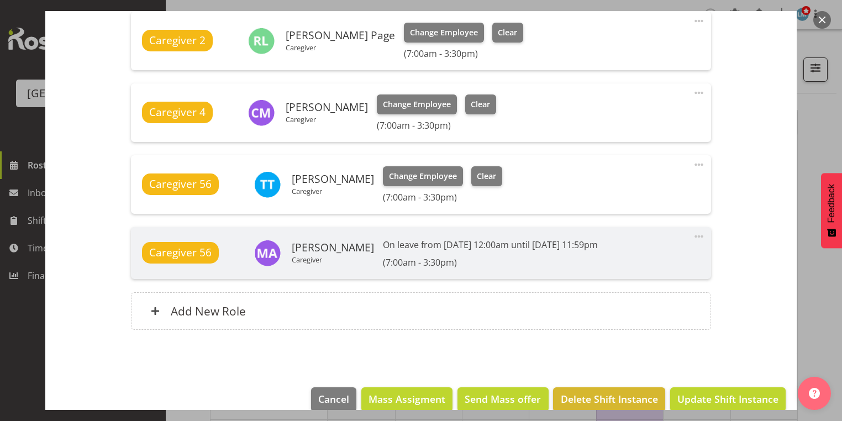
scroll to position [491, 0]
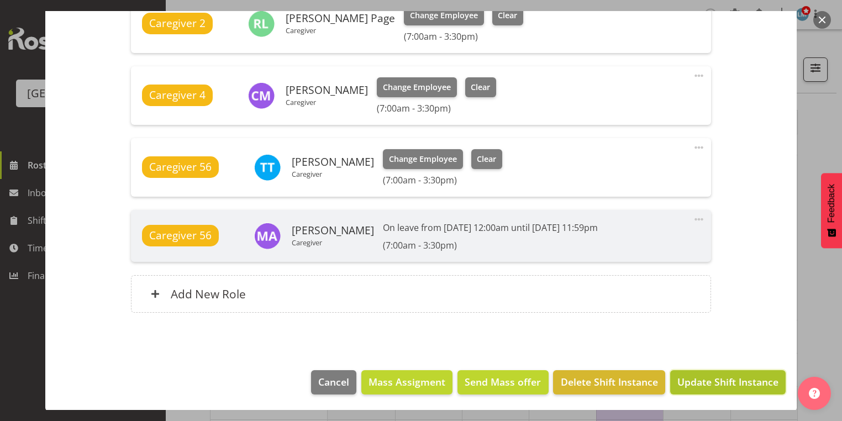
click at [716, 382] on span "Update Shift Instance" at bounding box center [727, 382] width 101 height 14
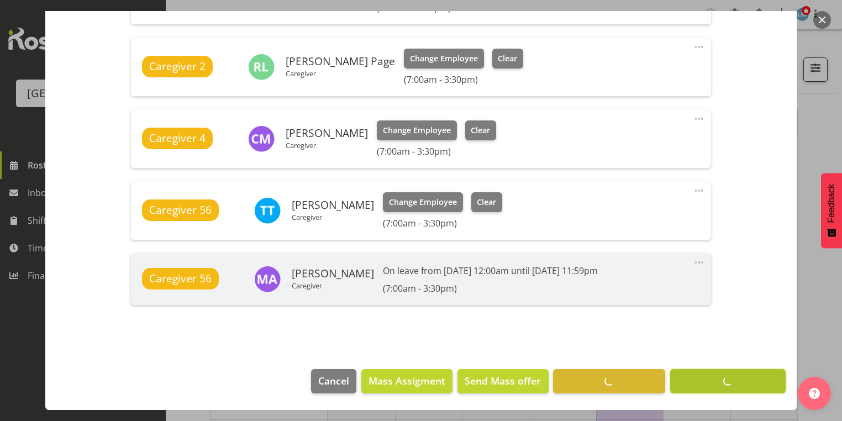
scroll to position [446, 0]
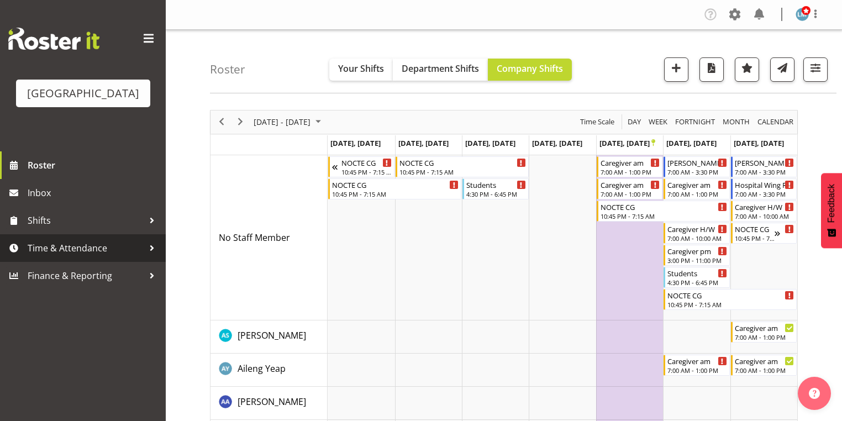
click at [151, 256] on div at bounding box center [152, 248] width 17 height 17
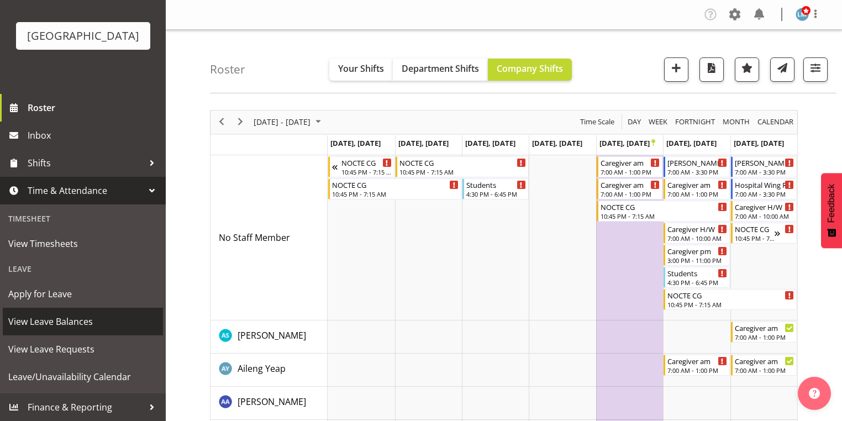
scroll to position [73, 0]
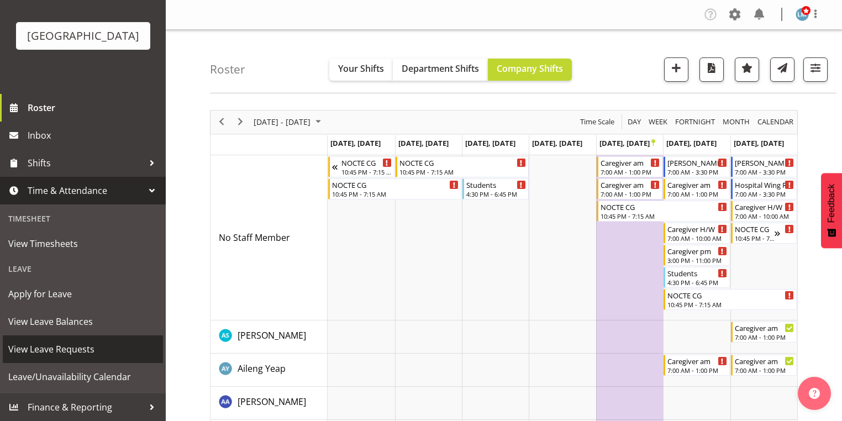
click at [117, 347] on span "View Leave Requests" at bounding box center [82, 349] width 149 height 17
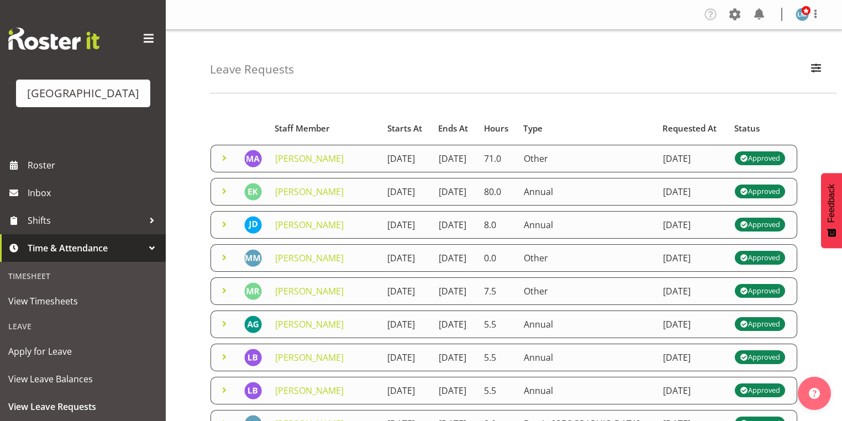
click at [223, 161] on span at bounding box center [224, 157] width 13 height 13
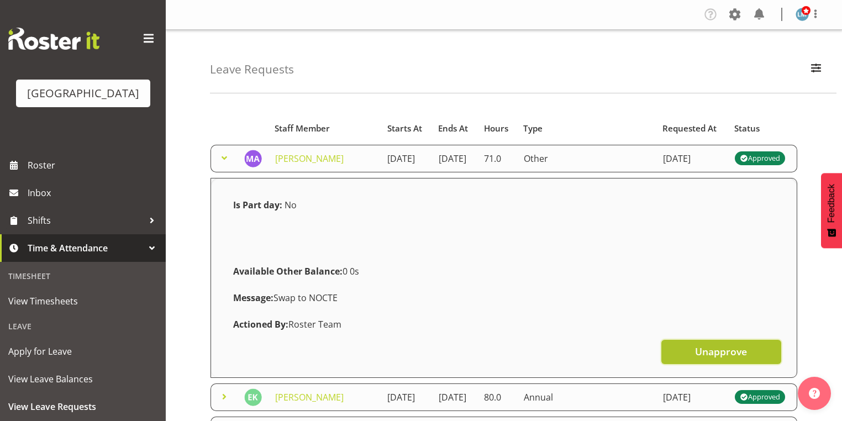
click at [713, 359] on span "Unapprove" at bounding box center [721, 351] width 52 height 14
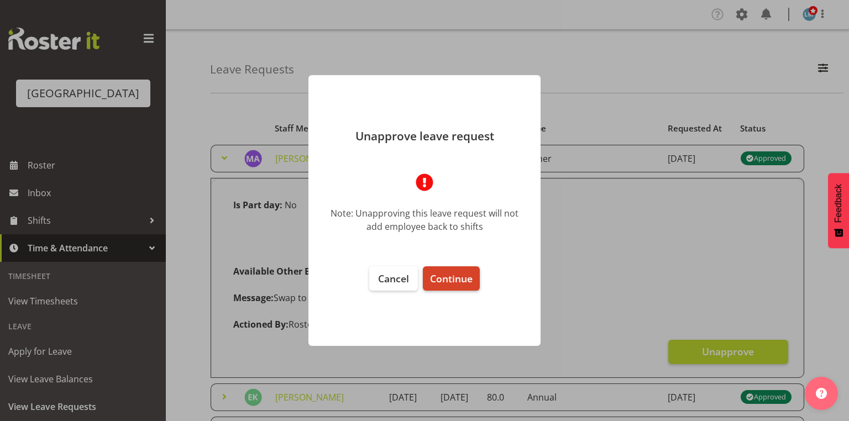
click at [442, 281] on span "Continue" at bounding box center [451, 278] width 43 height 13
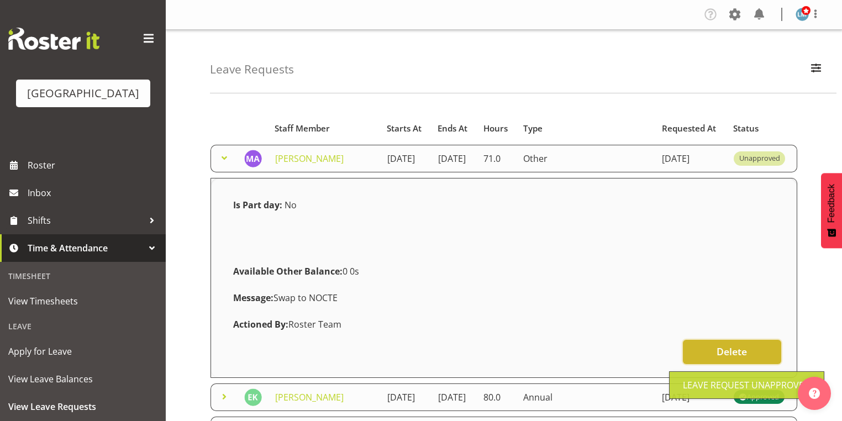
click at [732, 357] on span "Delete" at bounding box center [732, 351] width 30 height 14
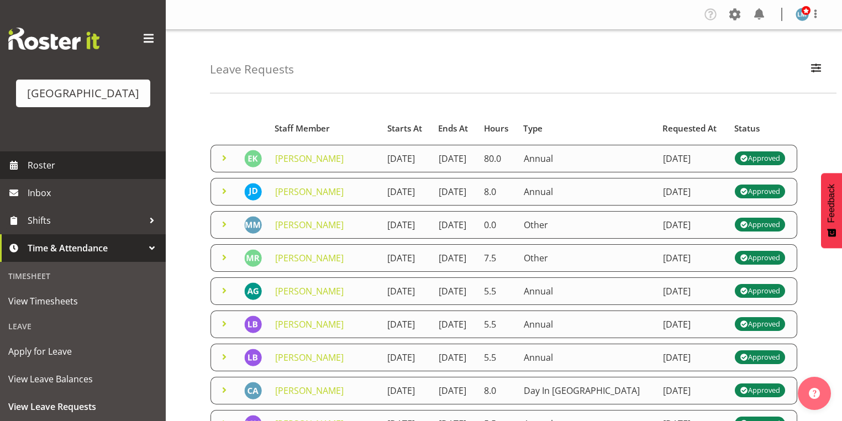
click at [49, 174] on span "Roster" at bounding box center [94, 165] width 133 height 17
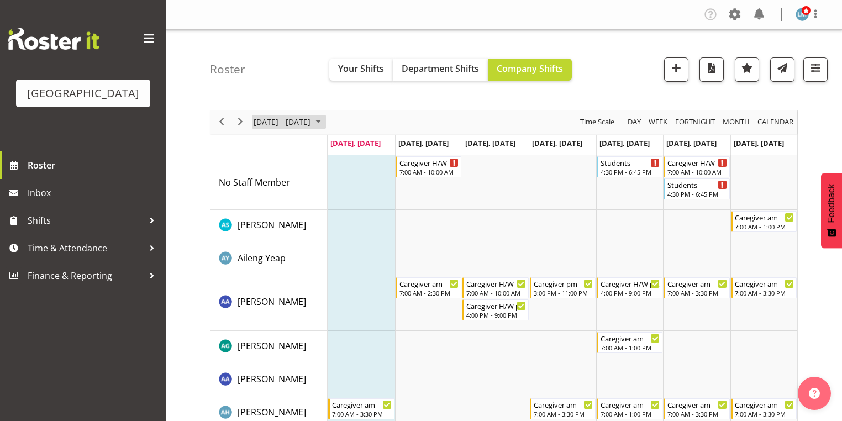
click at [325, 122] on span "September 2025" at bounding box center [318, 122] width 13 height 14
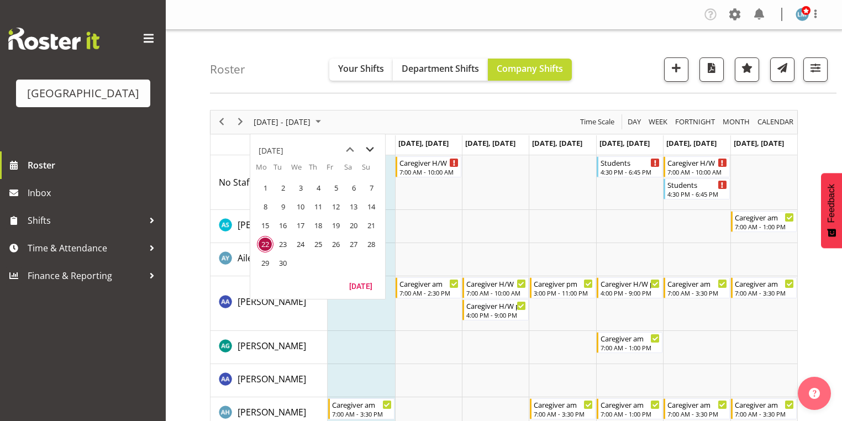
click at [367, 148] on span "next month" at bounding box center [369, 150] width 19 height 20
click at [266, 224] on span "13" at bounding box center [265, 225] width 17 height 17
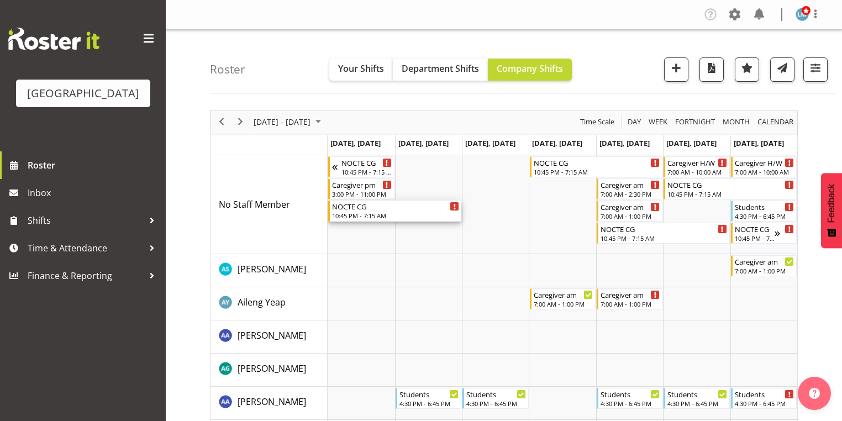
click at [352, 214] on div "10:45 PM - 7:15 AM" at bounding box center [395, 215] width 127 height 9
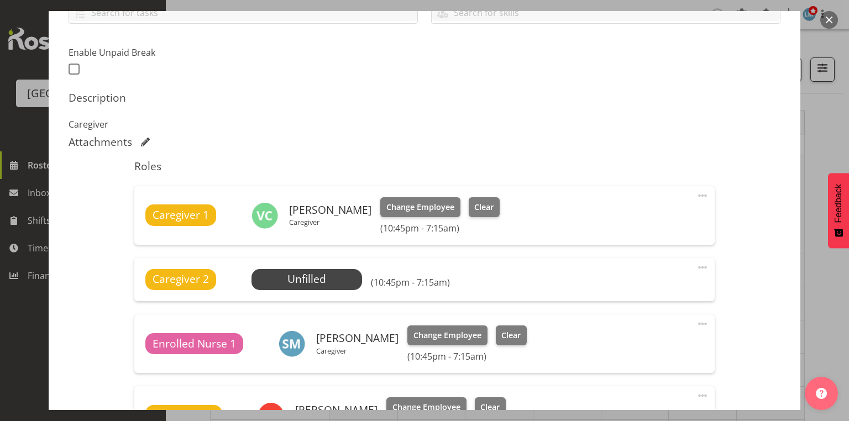
scroll to position [354, 0]
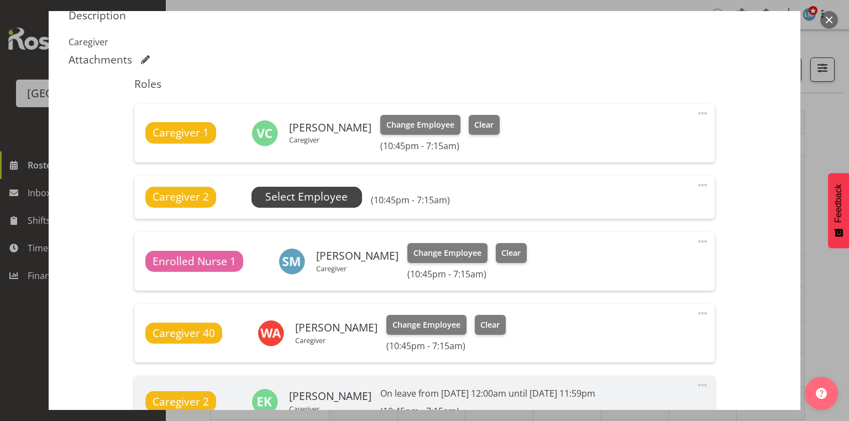
click at [303, 201] on span "Select Employee" at bounding box center [306, 197] width 82 height 16
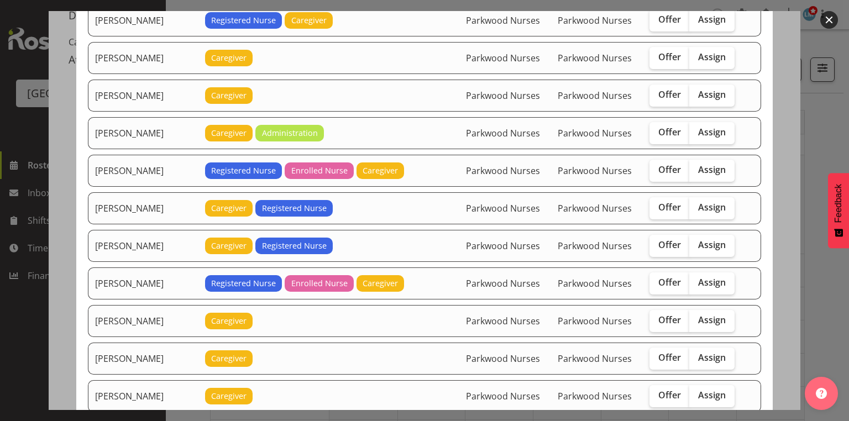
scroll to position [840, 0]
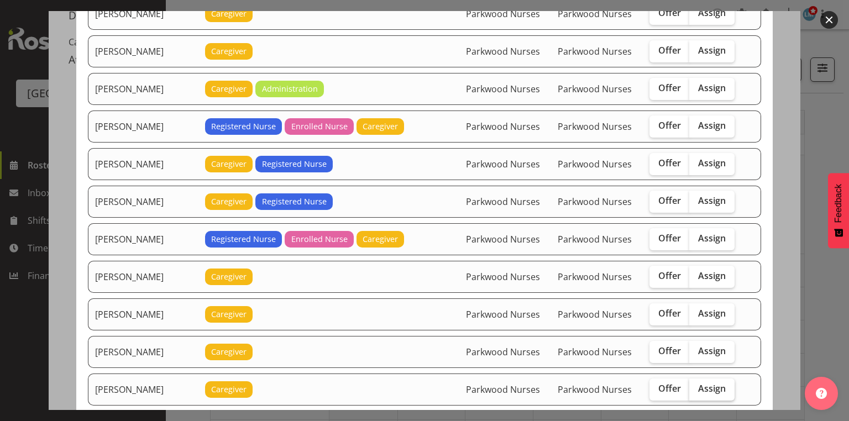
click at [700, 383] on span "Assign" at bounding box center [712, 388] width 28 height 11
click at [696, 385] on input "Assign" at bounding box center [692, 388] width 7 height 7
checkbox input "true"
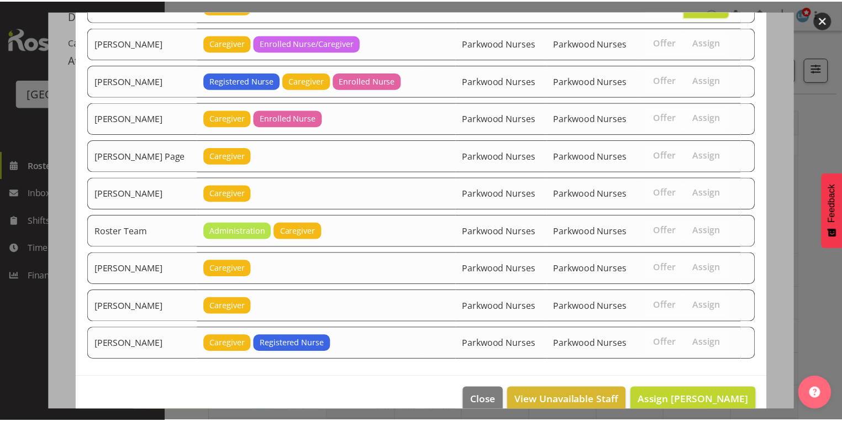
scroll to position [1225, 0]
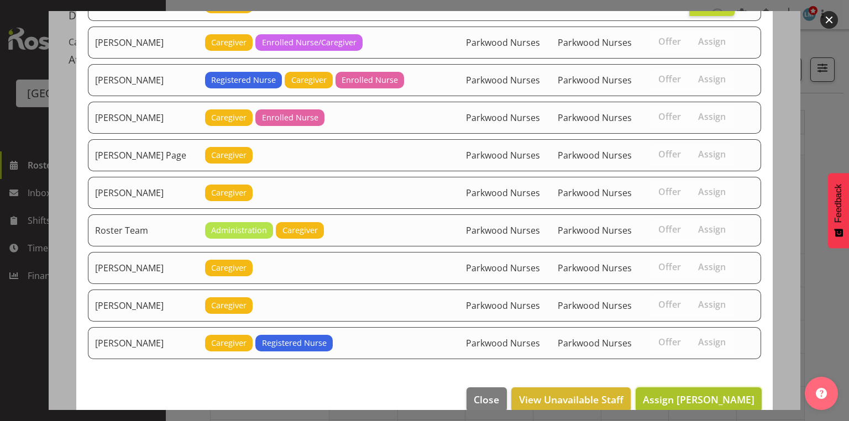
click at [700, 393] on span "Assign [PERSON_NAME]" at bounding box center [699, 399] width 112 height 13
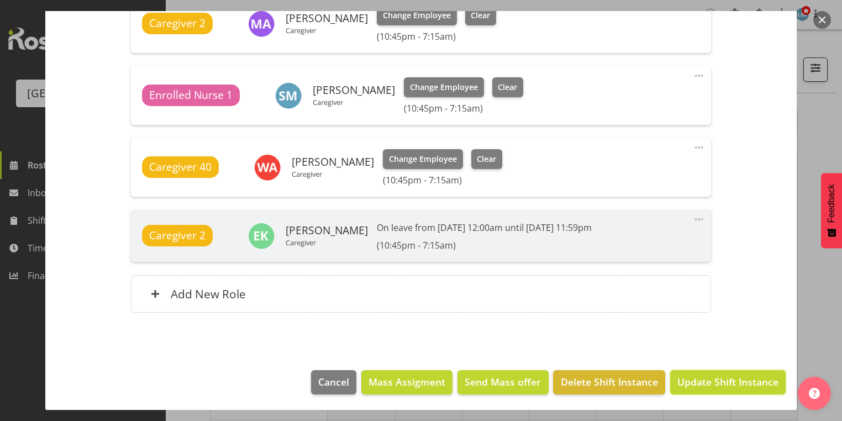
click at [700, 380] on span "Update Shift Instance" at bounding box center [727, 382] width 101 height 14
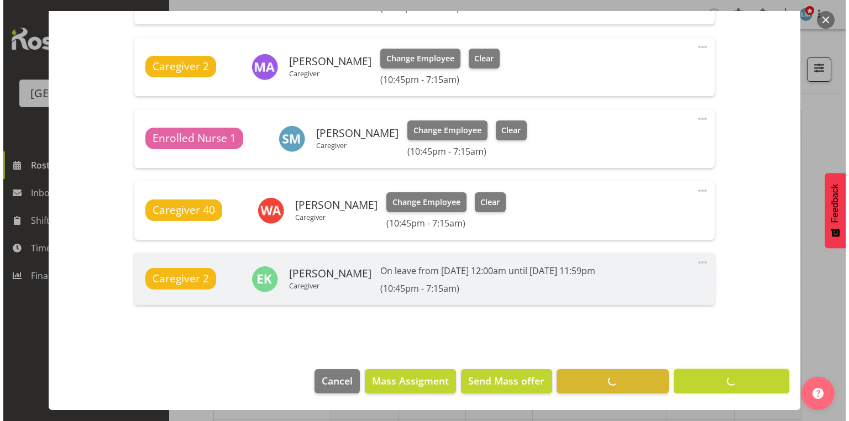
scroll to position [491, 0]
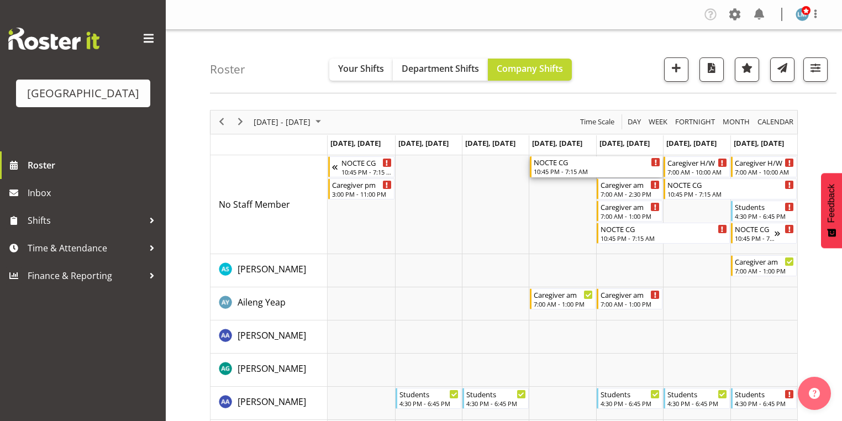
click at [551, 162] on div "NOCTE CG" at bounding box center [597, 161] width 127 height 11
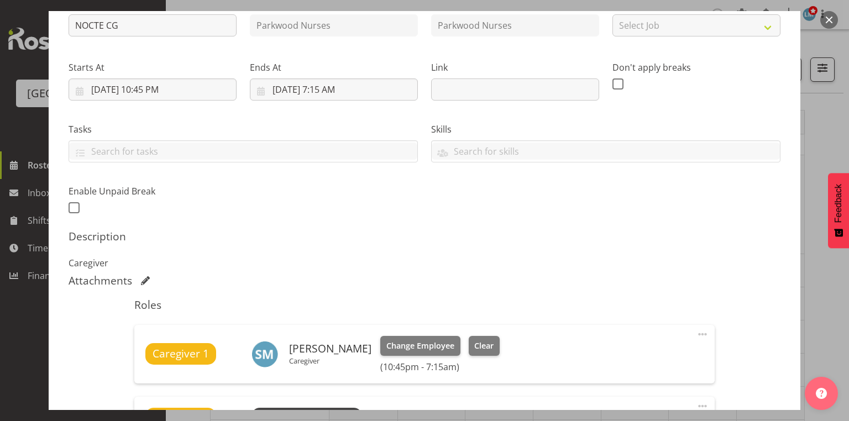
scroll to position [354, 0]
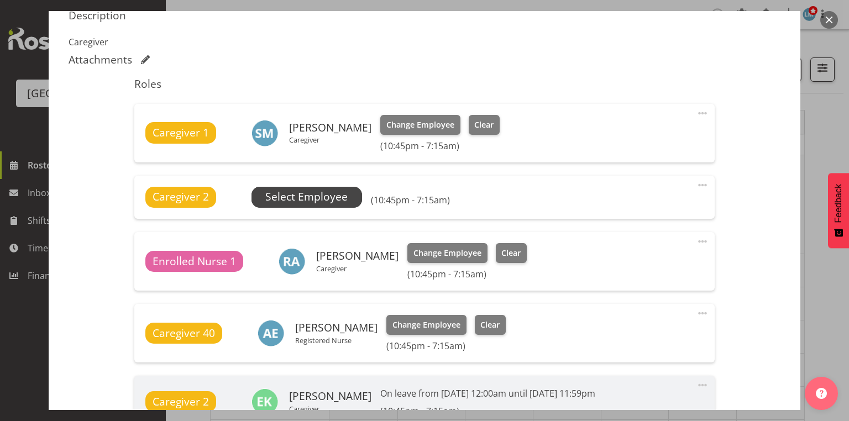
click at [323, 197] on span "Select Employee" at bounding box center [306, 197] width 82 height 16
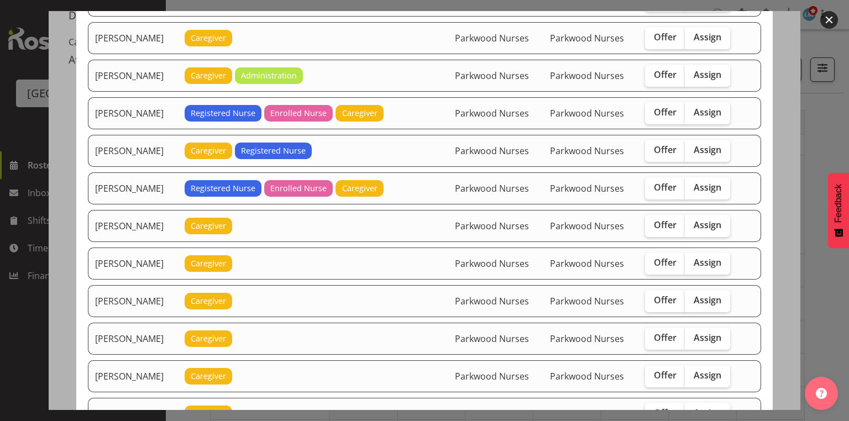
scroll to position [1017, 0]
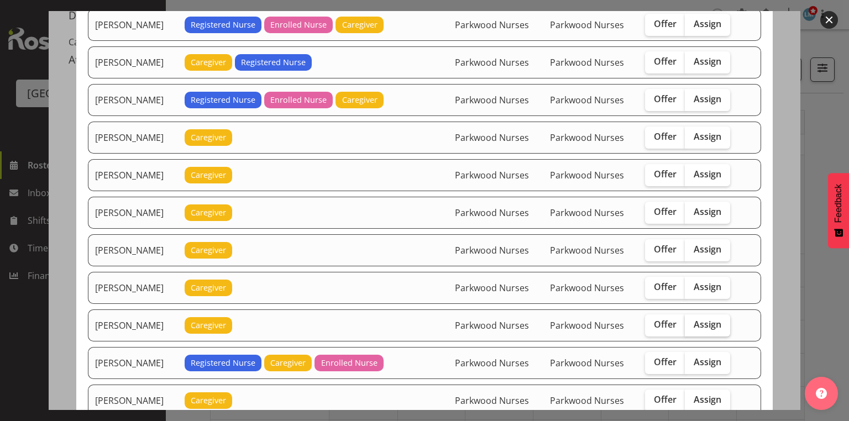
click at [704, 319] on span "Assign" at bounding box center [707, 324] width 28 height 11
click at [692, 321] on input "Assign" at bounding box center [688, 324] width 7 height 7
checkbox input "true"
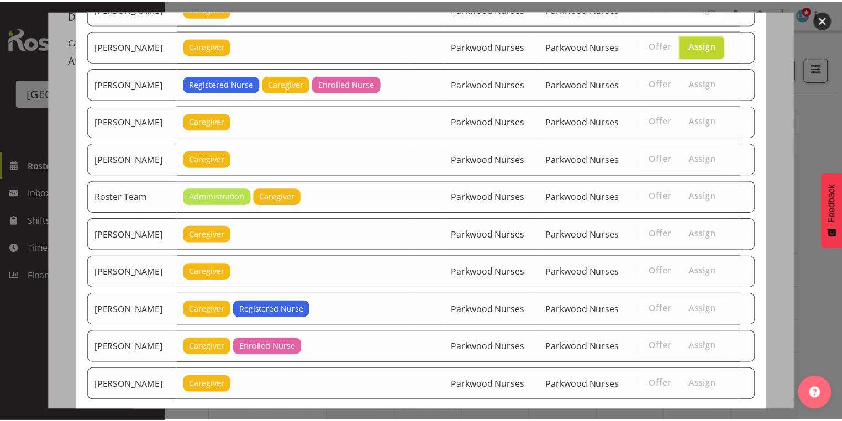
scroll to position [1336, 0]
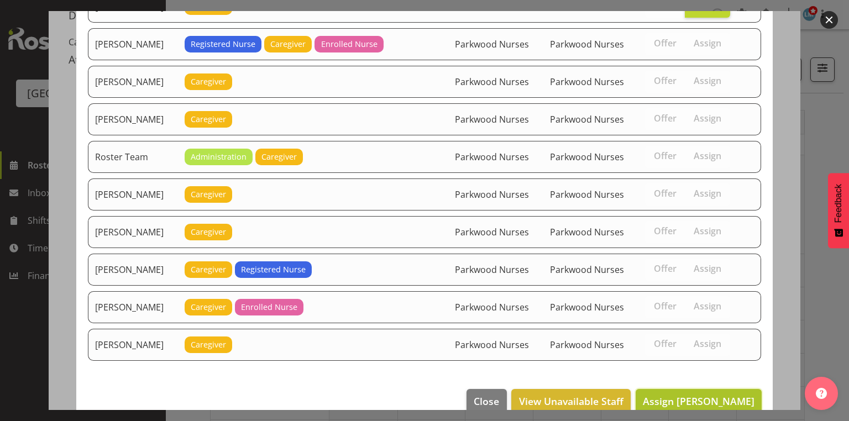
click at [697, 389] on button "Assign [PERSON_NAME]" at bounding box center [698, 401] width 126 height 24
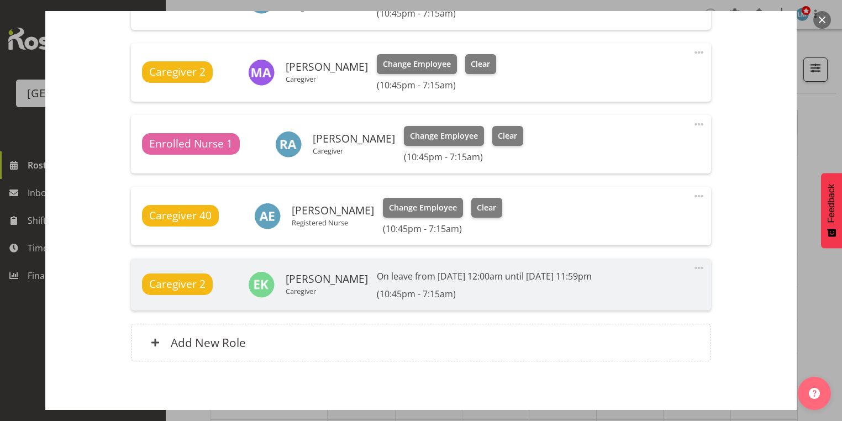
scroll to position [535, 0]
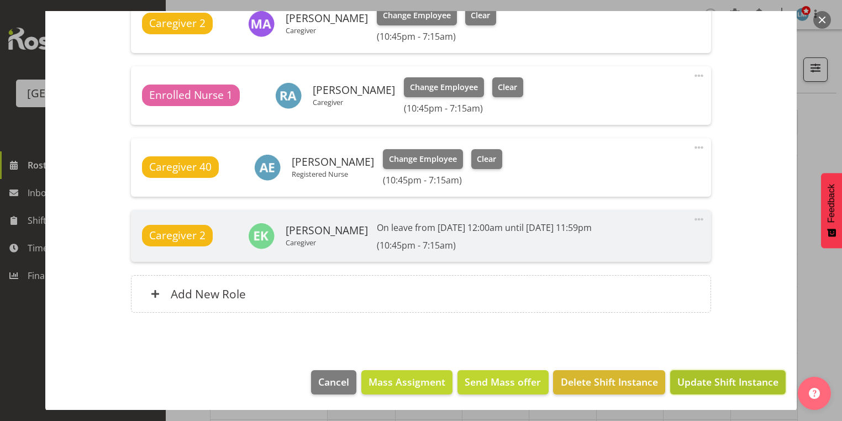
click at [698, 378] on span "Update Shift Instance" at bounding box center [727, 382] width 101 height 14
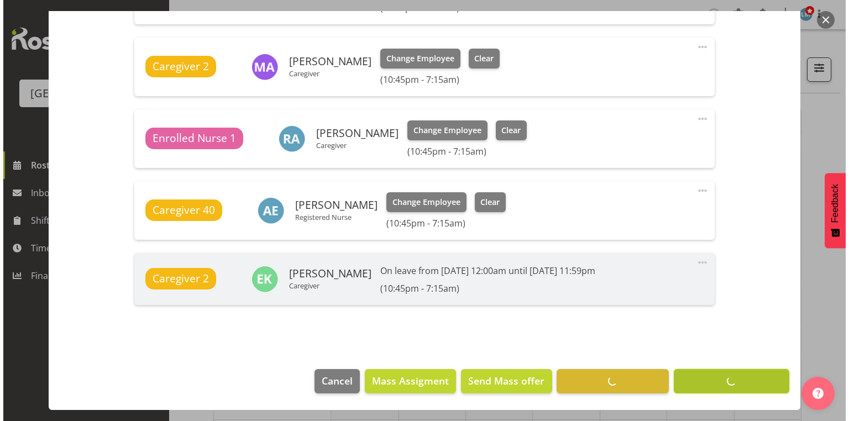
scroll to position [491, 0]
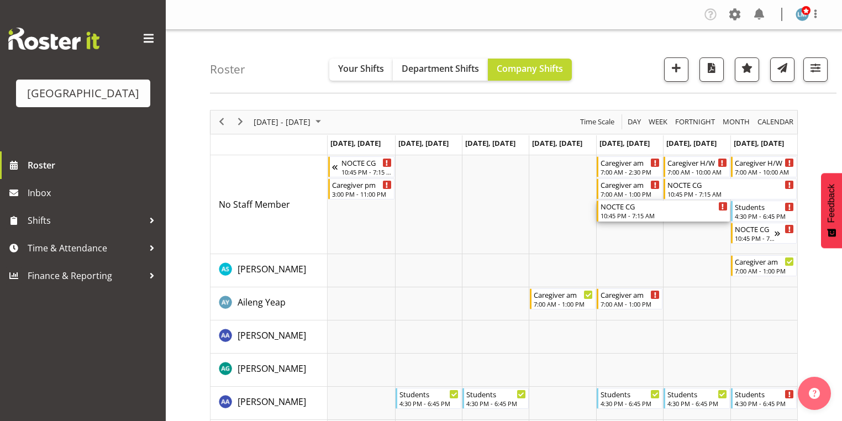
click at [623, 213] on div "10:45 PM - 7:15 AM" at bounding box center [664, 215] width 127 height 9
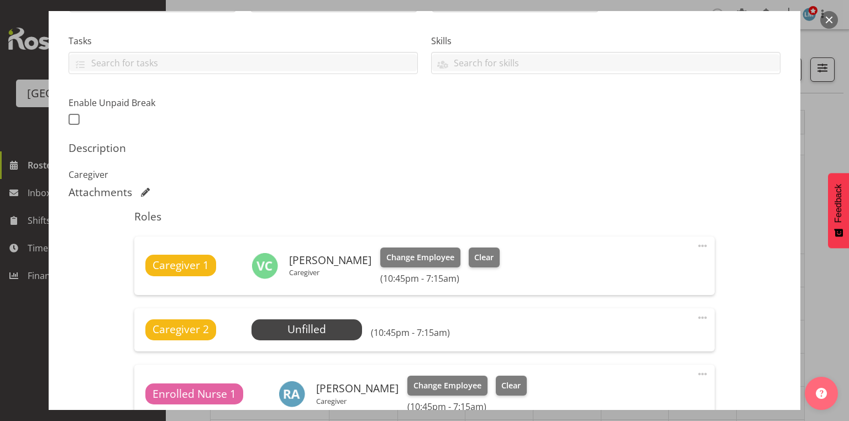
scroll to position [398, 0]
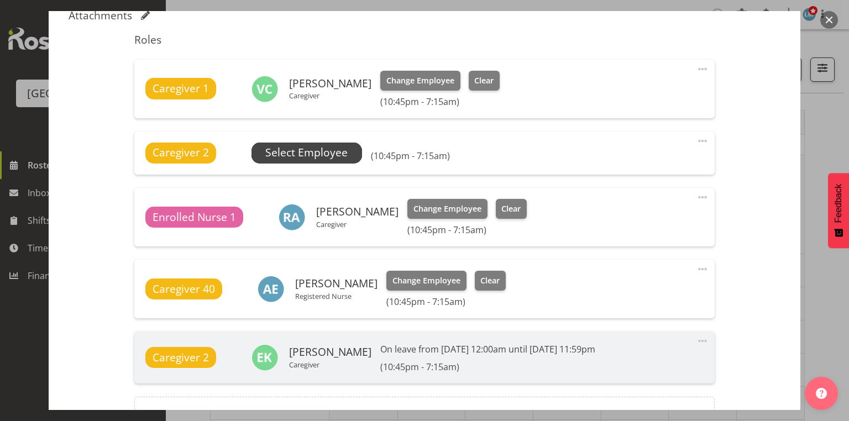
click at [311, 150] on span "Select Employee" at bounding box center [306, 153] width 82 height 16
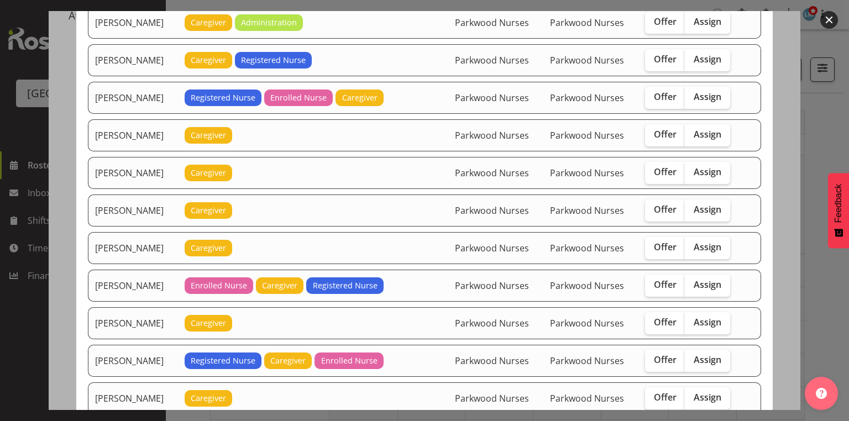
scroll to position [796, 0]
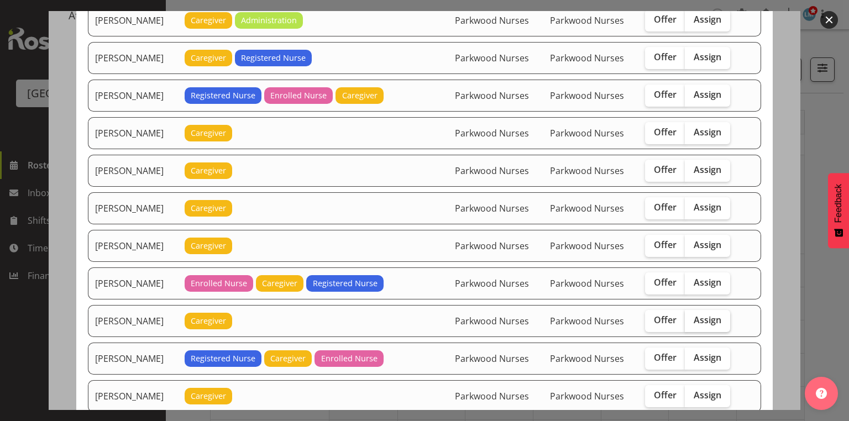
click at [711, 314] on span "Assign" at bounding box center [707, 319] width 28 height 11
click at [692, 317] on input "Assign" at bounding box center [688, 320] width 7 height 7
checkbox input "true"
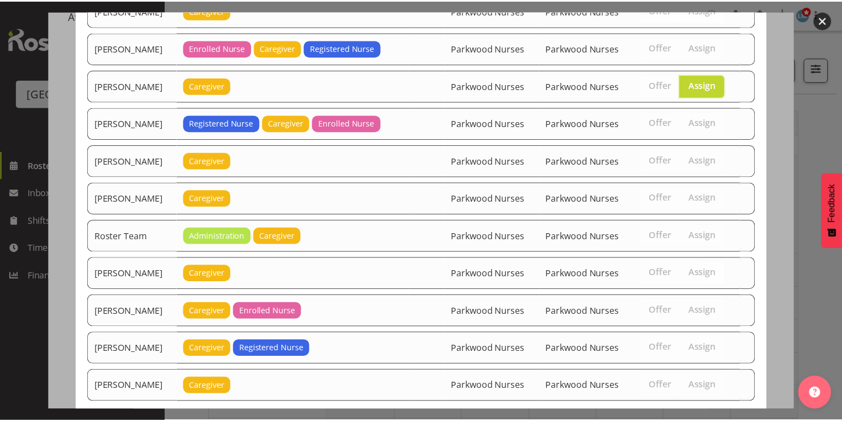
scroll to position [1076, 0]
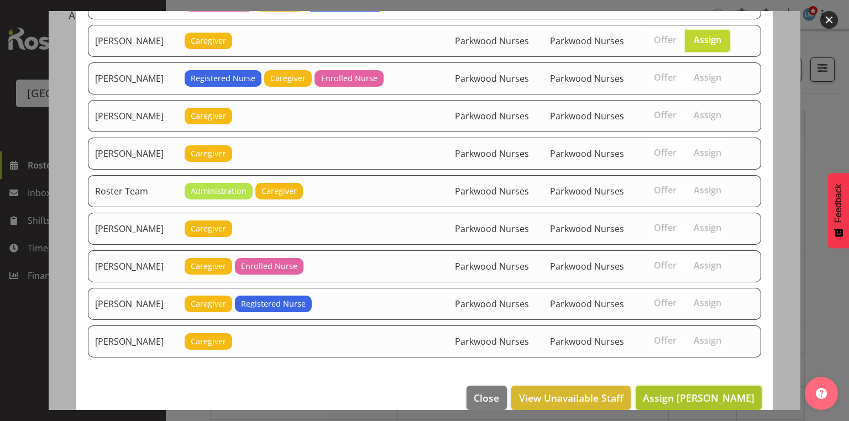
click at [701, 391] on span "Assign [PERSON_NAME]" at bounding box center [699, 397] width 112 height 13
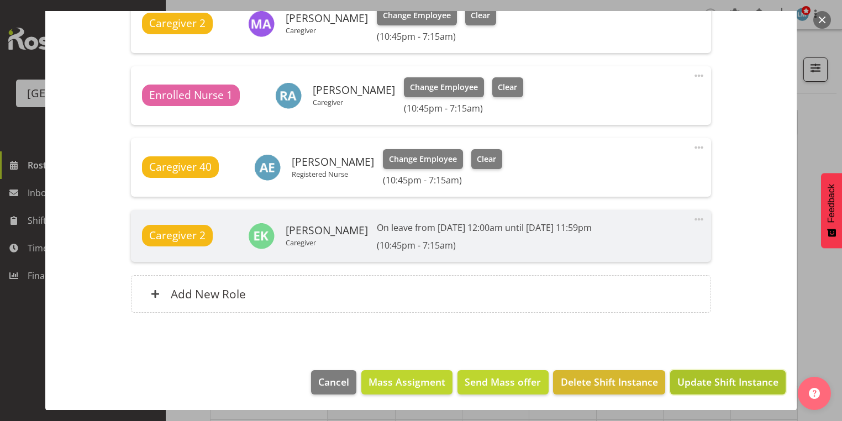
click at [705, 382] on span "Update Shift Instance" at bounding box center [727, 382] width 101 height 14
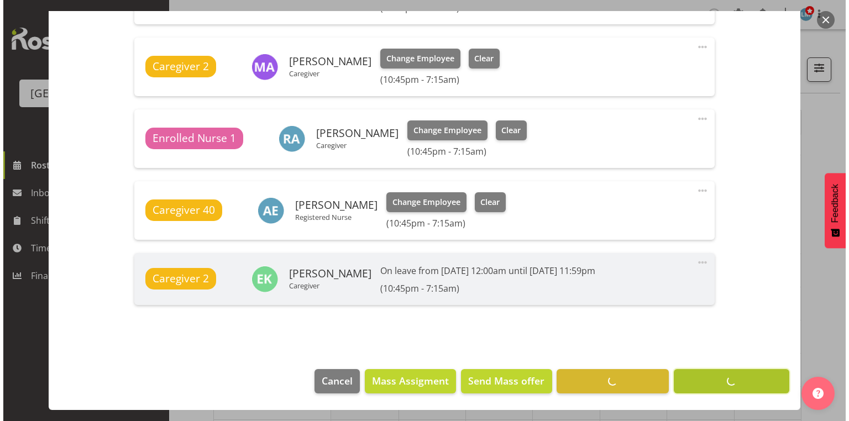
scroll to position [491, 0]
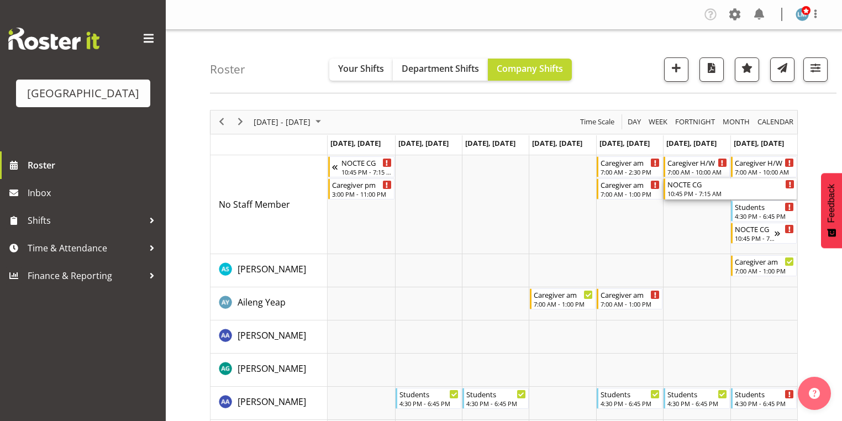
click at [681, 189] on div "NOCTE CG 10:45 PM - 7:15 AM" at bounding box center [731, 188] width 127 height 21
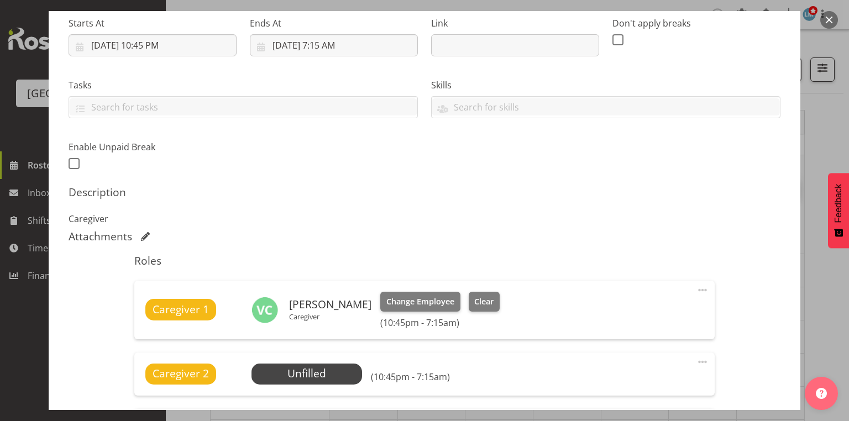
scroll to position [354, 0]
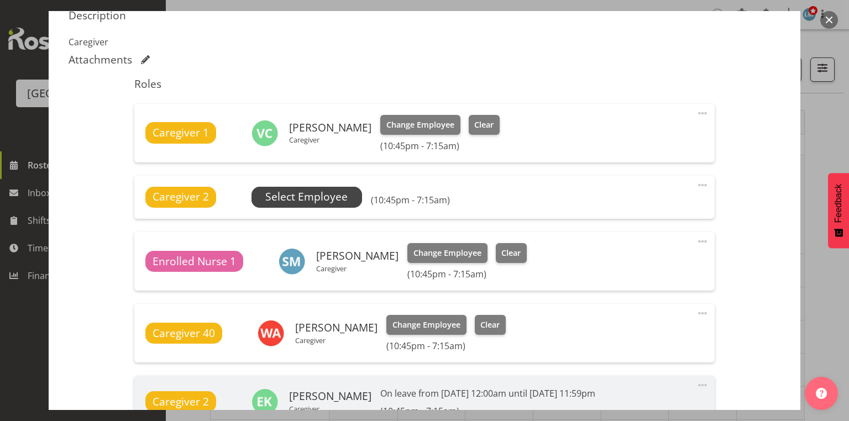
click at [314, 193] on span "Select Employee" at bounding box center [306, 197] width 82 height 16
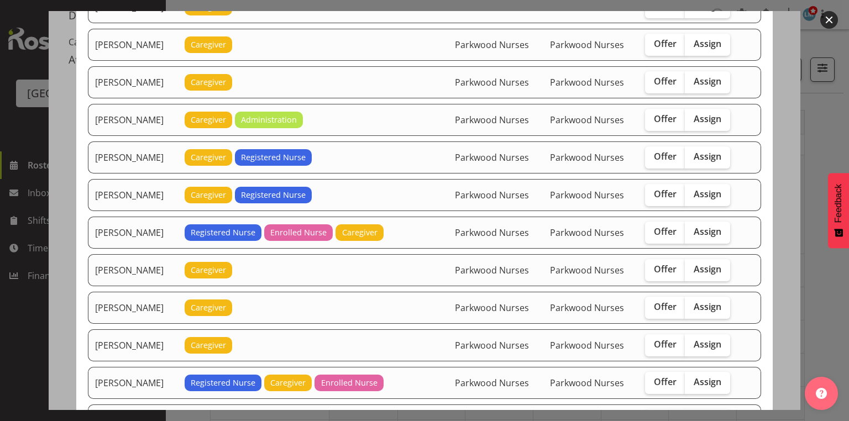
scroll to position [1017, 0]
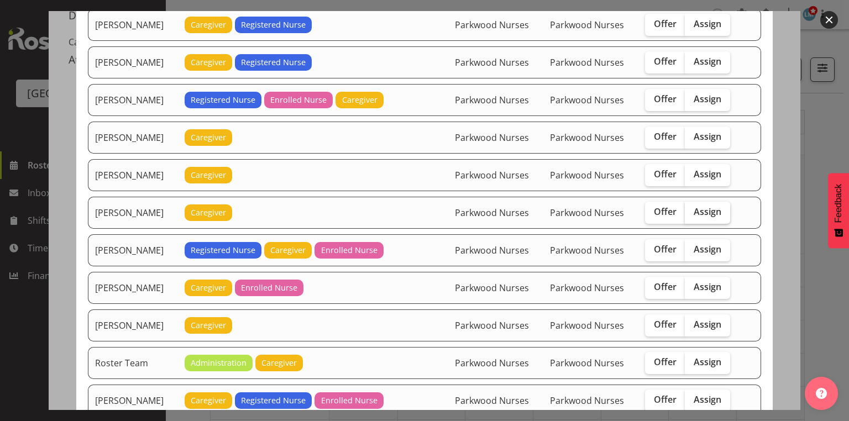
click at [706, 206] on span "Assign" at bounding box center [707, 211] width 28 height 11
click at [692, 208] on input "Assign" at bounding box center [688, 211] width 7 height 7
checkbox input "true"
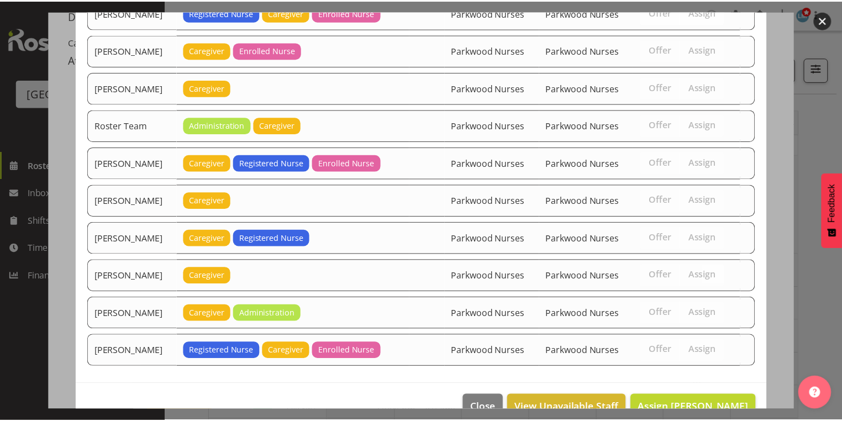
scroll to position [1262, 0]
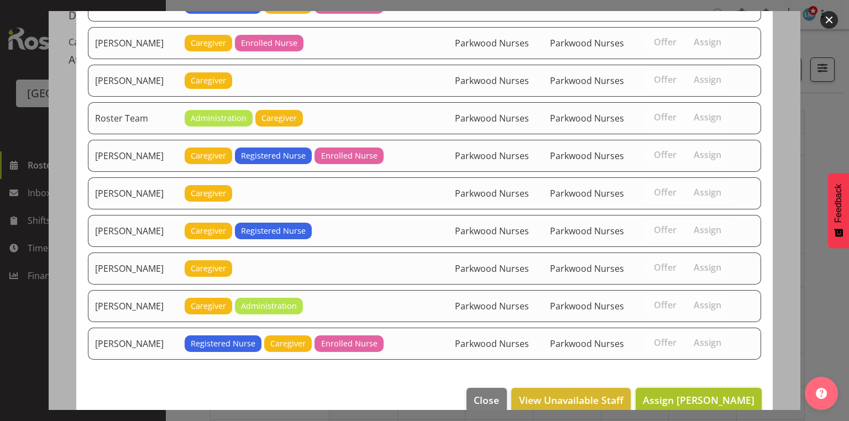
click at [698, 393] on span "Assign [PERSON_NAME]" at bounding box center [699, 399] width 112 height 13
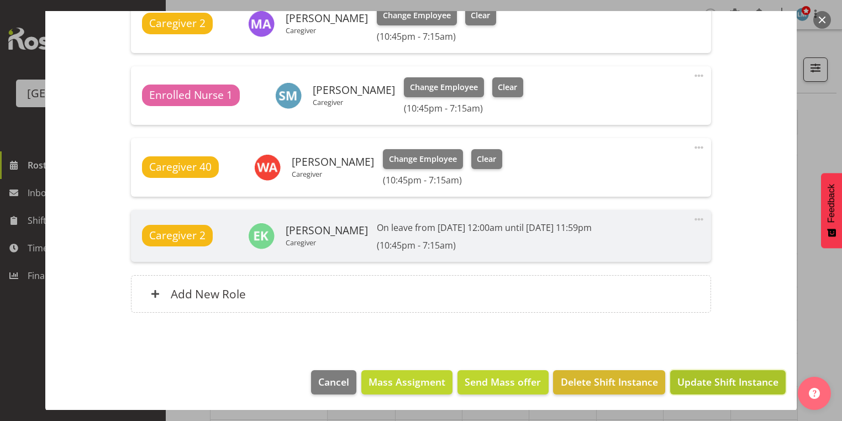
click at [701, 382] on span "Update Shift Instance" at bounding box center [727, 382] width 101 height 14
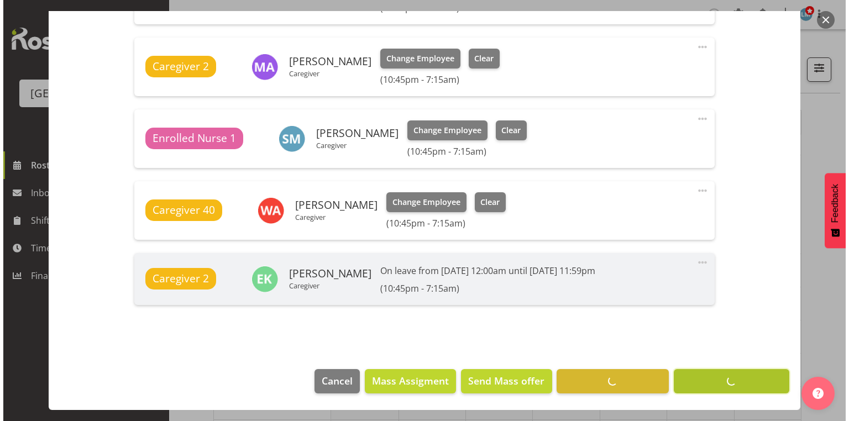
scroll to position [491, 0]
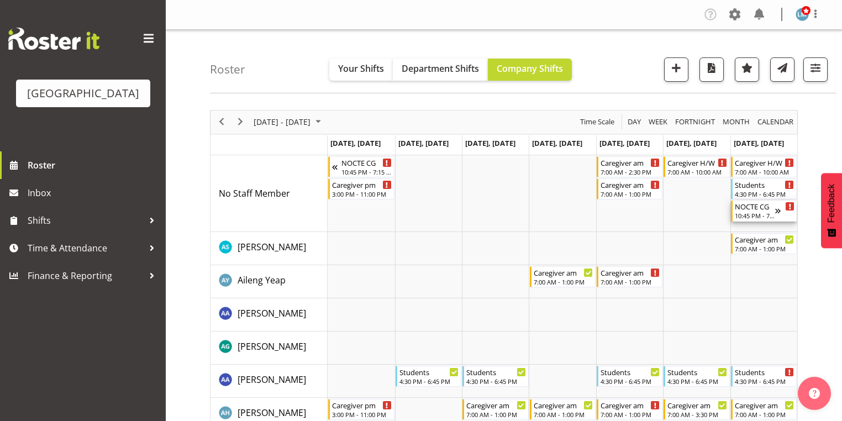
click at [754, 211] on div "NOCTE CG 10:45 PM - 7:15 AM" at bounding box center [755, 211] width 40 height 21
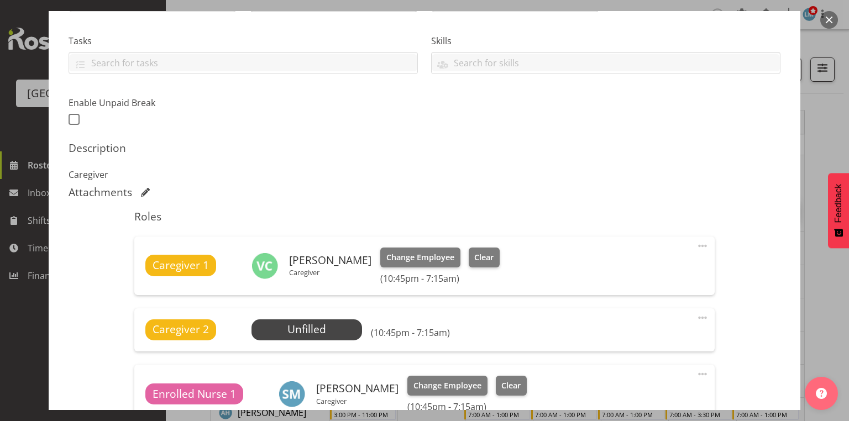
scroll to position [354, 0]
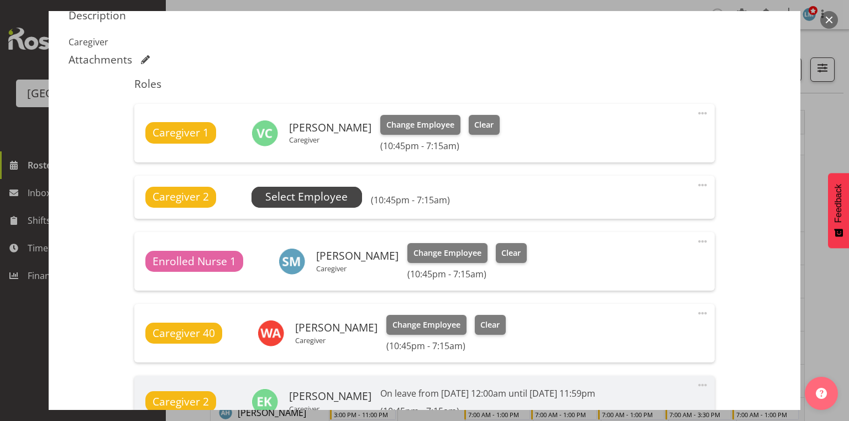
click at [311, 192] on span "Select Employee" at bounding box center [306, 197] width 82 height 16
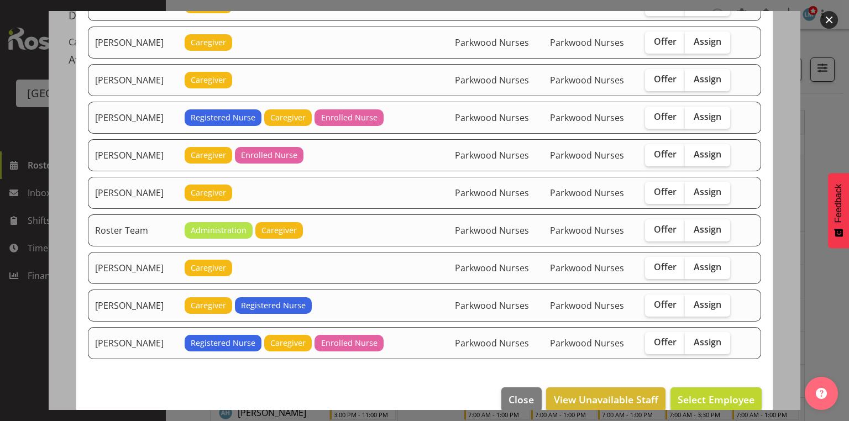
scroll to position [1054, 0]
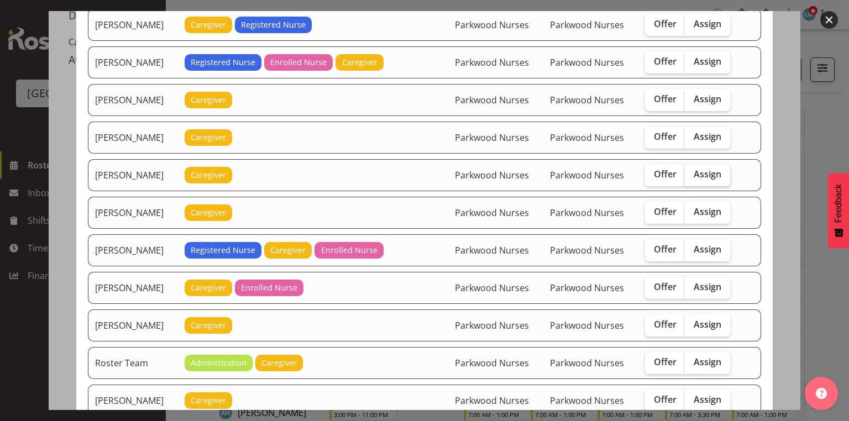
click at [713, 169] on span "Assign" at bounding box center [707, 174] width 28 height 11
click at [692, 171] on input "Assign" at bounding box center [688, 174] width 7 height 7
checkbox input "true"
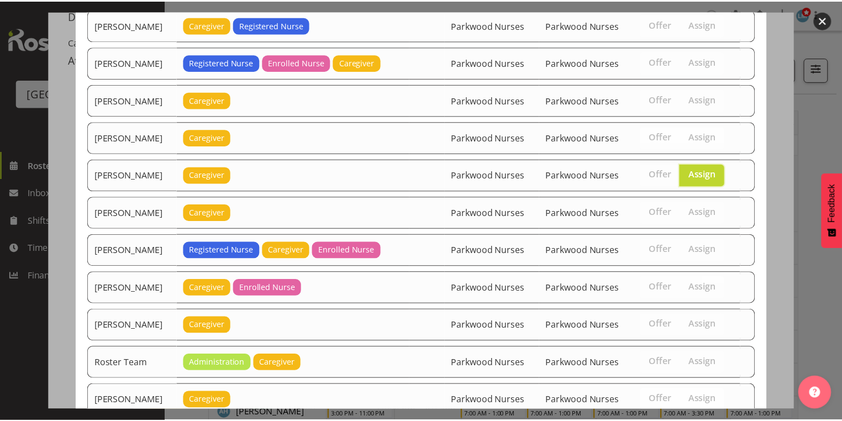
scroll to position [1187, 0]
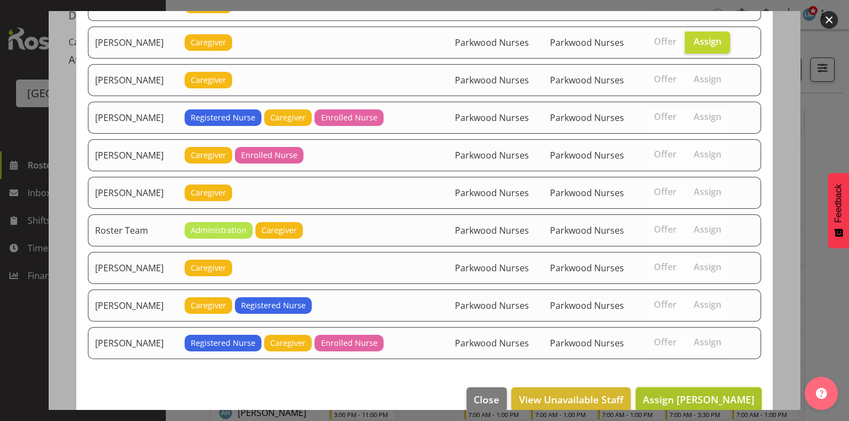
click at [681, 393] on span "Assign [PERSON_NAME]" at bounding box center [699, 399] width 112 height 13
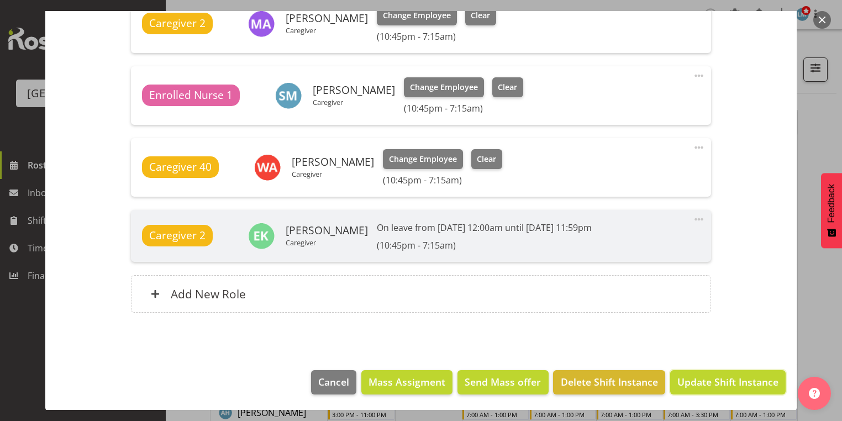
click at [681, 380] on span "Update Shift Instance" at bounding box center [727, 382] width 101 height 14
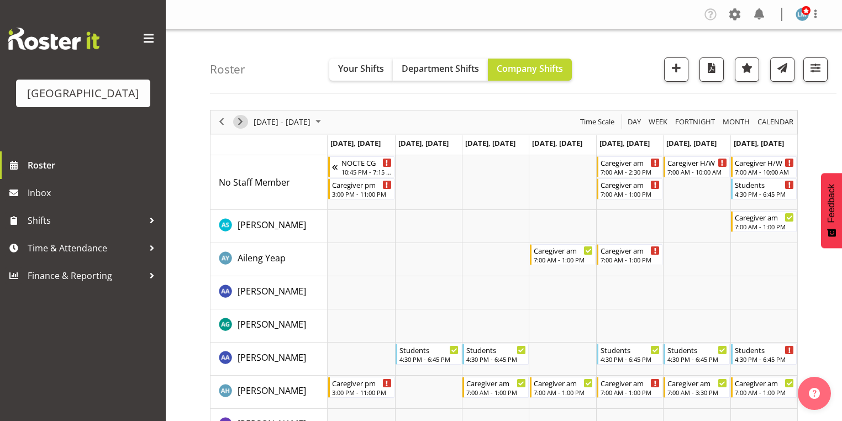
click at [243, 119] on span "Next" at bounding box center [240, 122] width 13 height 14
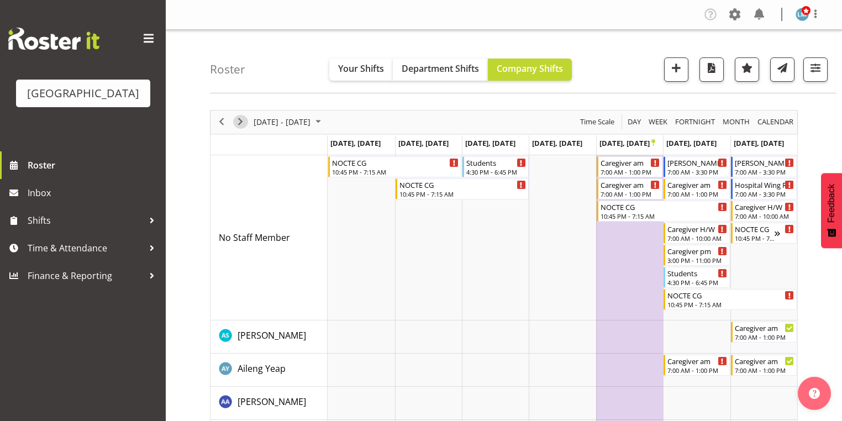
click at [240, 118] on span "Next" at bounding box center [240, 122] width 13 height 14
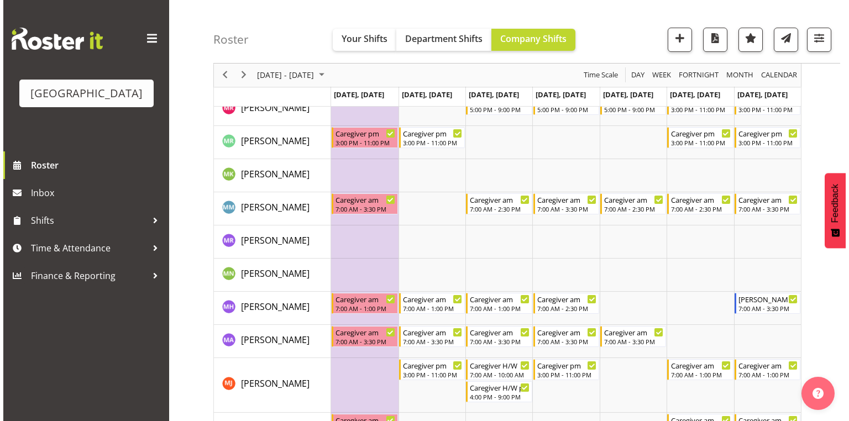
scroll to position [2520, 0]
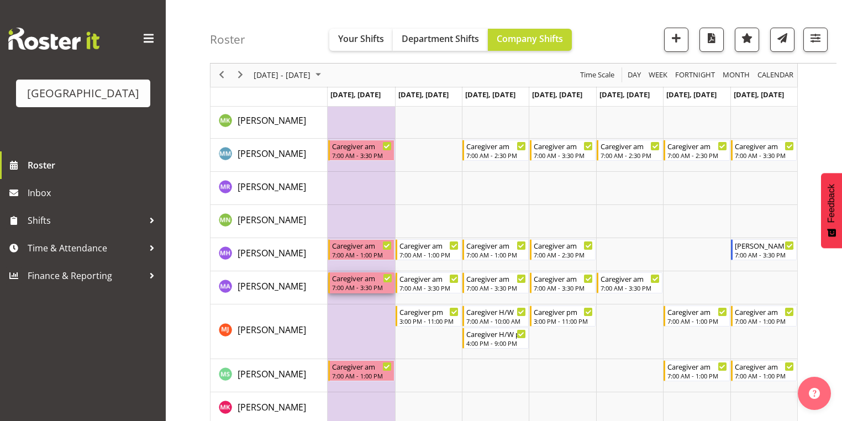
click at [356, 286] on div "7:00 AM - 3:30 PM" at bounding box center [362, 287] width 60 height 9
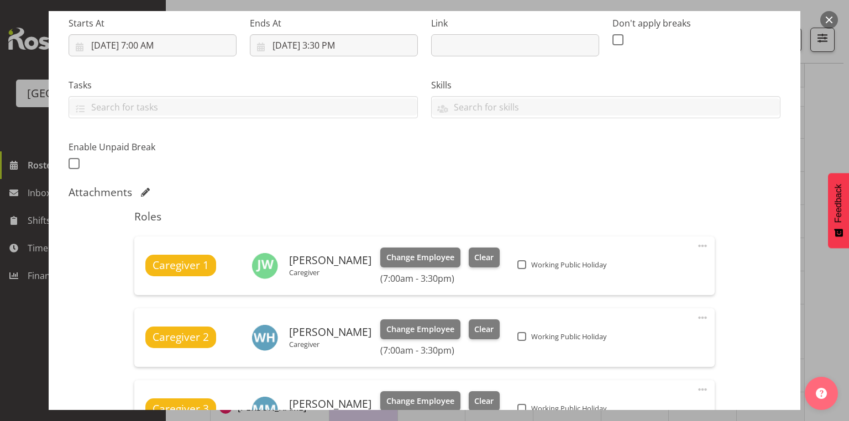
scroll to position [354, 0]
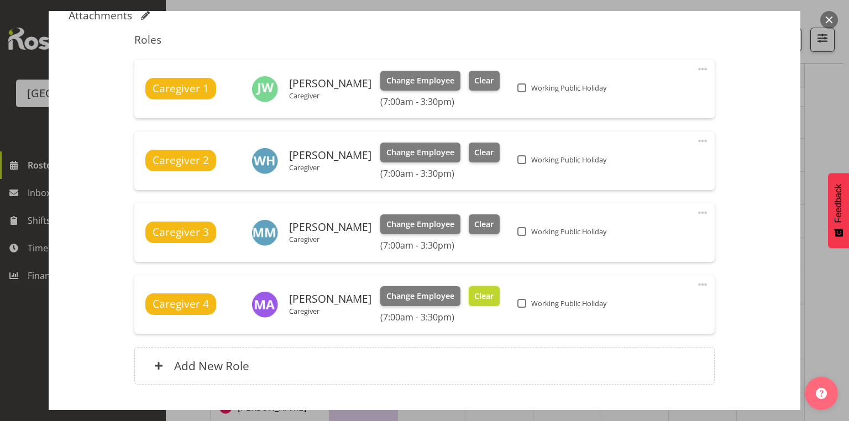
click at [484, 295] on span "Clear" at bounding box center [483, 296] width 19 height 12
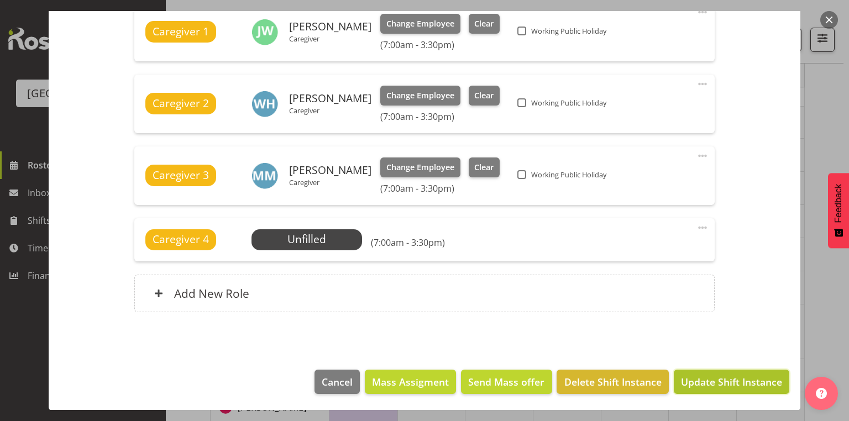
click at [729, 378] on span "Update Shift Instance" at bounding box center [731, 382] width 101 height 14
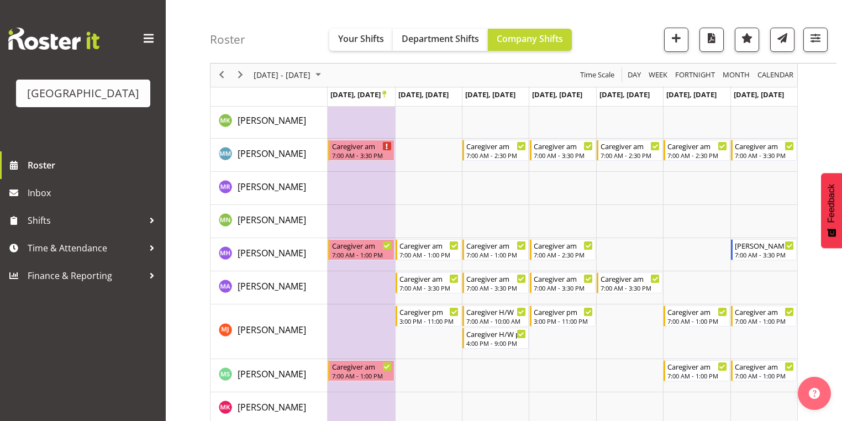
scroll to position [2735, 0]
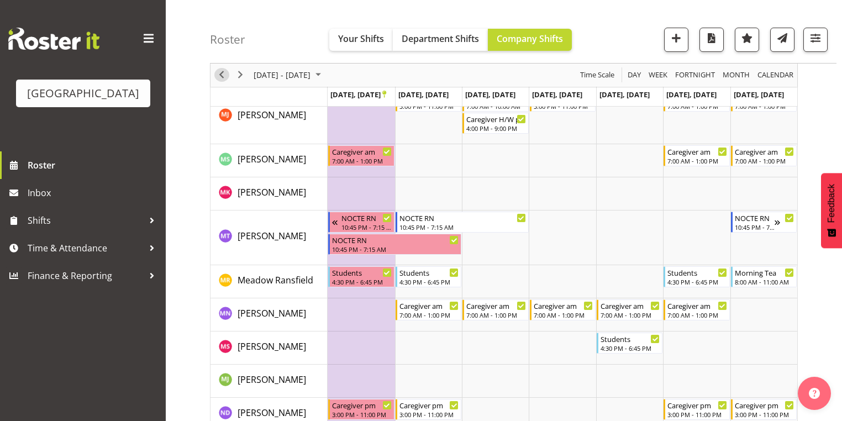
click at [220, 73] on span "Previous" at bounding box center [221, 76] width 13 height 14
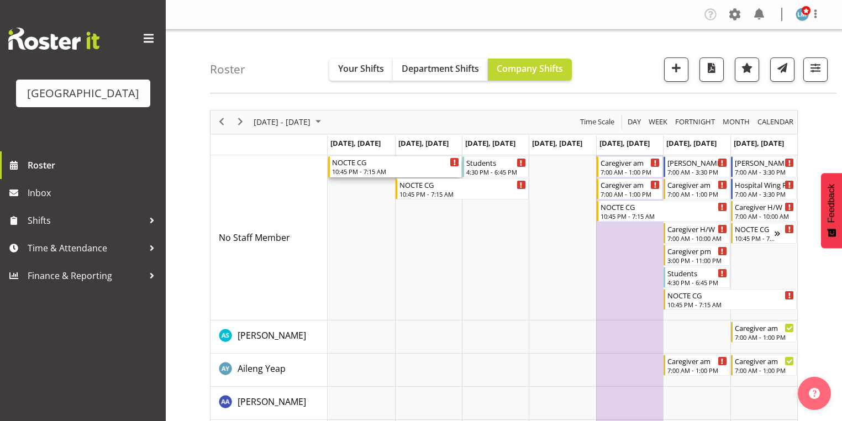
click at [351, 164] on div "NOCTE CG" at bounding box center [395, 161] width 127 height 11
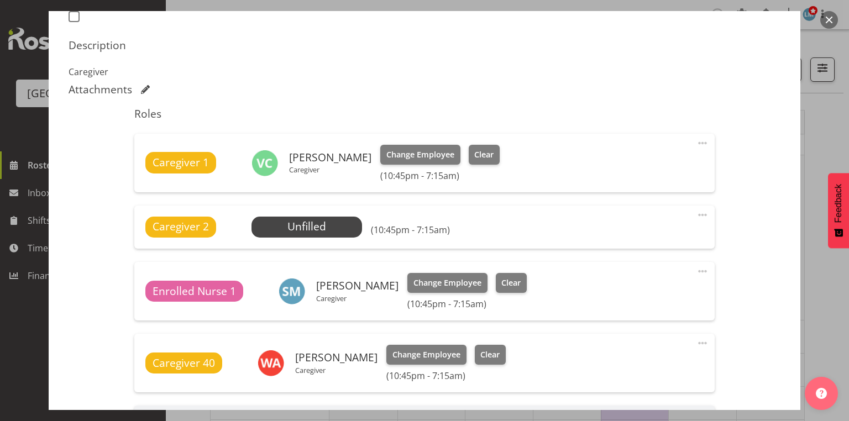
scroll to position [398, 0]
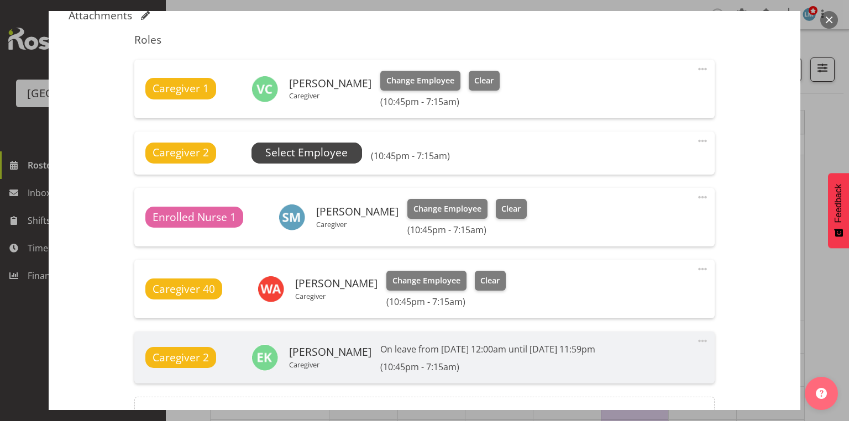
click at [313, 146] on span "Select Employee" at bounding box center [306, 153] width 82 height 16
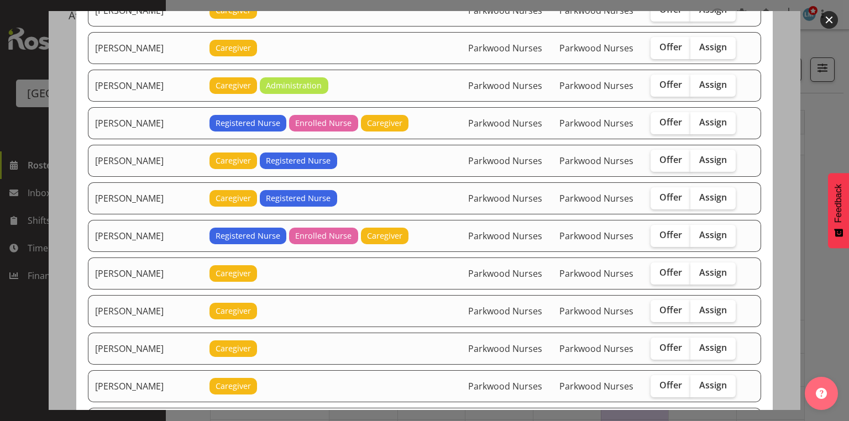
scroll to position [840, 0]
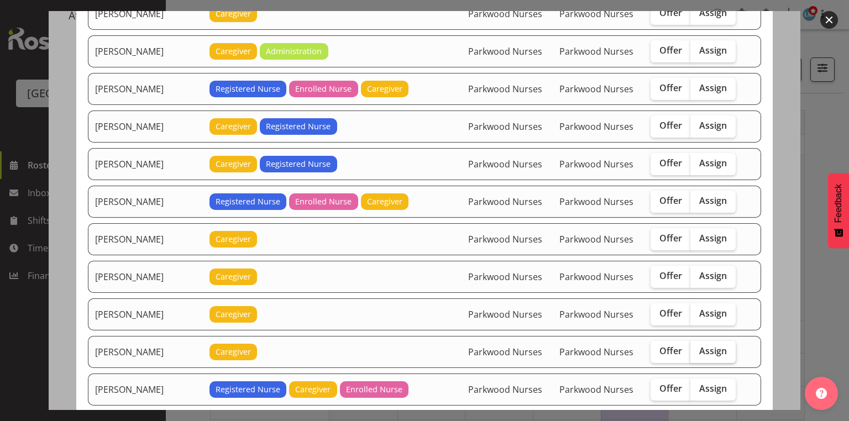
click at [700, 345] on span "Assign" at bounding box center [713, 350] width 28 height 11
click at [697, 348] on input "Assign" at bounding box center [693, 351] width 7 height 7
checkbox input "true"
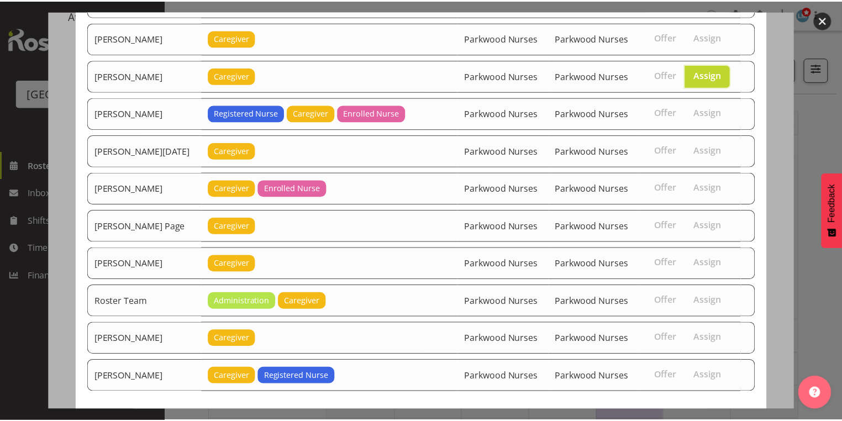
scroll to position [1150, 0]
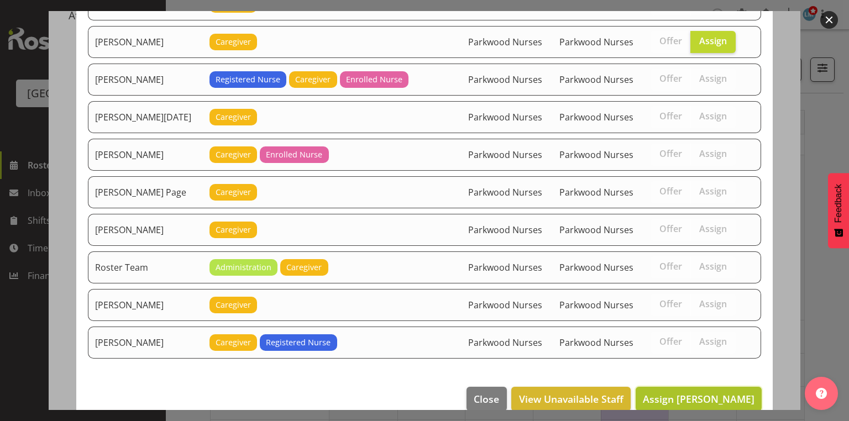
click at [703, 392] on span "Assign [PERSON_NAME]" at bounding box center [699, 398] width 112 height 13
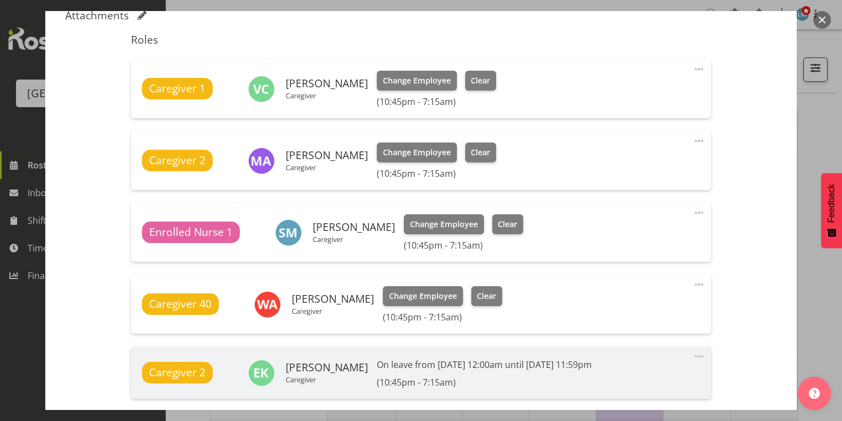
scroll to position [535, 0]
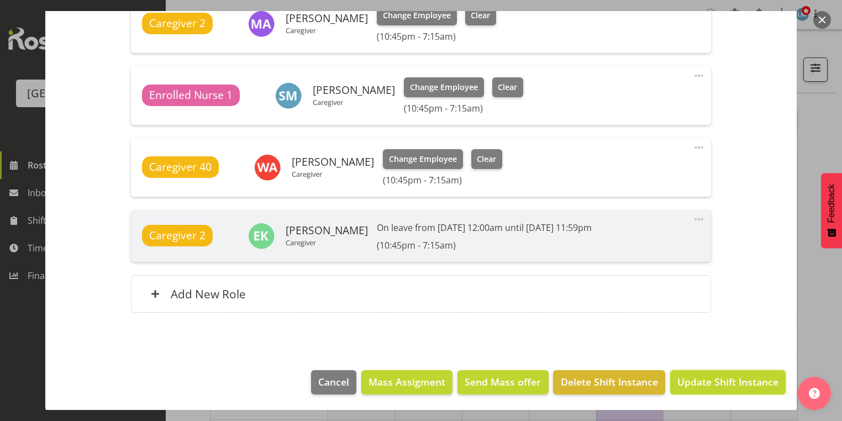
click at [703, 376] on span "Update Shift Instance" at bounding box center [727, 382] width 101 height 14
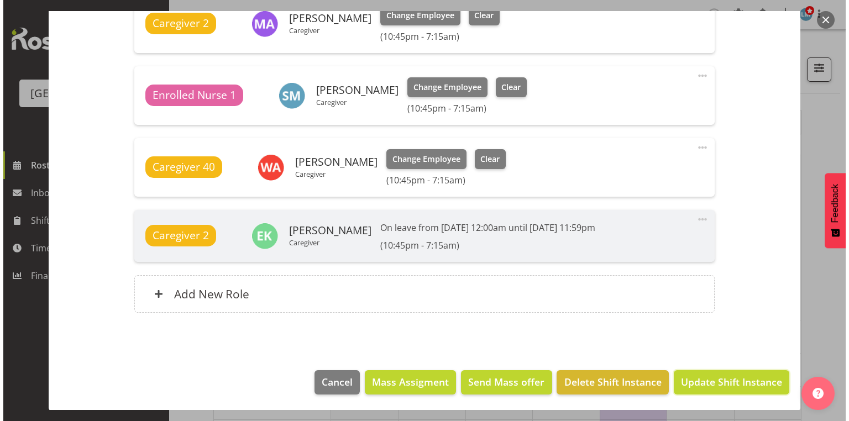
scroll to position [491, 0]
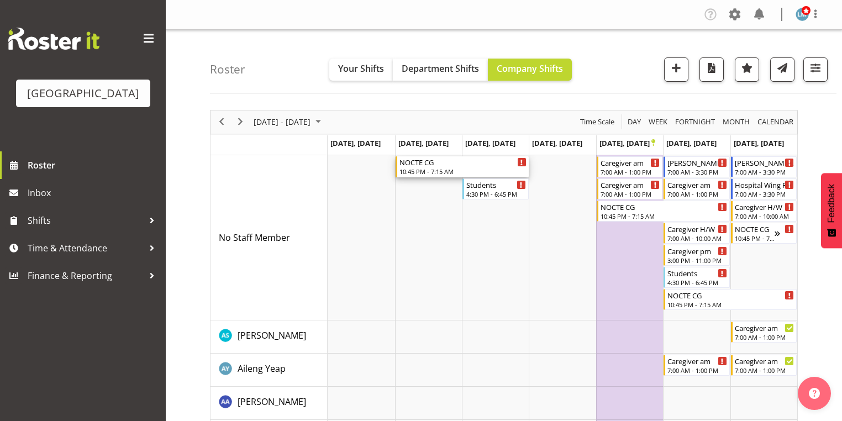
click at [421, 171] on div "10:45 PM - 7:15 AM" at bounding box center [463, 171] width 127 height 9
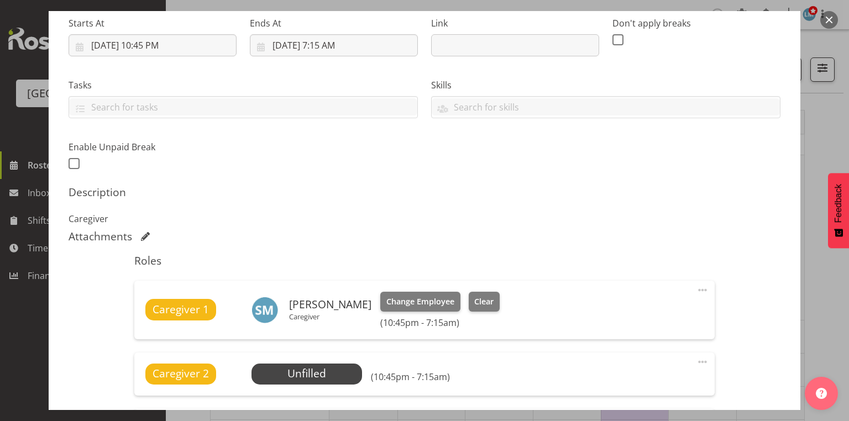
scroll to position [309, 0]
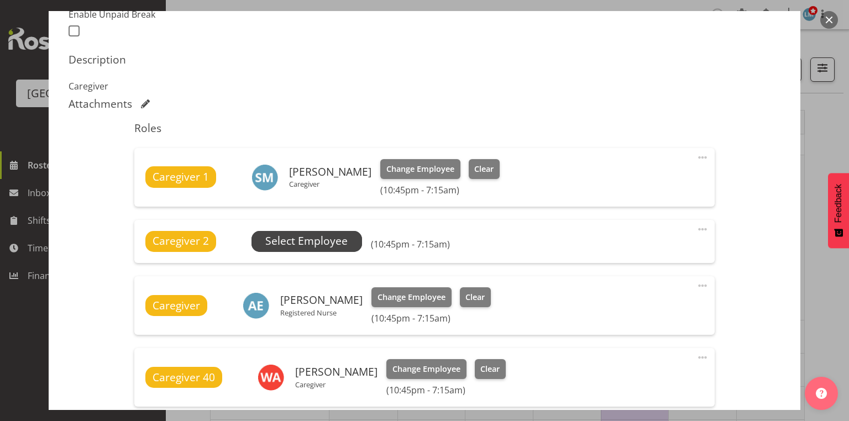
click at [294, 241] on span "Select Employee" at bounding box center [306, 241] width 82 height 16
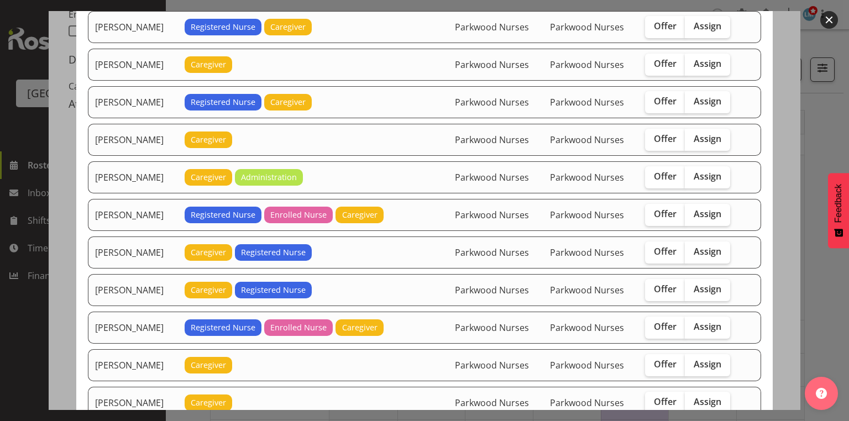
scroll to position [928, 0]
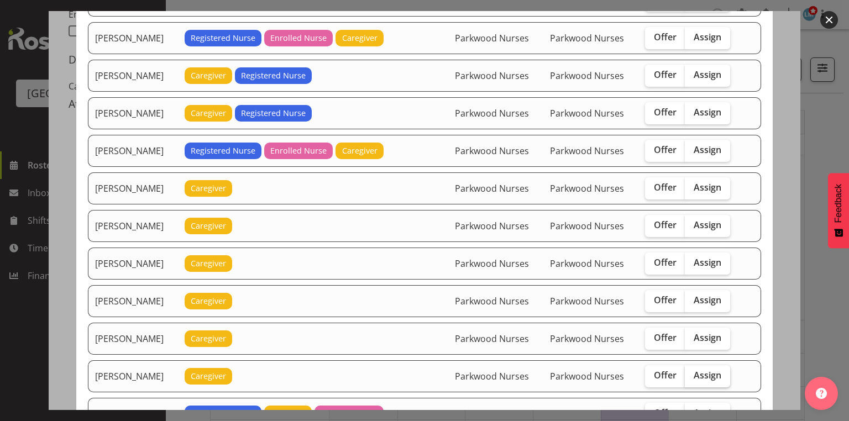
click at [702, 370] on span "Assign" at bounding box center [707, 375] width 28 height 11
click at [692, 372] on input "Assign" at bounding box center [688, 375] width 7 height 7
checkbox input "true"
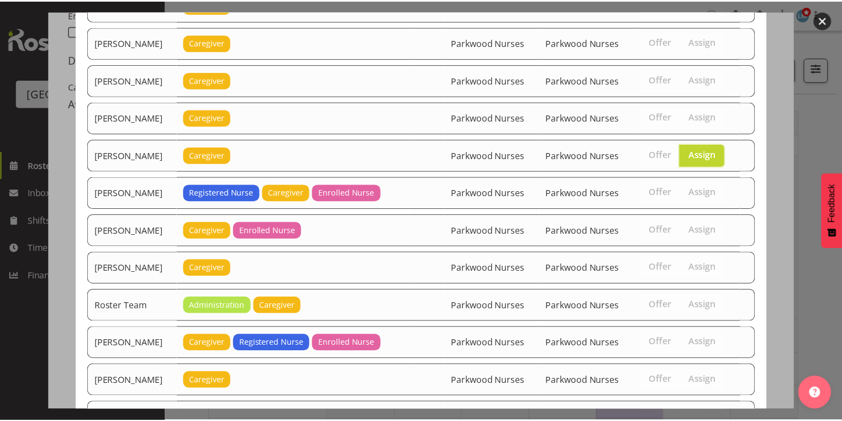
scroll to position [1262, 0]
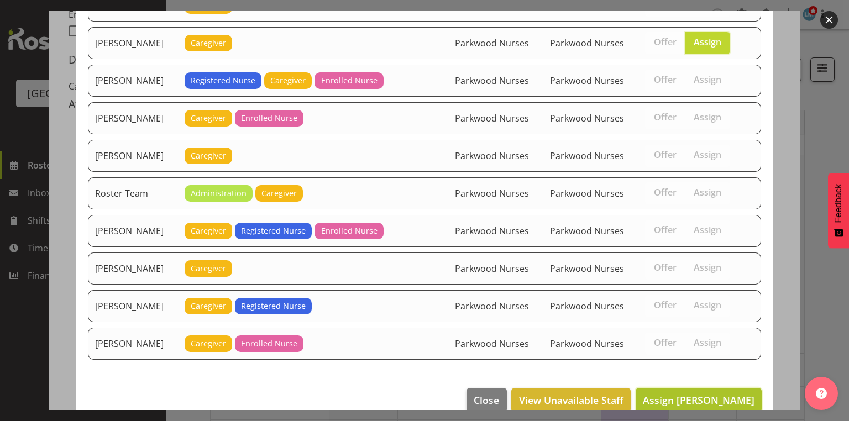
click at [706, 393] on span "Assign [PERSON_NAME]" at bounding box center [699, 399] width 112 height 13
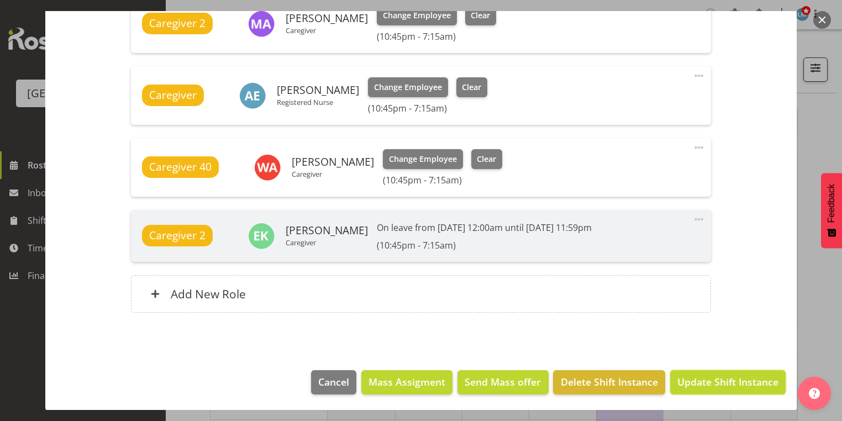
click at [706, 380] on span "Update Shift Instance" at bounding box center [727, 382] width 101 height 14
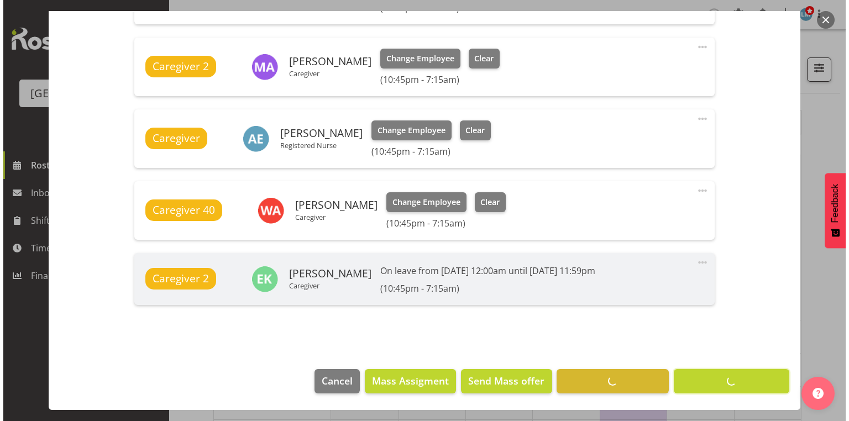
scroll to position [491, 0]
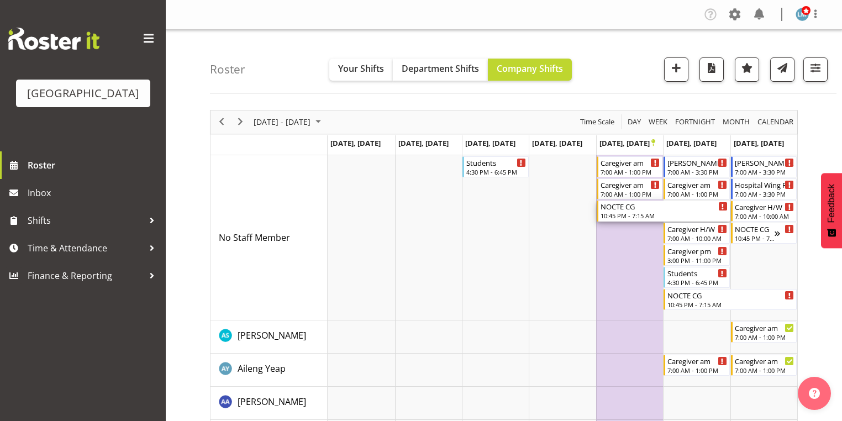
click at [630, 211] on div "NOCTE CG 10:45 PM - 7:15 AM" at bounding box center [664, 211] width 127 height 21
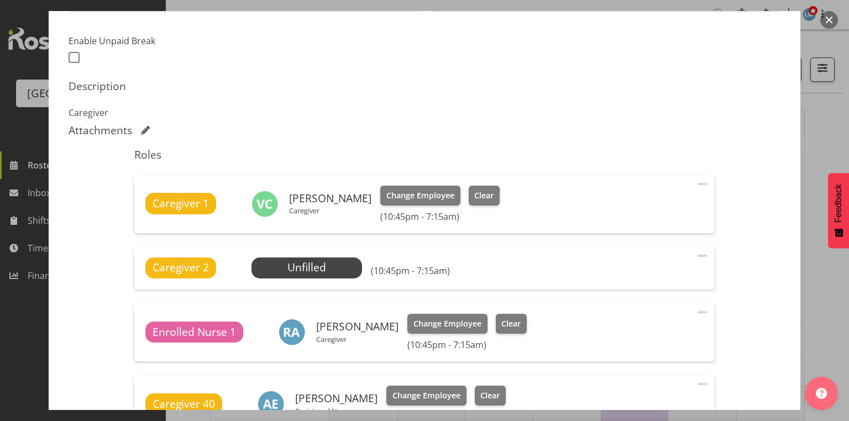
scroll to position [354, 0]
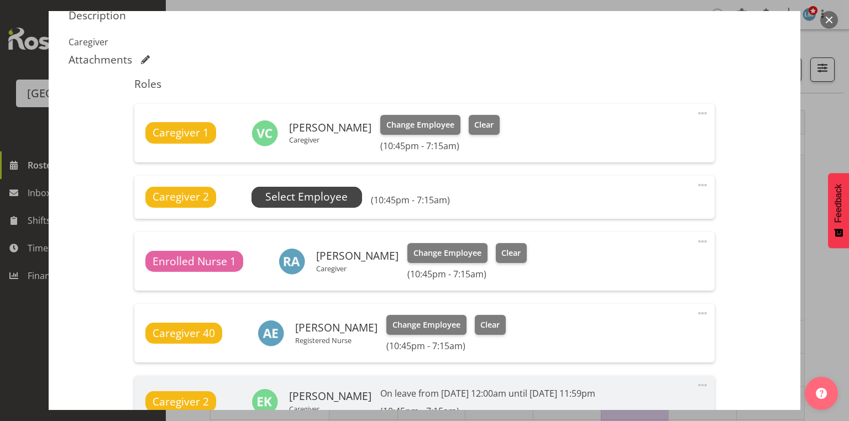
click at [296, 198] on span "Select Employee" at bounding box center [306, 197] width 82 height 16
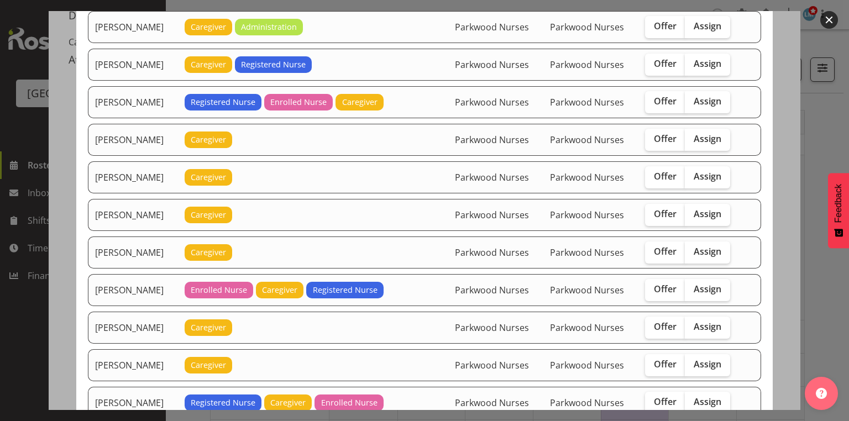
scroll to position [840, 0]
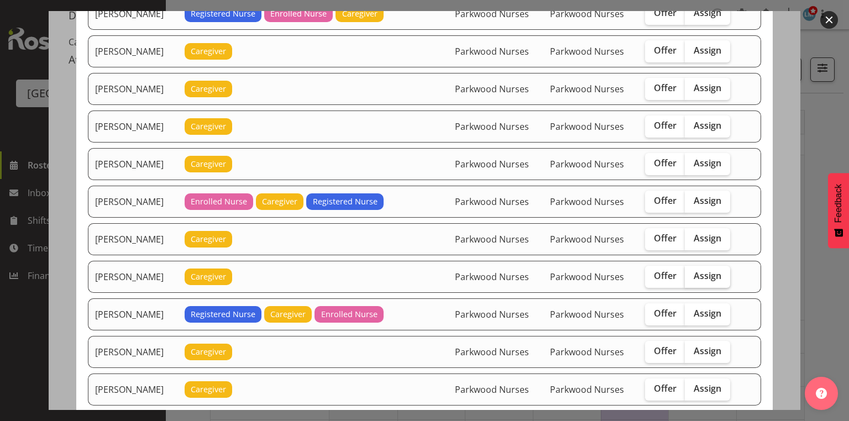
click at [711, 270] on span "Assign" at bounding box center [707, 275] width 28 height 11
click at [692, 272] on input "Assign" at bounding box center [688, 275] width 7 height 7
checkbox input "true"
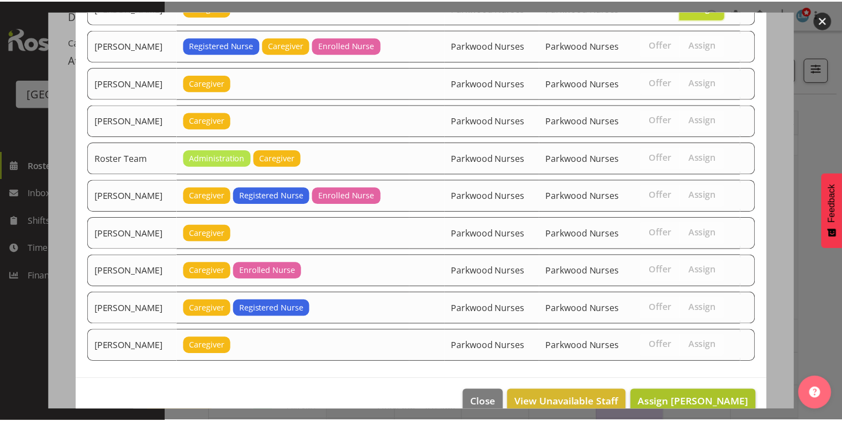
scroll to position [1113, 0]
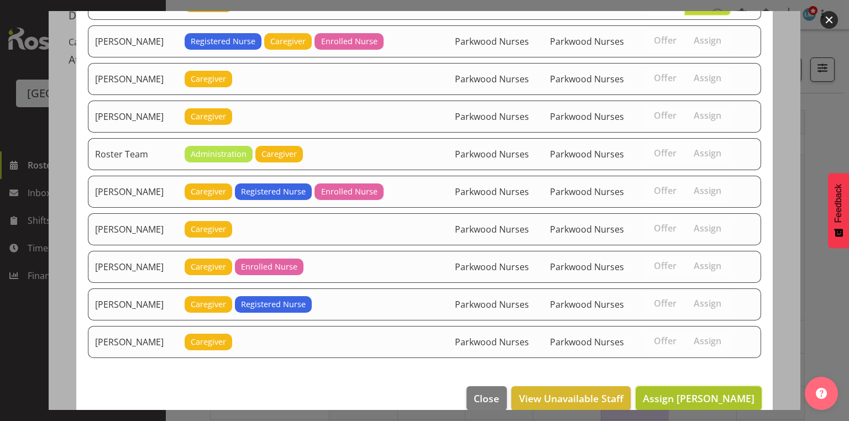
click at [690, 392] on span "Assign [PERSON_NAME]" at bounding box center [699, 398] width 112 height 13
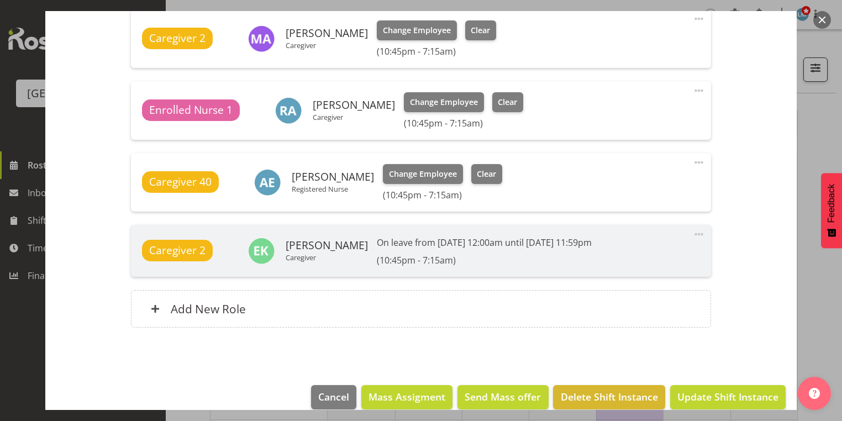
scroll to position [535, 0]
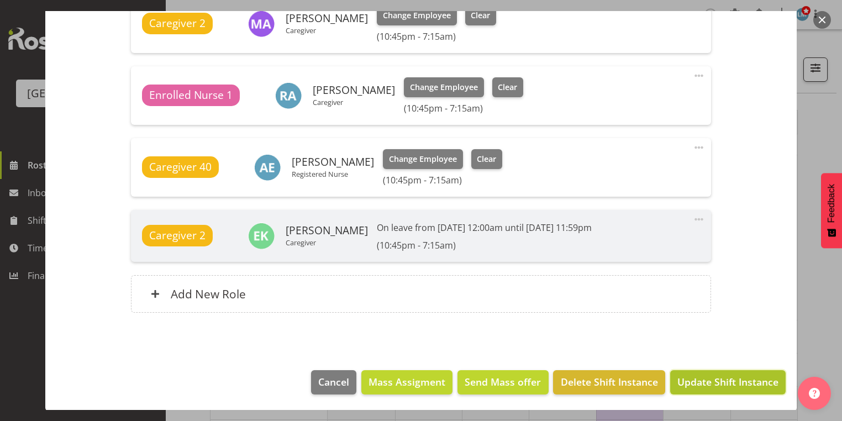
click at [691, 381] on span "Update Shift Instance" at bounding box center [727, 382] width 101 height 14
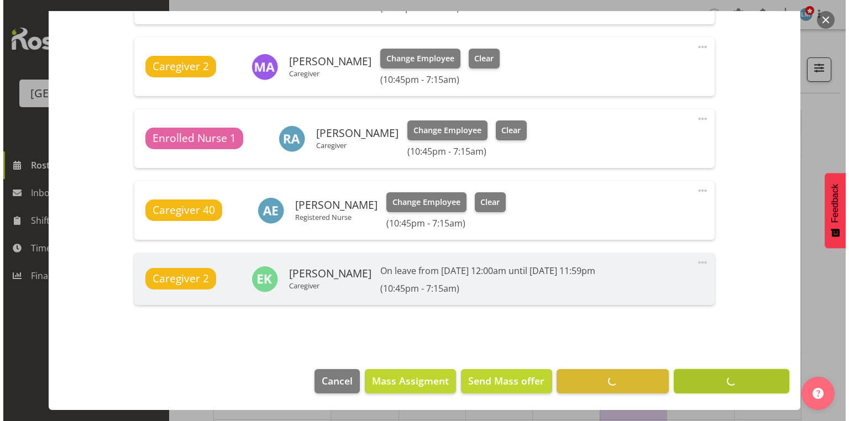
scroll to position [491, 0]
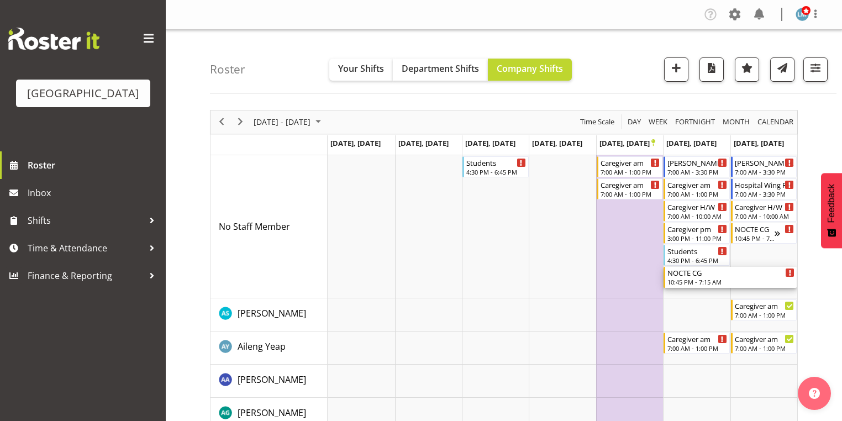
click at [696, 279] on div "10:45 PM - 7:15 AM" at bounding box center [731, 281] width 127 height 9
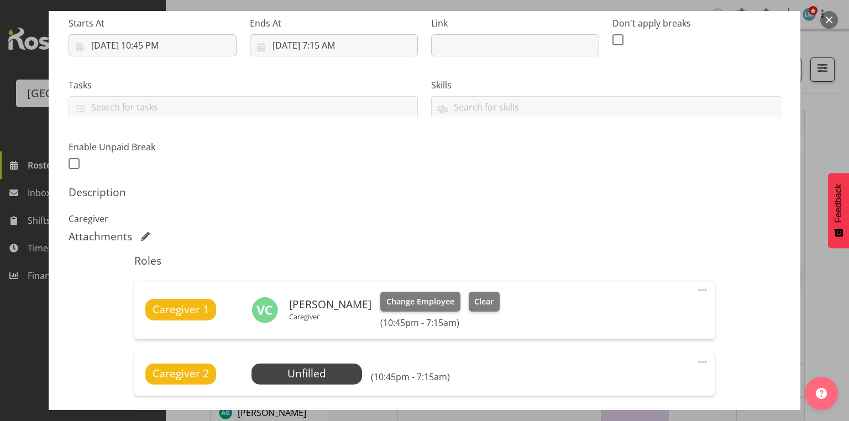
scroll to position [309, 0]
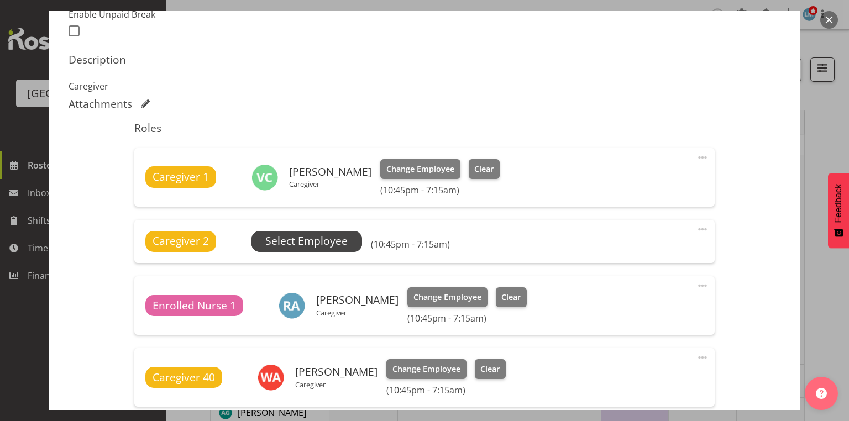
click at [302, 239] on span "Select Employee" at bounding box center [306, 241] width 82 height 16
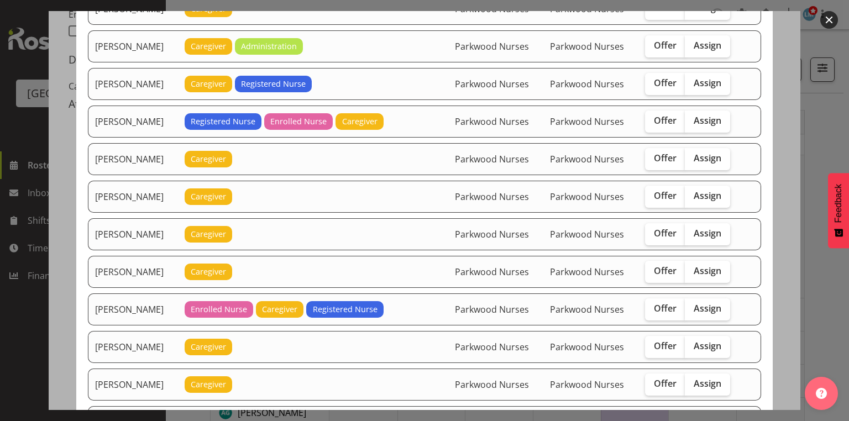
scroll to position [928, 0]
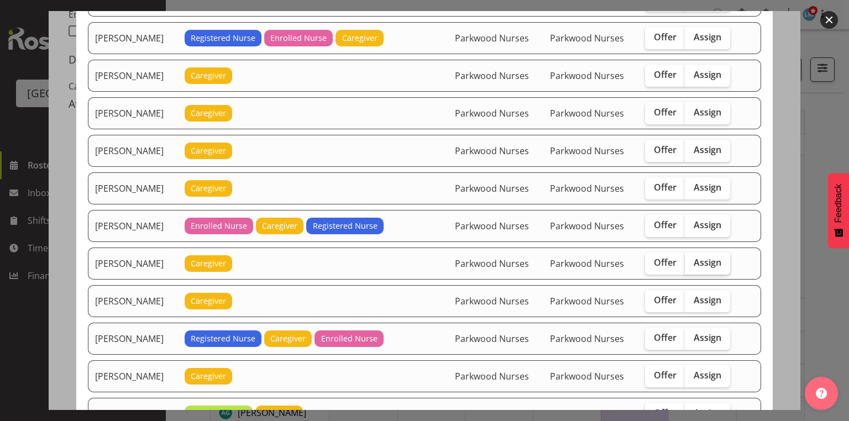
click at [711, 257] on span "Assign" at bounding box center [707, 262] width 28 height 11
click at [692, 259] on input "Assign" at bounding box center [688, 262] width 7 height 7
checkbox input "true"
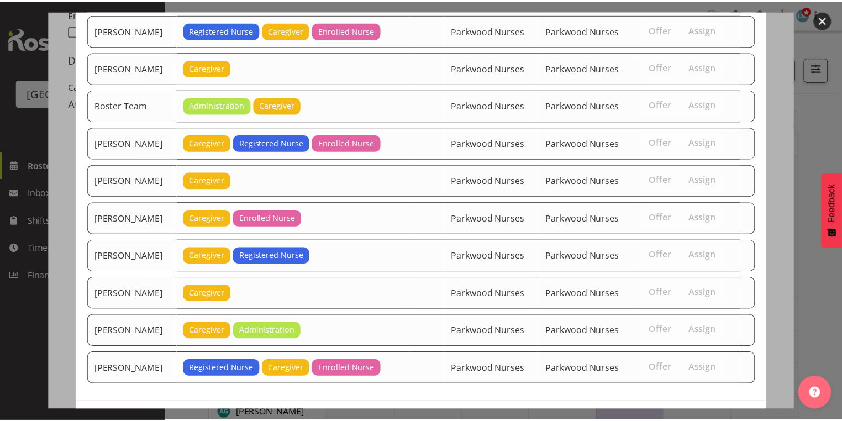
scroll to position [1262, 0]
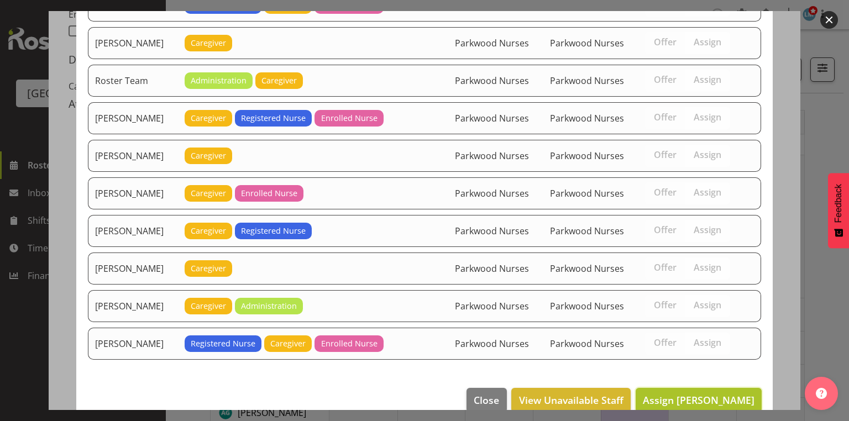
click at [694, 393] on span "Assign [PERSON_NAME]" at bounding box center [699, 399] width 112 height 13
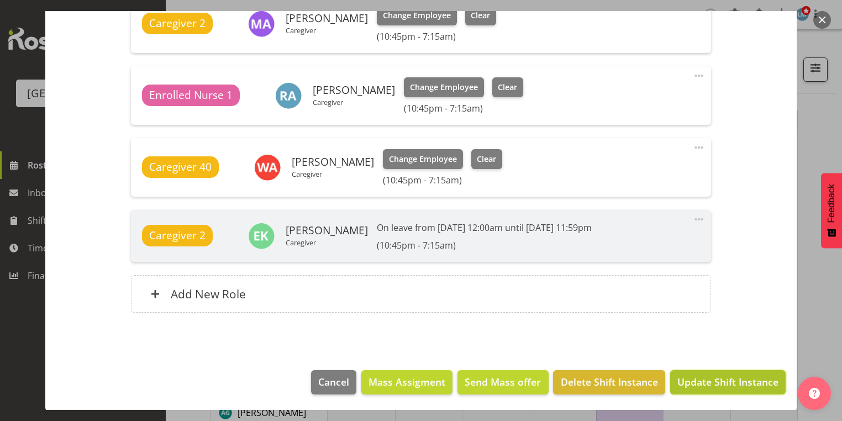
click at [691, 372] on button "Update Shift Instance" at bounding box center [727, 382] width 115 height 24
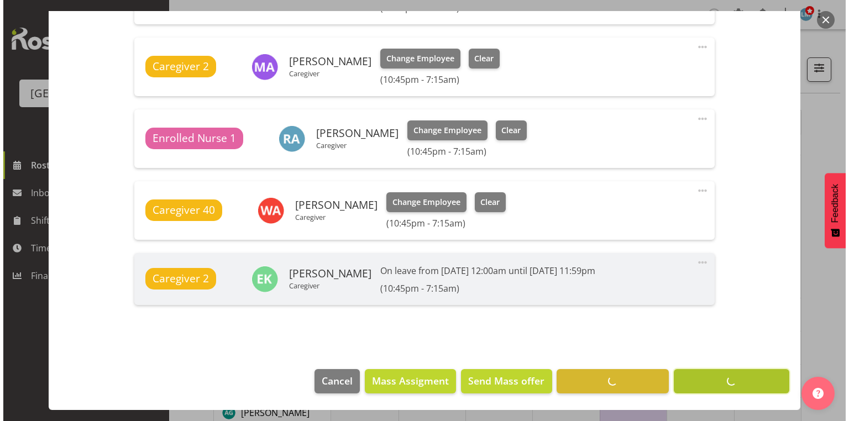
scroll to position [491, 0]
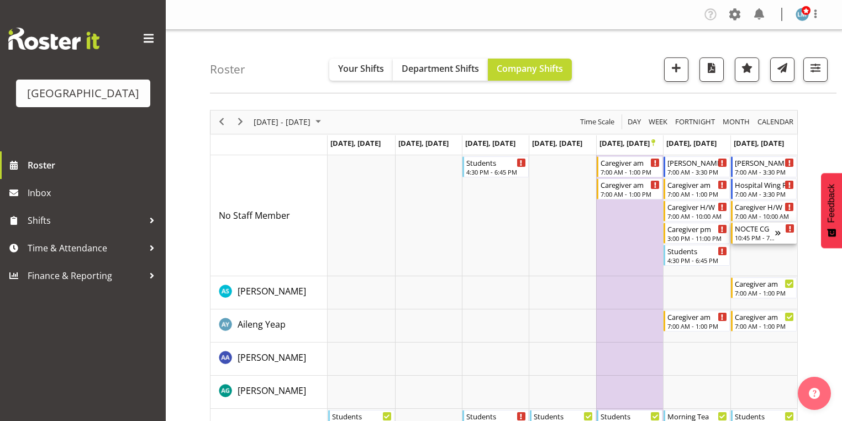
click at [761, 233] on div "NOCTE CG" at bounding box center [755, 228] width 40 height 11
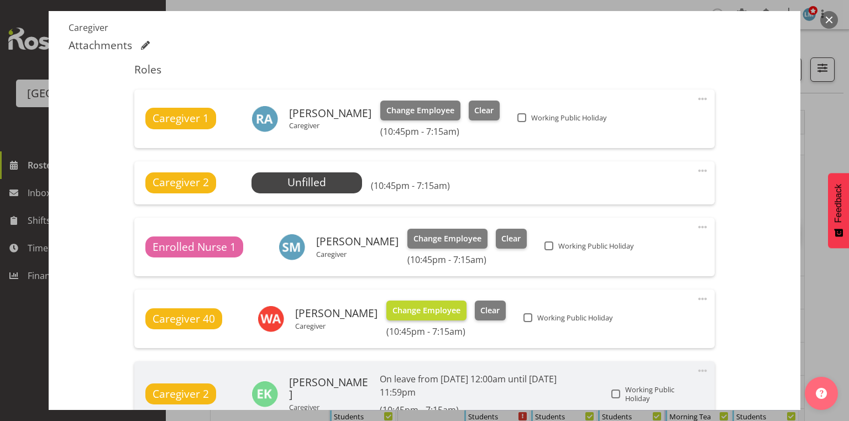
scroll to position [309, 0]
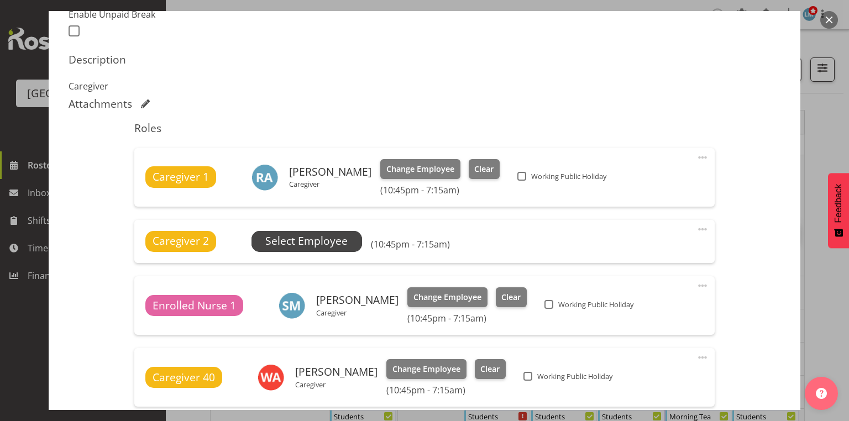
click at [285, 241] on span "Select Employee" at bounding box center [306, 241] width 82 height 16
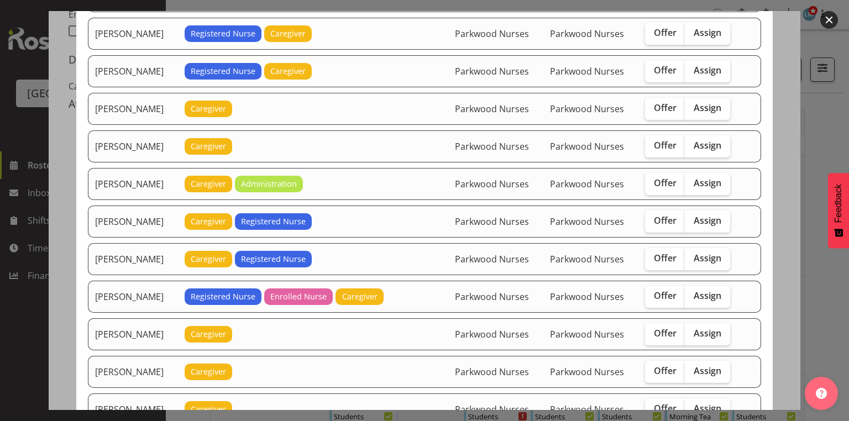
scroll to position [796, 0]
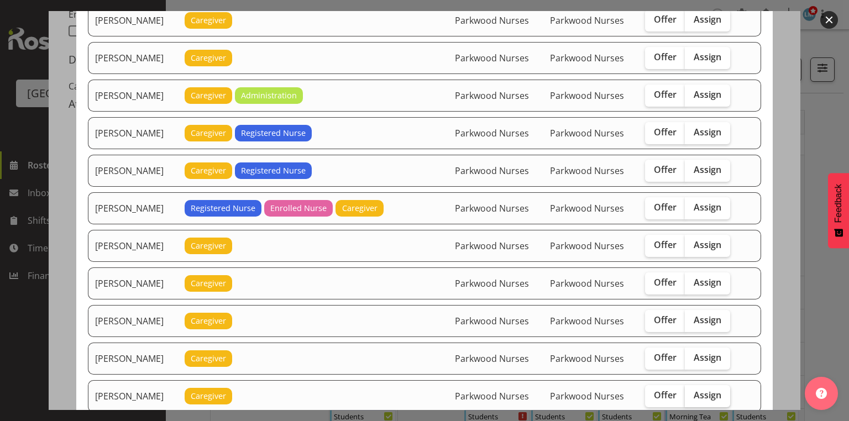
click at [702, 390] on span "Assign" at bounding box center [707, 395] width 28 height 11
click at [692, 392] on input "Assign" at bounding box center [688, 395] width 7 height 7
checkbox input "true"
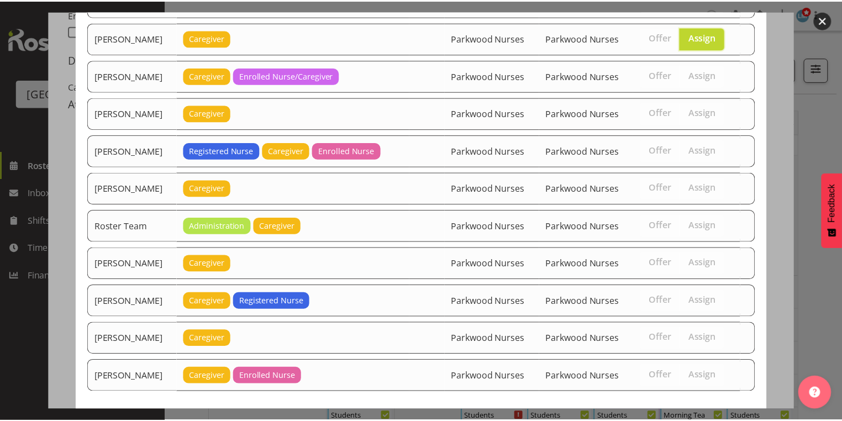
scroll to position [1187, 0]
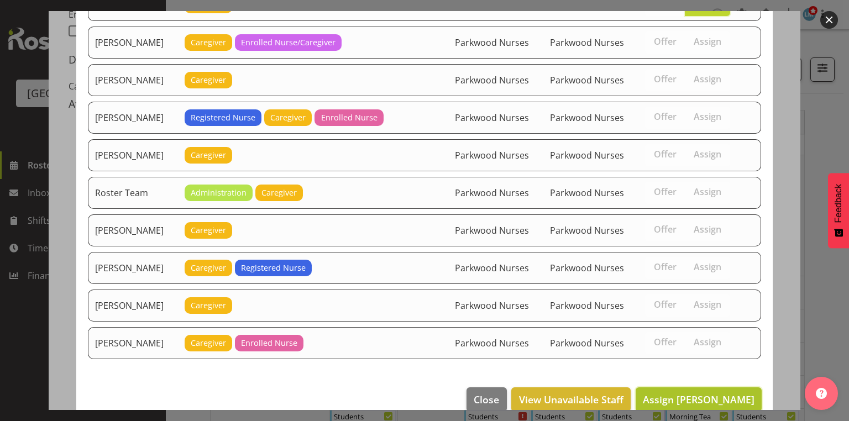
click at [704, 393] on span "Assign [PERSON_NAME]" at bounding box center [699, 399] width 112 height 13
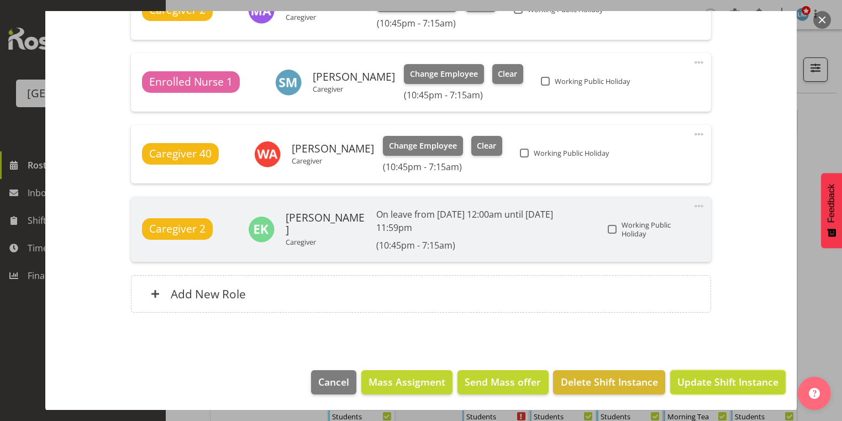
click at [704, 382] on span "Update Shift Instance" at bounding box center [727, 382] width 101 height 14
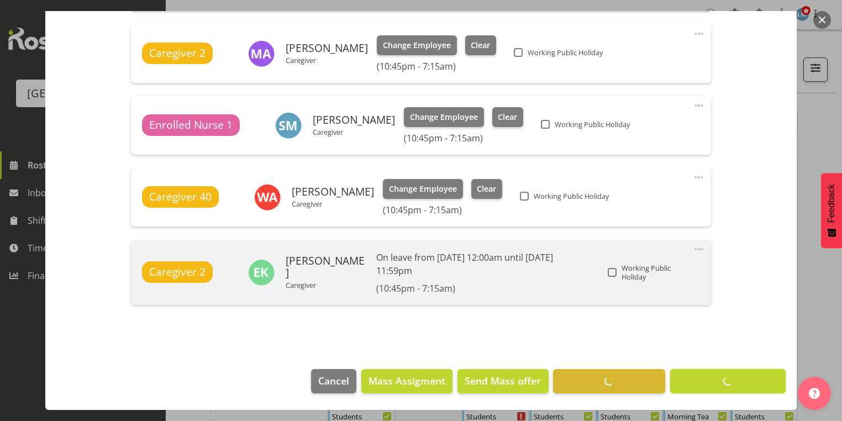
scroll to position [504, 0]
